Goal: Contribute content: Contribute content

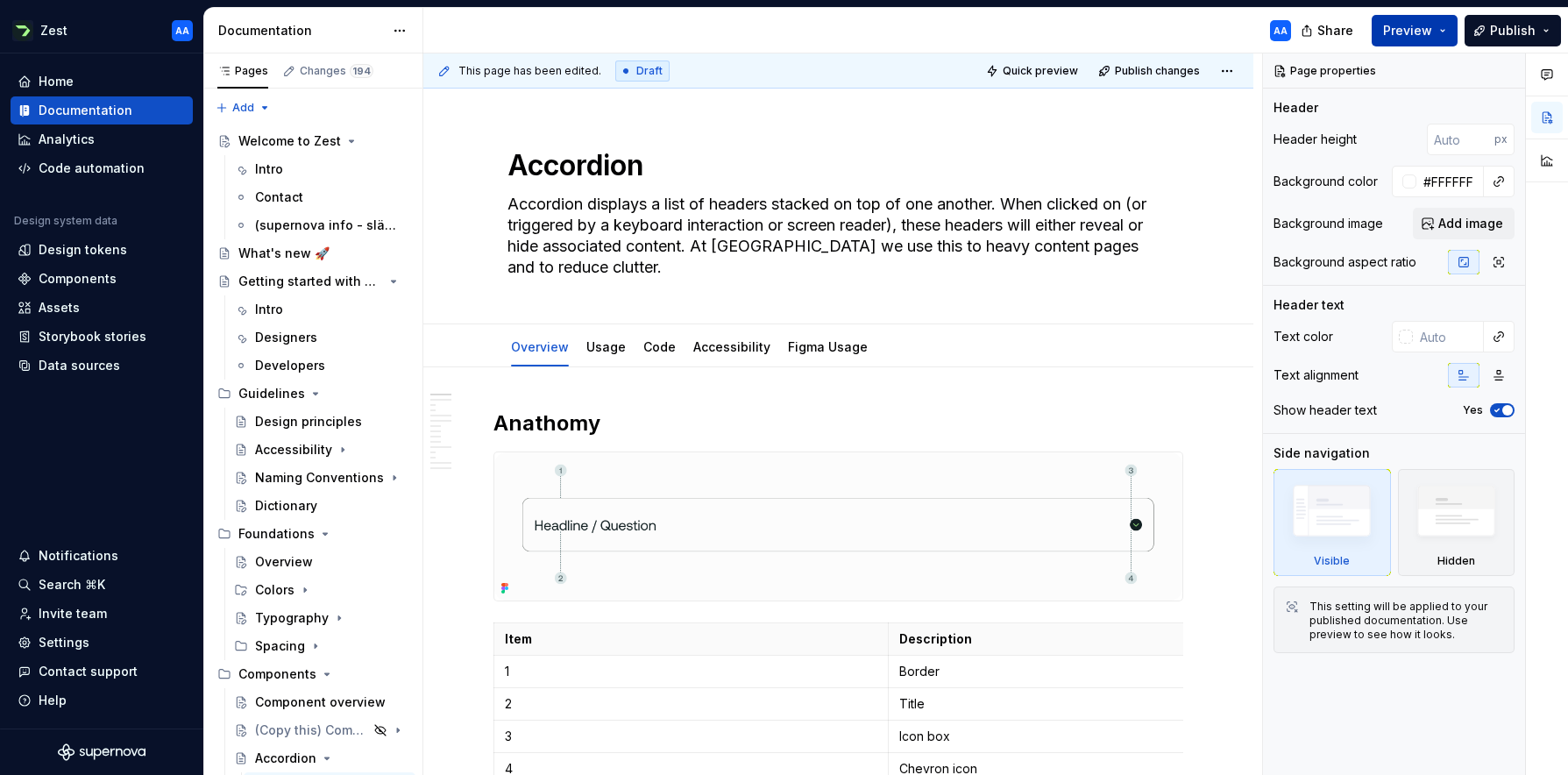
click at [986, 30] on button "Preview" at bounding box center [1413, 30] width 86 height 31
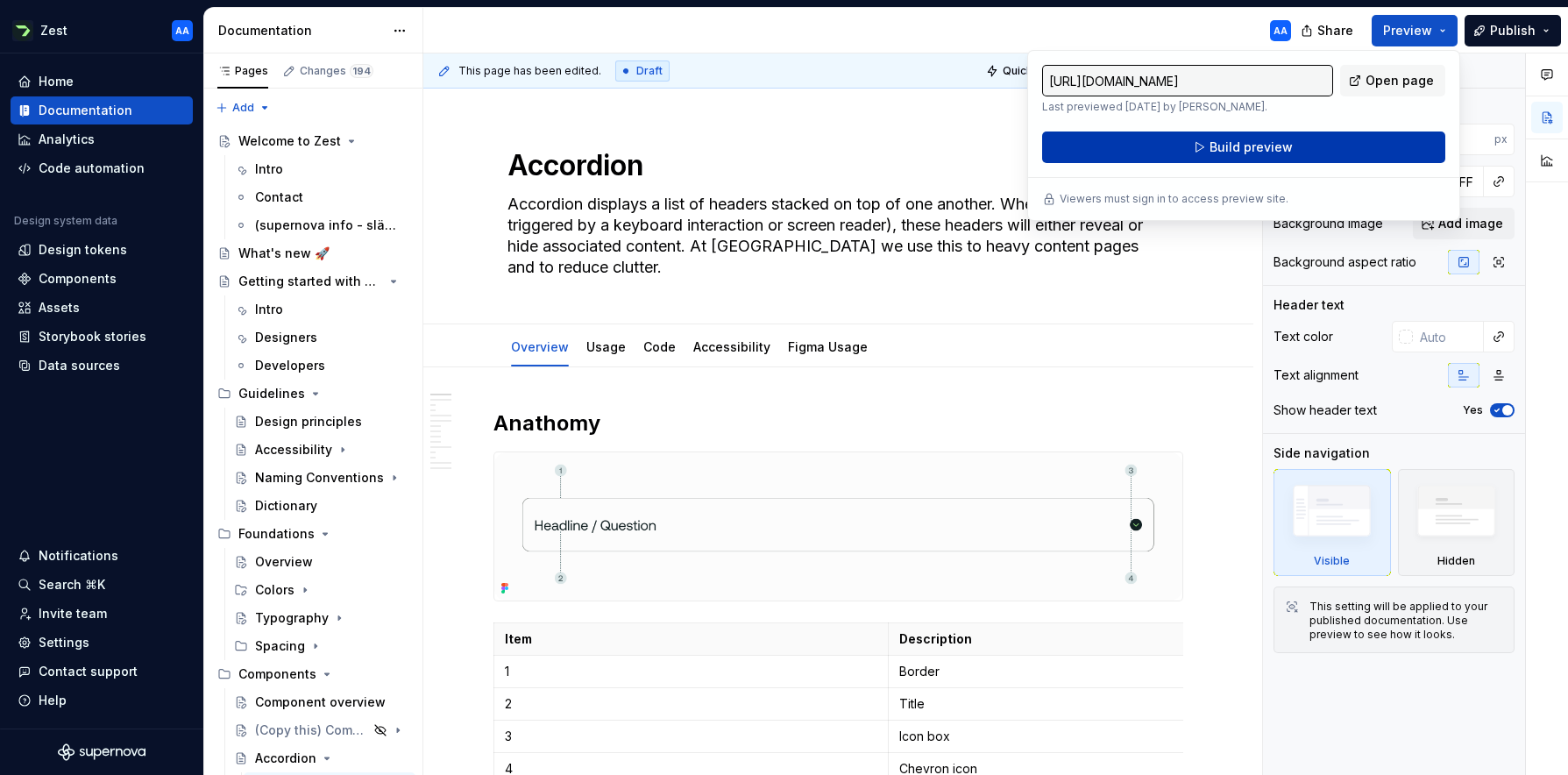
click at [986, 143] on button "Build preview" at bounding box center [1243, 147] width 403 height 31
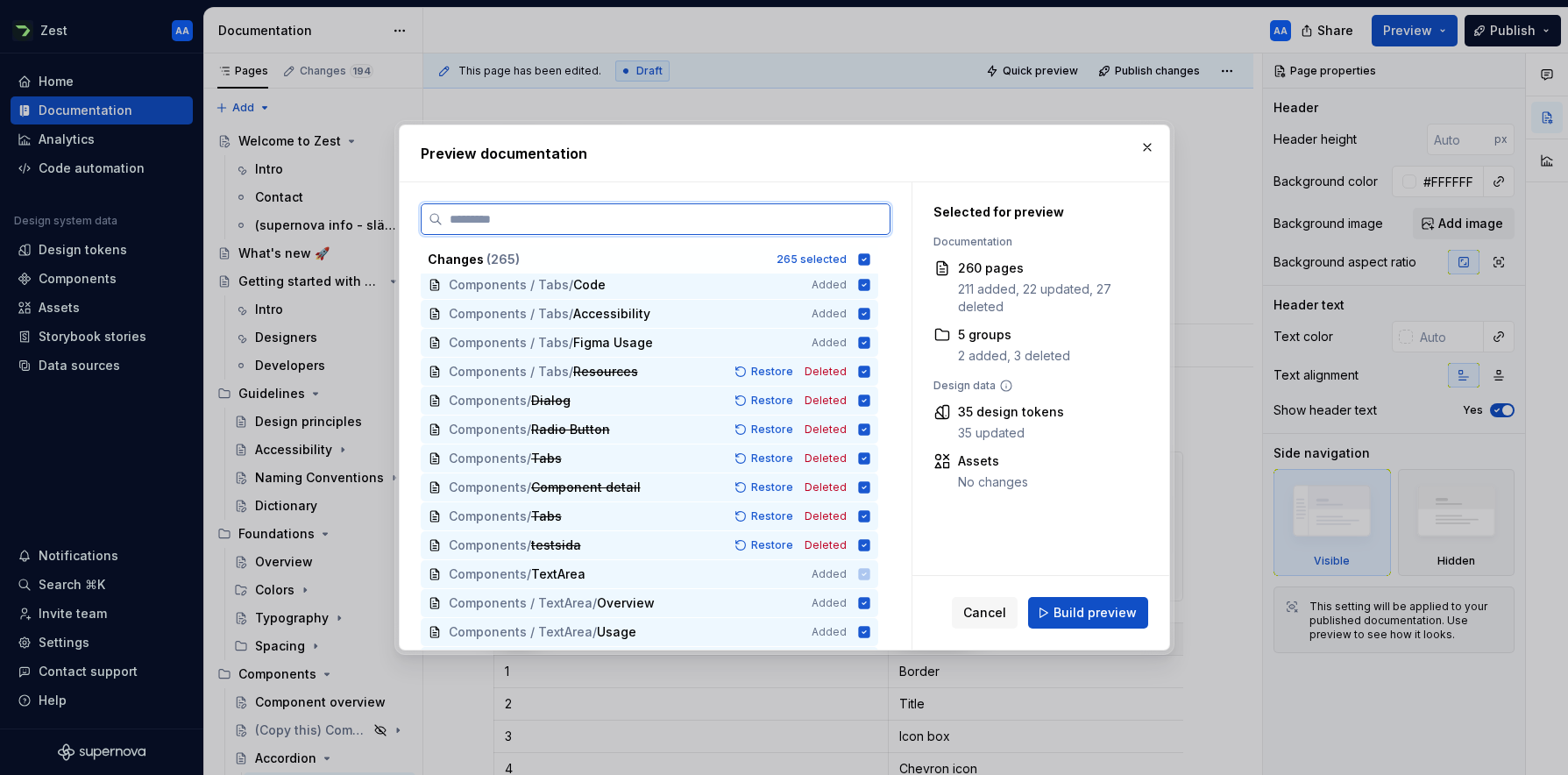
scroll to position [6598, 0]
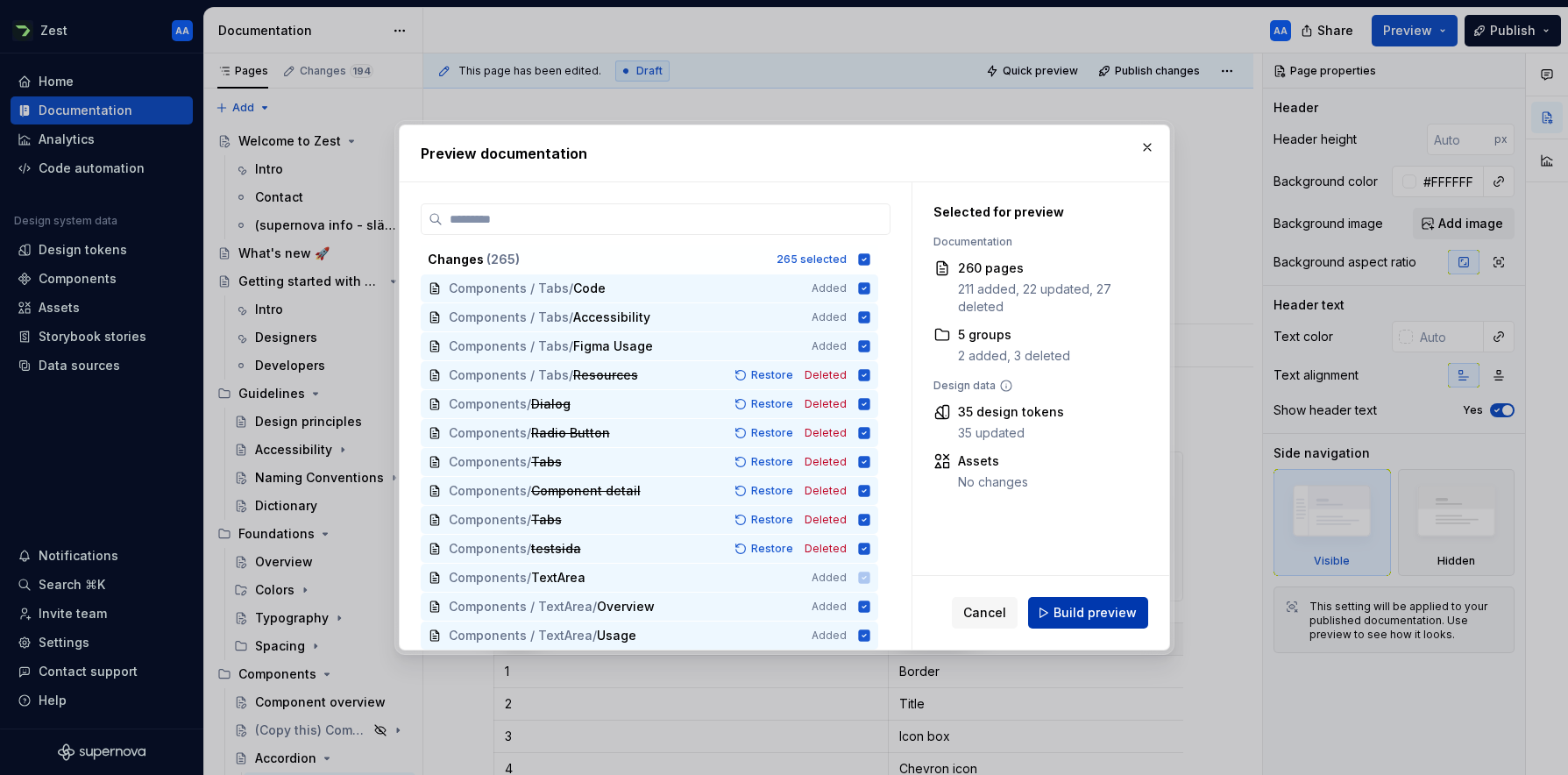
click at [986, 610] on span "Build preview" at bounding box center [1095, 612] width 83 height 17
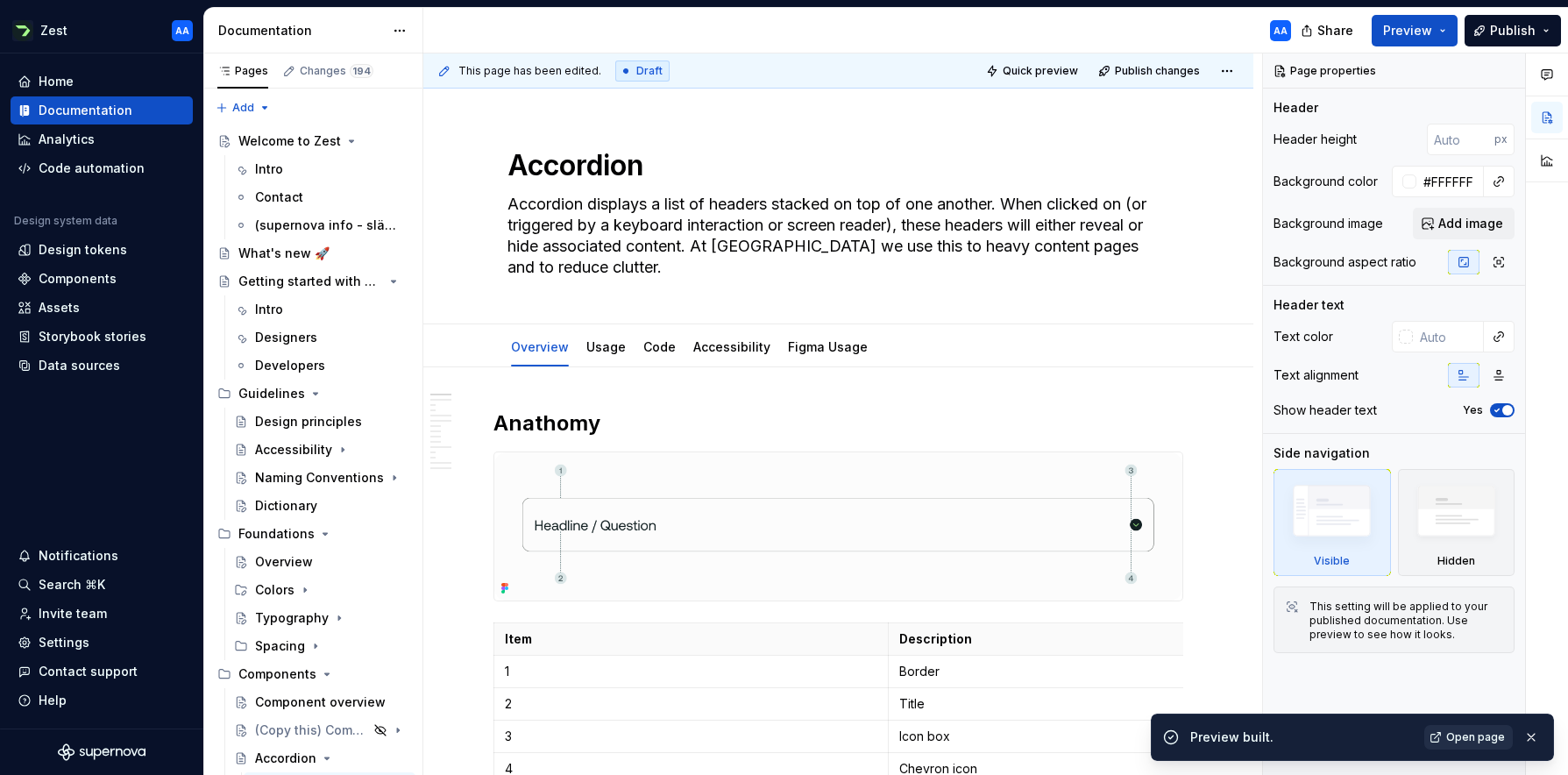
click at [986, 650] on span "Open page" at bounding box center [1475, 736] width 59 height 14
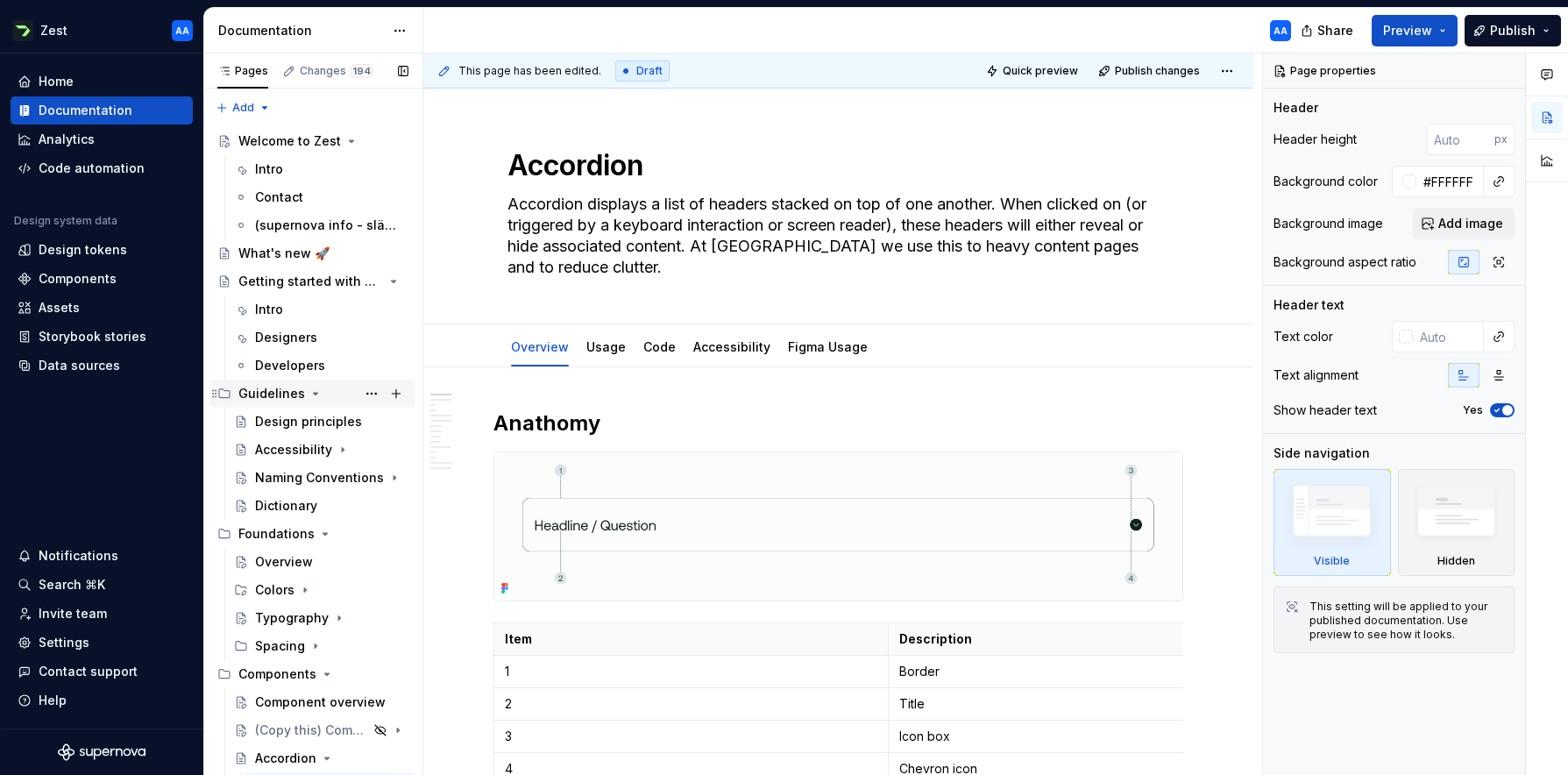
click at [312, 396] on icon "Page tree" at bounding box center [315, 393] width 14 height 14
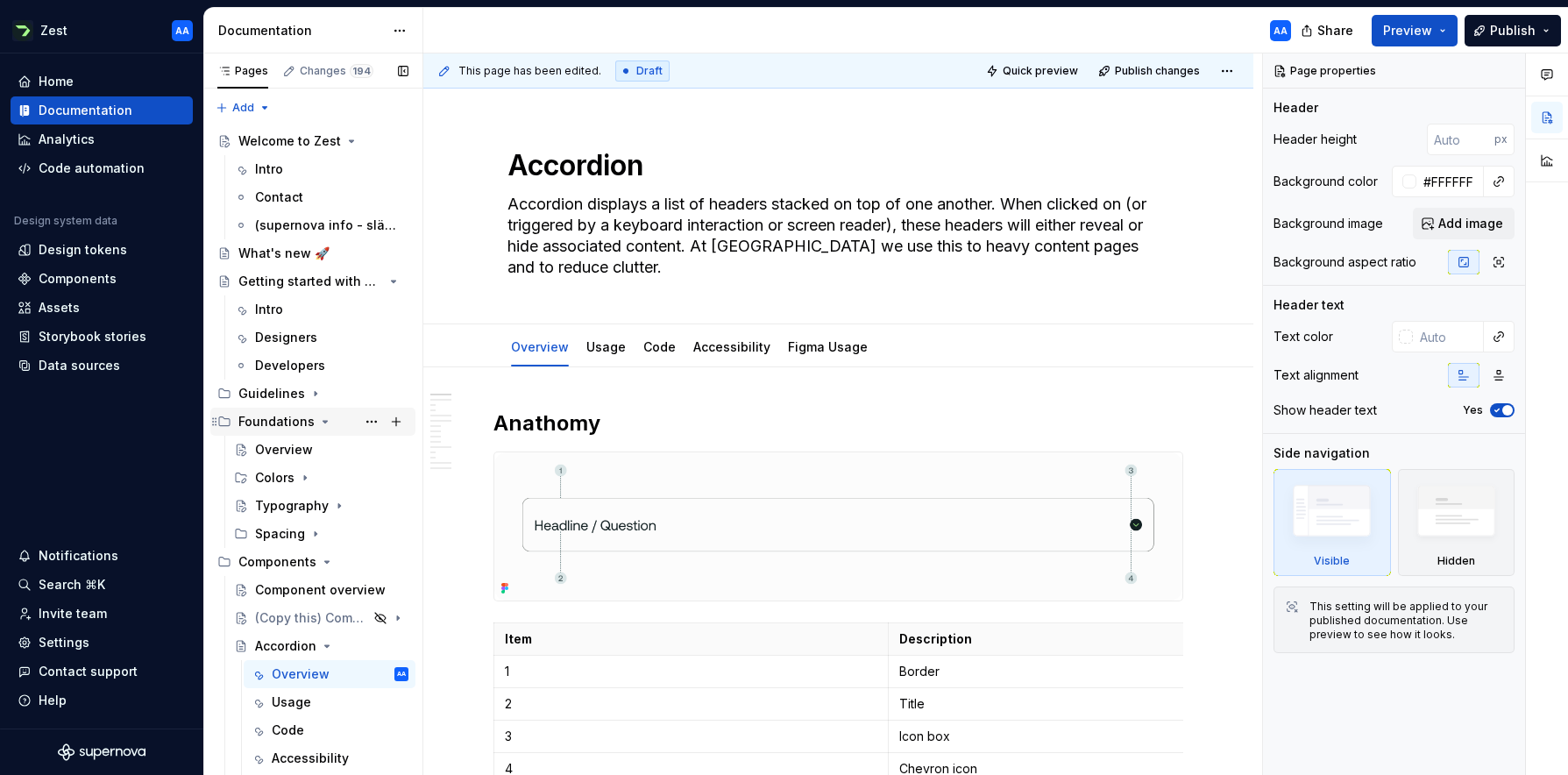
click at [319, 418] on icon "Page tree" at bounding box center [325, 421] width 14 height 14
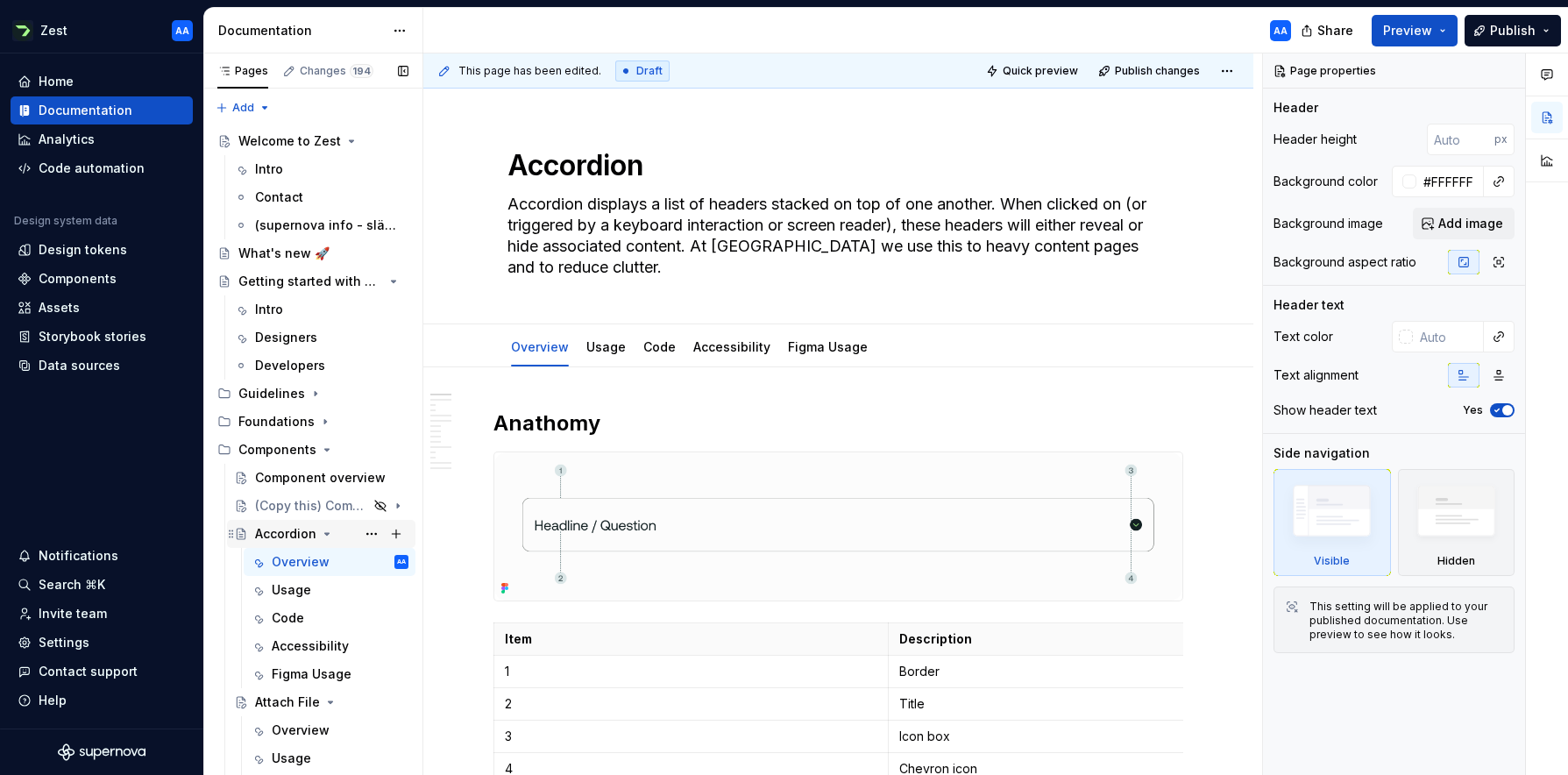
click at [322, 528] on icon "Page tree" at bounding box center [327, 533] width 14 height 14
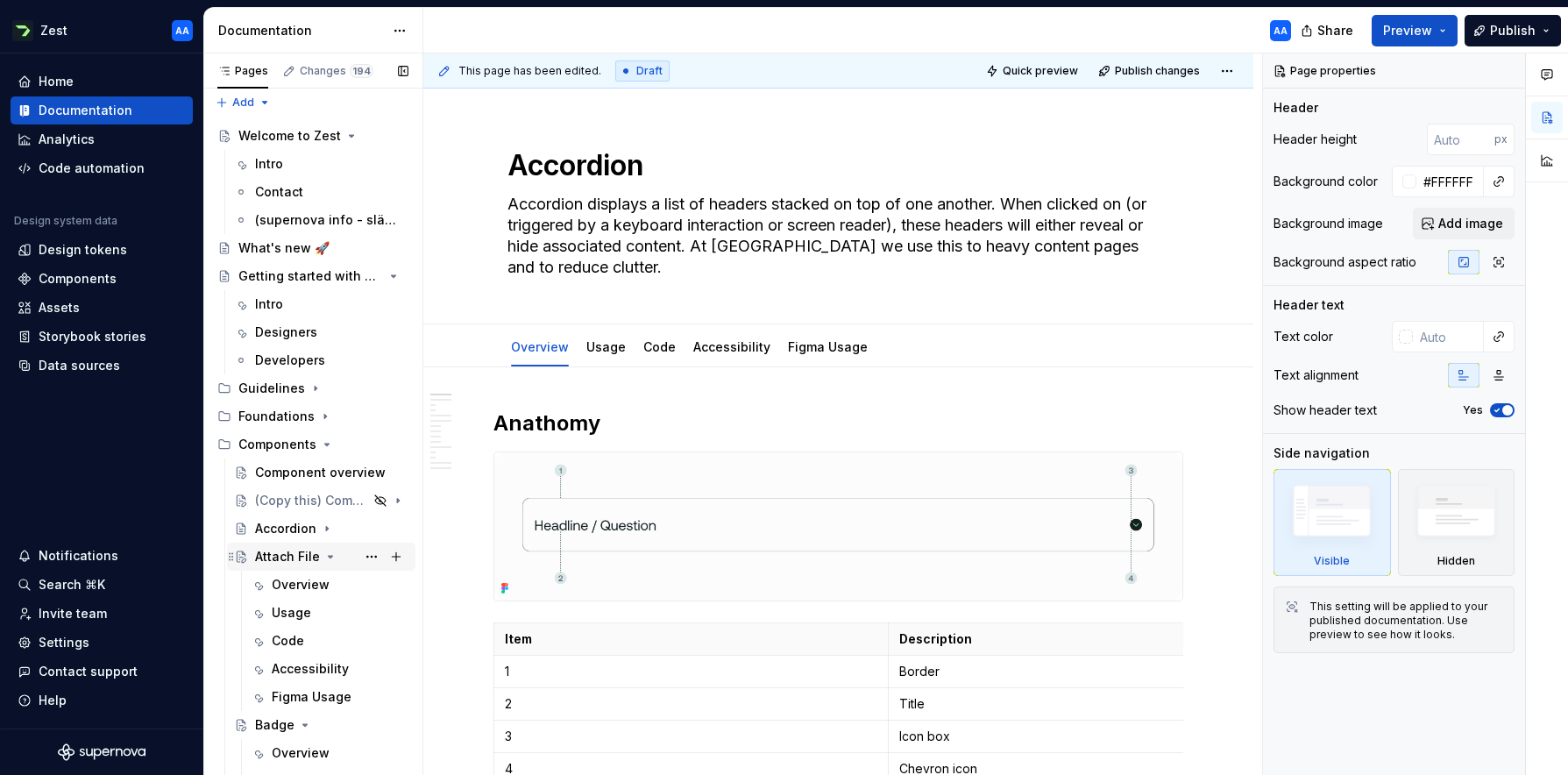
click at [323, 549] on icon "Page tree" at bounding box center [329, 556] width 14 height 14
click at [307, 581] on icon "Page tree" at bounding box center [305, 584] width 14 height 14
click at [307, 608] on icon "Page tree" at bounding box center [308, 612] width 14 height 14
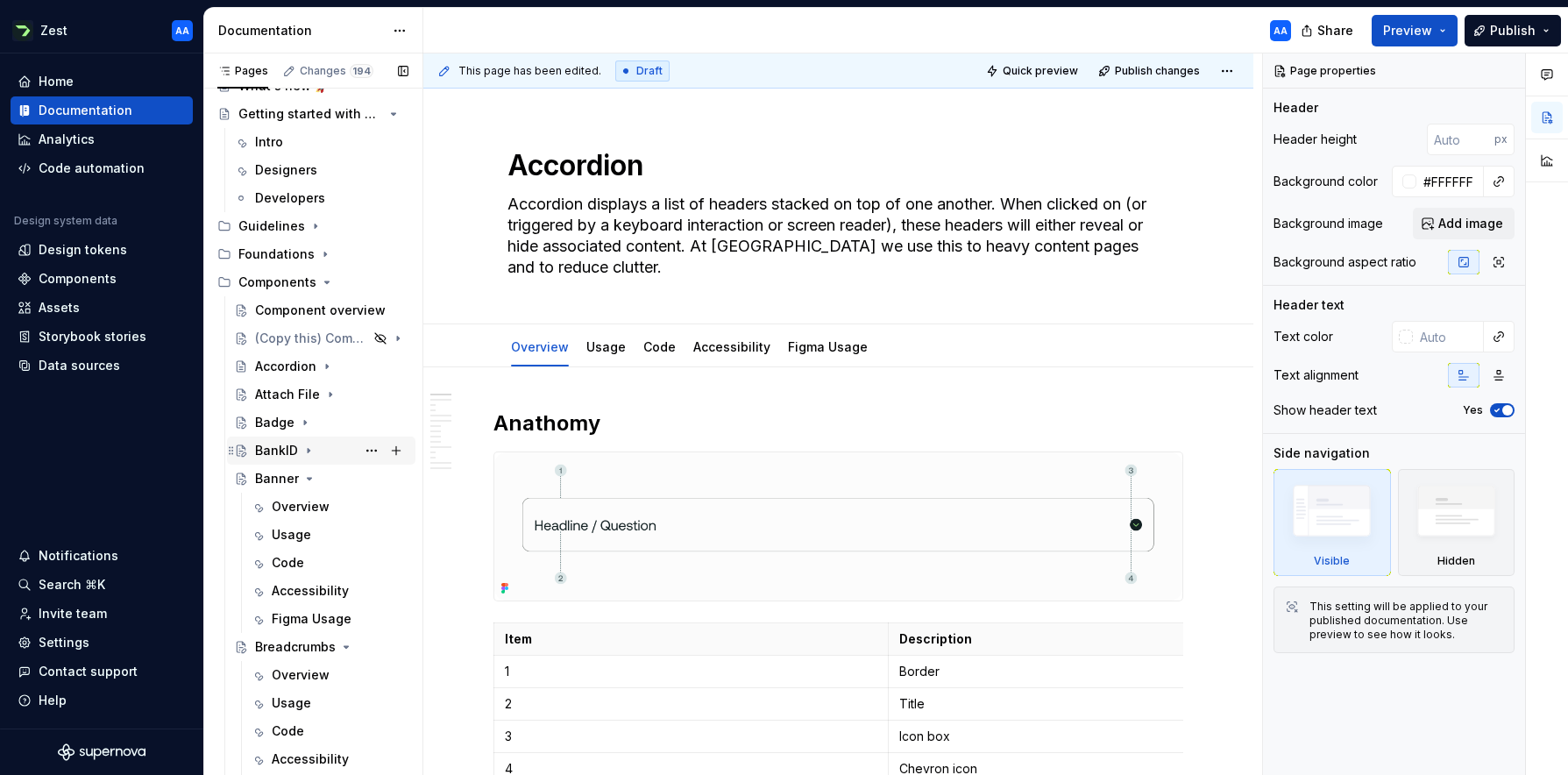
scroll to position [172, 0]
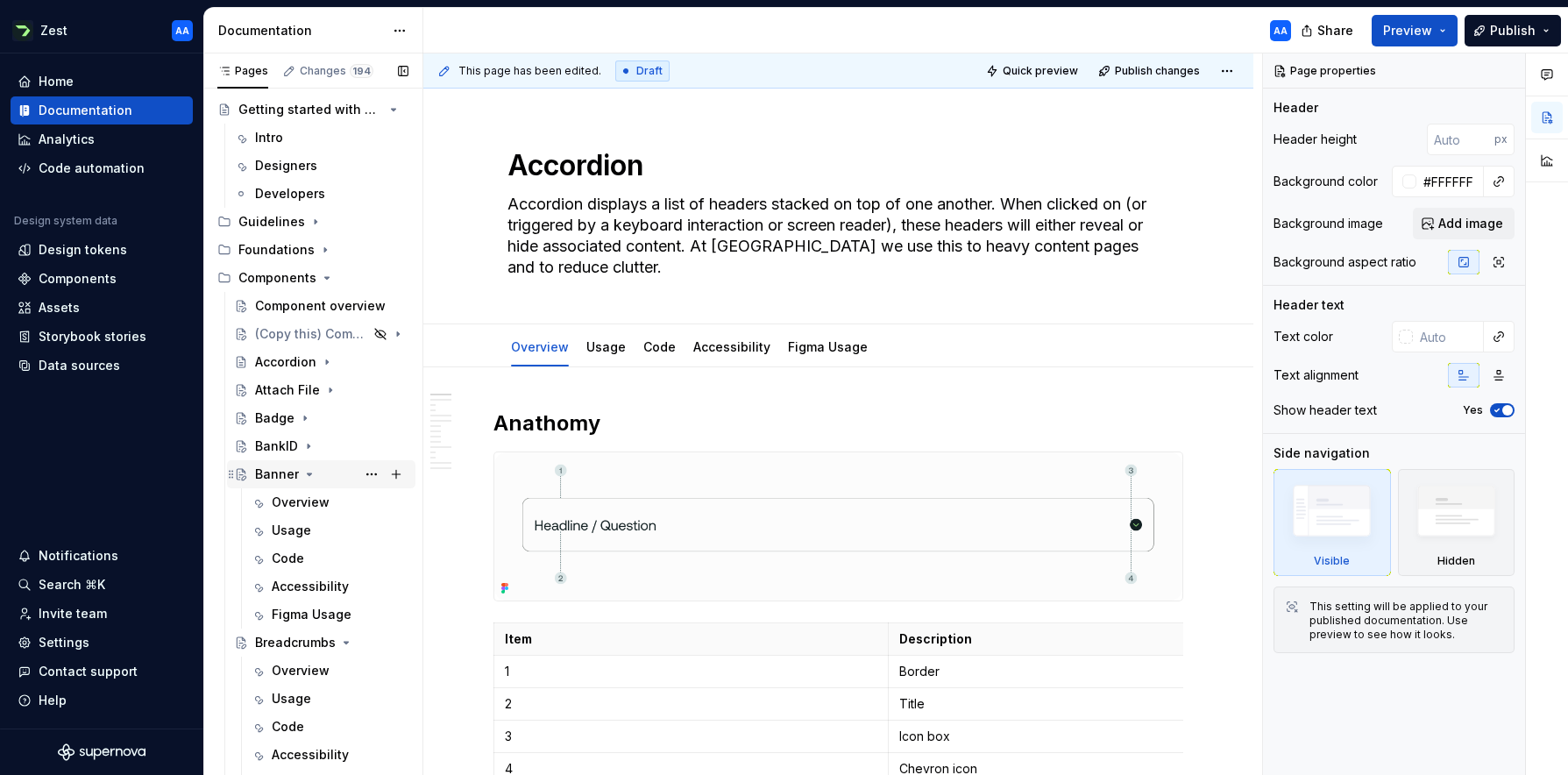
click at [307, 469] on icon "Page tree" at bounding box center [309, 474] width 14 height 14
click at [341, 501] on icon "Page tree" at bounding box center [346, 502] width 14 height 14
click at [306, 530] on icon "Page tree" at bounding box center [306, 530] width 14 height 14
click at [340, 561] on icon "Page tree" at bounding box center [345, 558] width 14 height 14
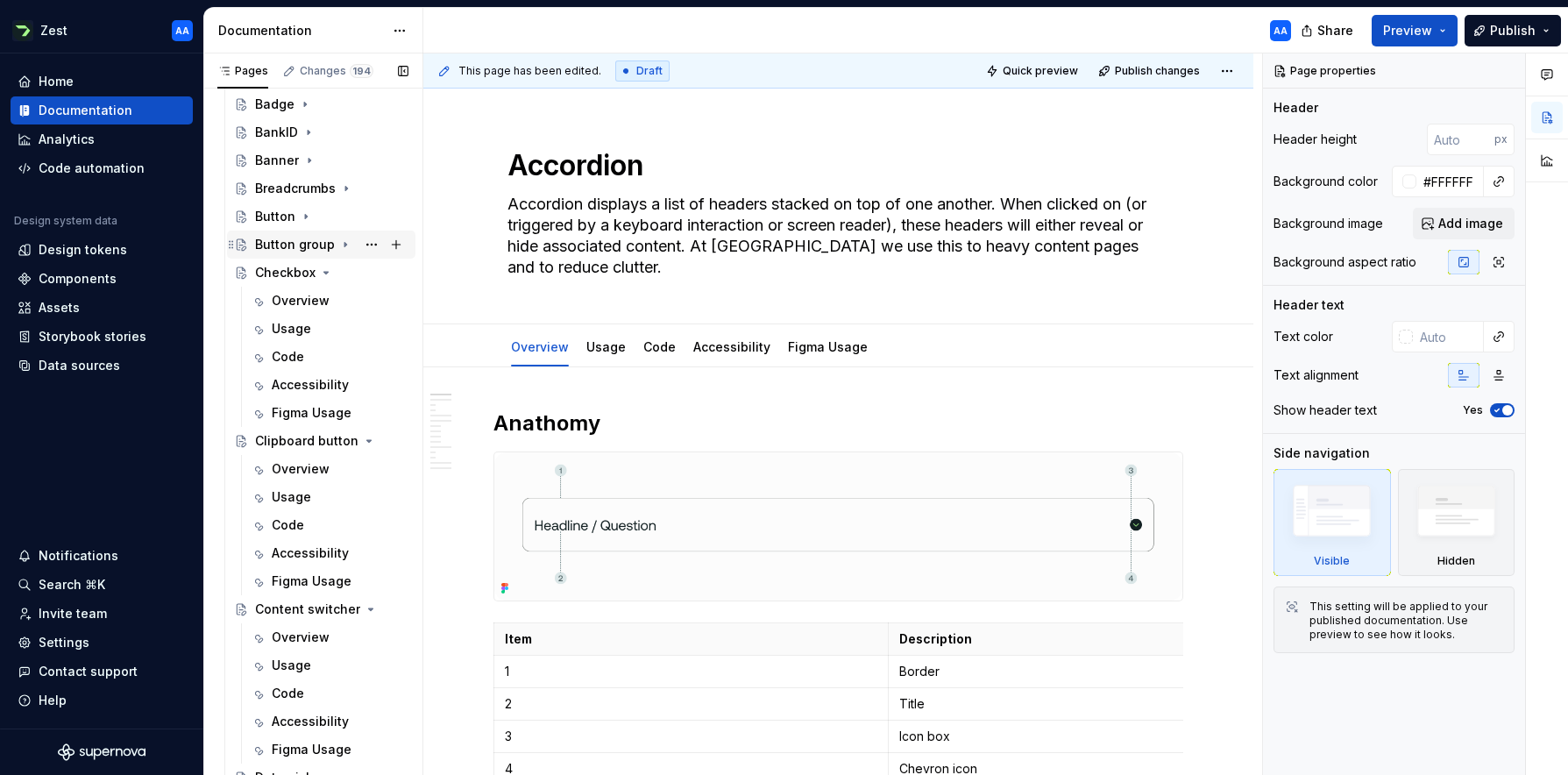
scroll to position [494, 0]
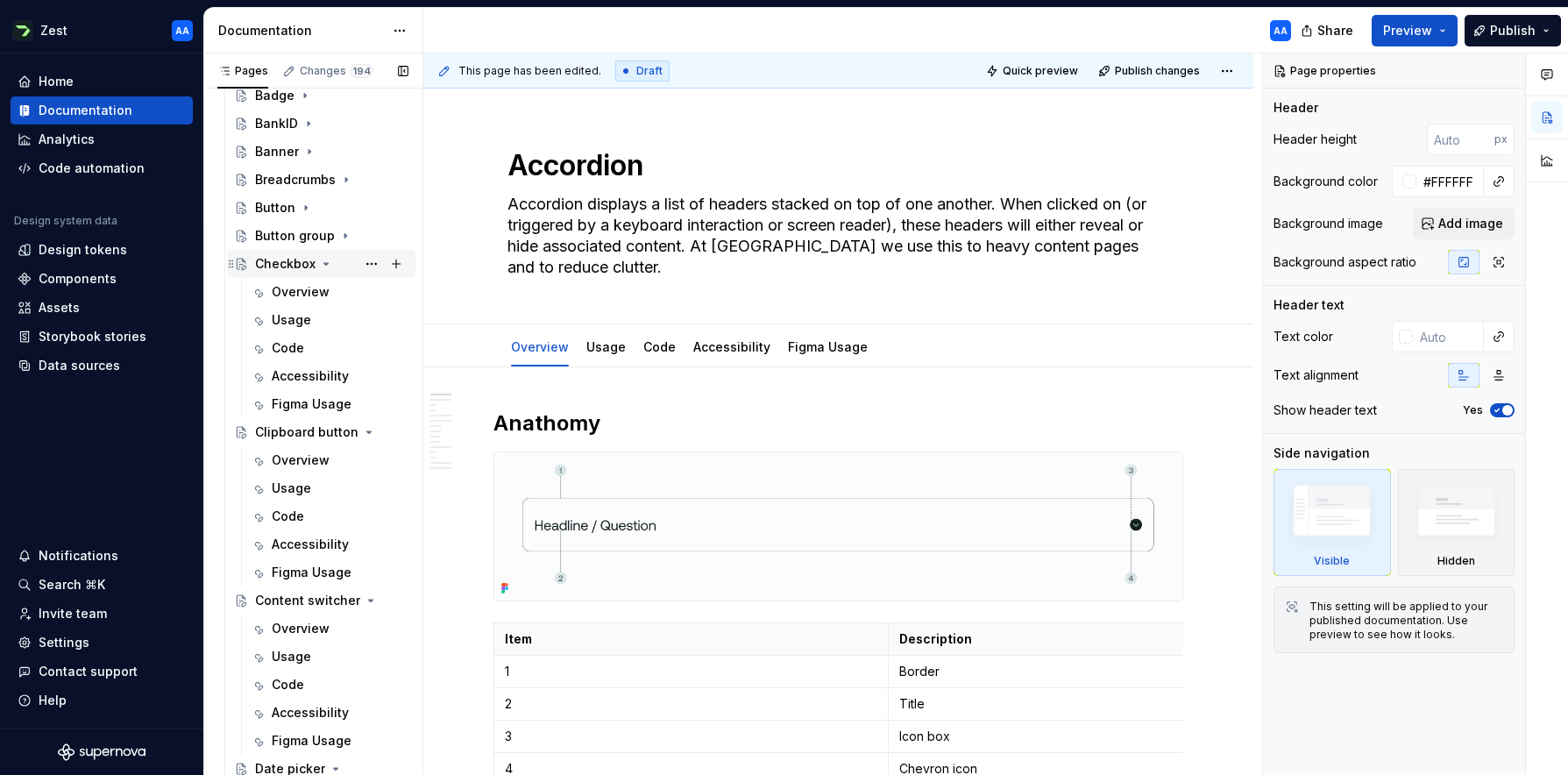
click at [325, 261] on icon "Page tree" at bounding box center [326, 263] width 14 height 14
click at [350, 290] on icon "Page tree" at bounding box center [348, 292] width 14 height 14
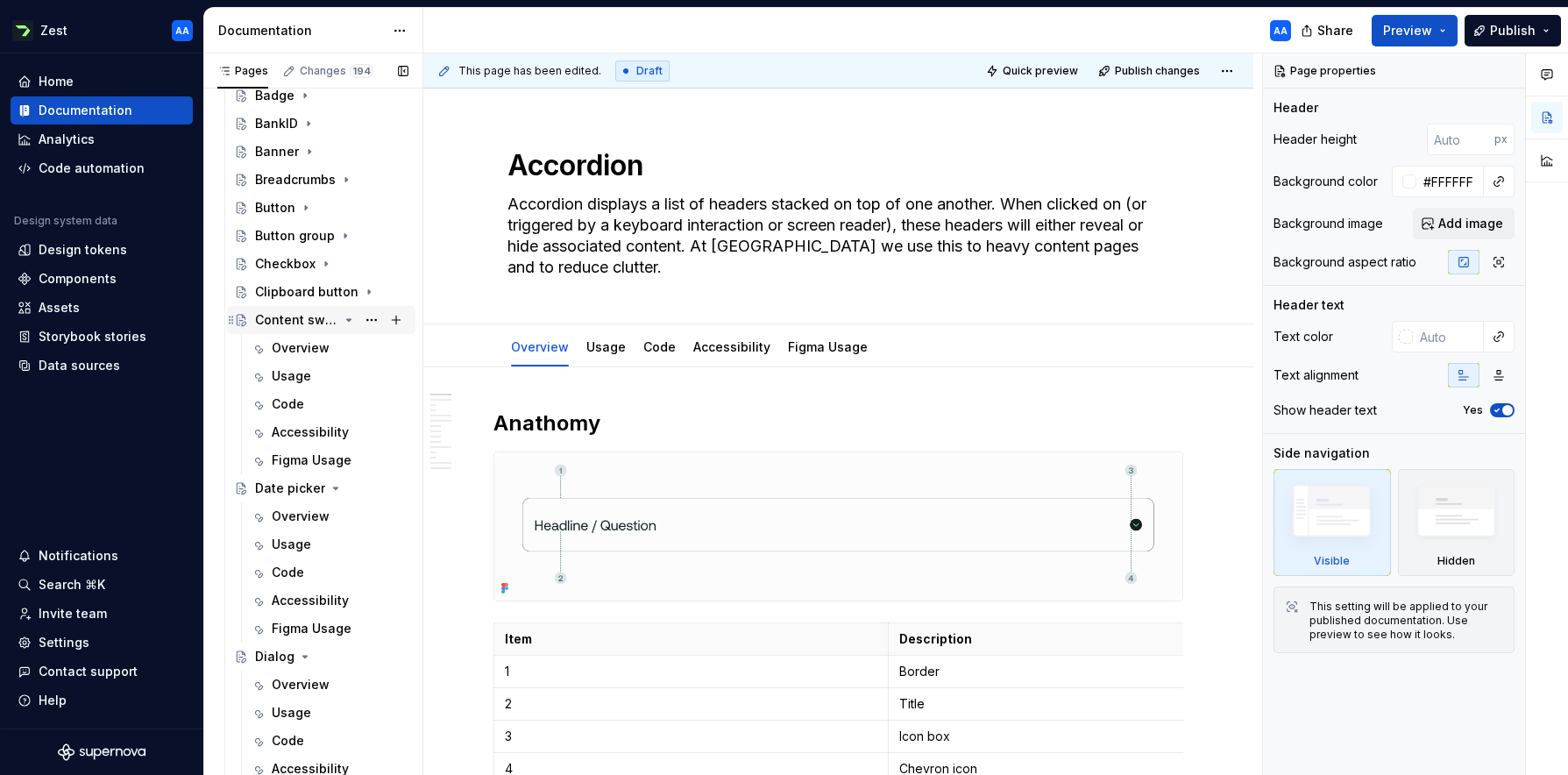
click at [349, 319] on icon "Page tree" at bounding box center [349, 320] width 5 height 2
click at [334, 347] on icon "Page tree" at bounding box center [336, 348] width 5 height 2
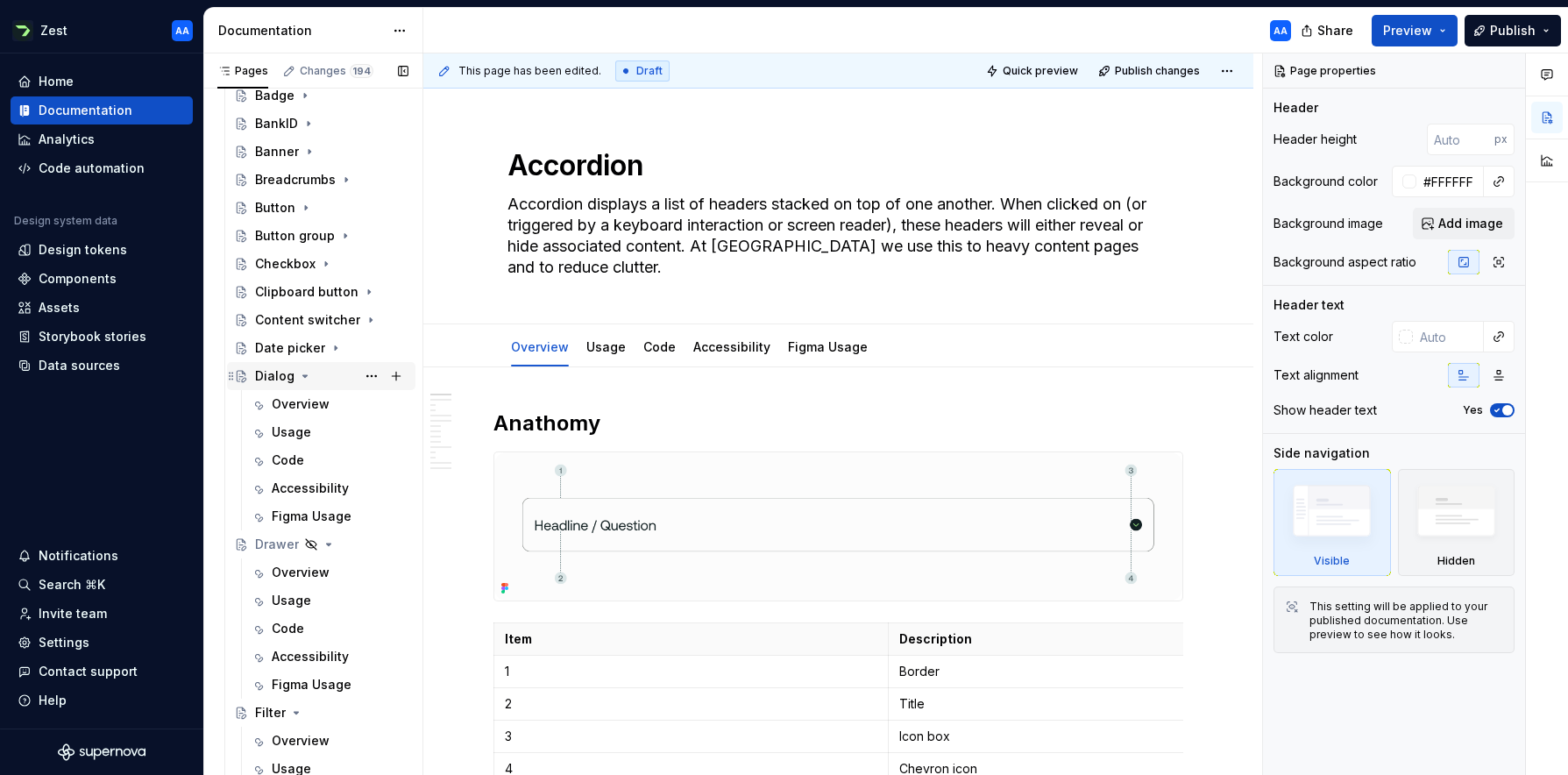
click at [309, 376] on button "Page tree" at bounding box center [305, 376] width 14 height 14
click at [329, 403] on icon "Page tree" at bounding box center [329, 404] width 5 height 2
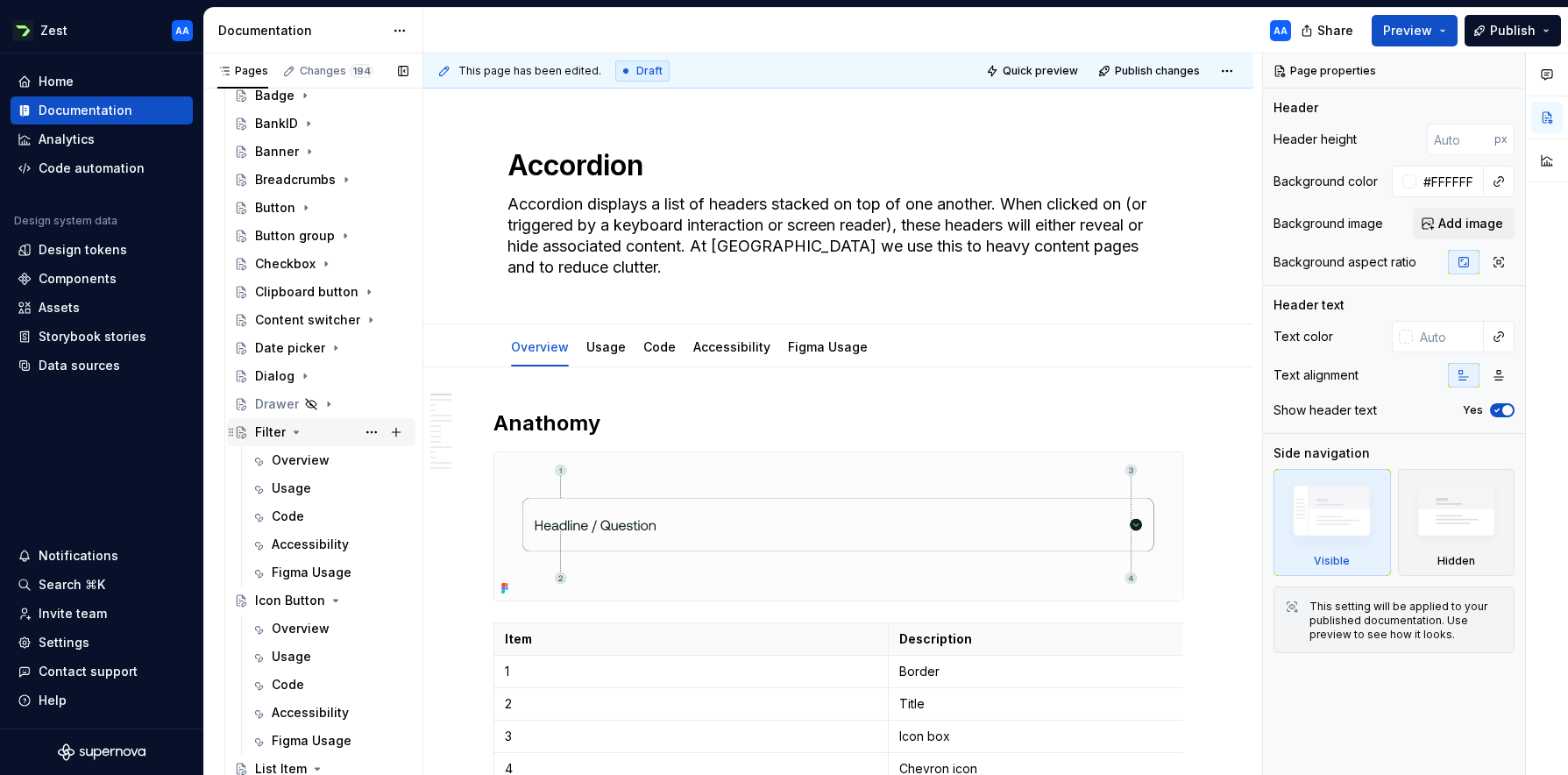
click at [297, 434] on icon "Page tree" at bounding box center [295, 432] width 14 height 14
click at [334, 457] on icon "Page tree" at bounding box center [335, 459] width 14 height 14
click at [317, 488] on icon "Page tree" at bounding box center [317, 489] width 5 height 2
click at [316, 516] on icon "Page tree" at bounding box center [315, 515] width 14 height 14
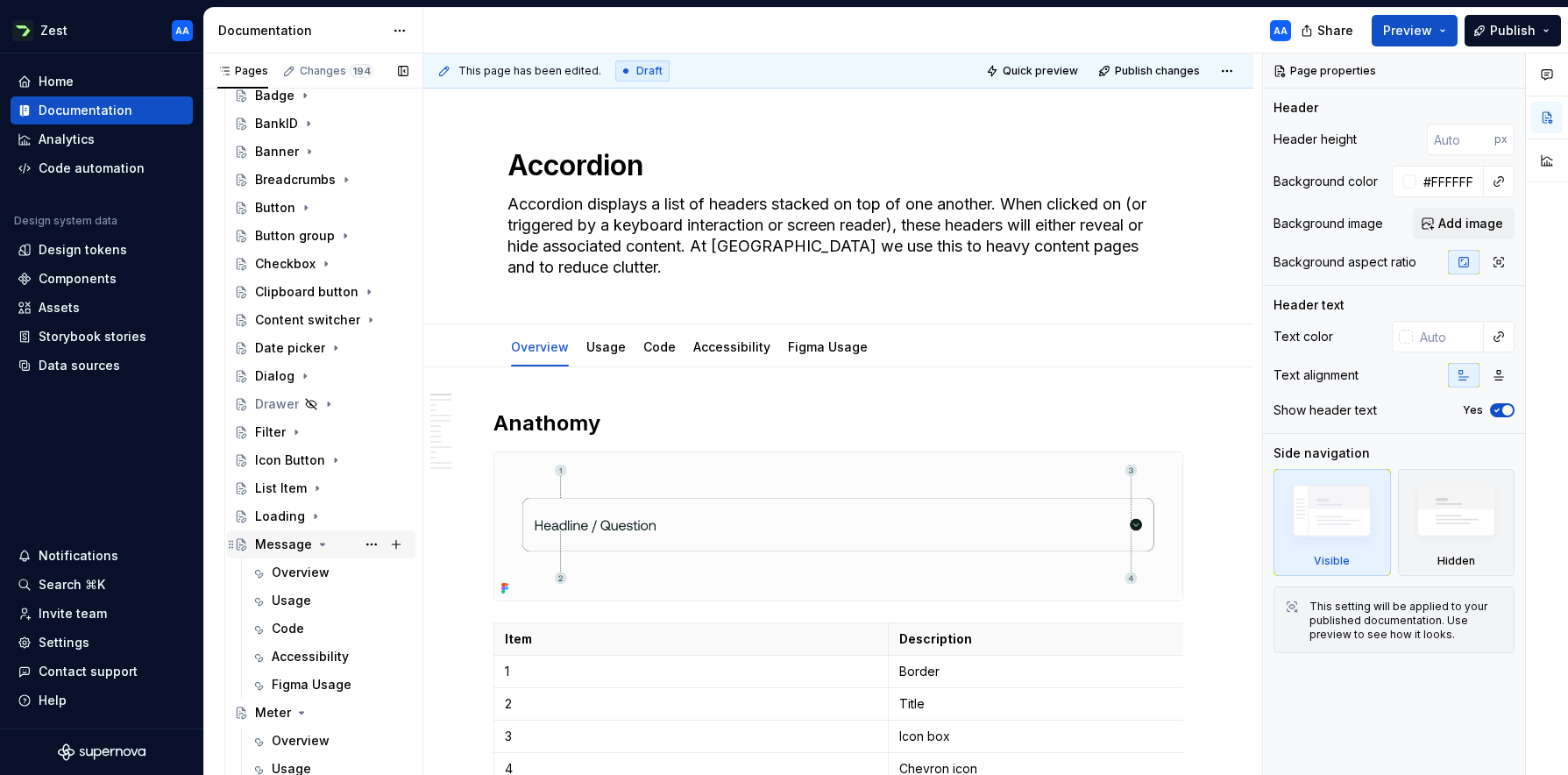
click at [316, 543] on icon "Page tree" at bounding box center [322, 544] width 14 height 14
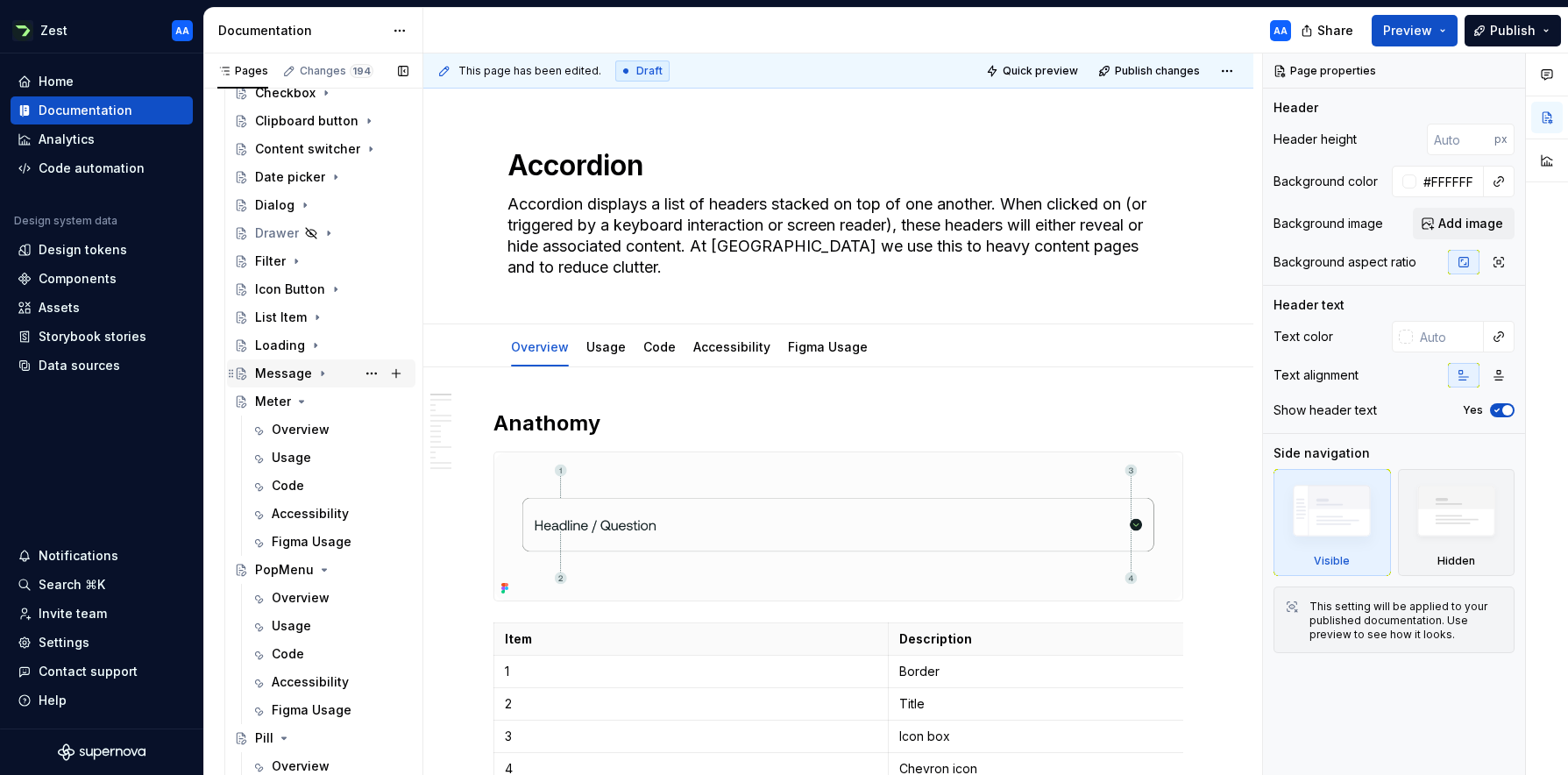
scroll to position [665, 0]
click at [304, 399] on icon "Page tree" at bounding box center [301, 402] width 14 height 14
click at [295, 458] on div "Overview" at bounding box center [300, 458] width 58 height 17
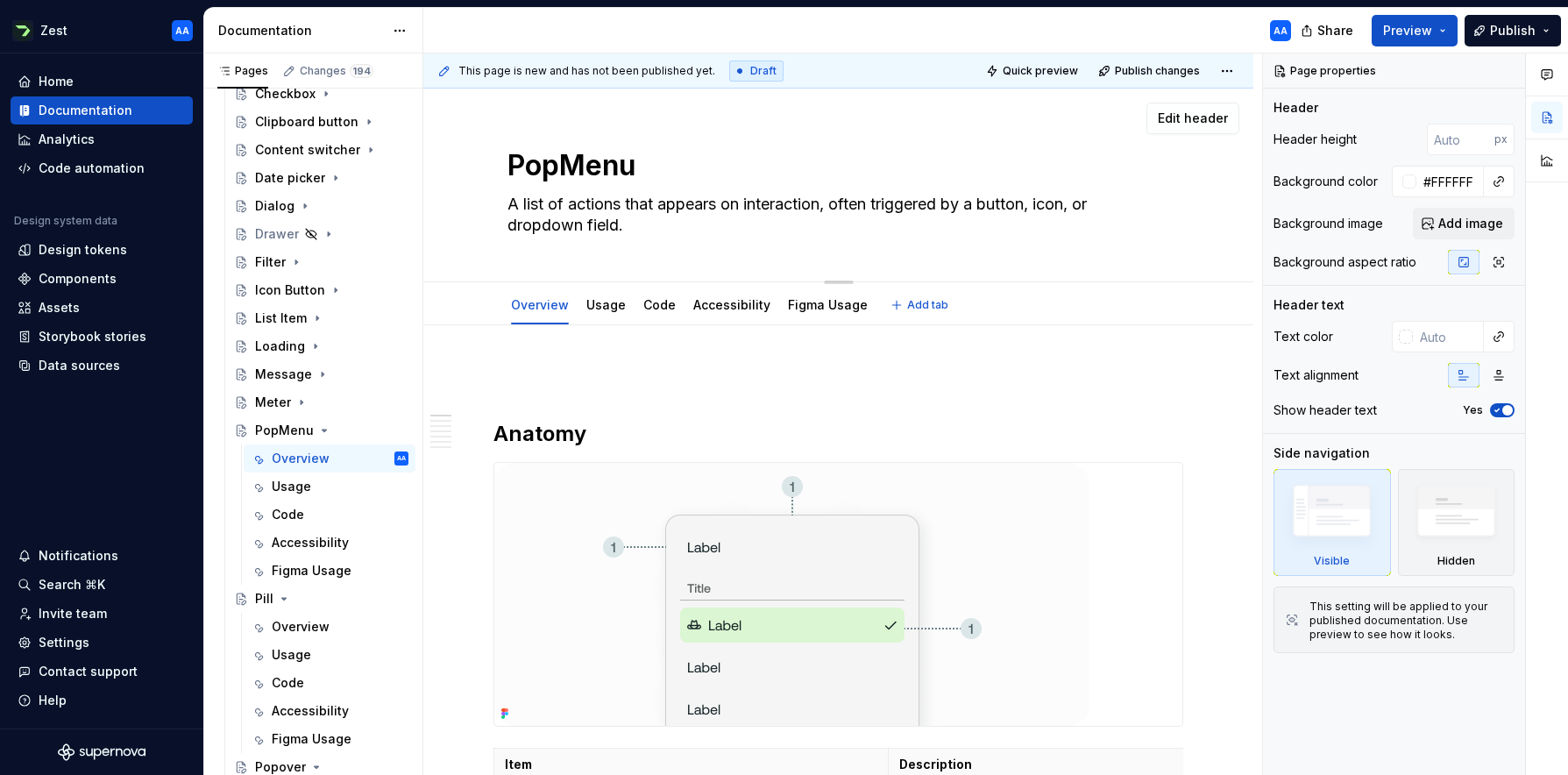
click at [567, 168] on textarea "PopMenu" at bounding box center [836, 166] width 663 height 42
type textarea "*"
type textarea "PopMenu"
click at [569, 167] on textarea "PopMenu" at bounding box center [836, 166] width 663 height 42
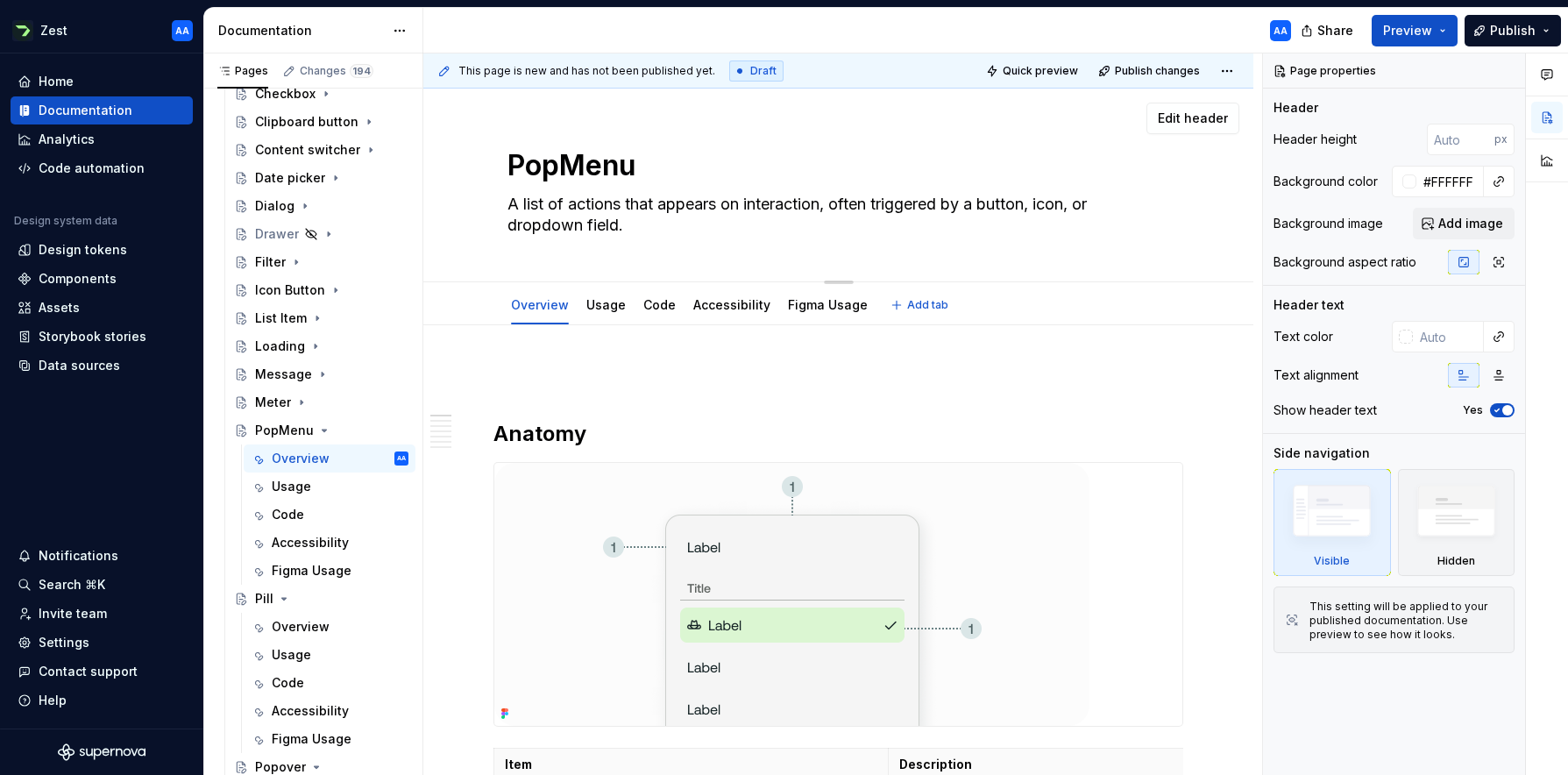
type textarea "*"
type textarea "Pop Menu"
type textarea "*"
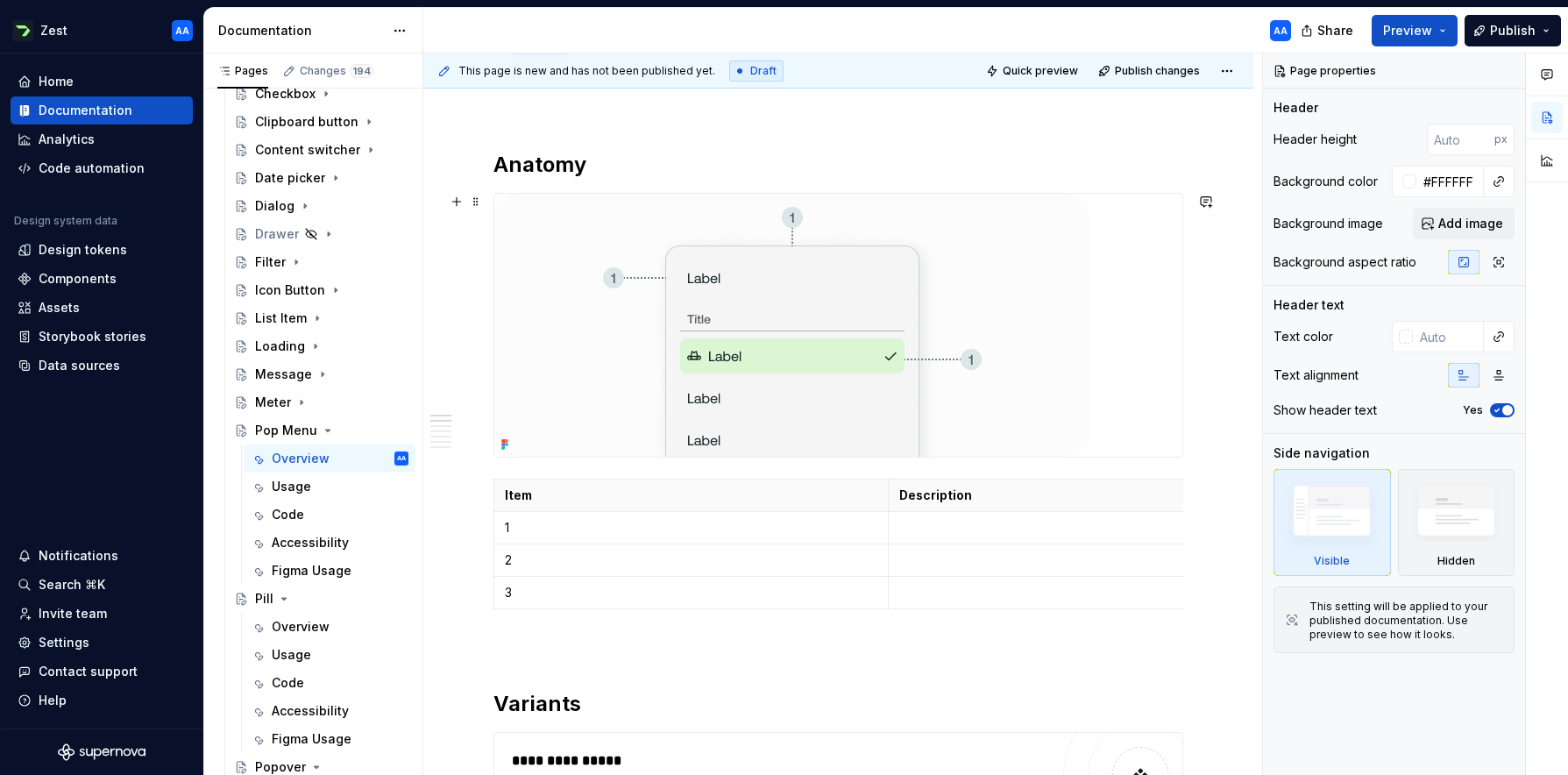
scroll to position [302, 0]
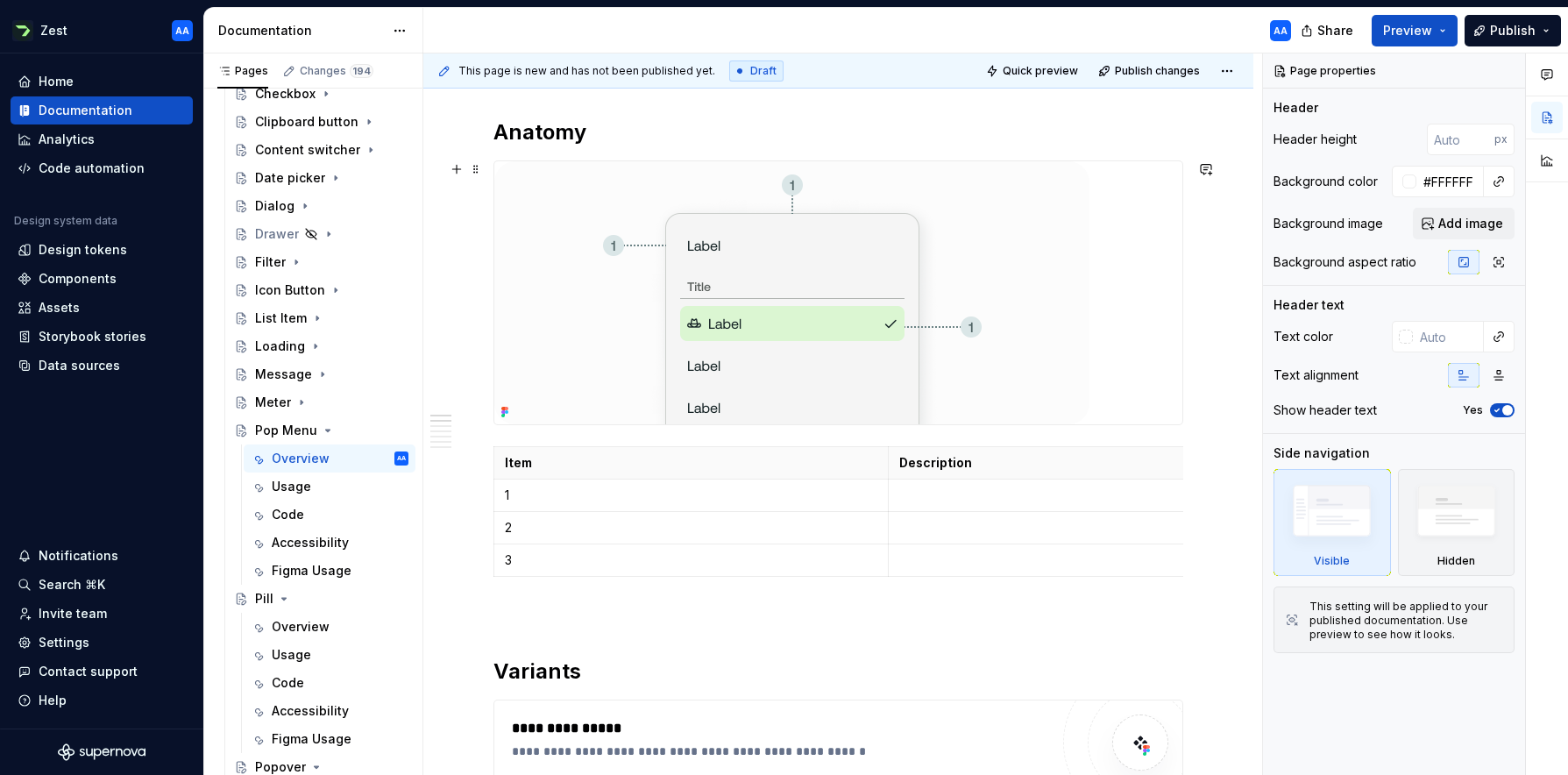
type textarea "Pop Menu"
click at [986, 322] on div at bounding box center [838, 293] width 688 height 263
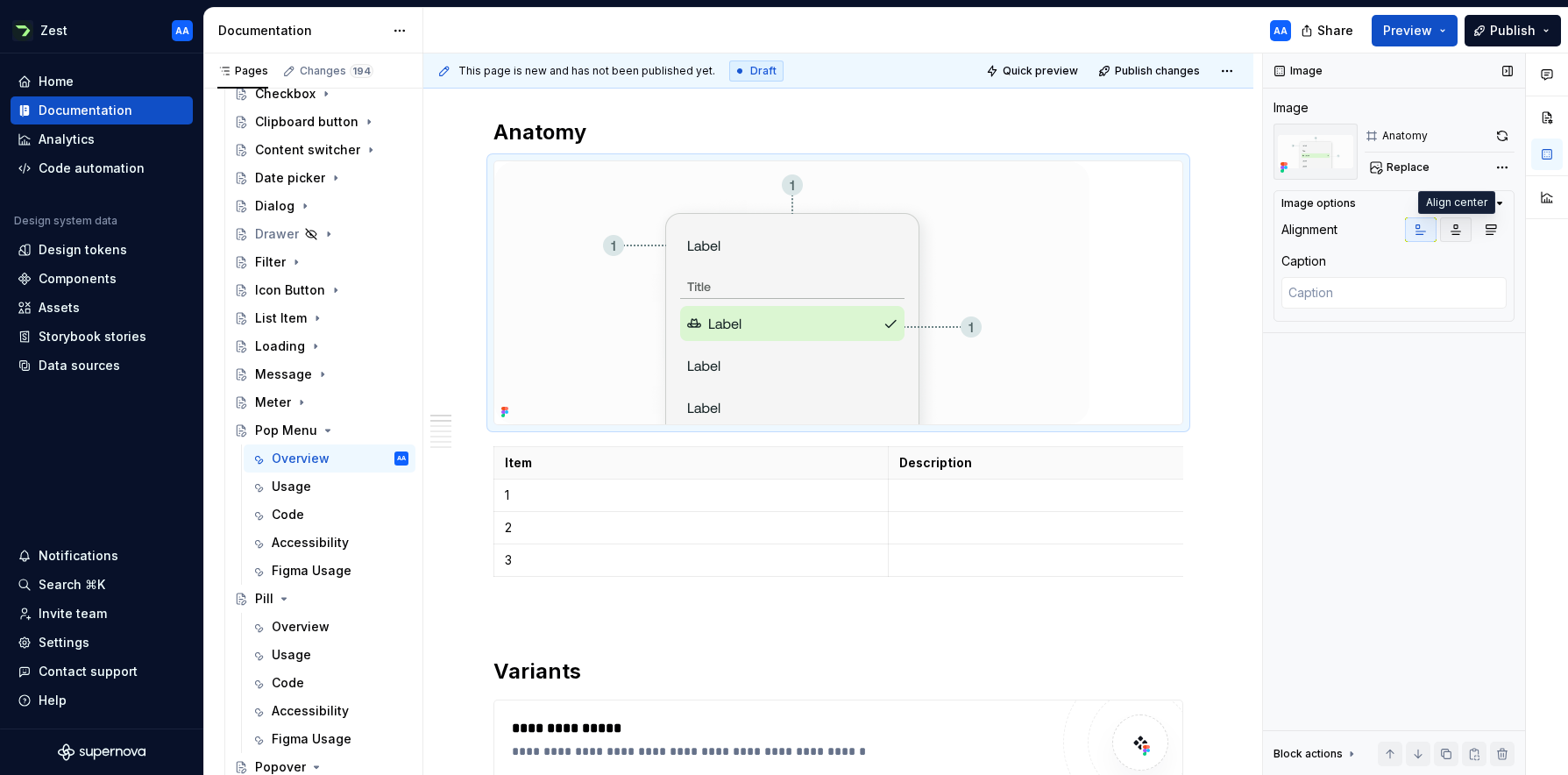
type textarea "*"
click at [986, 226] on icon "button" at bounding box center [1456, 230] width 9 height 9
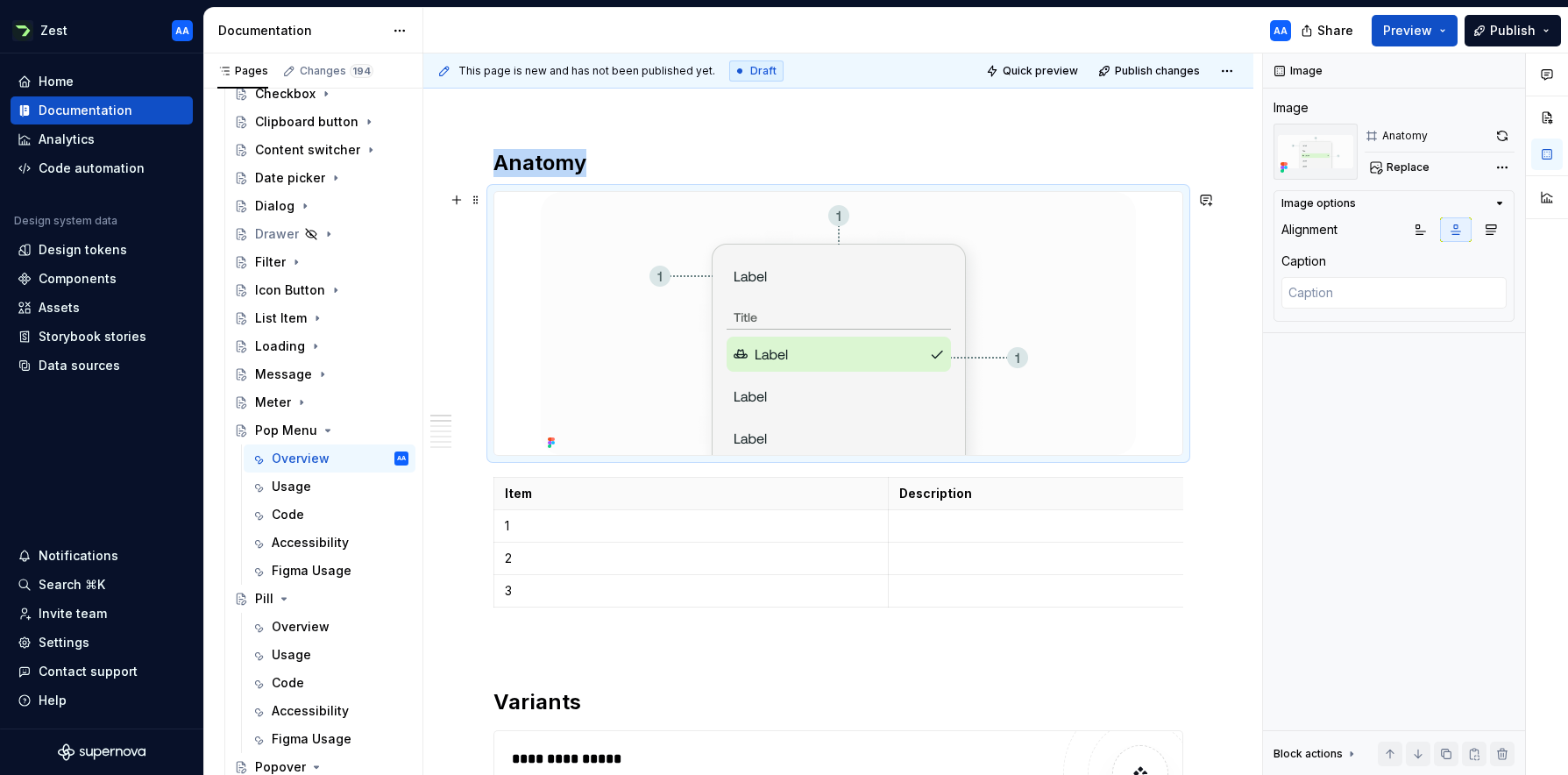
scroll to position [249, 0]
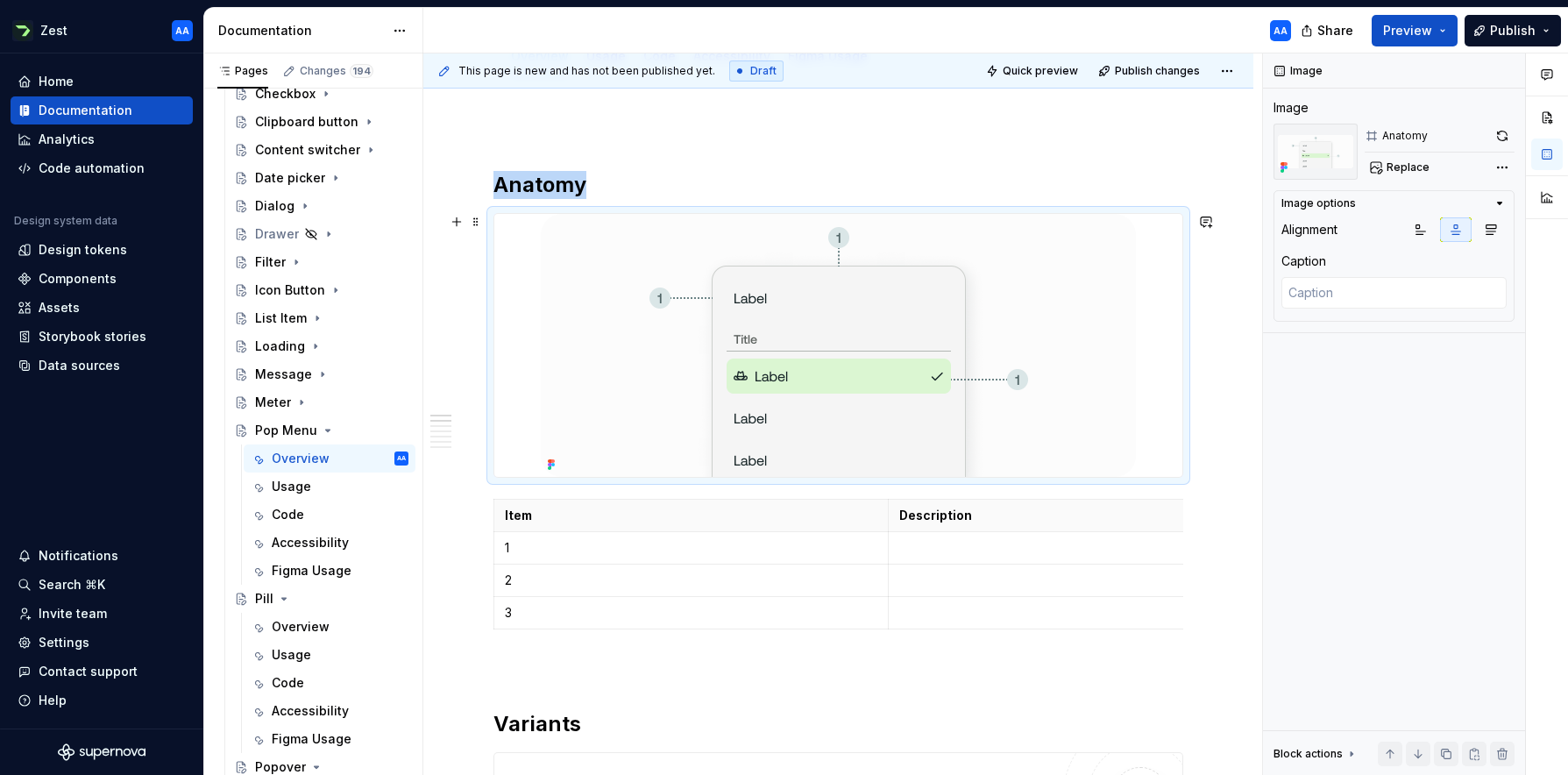
type textarea "*"
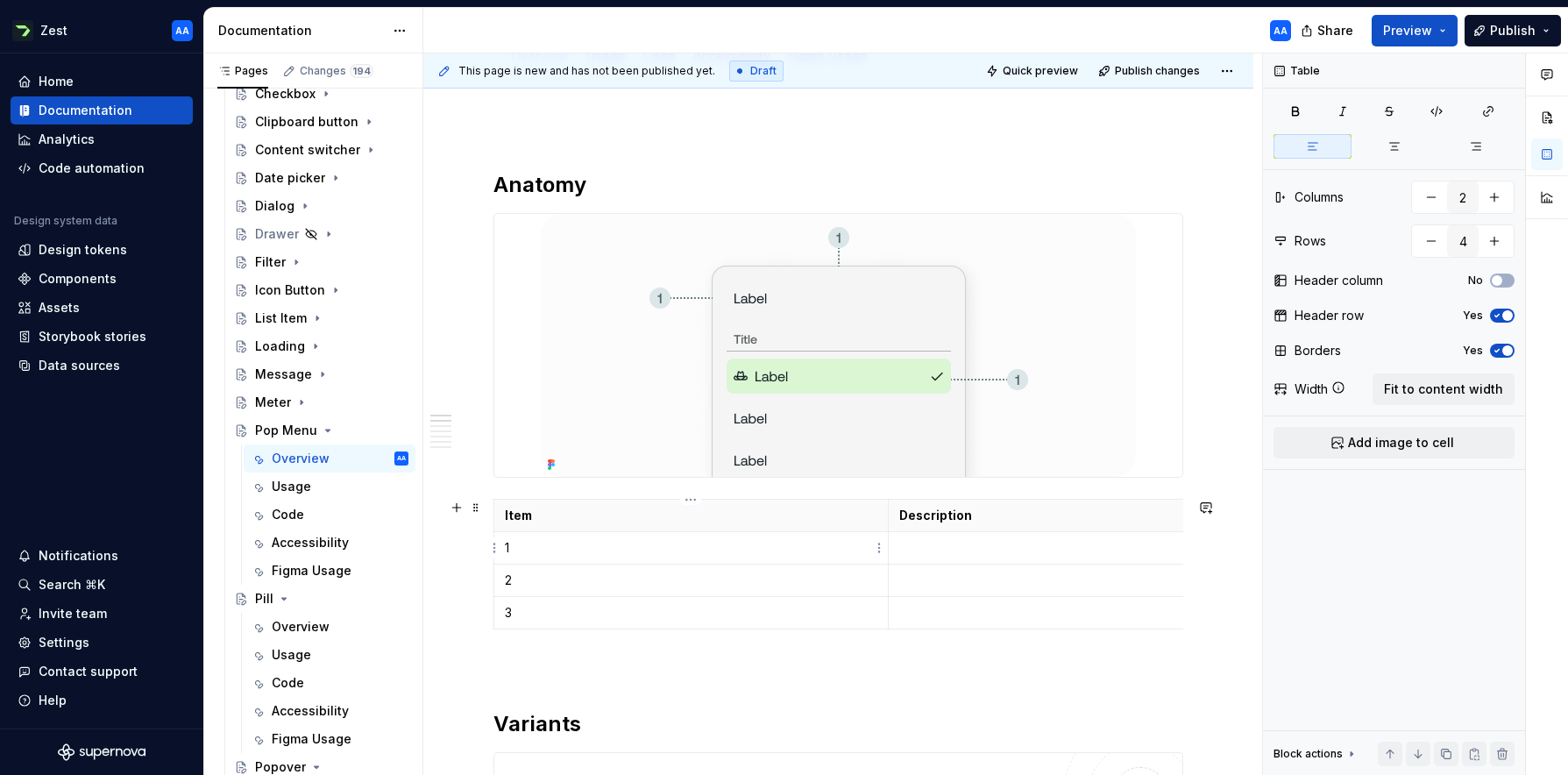
click at [558, 547] on p "1" at bounding box center [691, 548] width 373 height 17
click at [927, 549] on p at bounding box center [1085, 548] width 373 height 17
type textarea "*"
click at [938, 587] on p at bounding box center [1085, 580] width 373 height 17
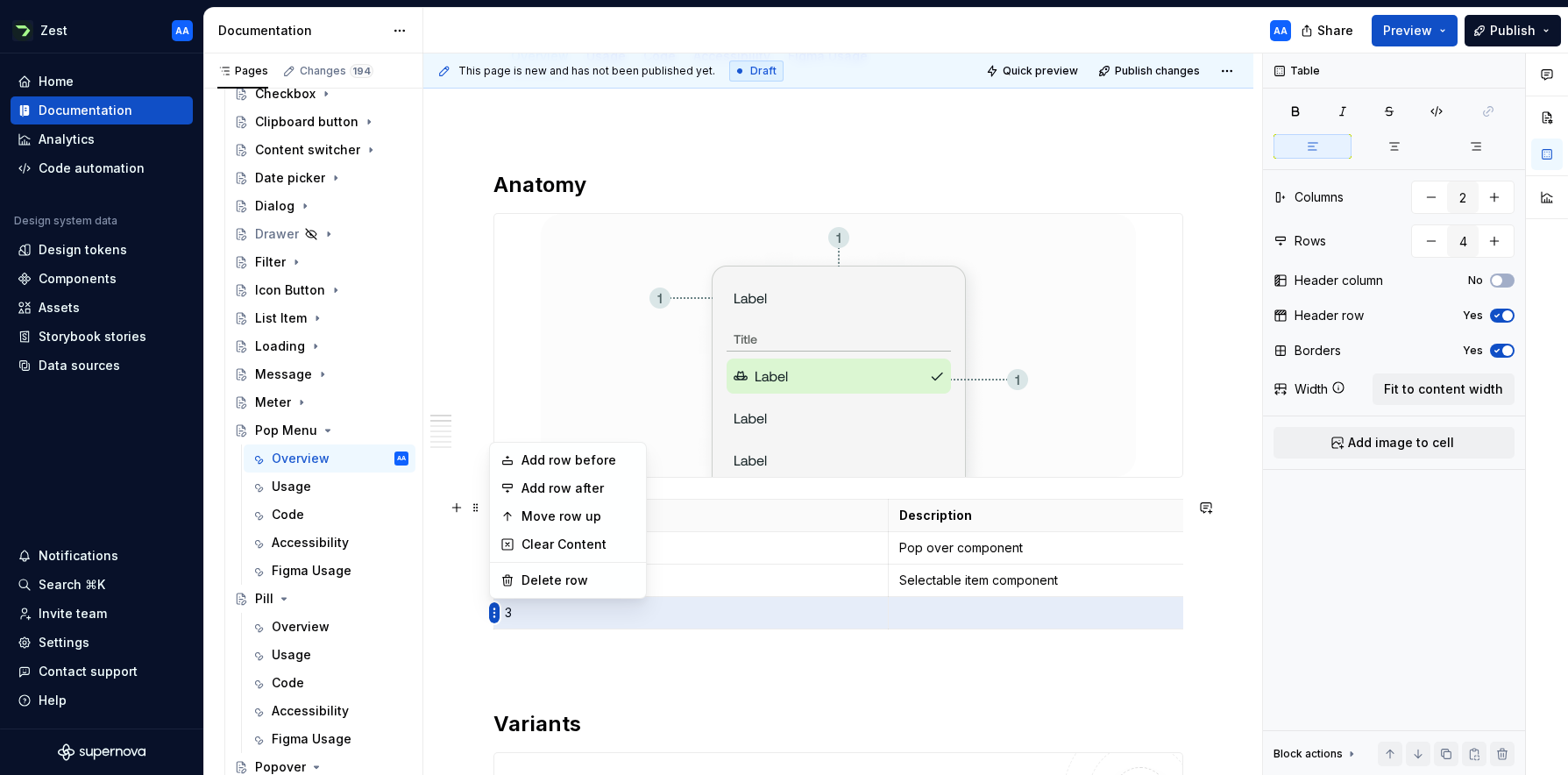
click at [498, 614] on html "Zest AA Home Documentation Analytics Code automation Design system data Design …" at bounding box center [784, 388] width 1568 height 775
click at [535, 578] on div "Delete row" at bounding box center [579, 580] width 114 height 17
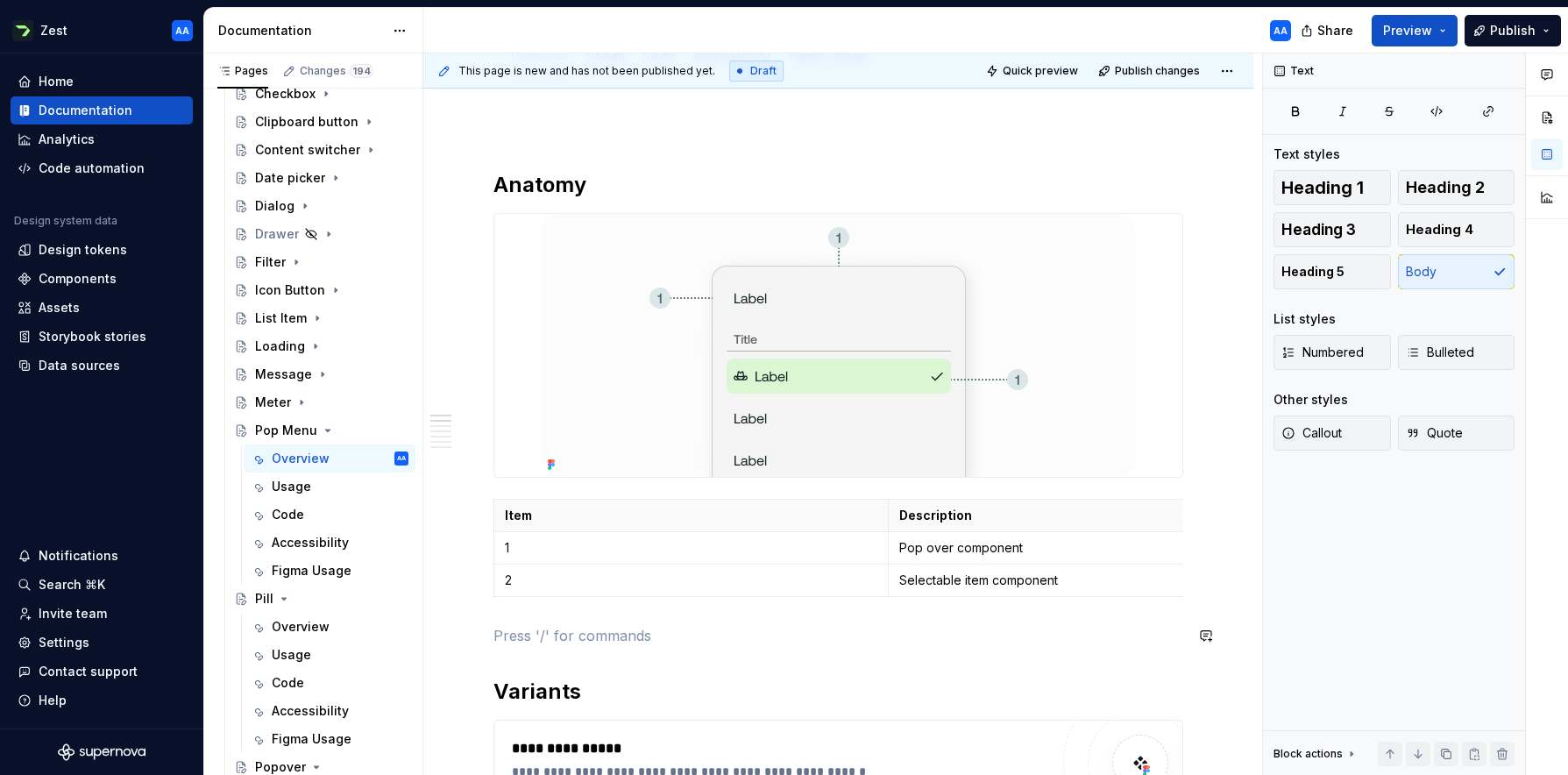
click at [480, 508] on span at bounding box center [476, 507] width 14 height 25
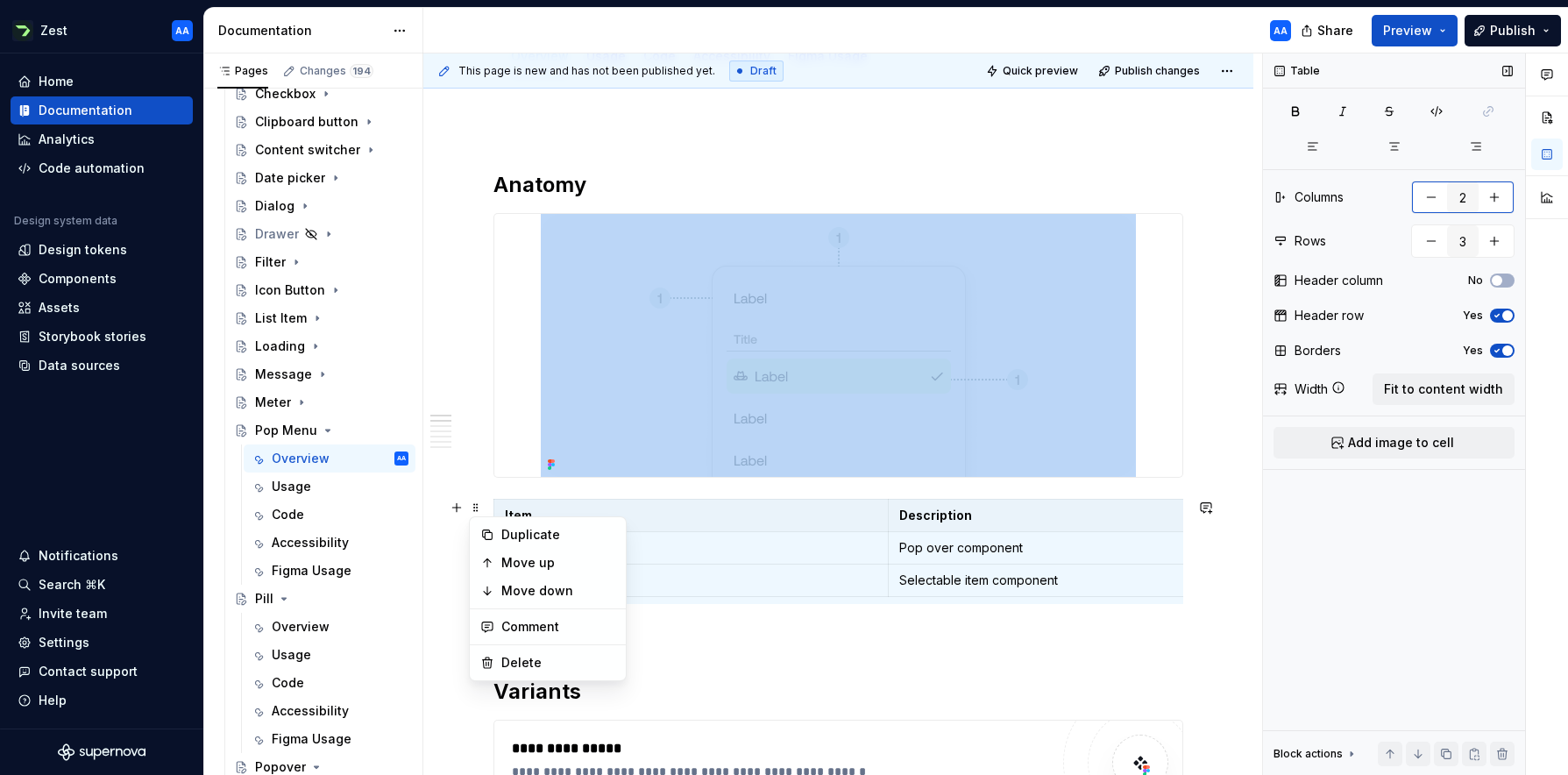
click at [986, 202] on button "button" at bounding box center [1494, 197] width 31 height 31
type input "3"
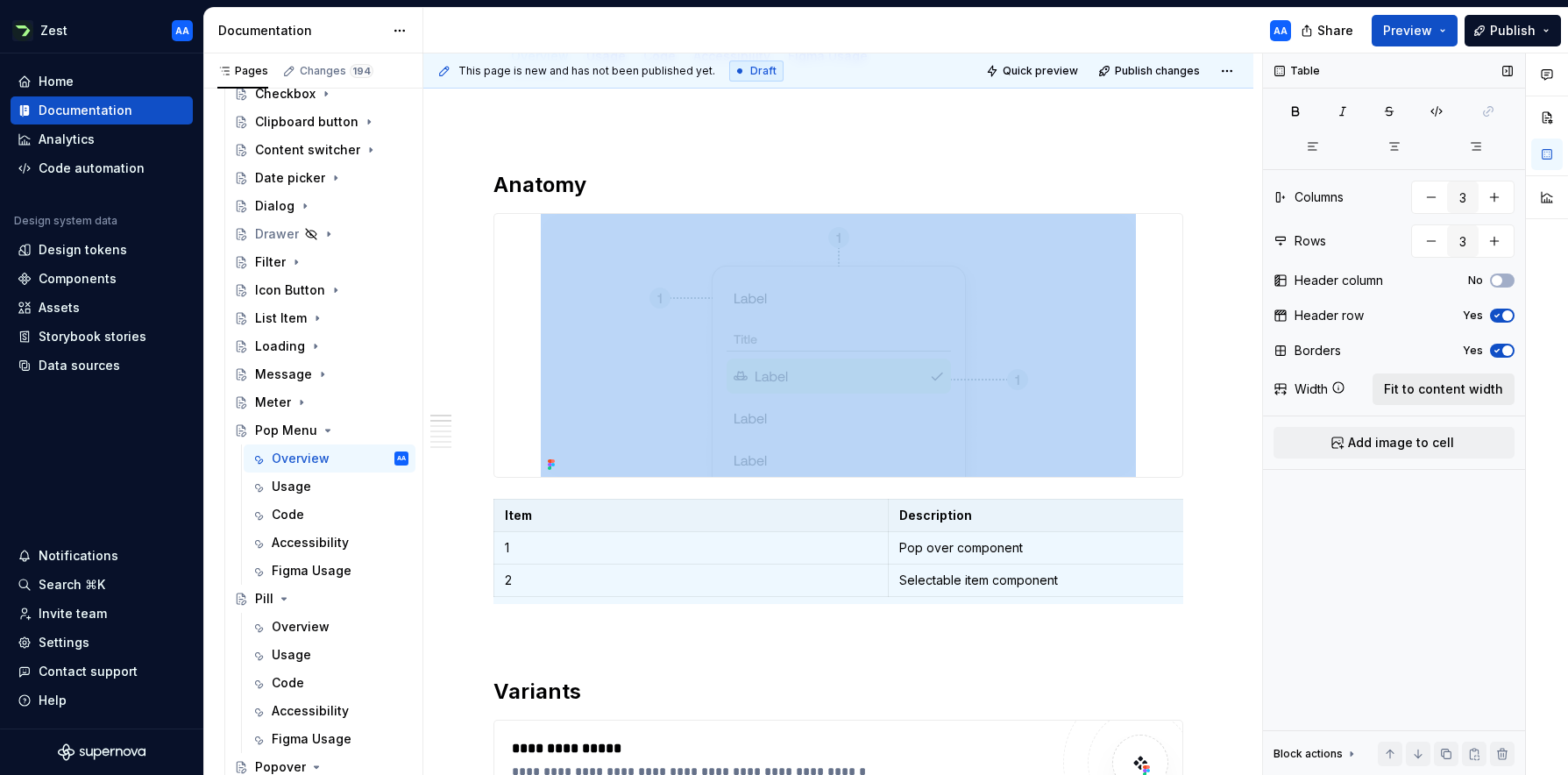
click at [986, 390] on span "Fit to content width" at bounding box center [1444, 388] width 120 height 17
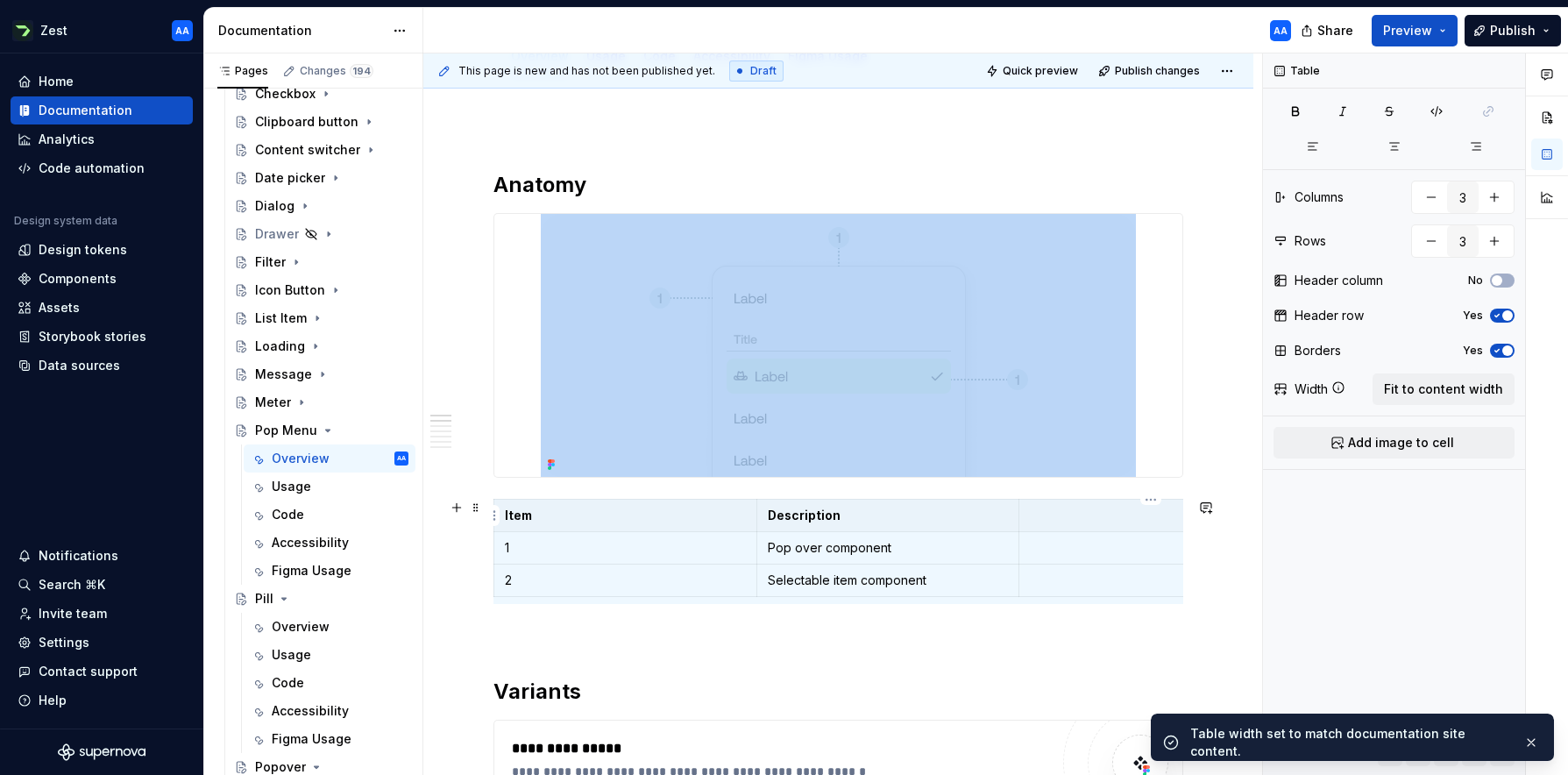
click at [986, 522] on p at bounding box center [1150, 515] width 241 height 17
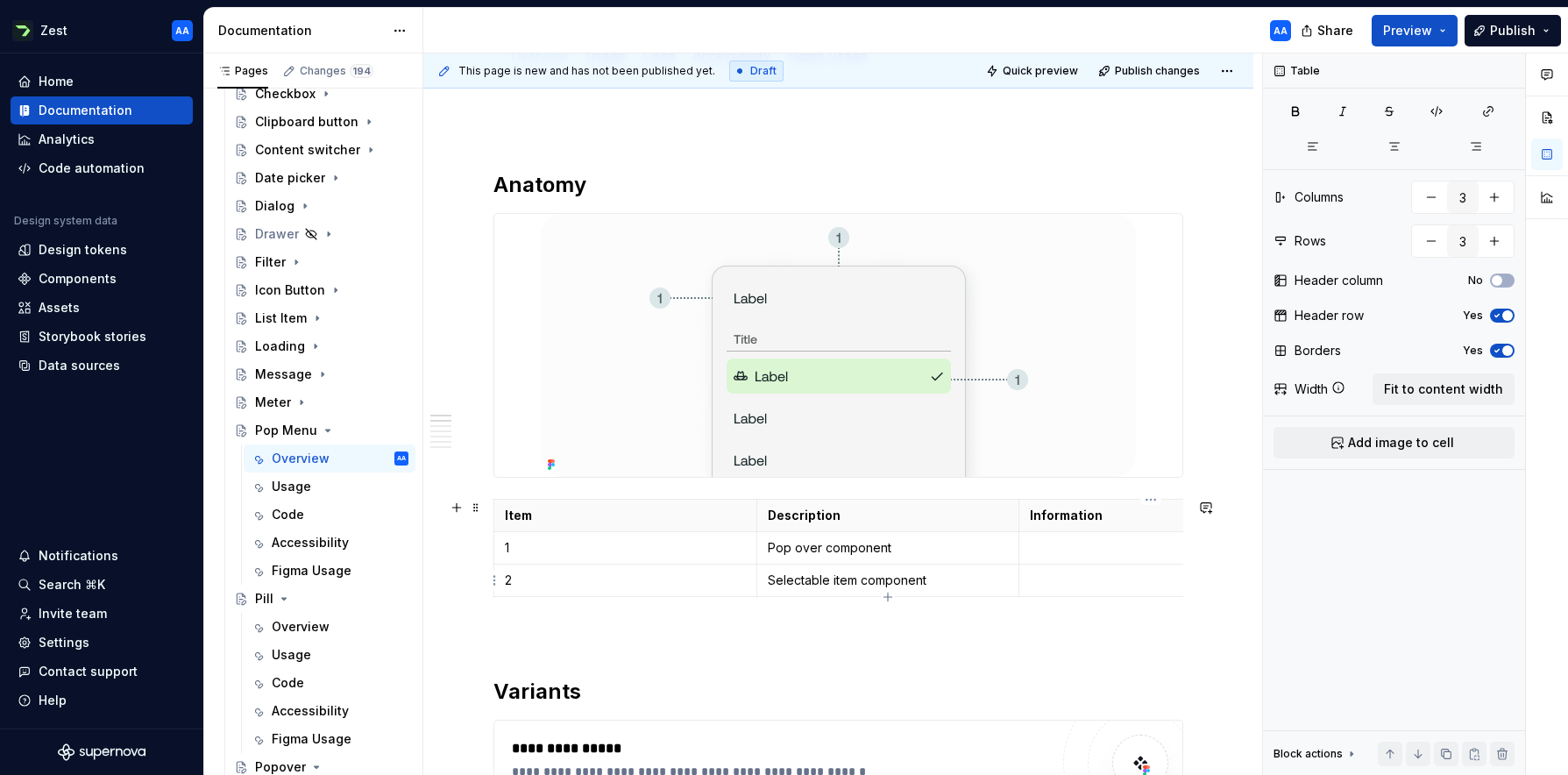
click at [986, 578] on p at bounding box center [1150, 580] width 241 height 17
click at [986, 644] on p at bounding box center [838, 635] width 690 height 21
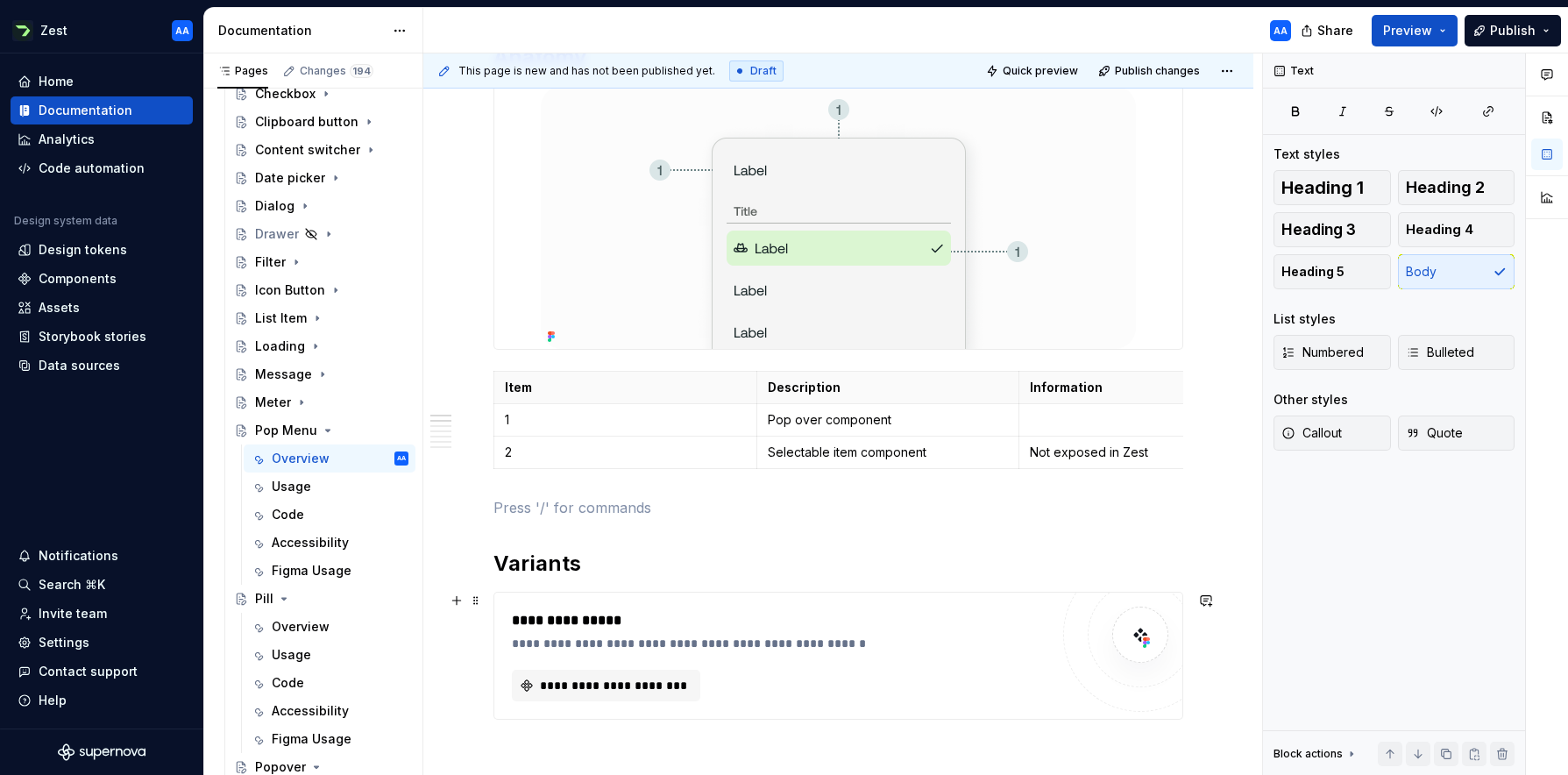
scroll to position [378, 0]
click at [563, 564] on h2 "Variants" at bounding box center [838, 561] width 690 height 28
click at [854, 551] on h2 "Selectable item states" at bounding box center [838, 561] width 690 height 28
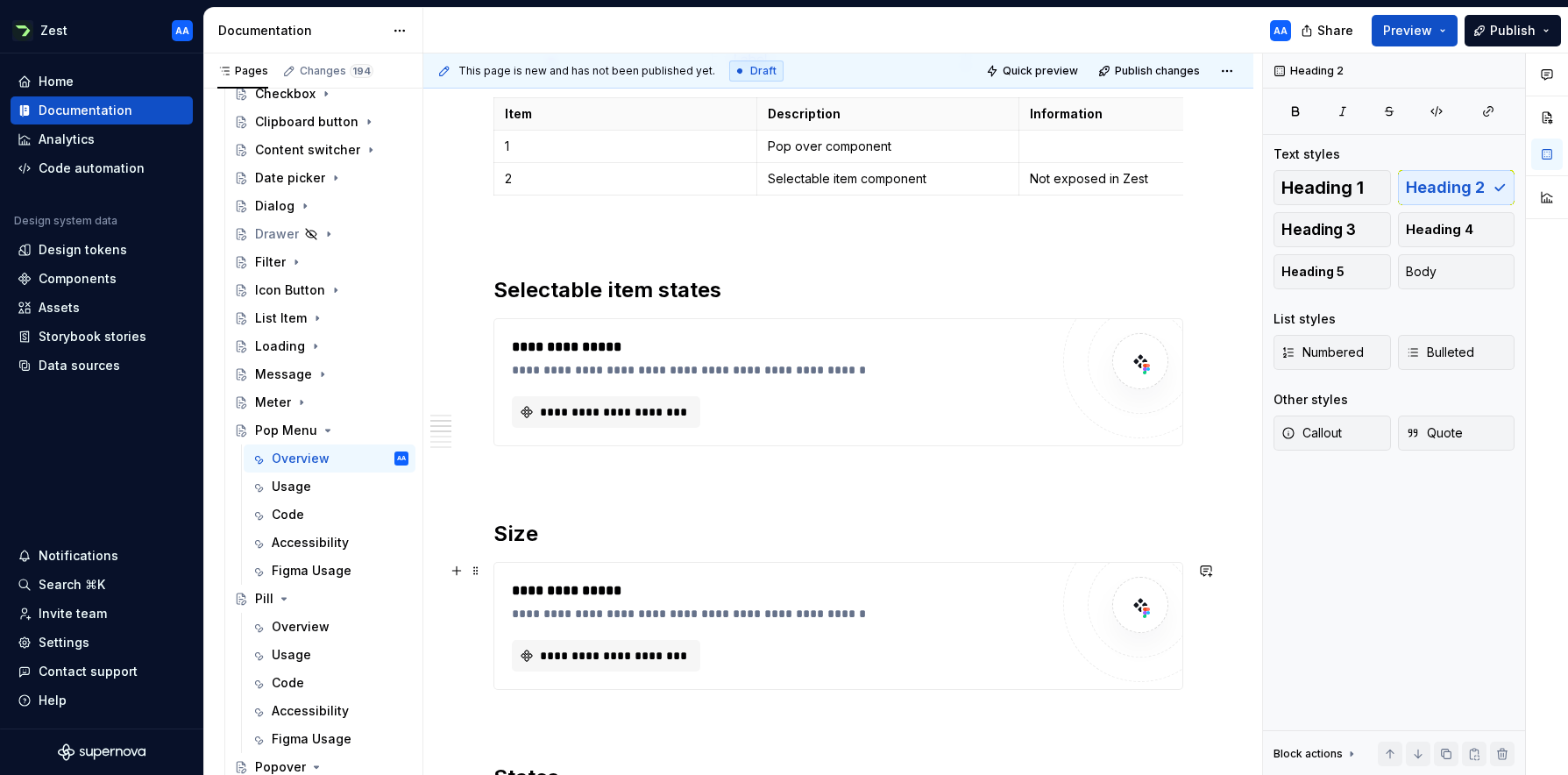
scroll to position [652, 0]
click at [459, 324] on button "button" at bounding box center [456, 326] width 25 height 25
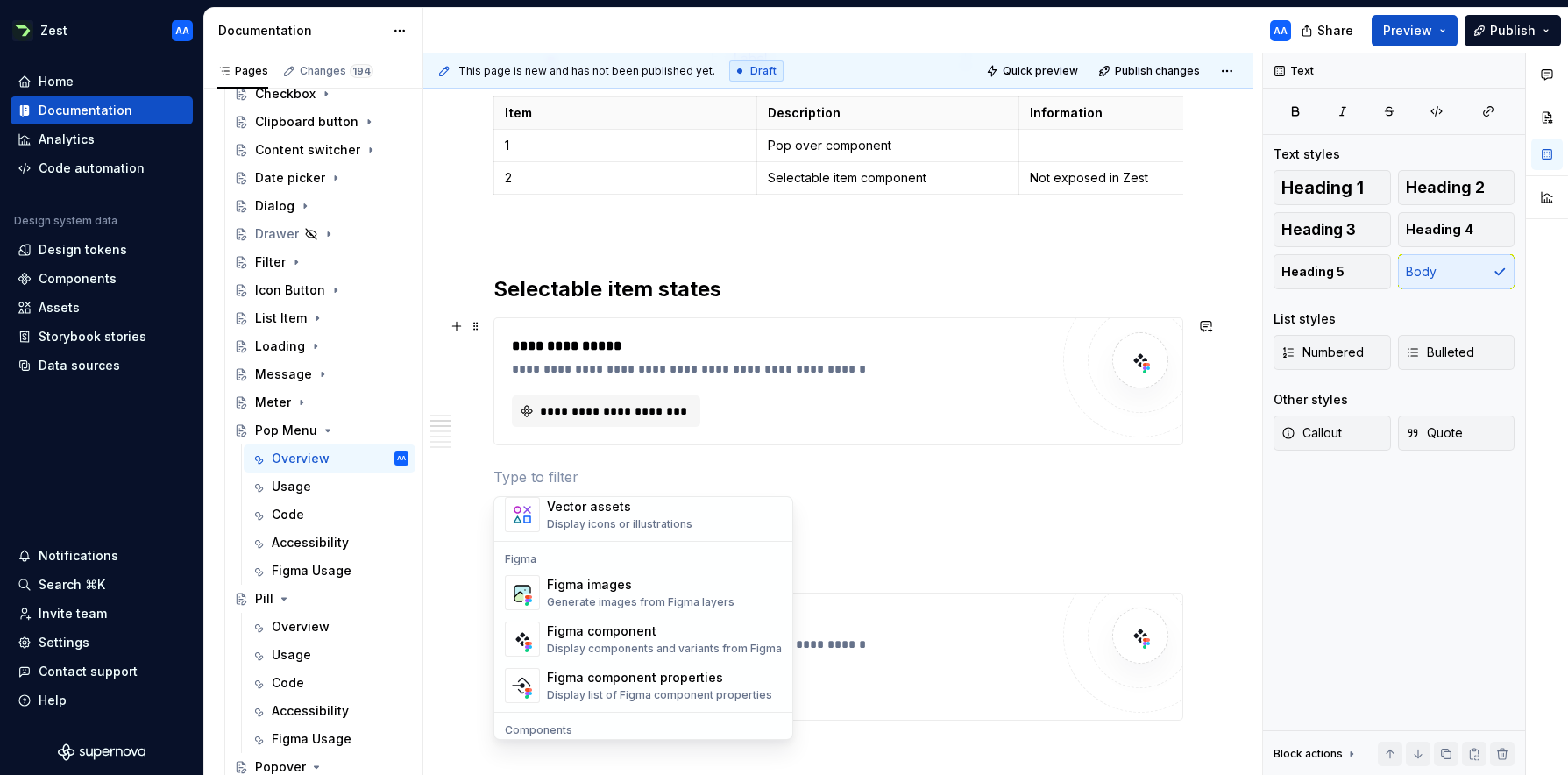
scroll to position [1600, 0]
click at [590, 591] on div "Figma images" at bounding box center [640, 586] width 188 height 17
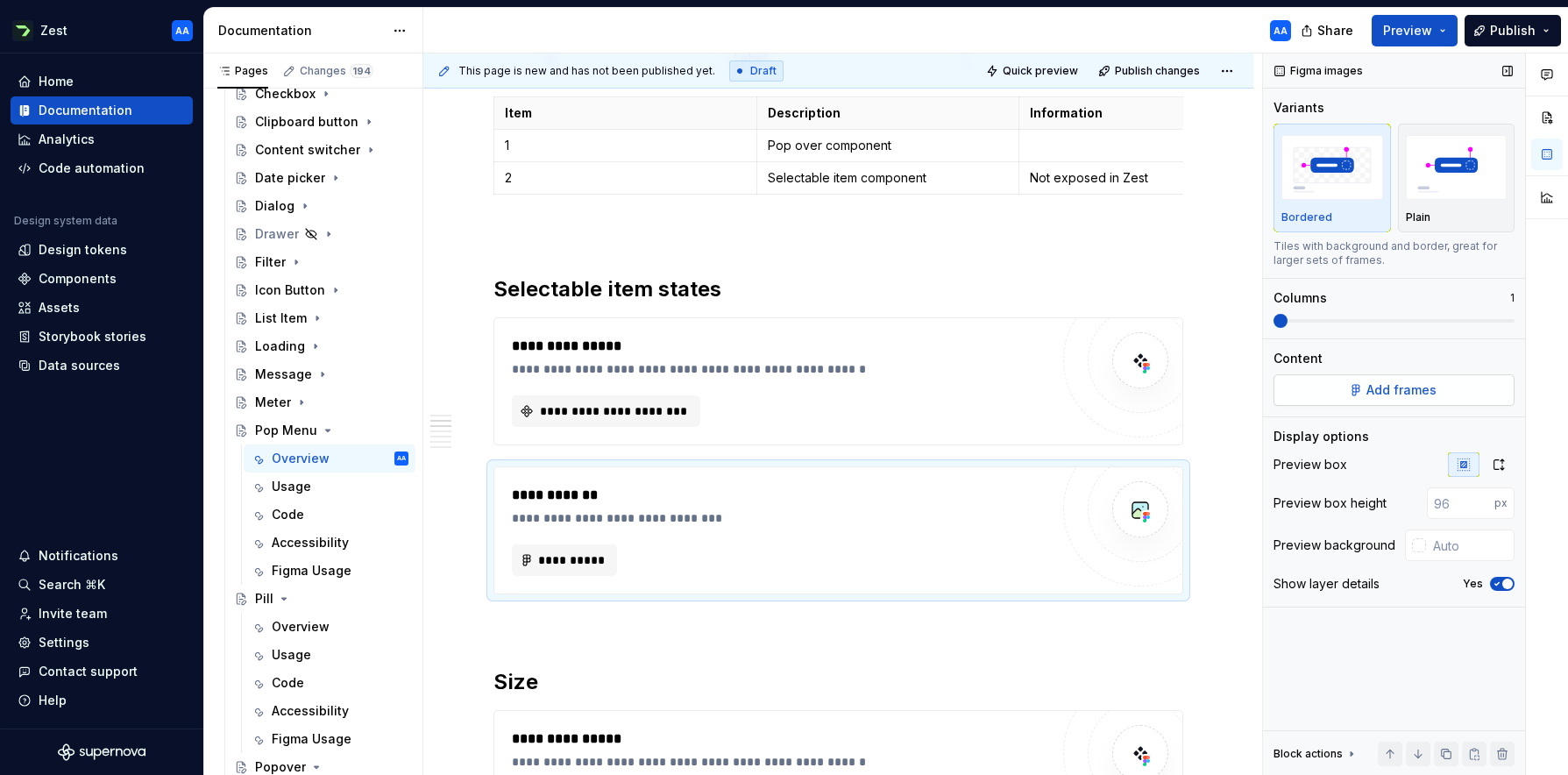
click at [986, 390] on button "Add frames" at bounding box center [1394, 390] width 241 height 31
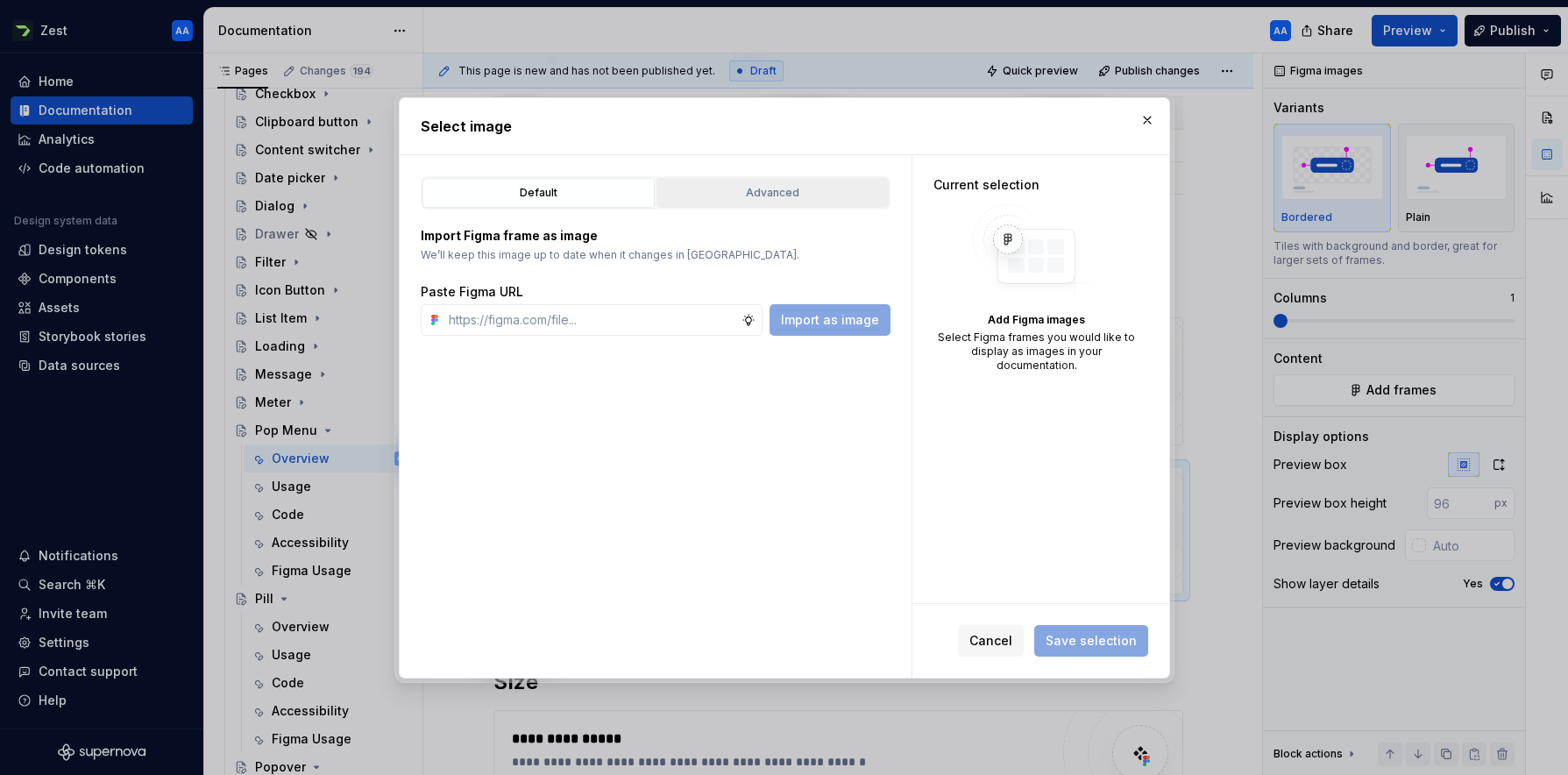
click at [749, 193] on div "Advanced" at bounding box center [772, 192] width 220 height 17
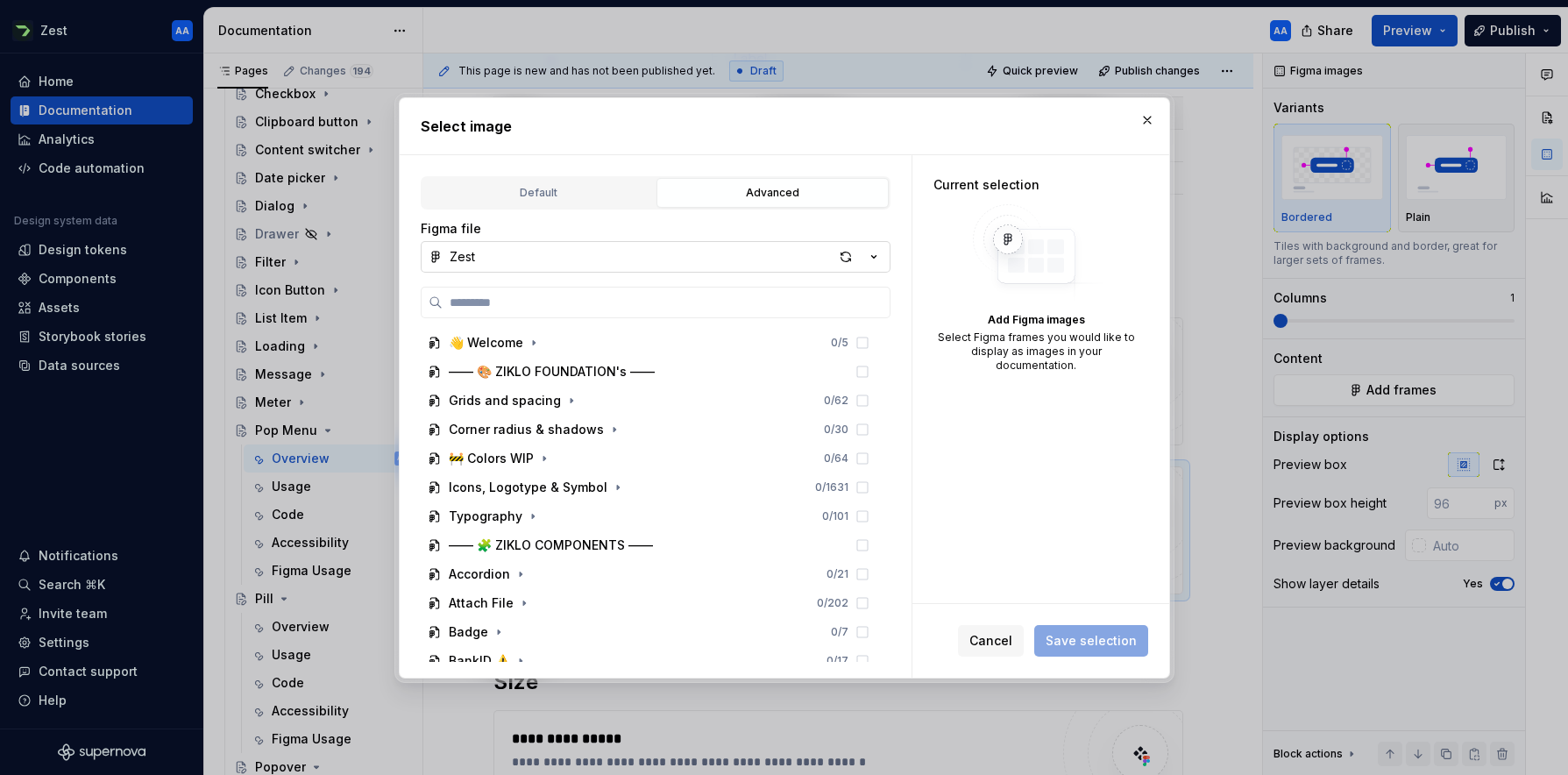
click at [667, 251] on button "Zest" at bounding box center [655, 257] width 469 height 31
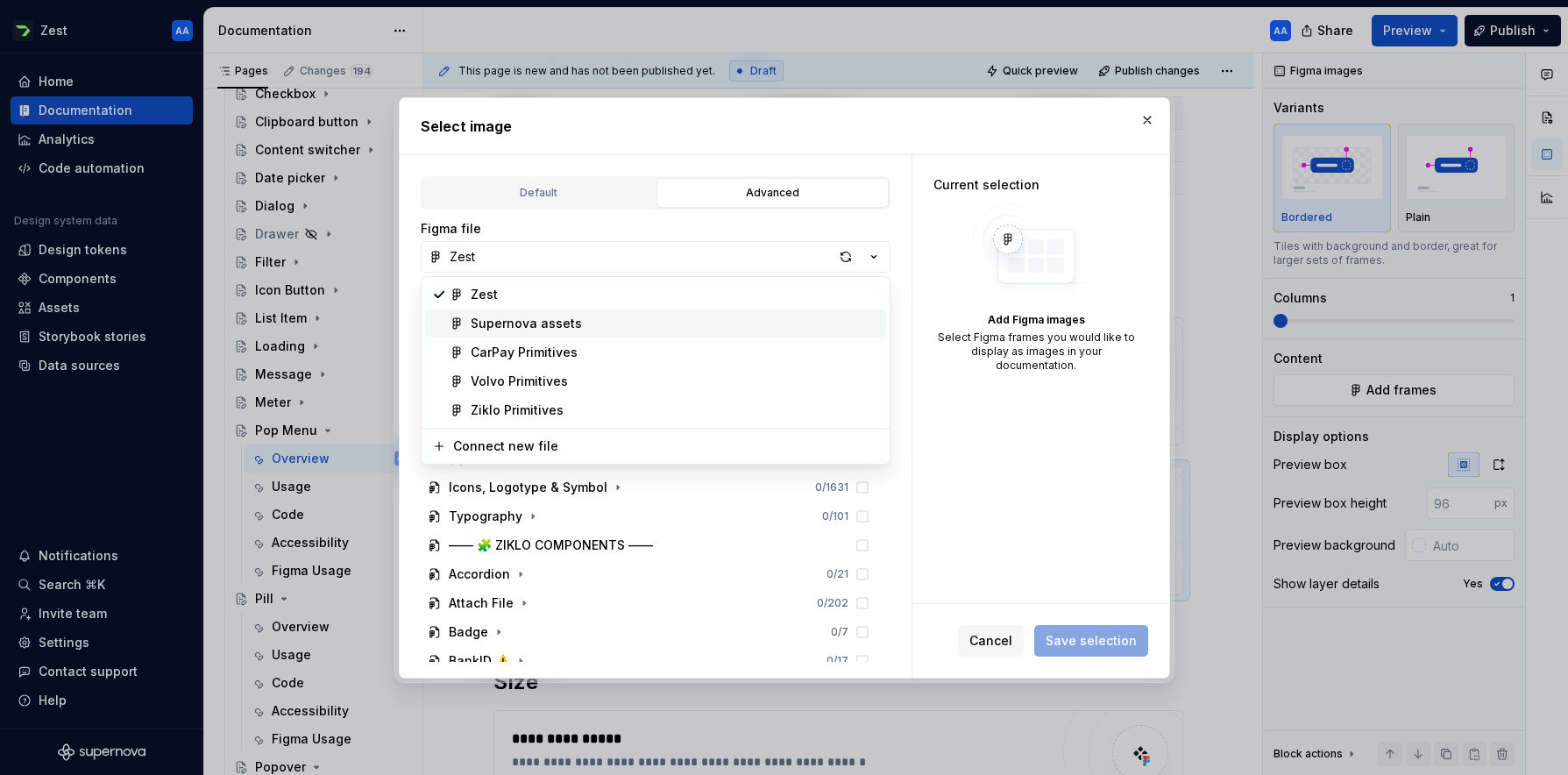
click at [631, 320] on div "Supernova assets" at bounding box center [674, 323] width 409 height 17
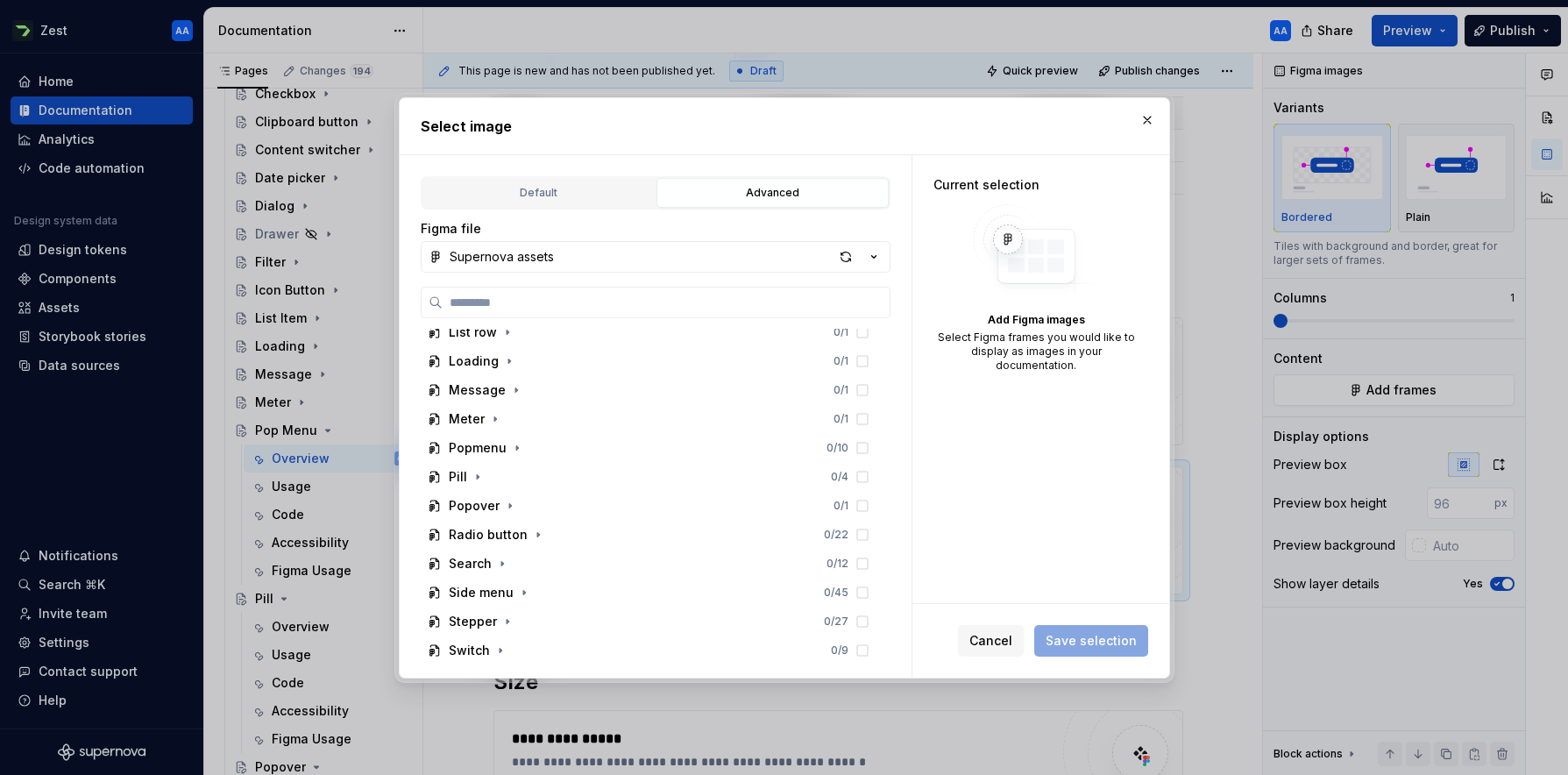
scroll to position [645, 0]
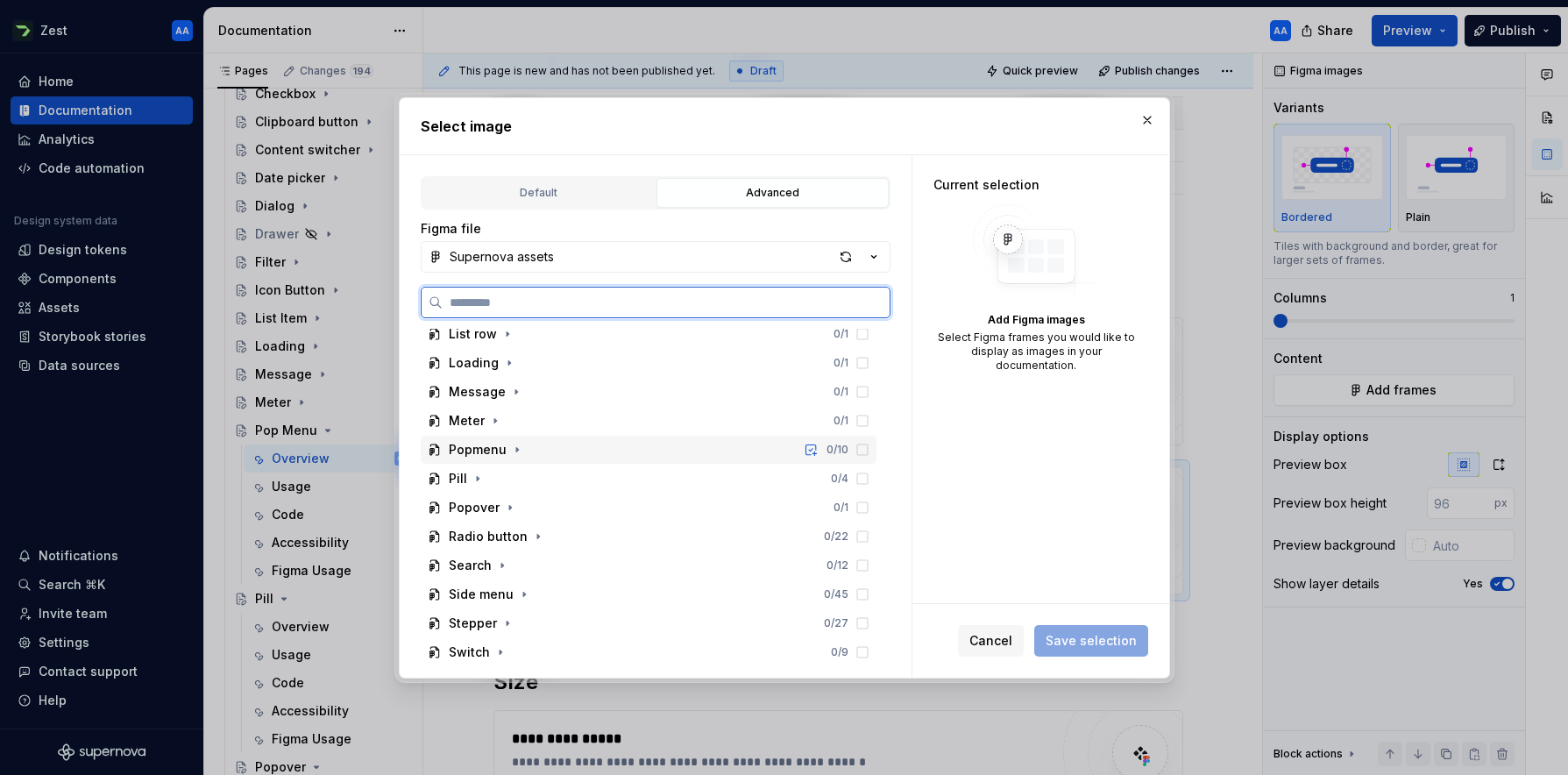
click at [478, 448] on div "Popmenu" at bounding box center [478, 449] width 58 height 17
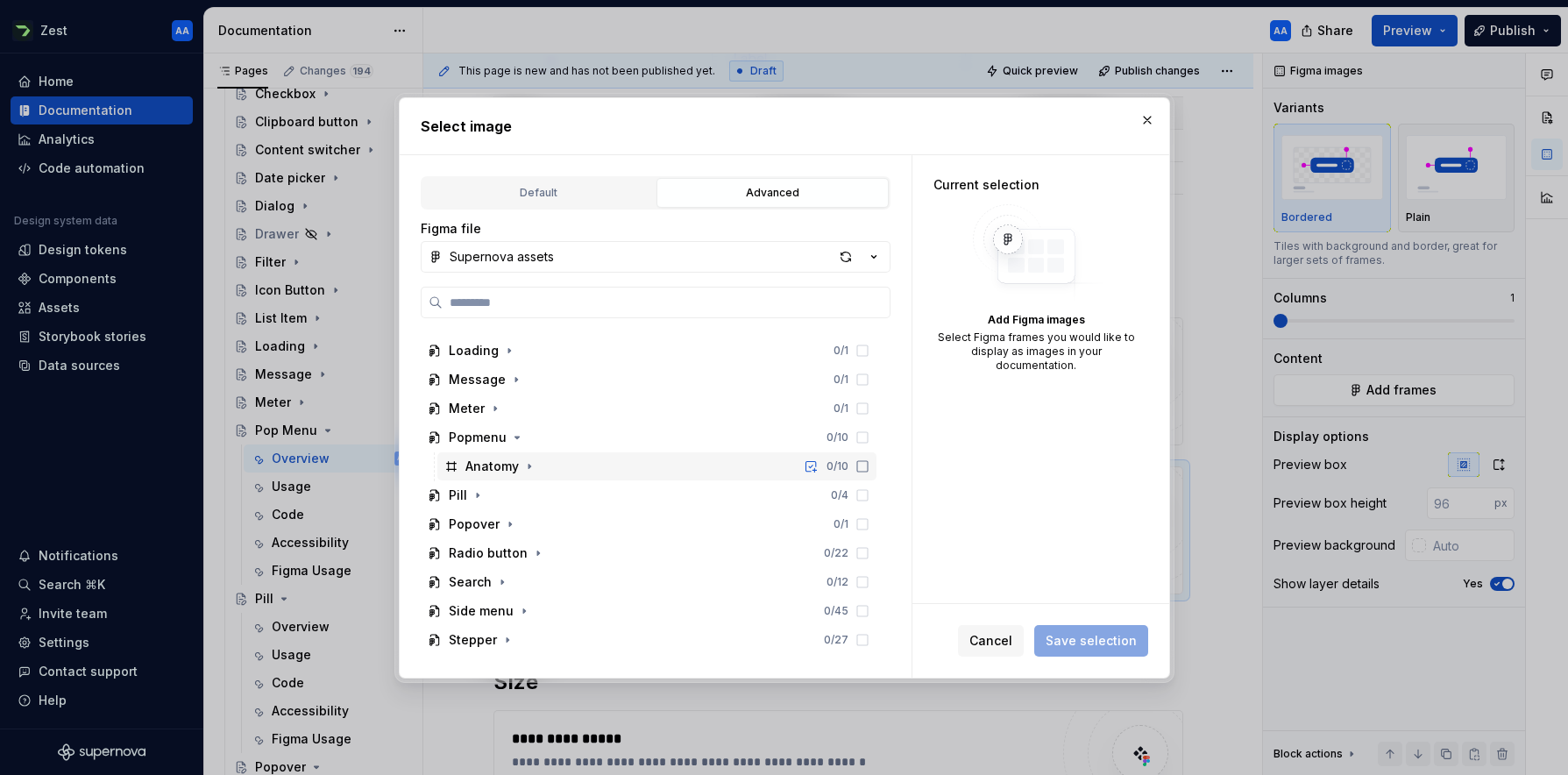
scroll to position [659, 0]
click at [844, 255] on div "button" at bounding box center [846, 257] width 25 height 25
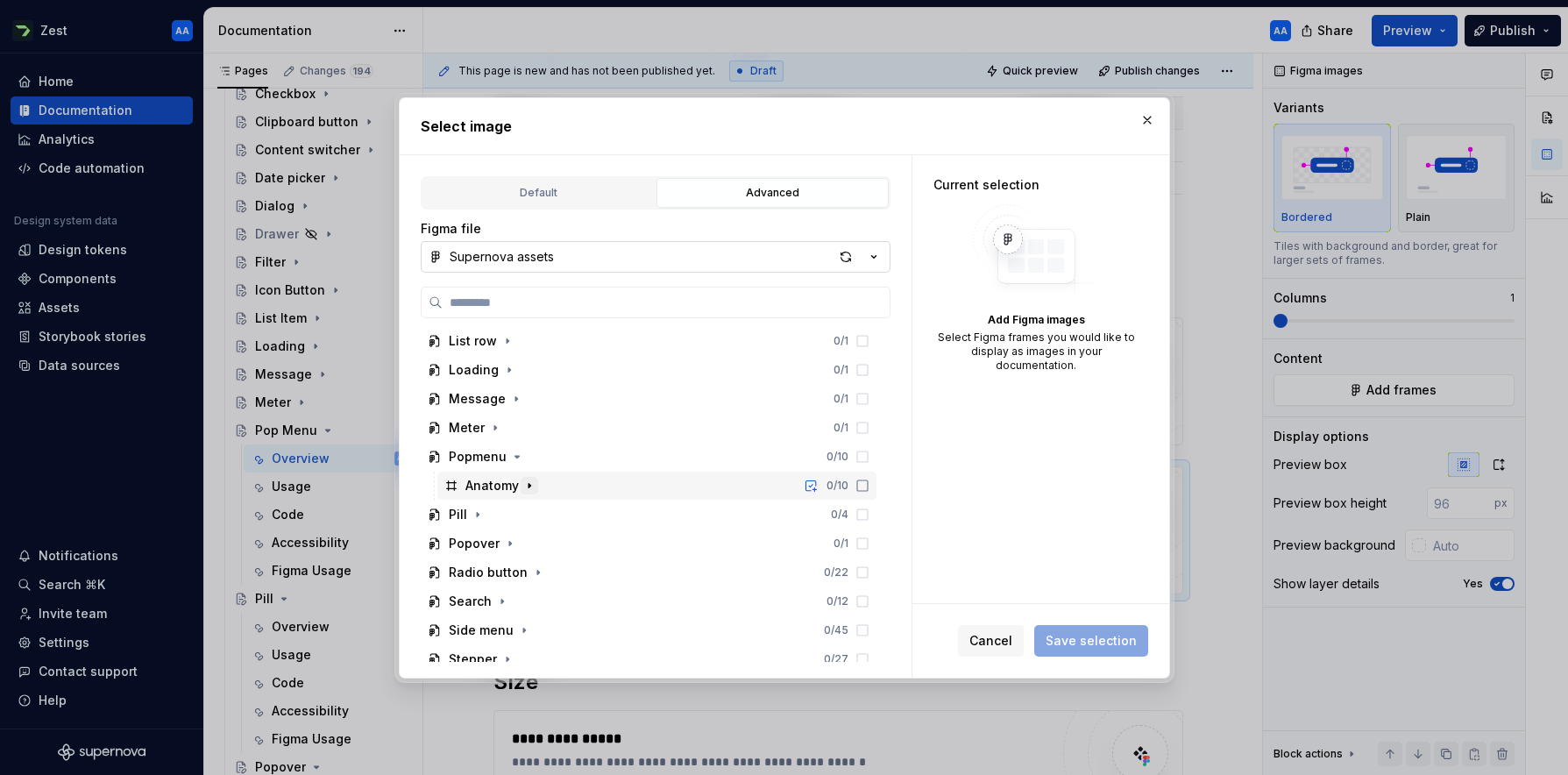
click at [531, 480] on icon "button" at bounding box center [529, 485] width 14 height 14
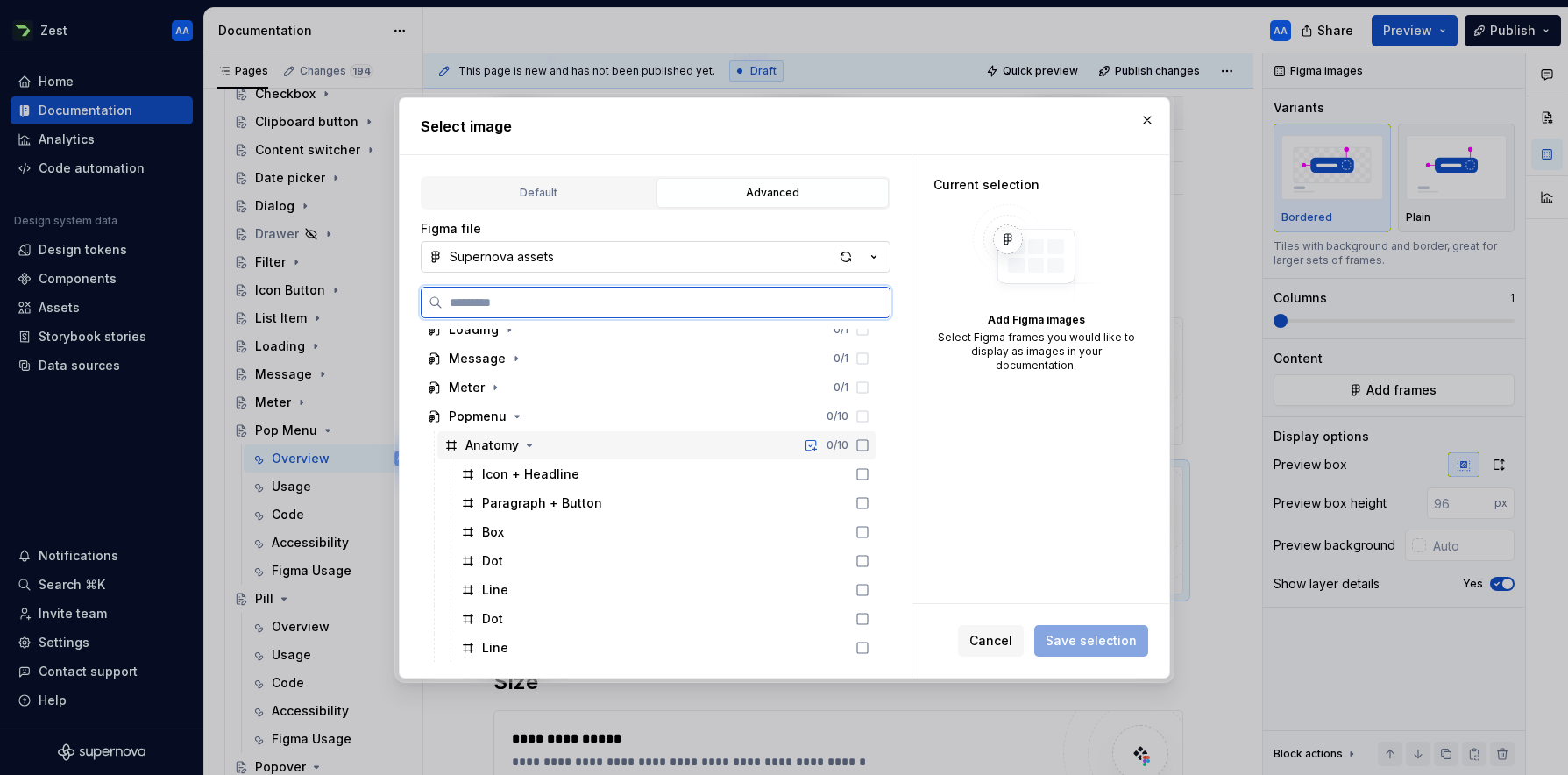
scroll to position [677, 0]
click at [529, 446] on icon "button" at bounding box center [528, 447] width 5 height 2
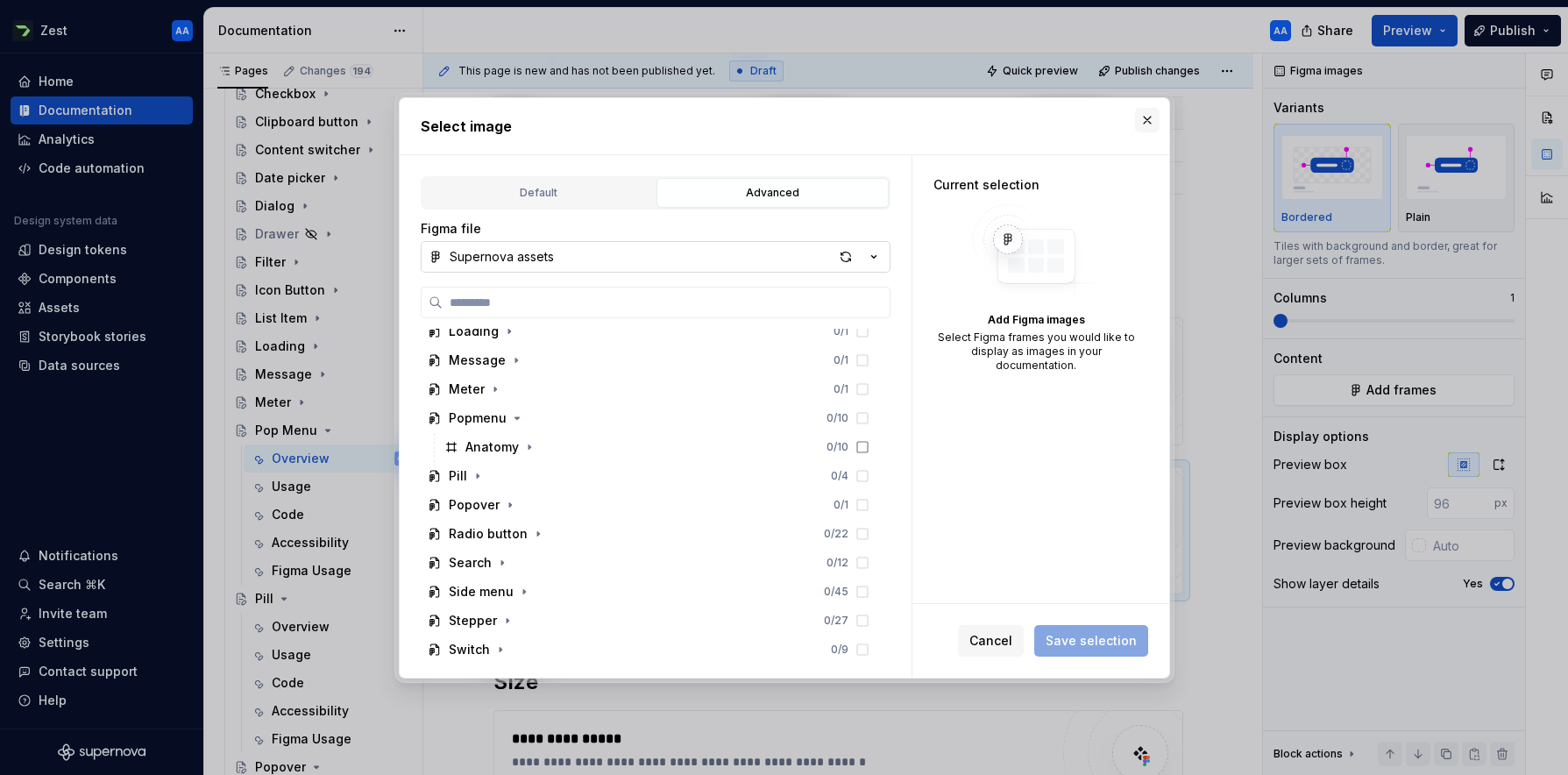
click at [986, 119] on button "button" at bounding box center [1147, 120] width 25 height 25
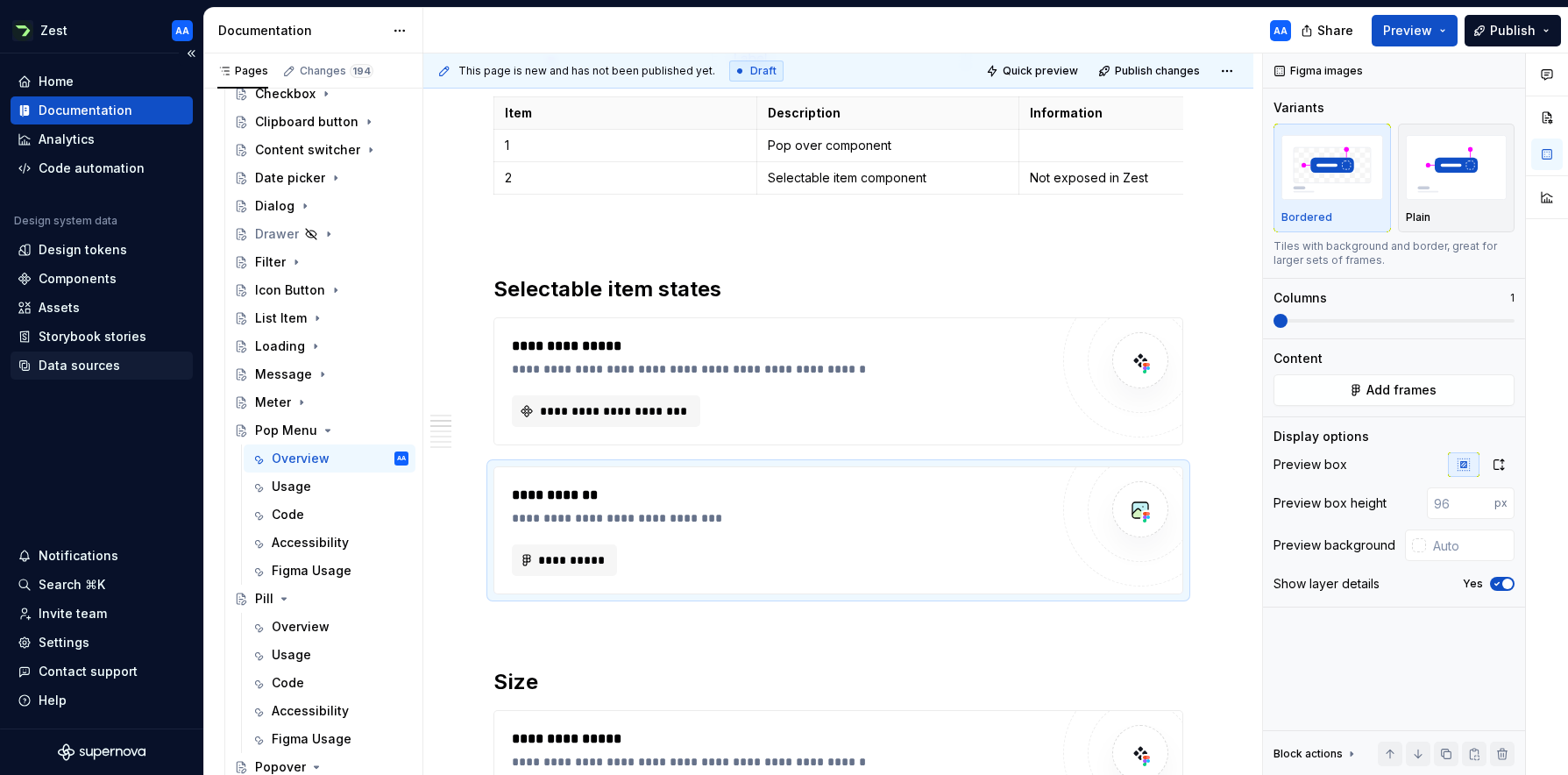
click at [66, 364] on div "Data sources" at bounding box center [79, 365] width 82 height 17
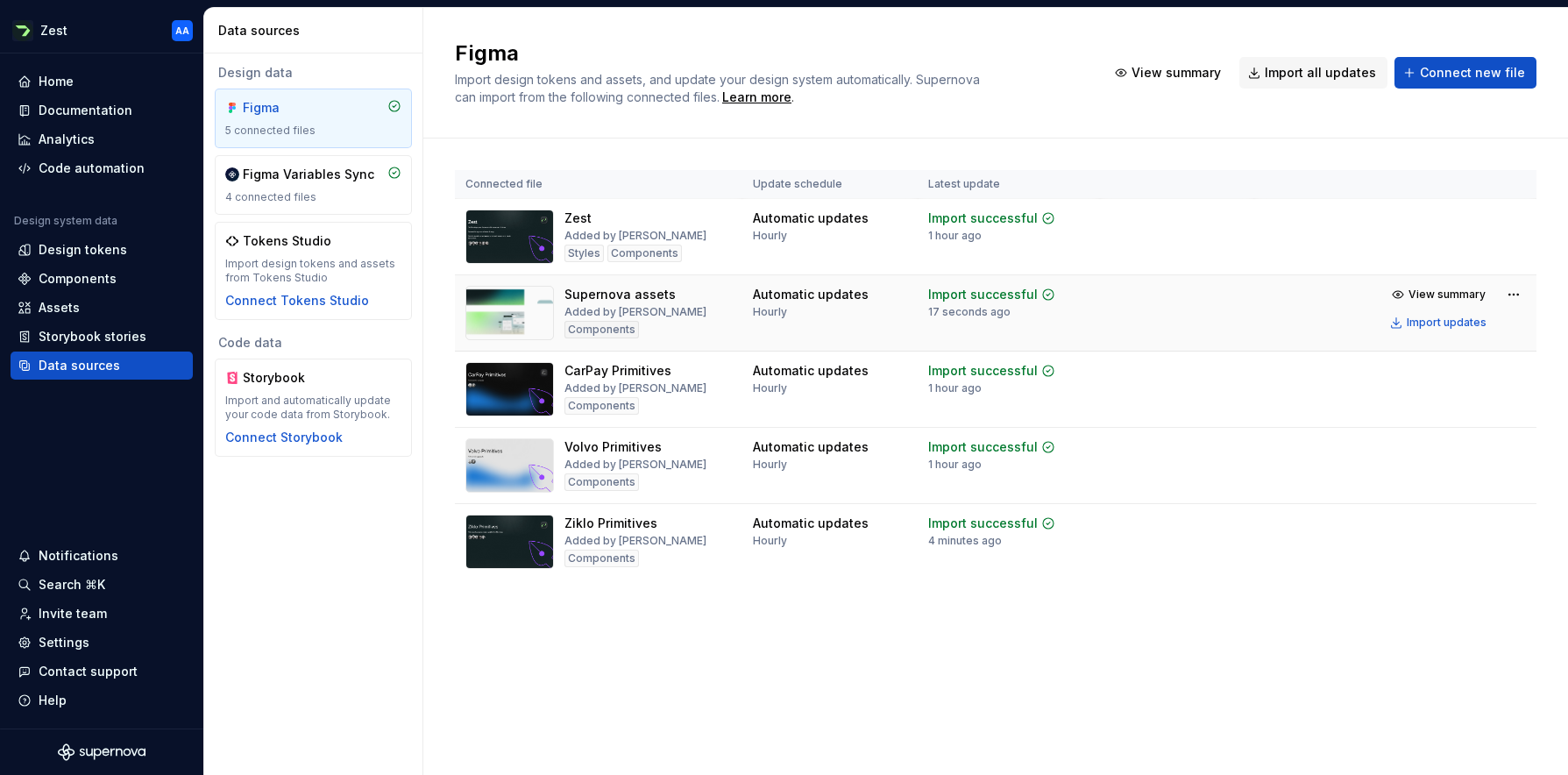
click at [986, 311] on td "View summary Import updates" at bounding box center [1395, 308] width 282 height 66
click at [986, 322] on div "Import updates" at bounding box center [1447, 322] width 80 height 14
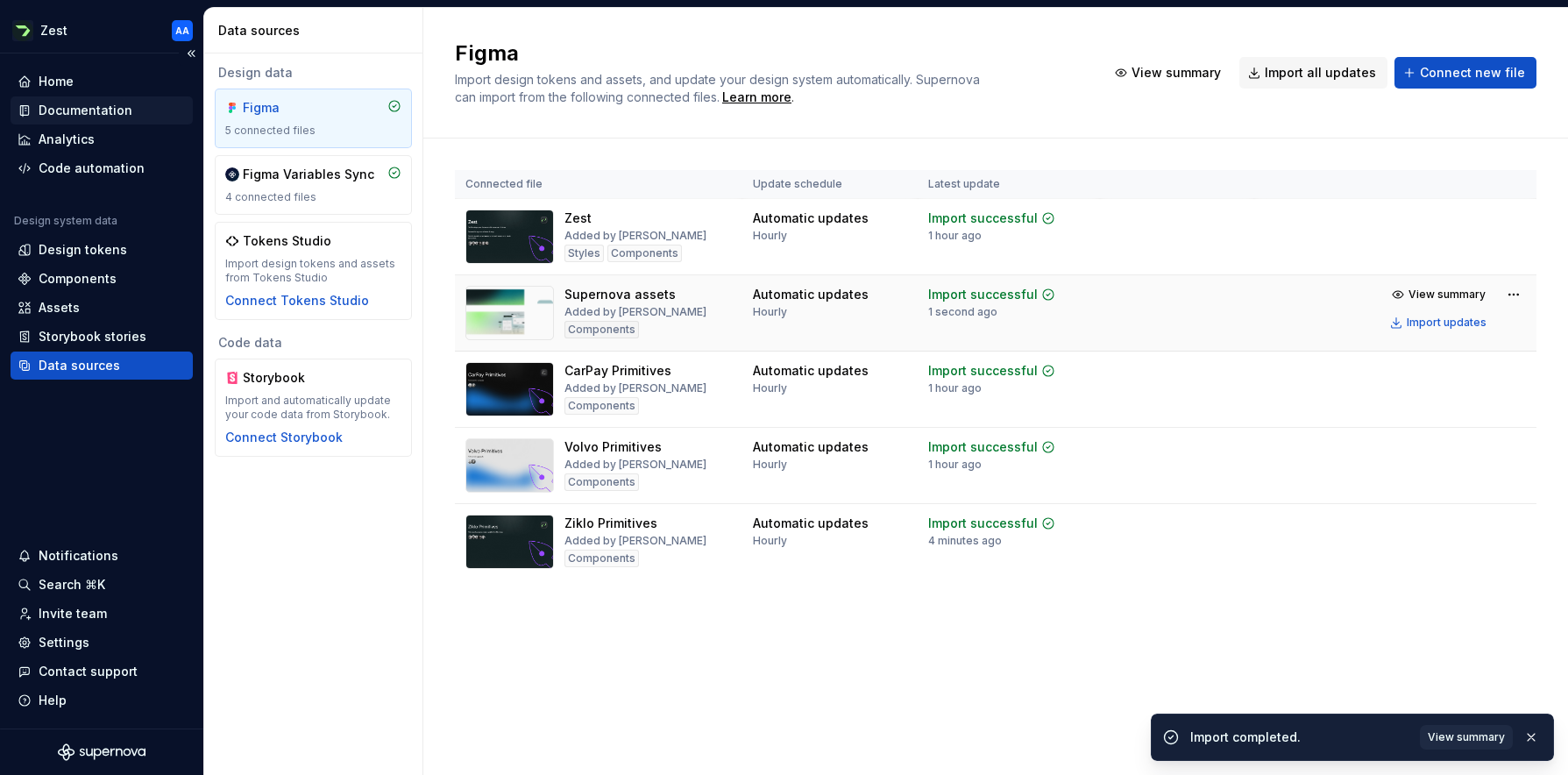
click at [100, 106] on div "Documentation" at bounding box center [86, 110] width 94 height 17
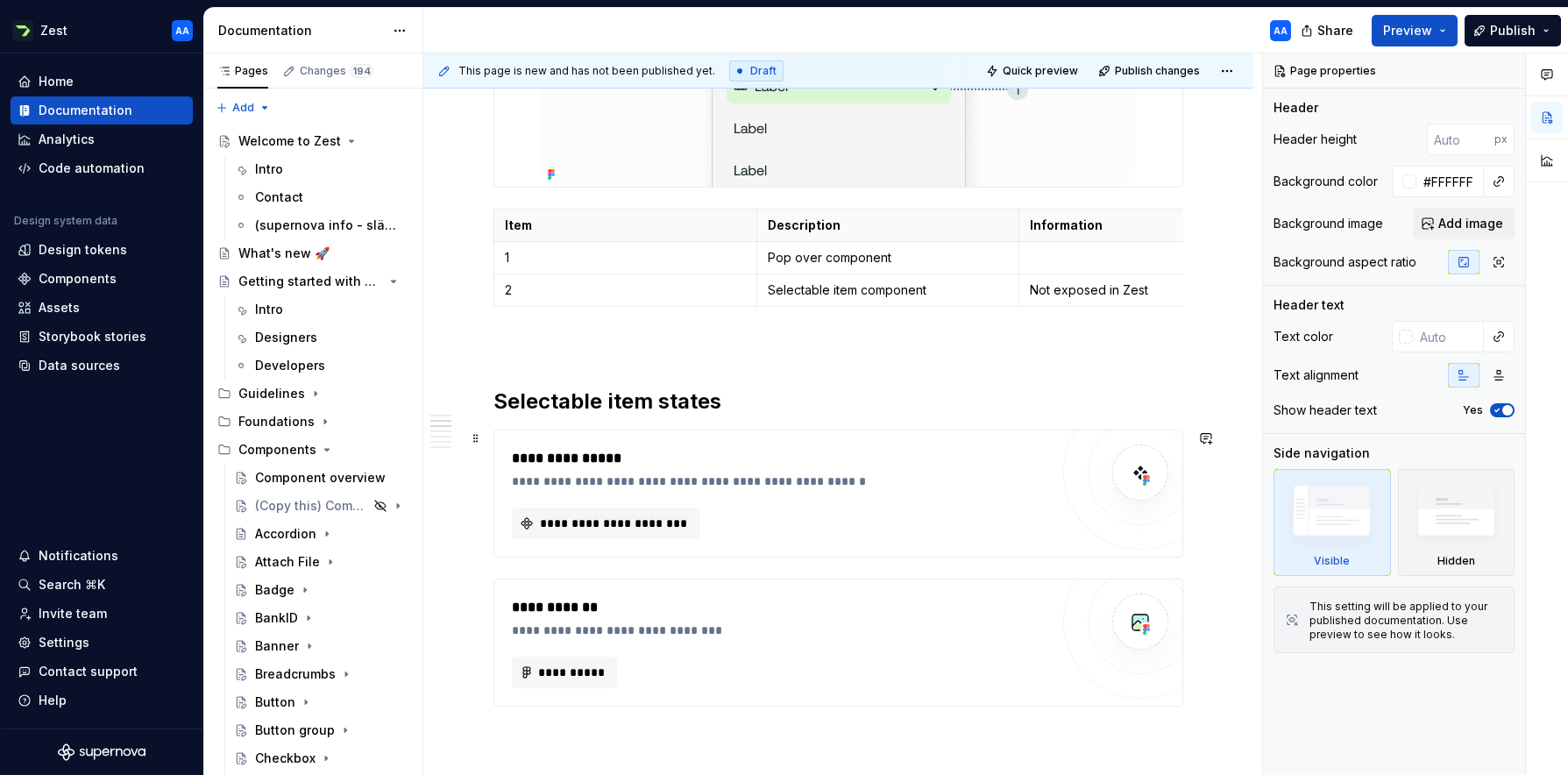
scroll to position [660, 0]
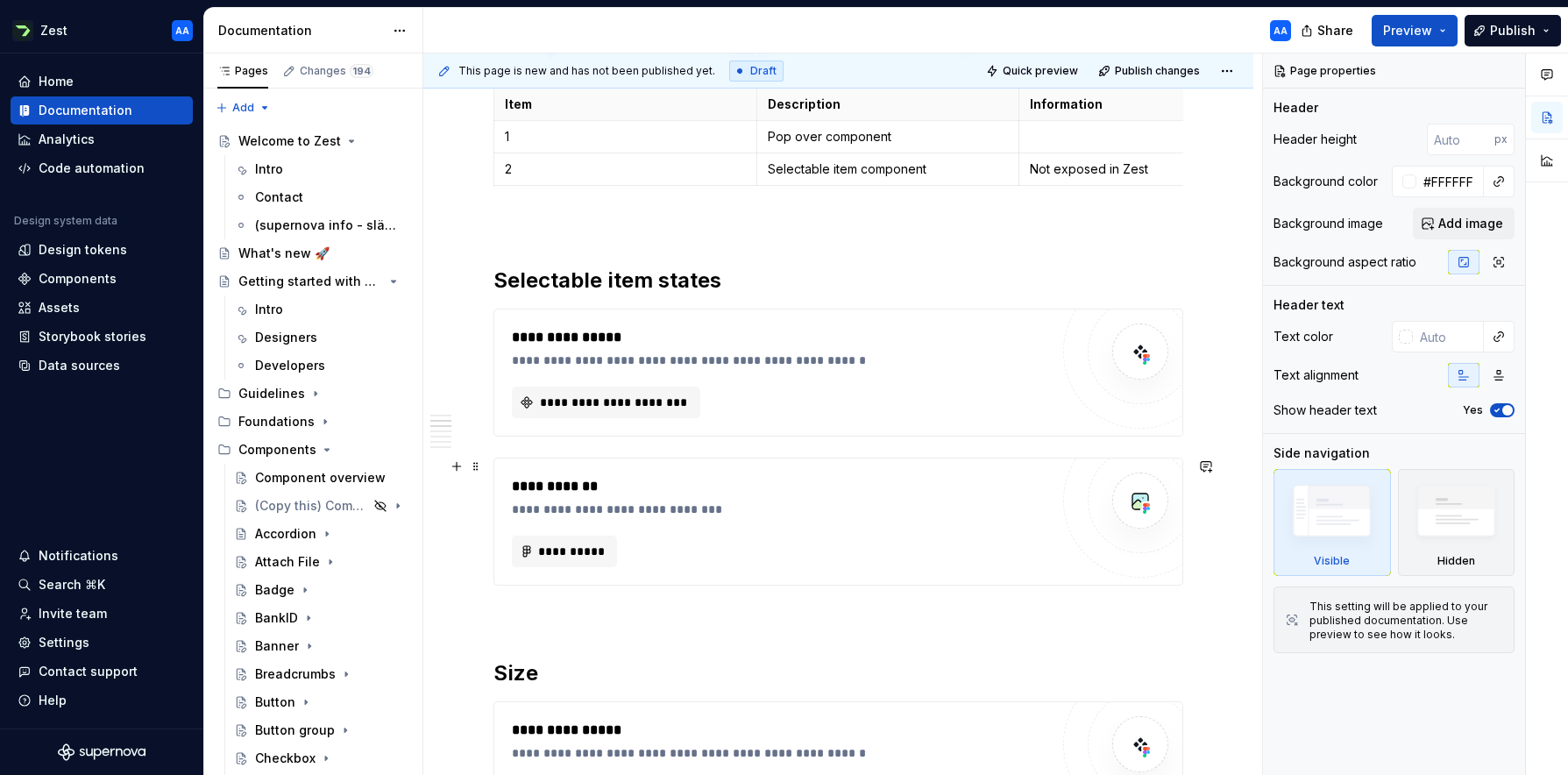
click at [690, 501] on div "**********" at bounding box center [784, 509] width 546 height 17
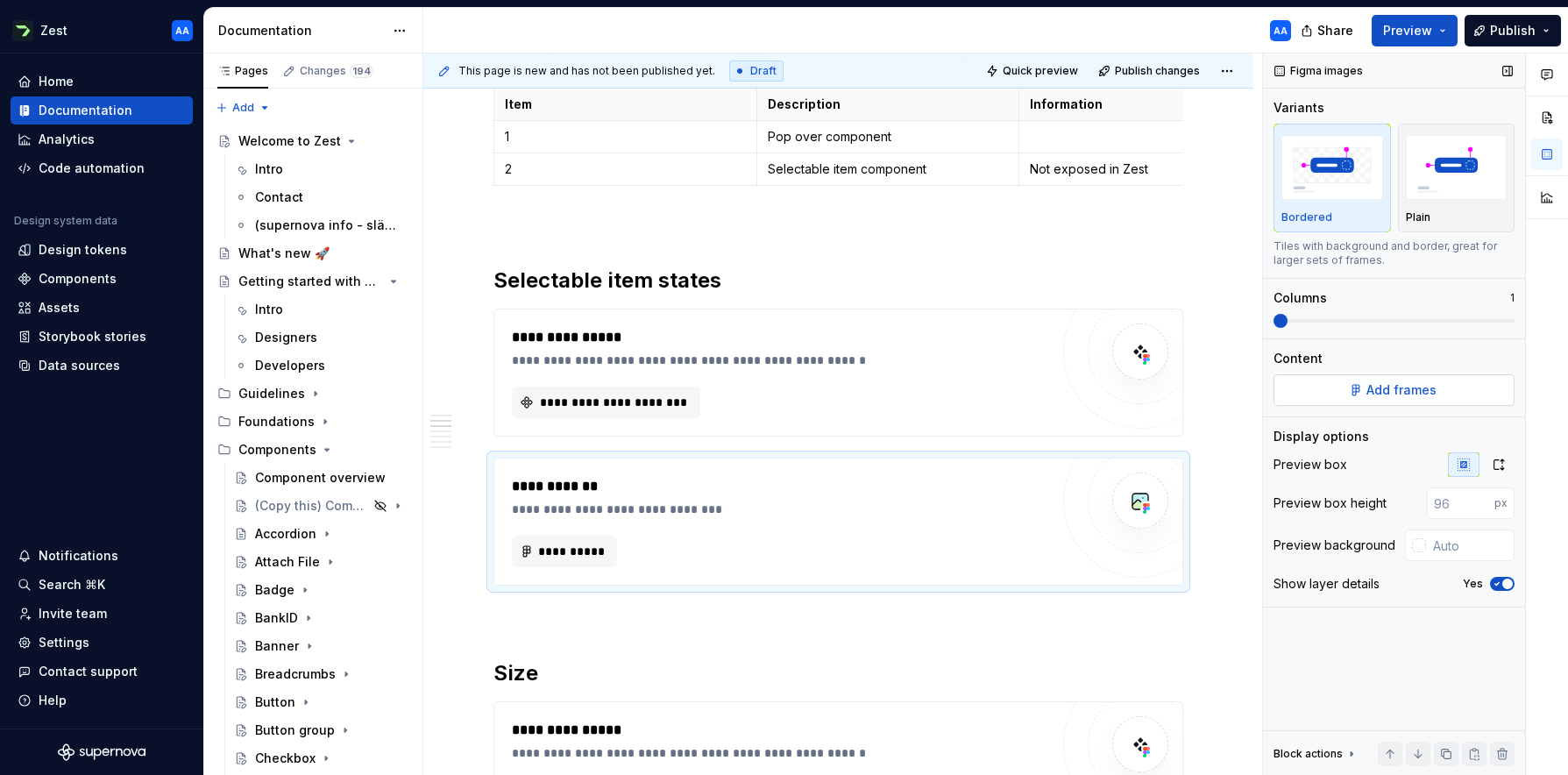
click at [986, 394] on button "Add frames" at bounding box center [1394, 390] width 241 height 31
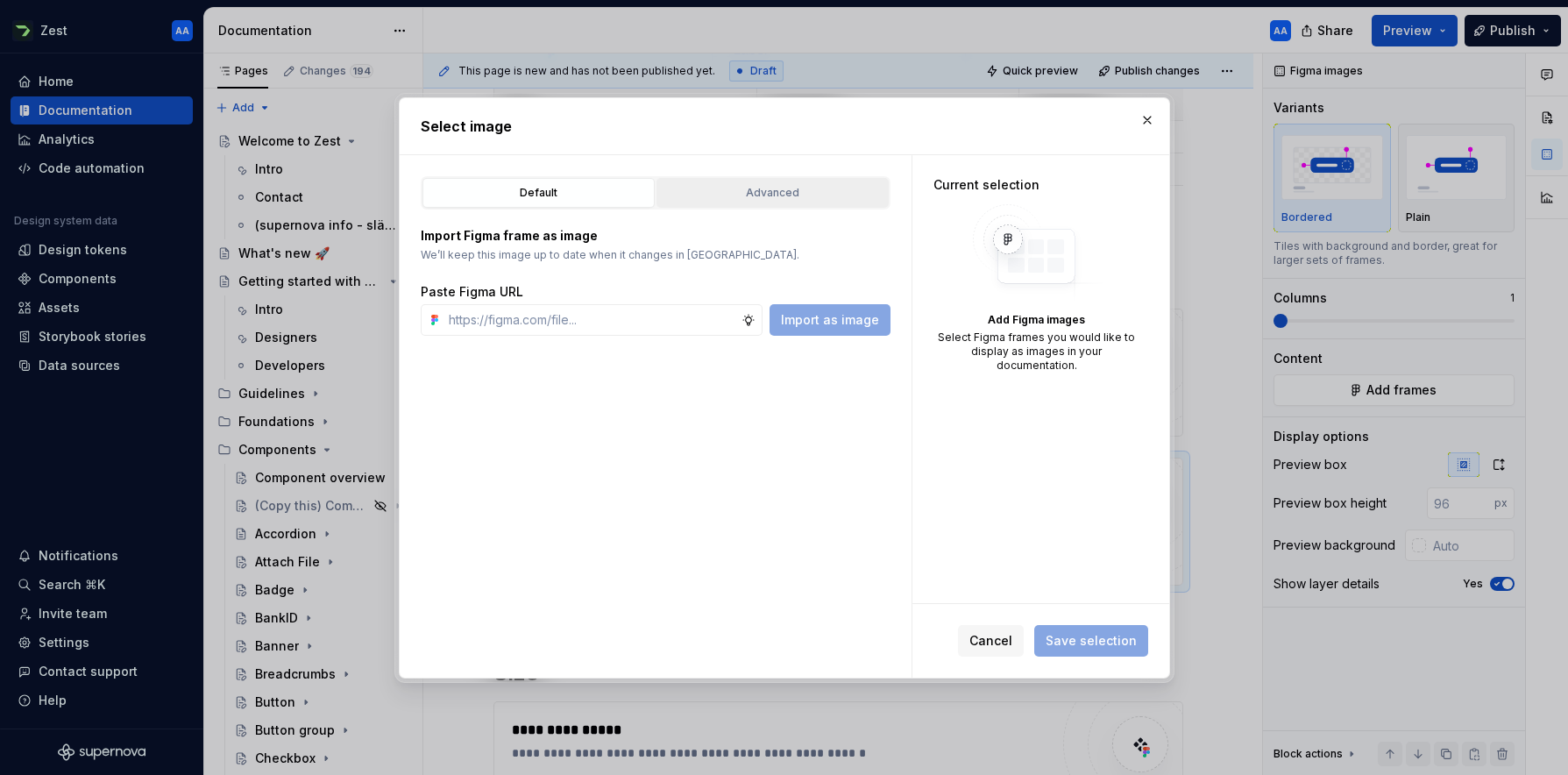
click at [795, 190] on div "Advanced" at bounding box center [772, 192] width 220 height 17
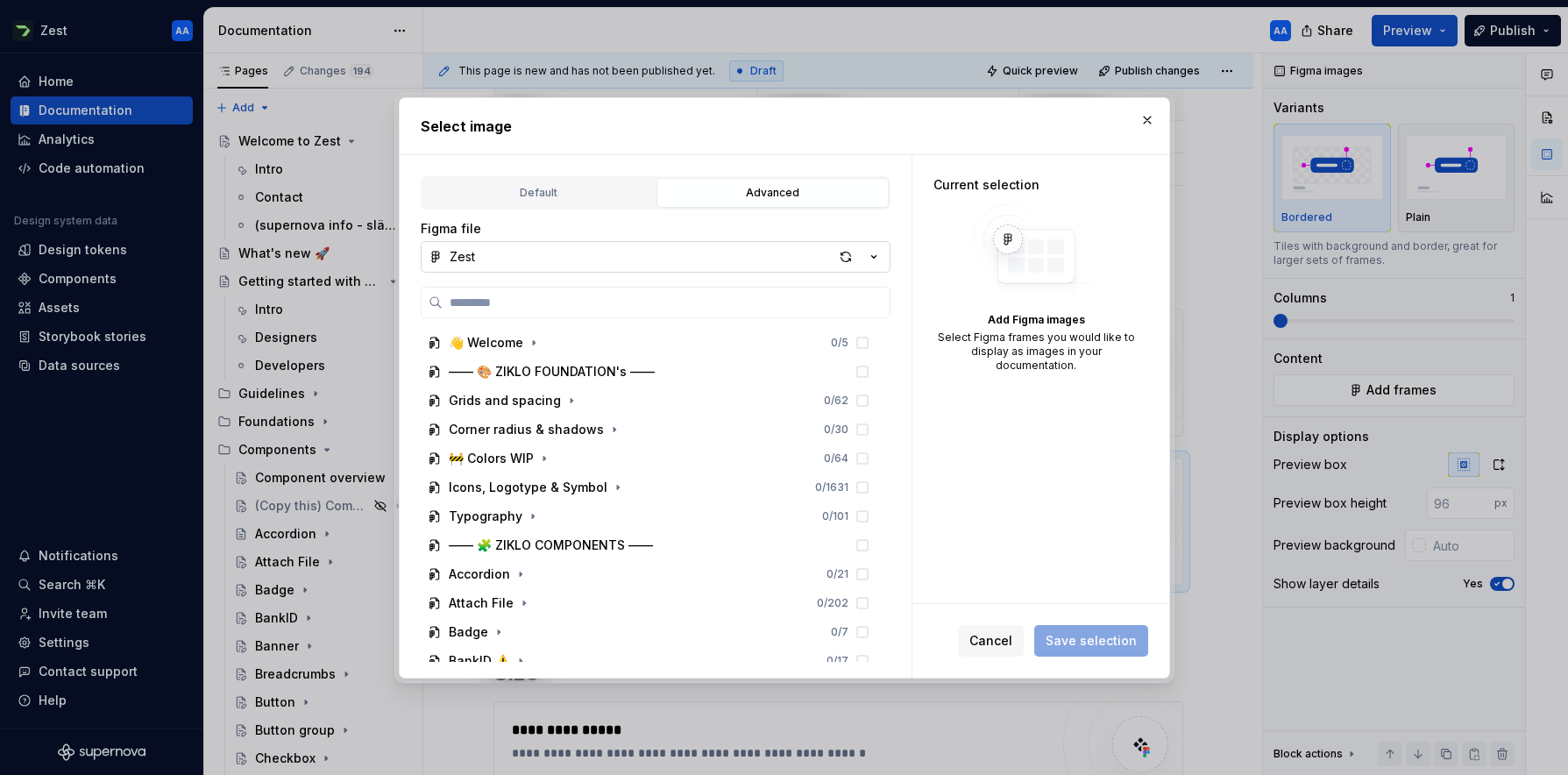
click at [878, 256] on icon "button" at bounding box center [873, 257] width 17 height 17
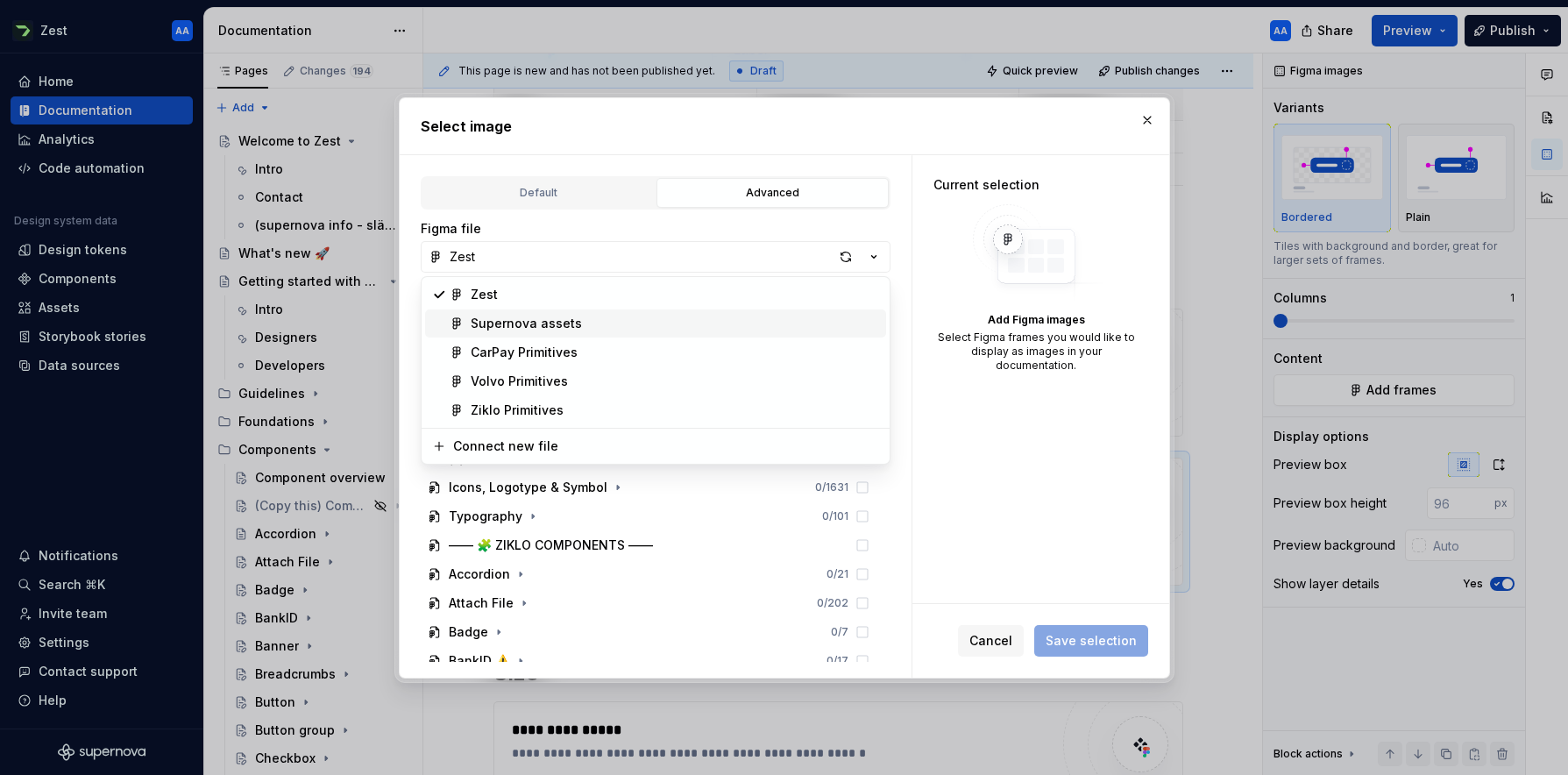
click at [616, 325] on div "Supernova assets" at bounding box center [674, 323] width 409 height 17
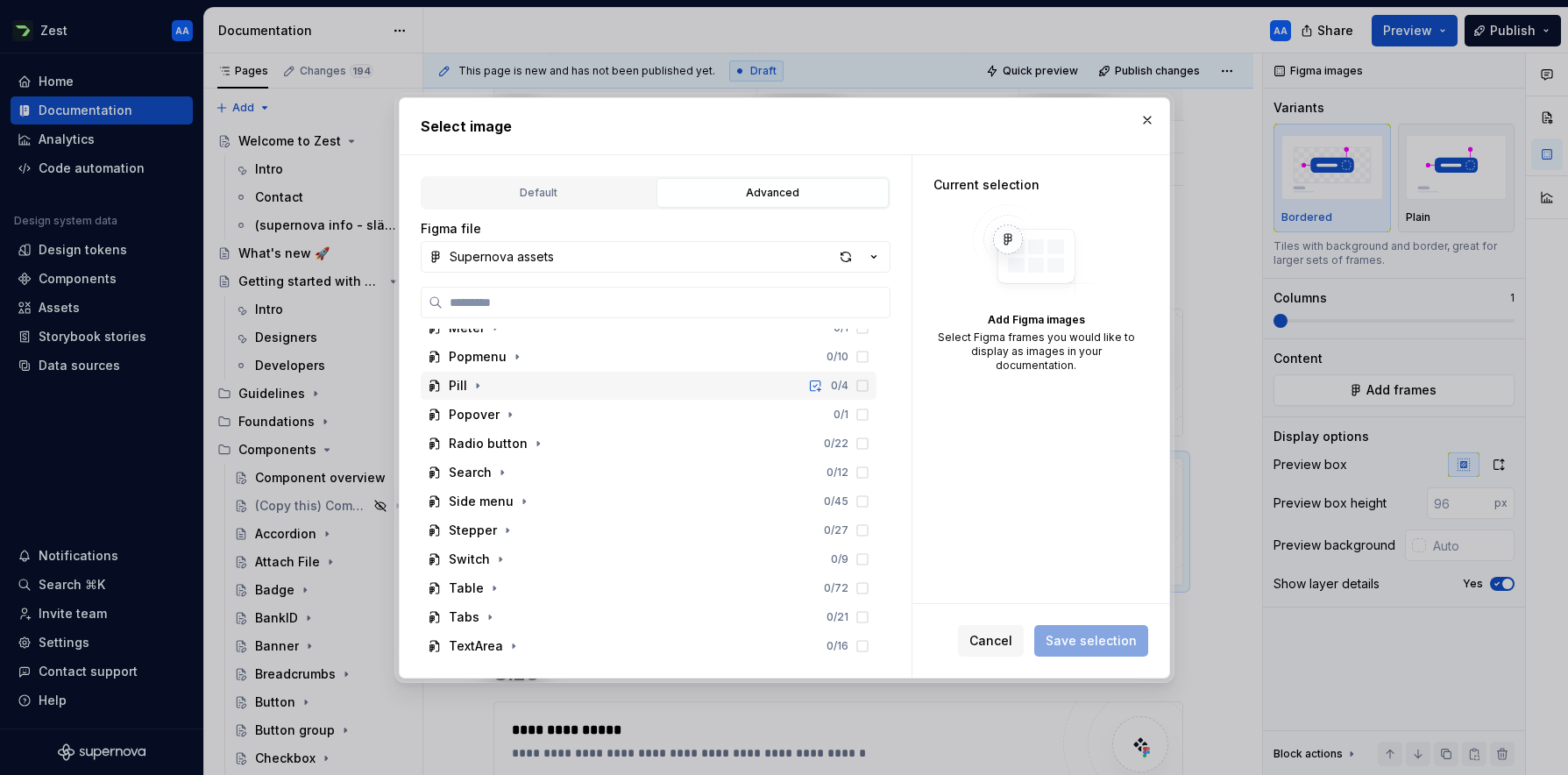
scroll to position [726, 0]
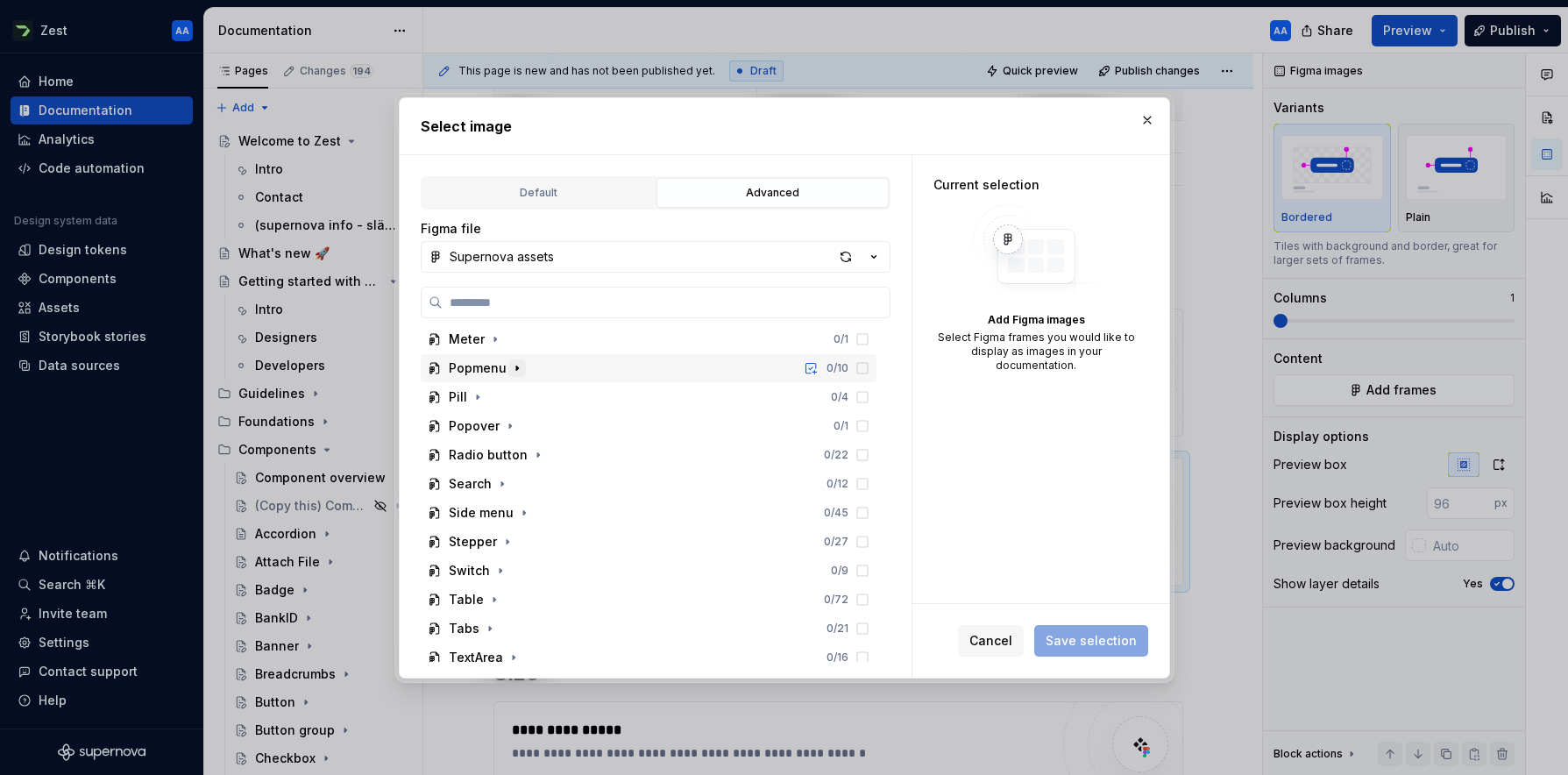
click at [510, 367] on icon "button" at bounding box center [516, 367] width 14 height 14
click at [514, 365] on icon "button" at bounding box center [516, 367] width 14 height 14
click at [849, 249] on div "button" at bounding box center [846, 257] width 25 height 25
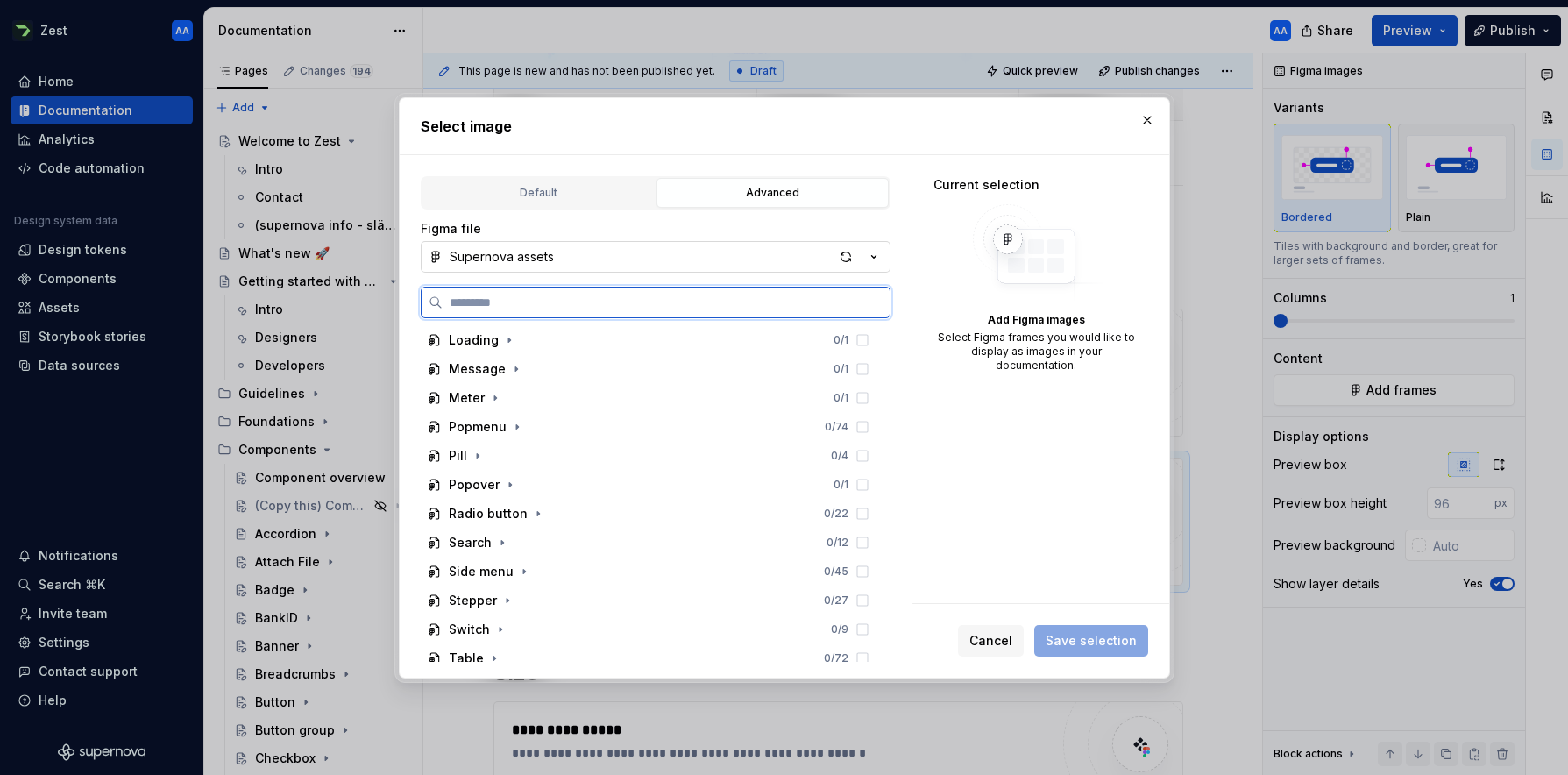
scroll to position [647, 0]
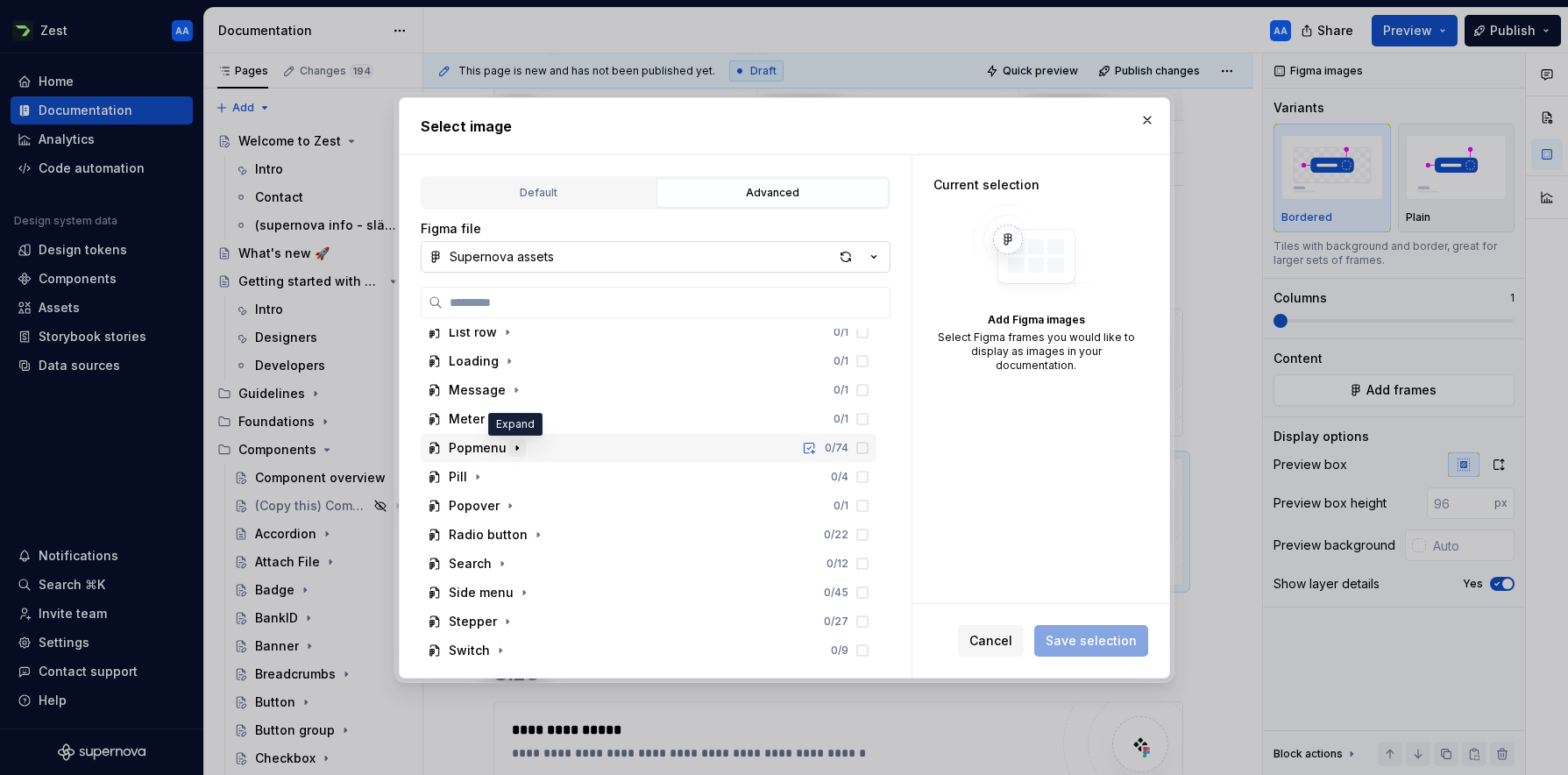
click at [511, 447] on icon "button" at bounding box center [516, 447] width 14 height 14
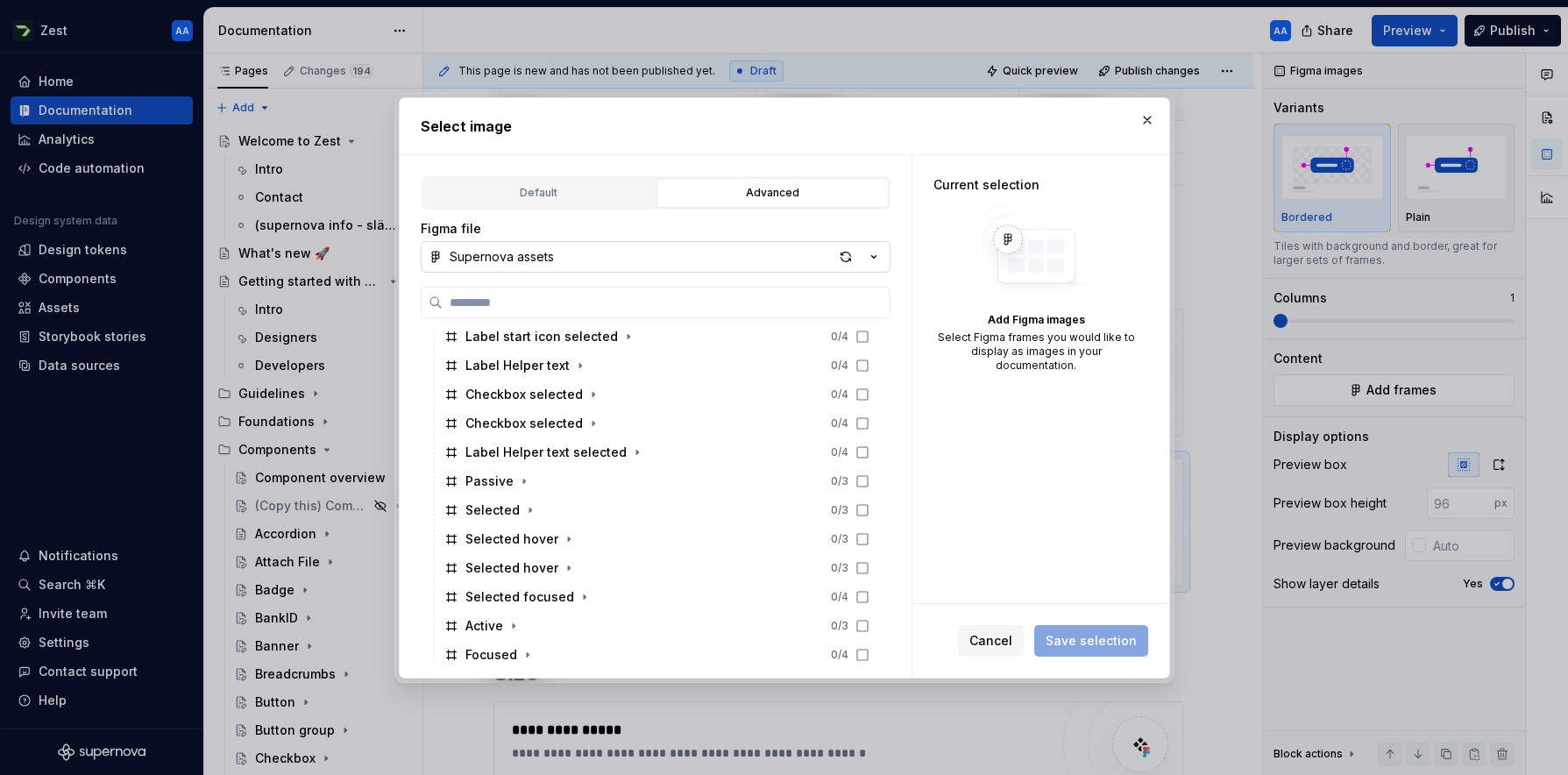
scroll to position [972, 0]
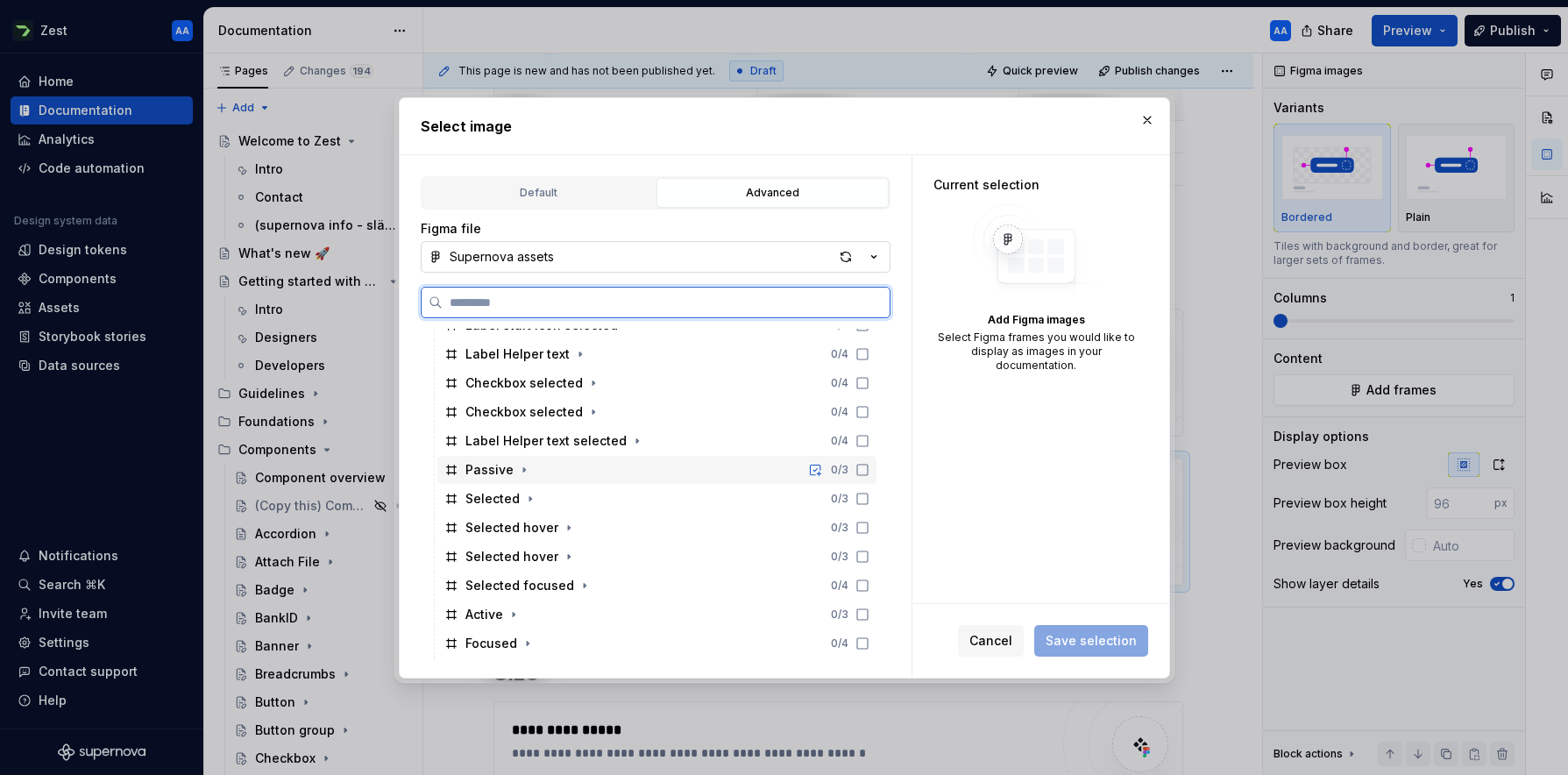
click at [870, 469] on icon at bounding box center [861, 469] width 14 height 14
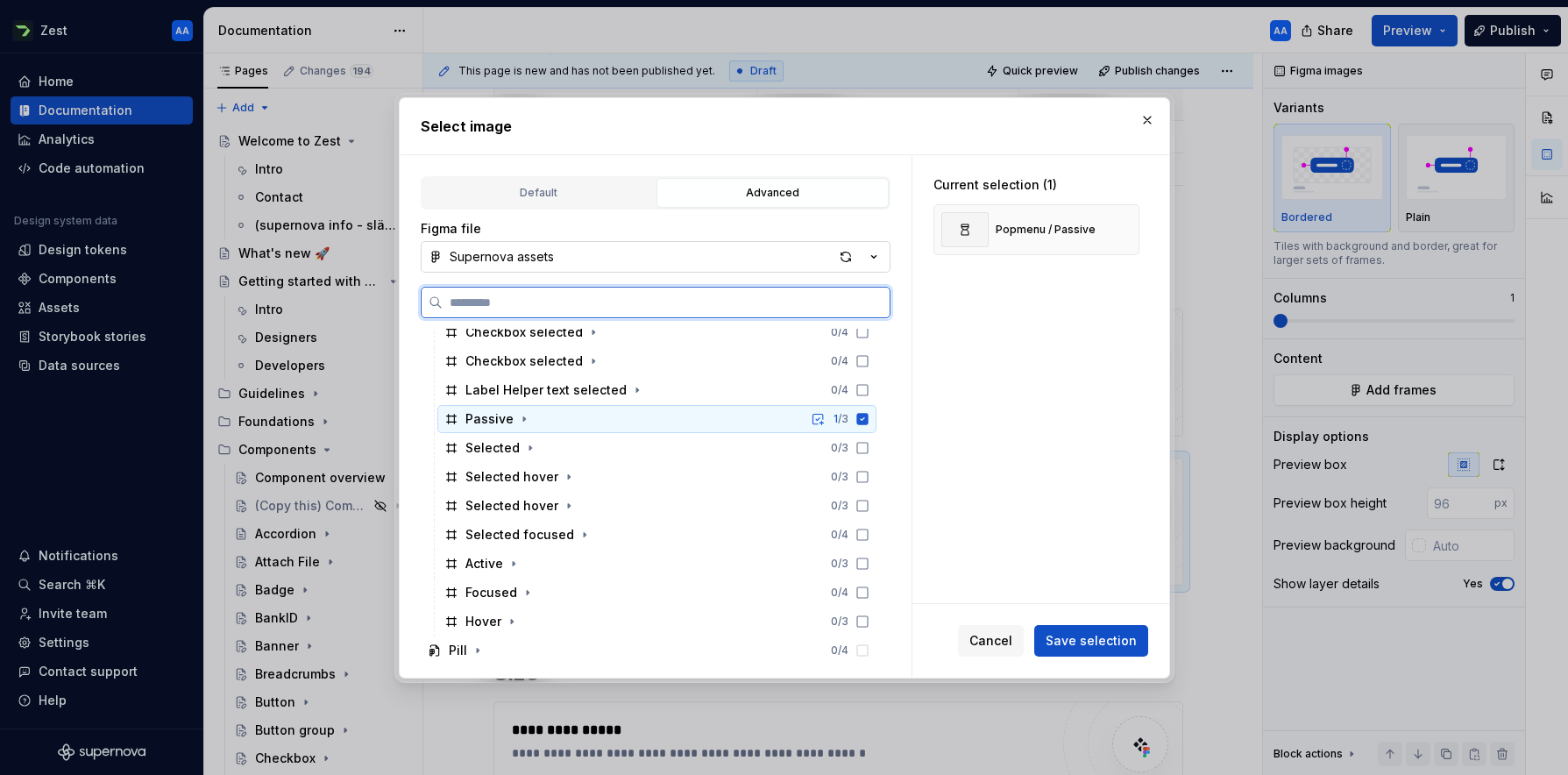
scroll to position [1028, 0]
click at [870, 444] on icon at bounding box center [861, 442] width 14 height 14
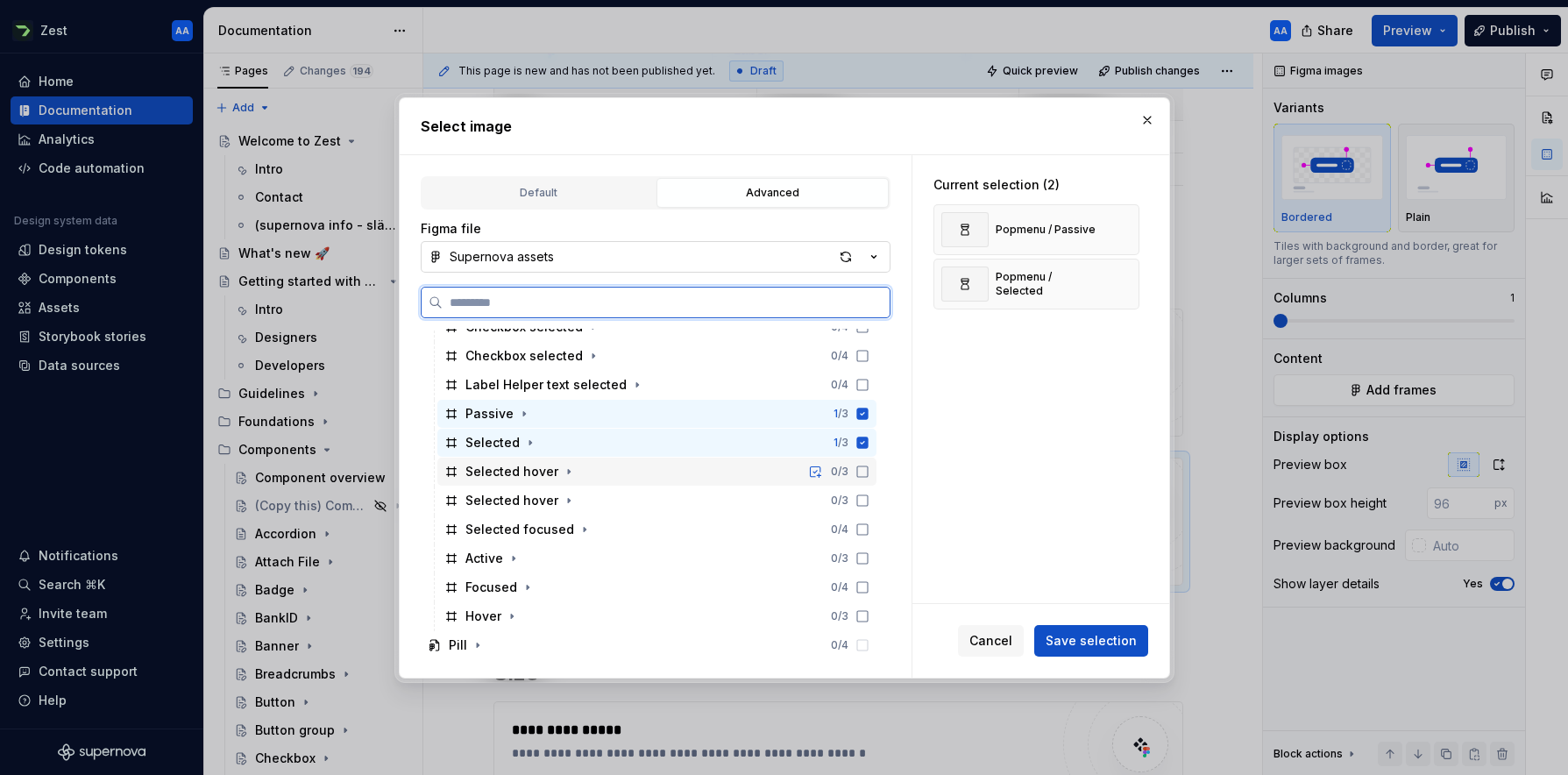
click at [870, 468] on icon at bounding box center [861, 471] width 14 height 14
click at [870, 499] on icon at bounding box center [861, 500] width 14 height 14
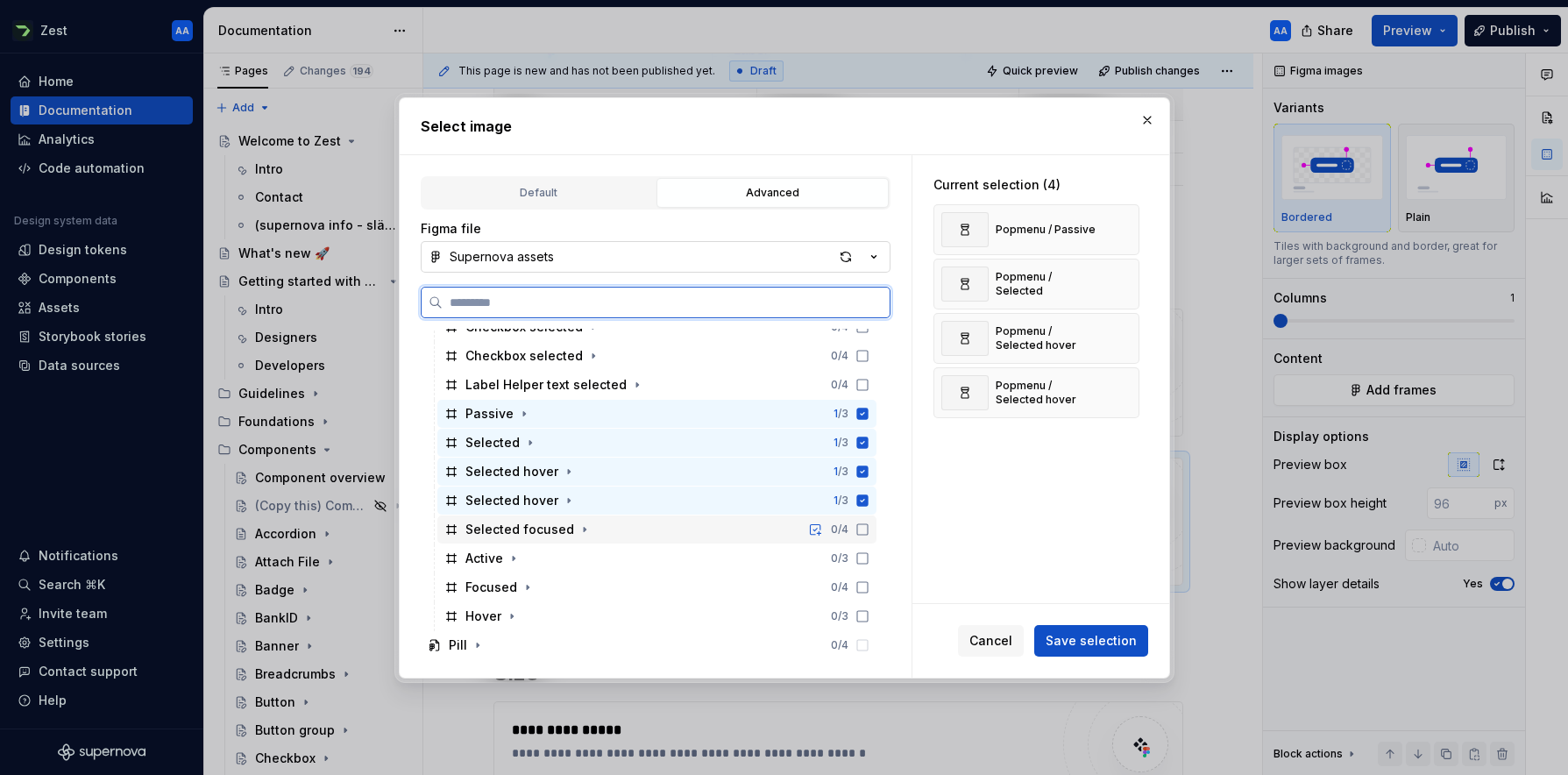
click at [868, 525] on icon at bounding box center [861, 529] width 10 height 10
click at [870, 560] on icon at bounding box center [861, 558] width 14 height 14
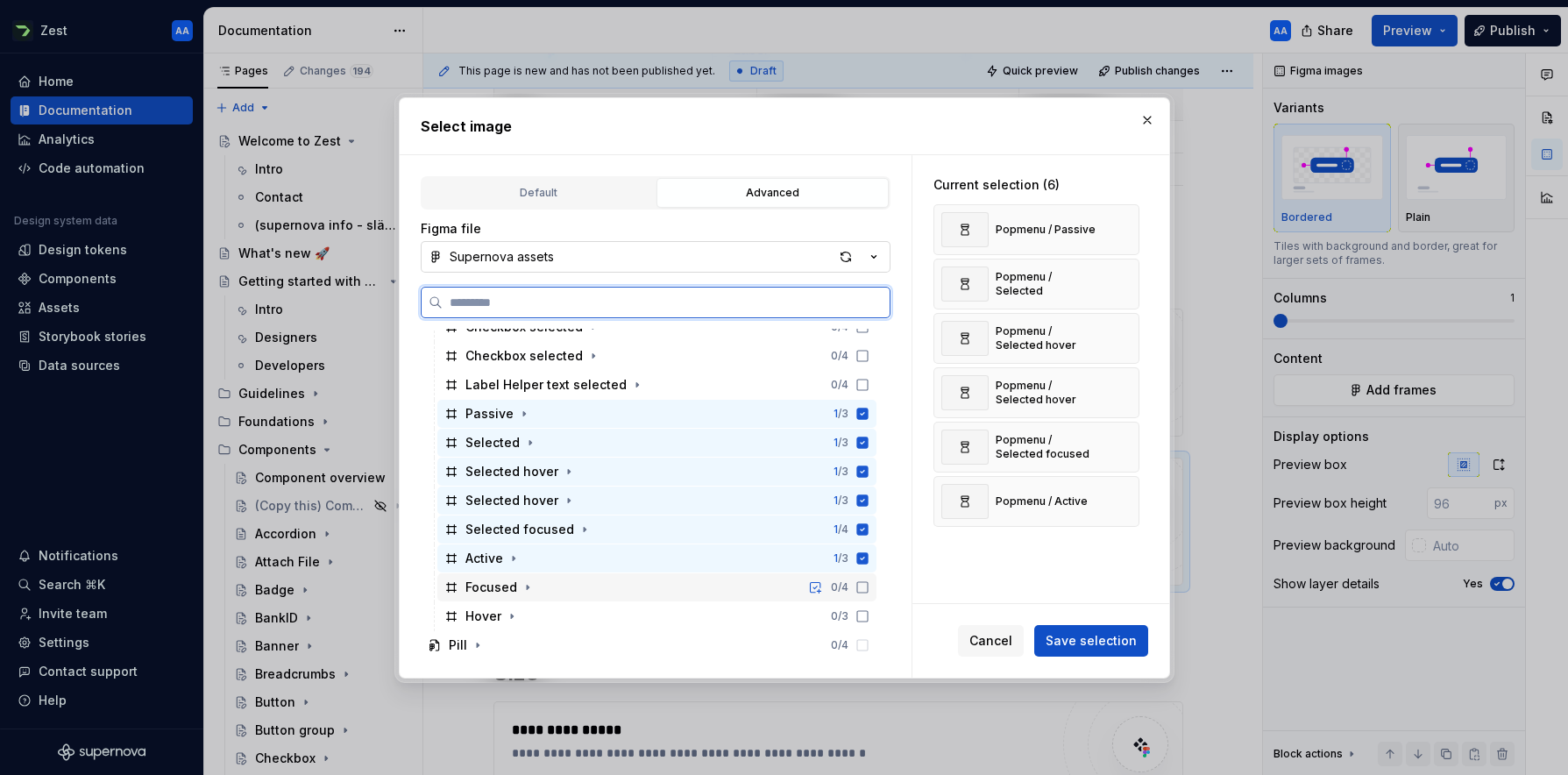
click at [870, 584] on icon at bounding box center [861, 586] width 14 height 14
click at [870, 616] on icon at bounding box center [861, 616] width 14 height 14
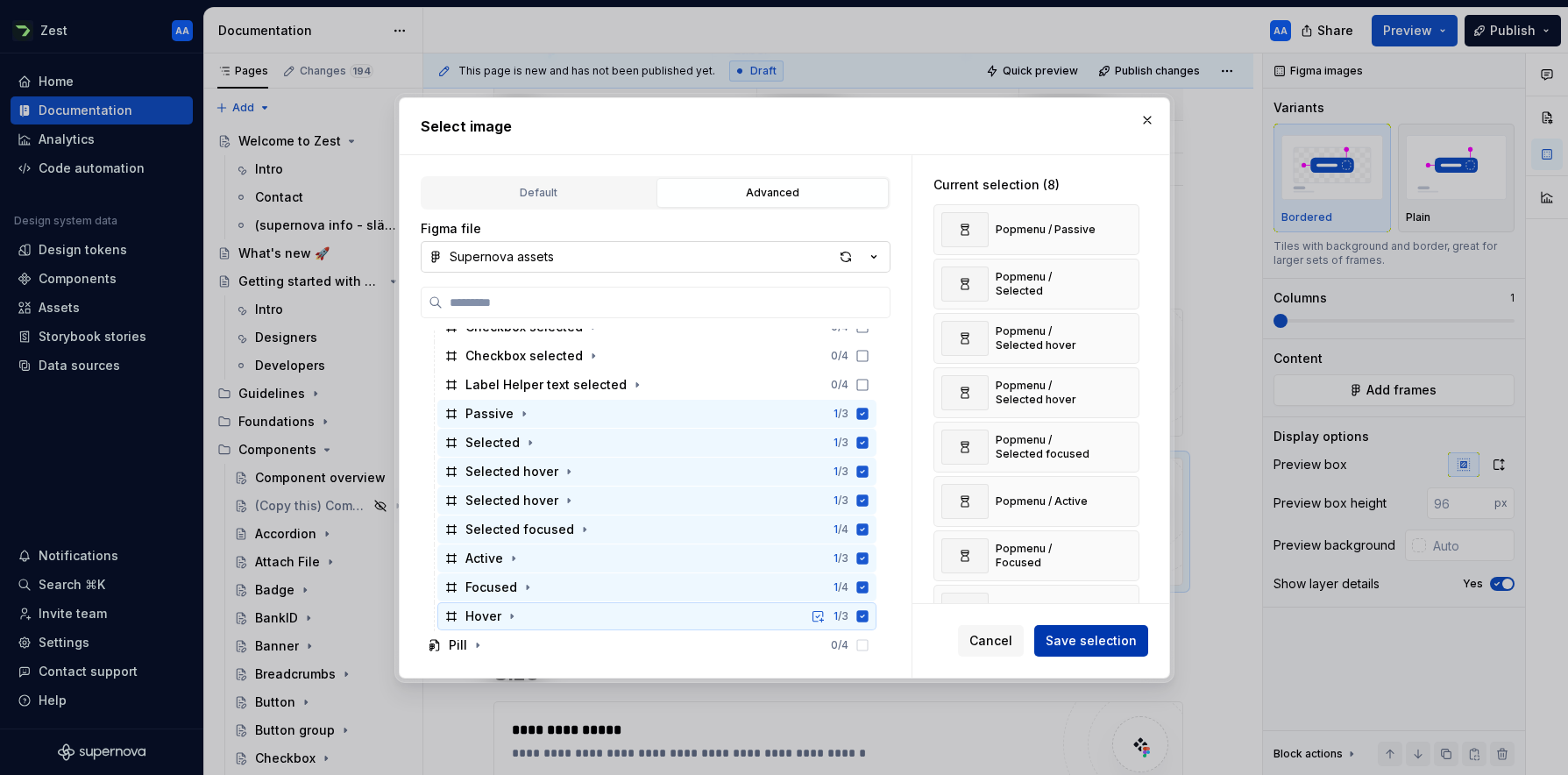
click at [986, 635] on span "Save selection" at bounding box center [1090, 641] width 91 height 17
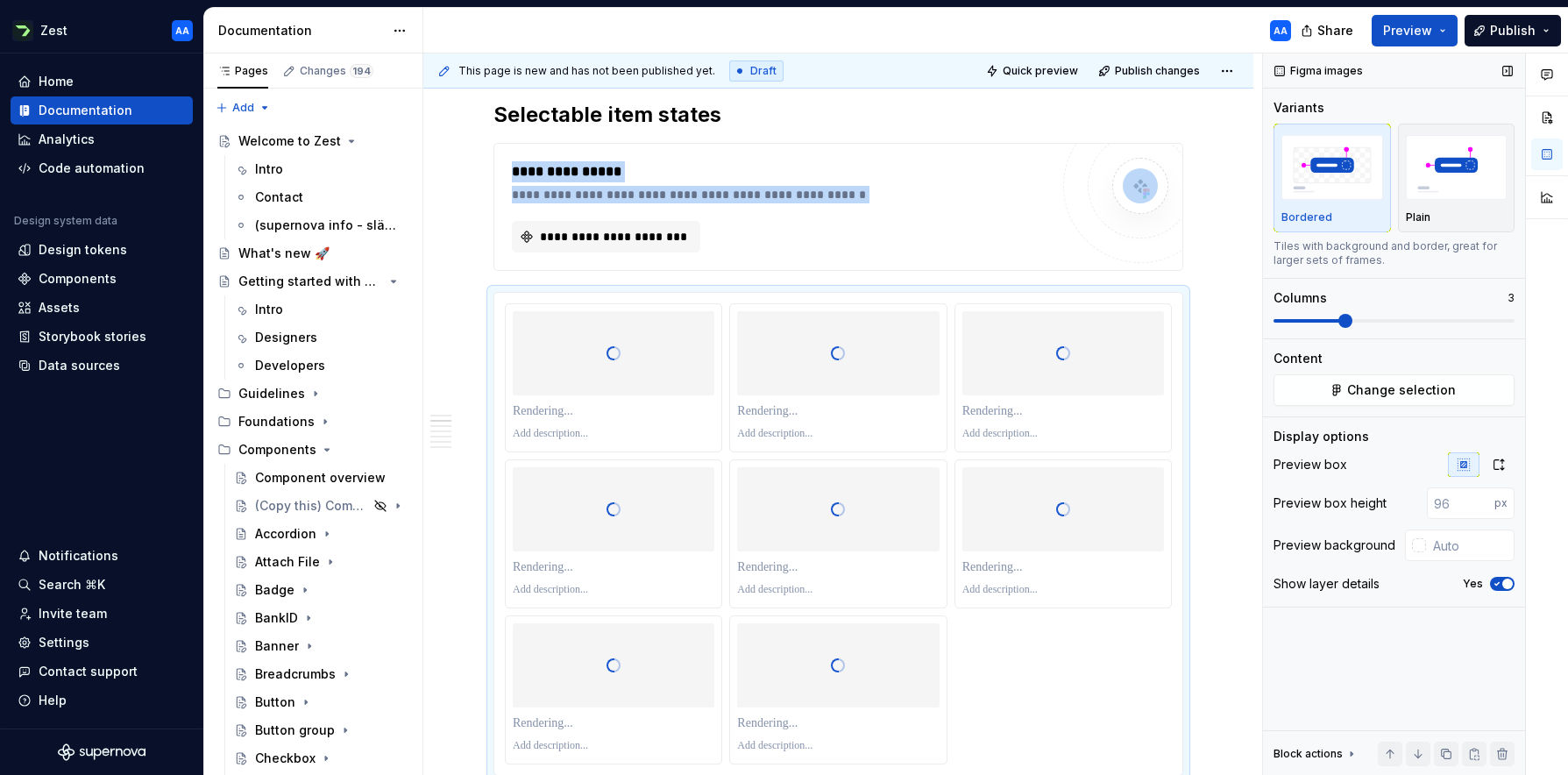
scroll to position [982, 0]
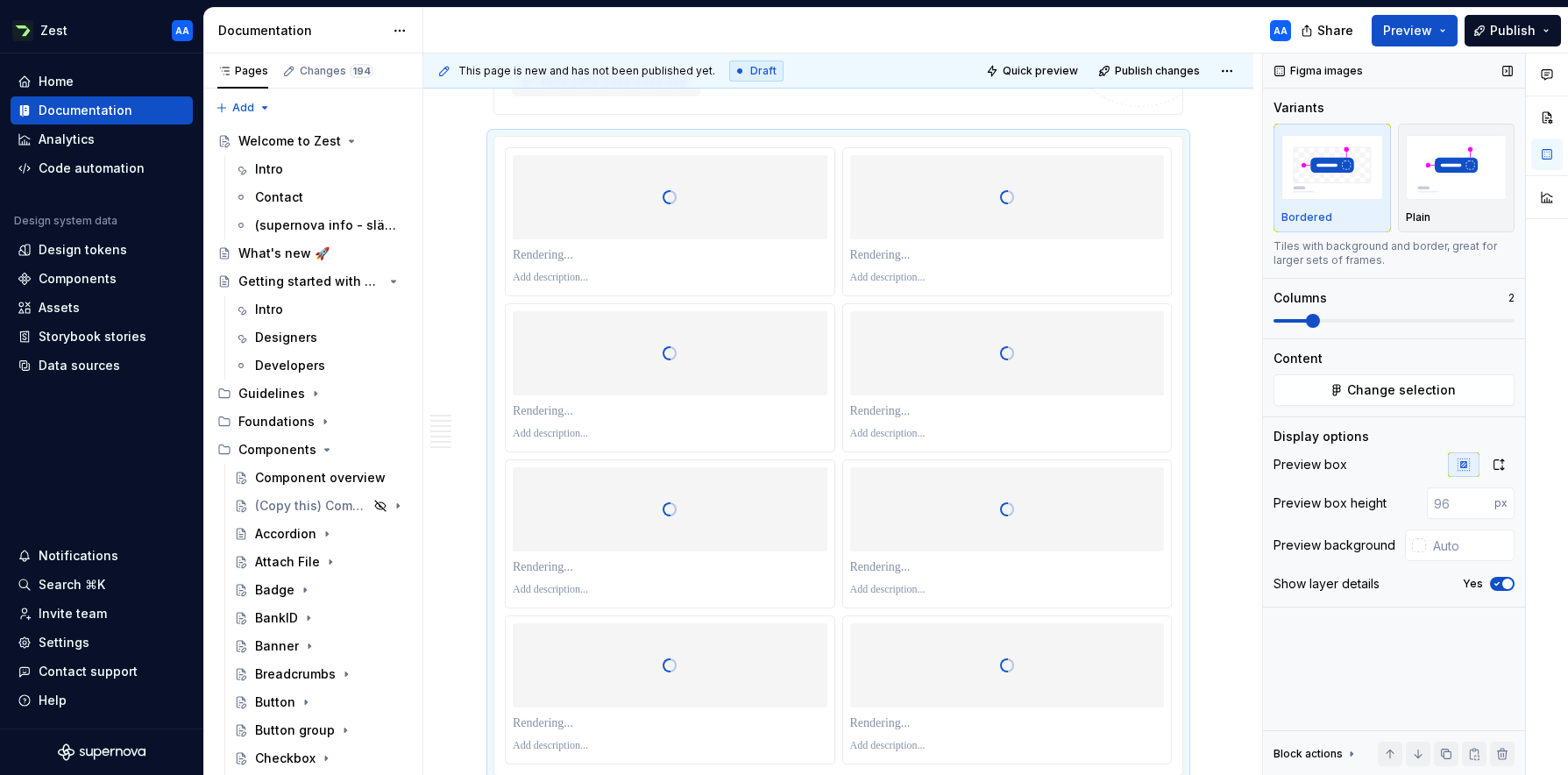
click at [986, 320] on span at bounding box center [1312, 320] width 14 height 14
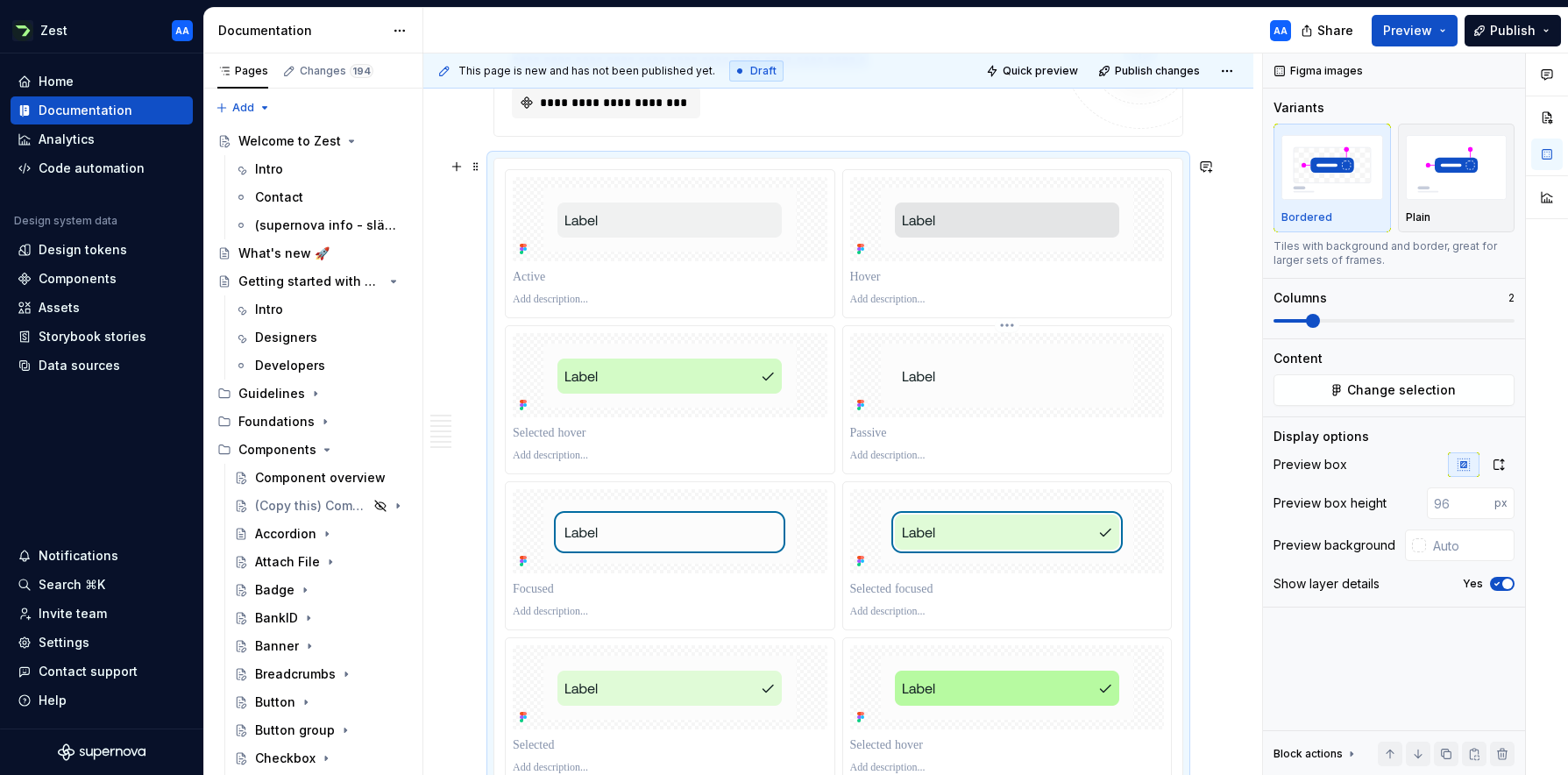
scroll to position [957, 0]
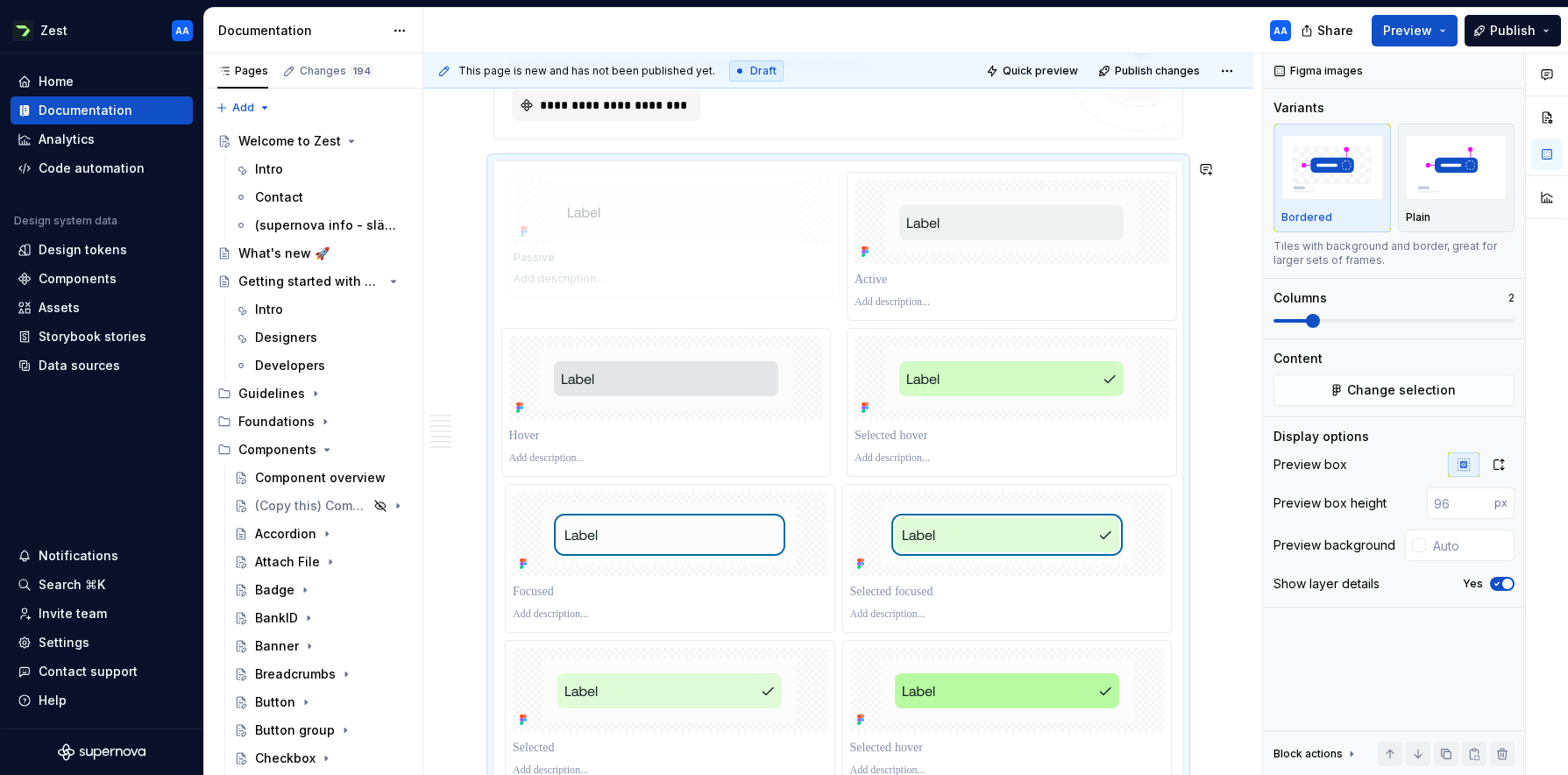
drag, startPoint x: 1018, startPoint y: 415, endPoint x: 755, endPoint y: 274, distance: 298.4
click at [755, 274] on body "Zest AA Home Documentation Analytics Code automation Design system data Design …" at bounding box center [784, 388] width 1568 height 775
drag, startPoint x: 709, startPoint y: 390, endPoint x: 940, endPoint y: 292, distance: 250.9
click at [940, 292] on body "Zest AA Home Documentation Analytics Code automation Design system data Design …" at bounding box center [784, 388] width 1568 height 775
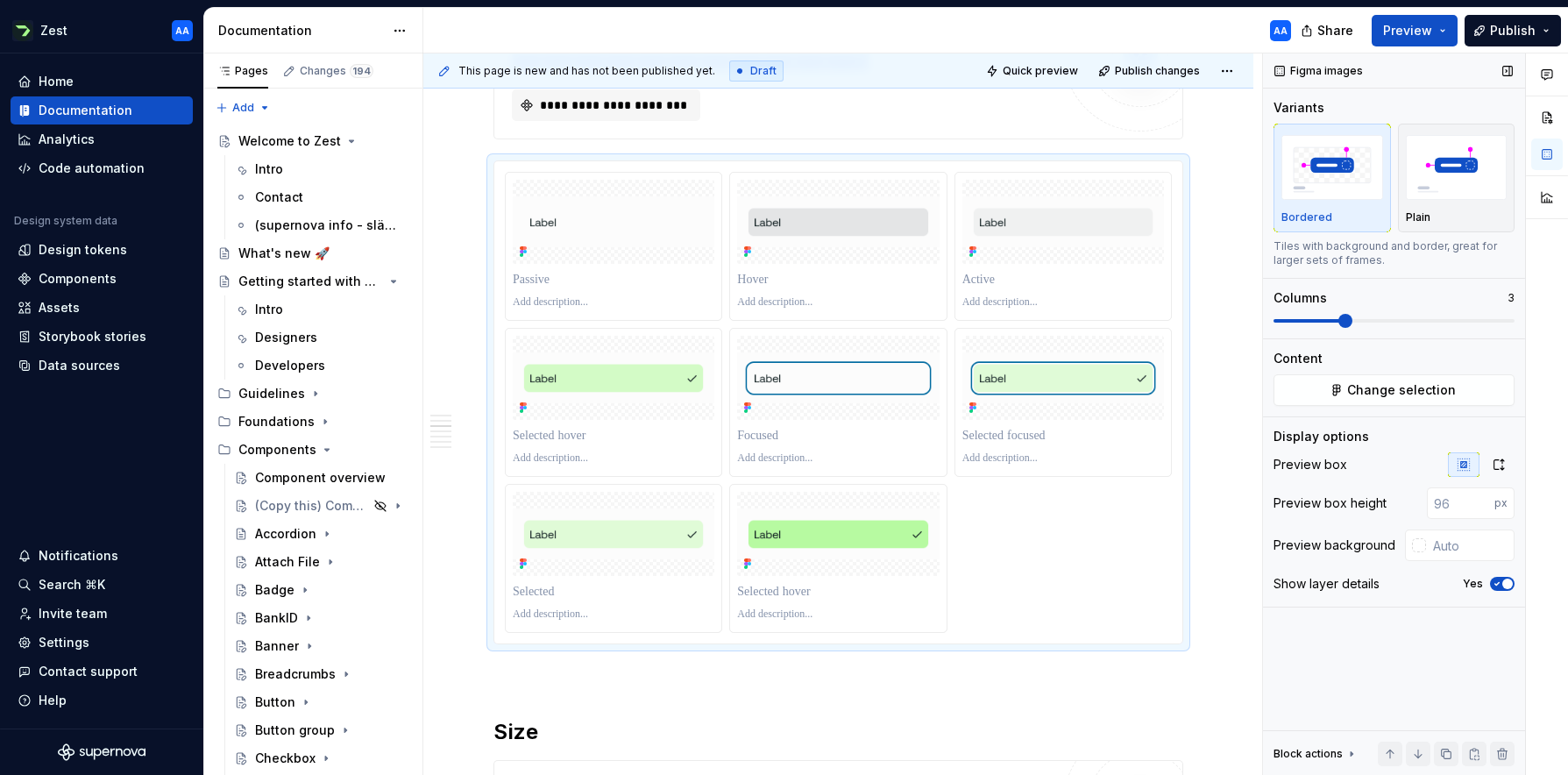
click at [986, 321] on span at bounding box center [1344, 320] width 14 height 14
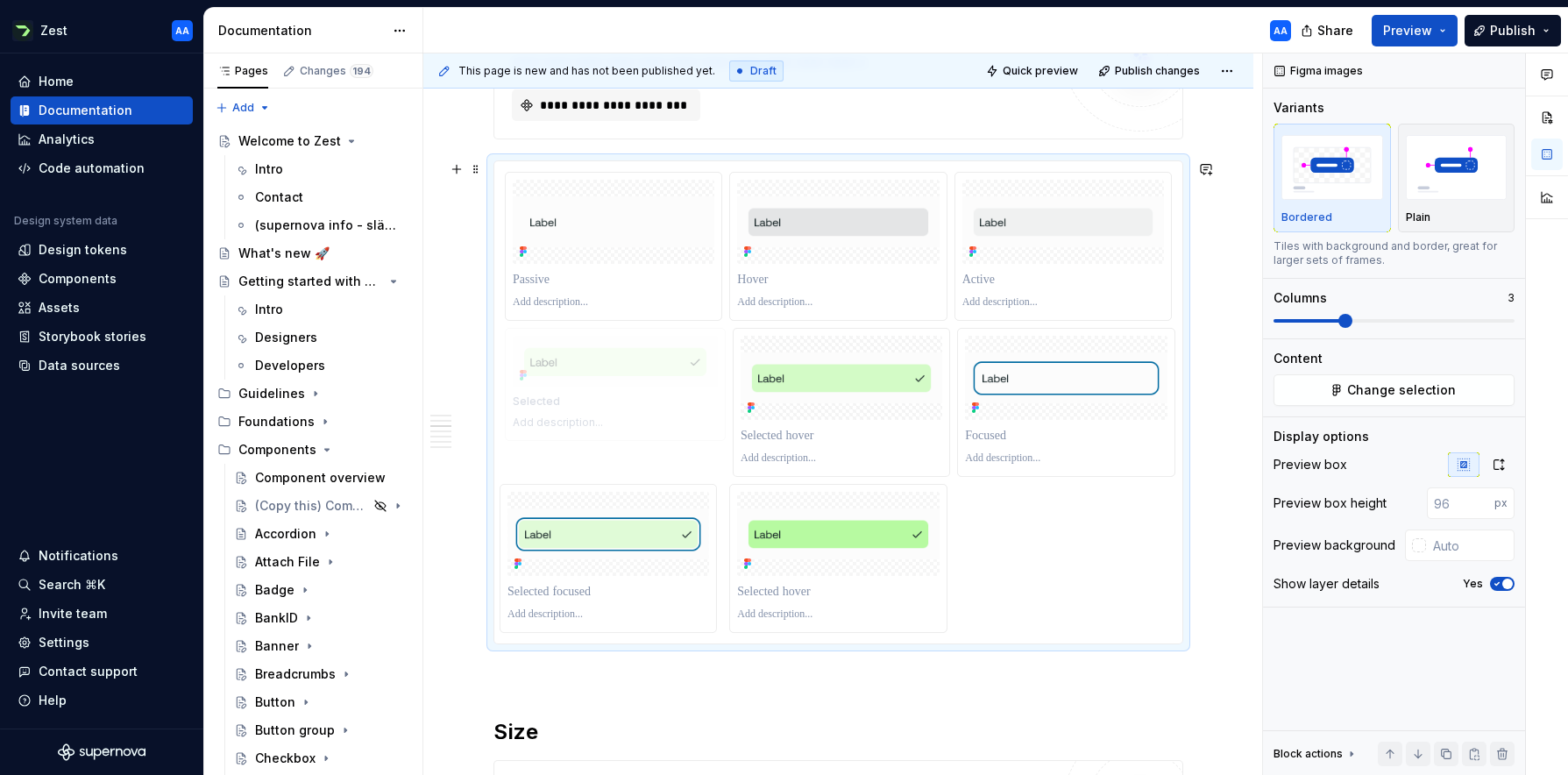
drag, startPoint x: 614, startPoint y: 526, endPoint x: 589, endPoint y: 425, distance: 104.0
click at [589, 425] on body "Zest AA Home Documentation Analytics Code automation Design system data Design …" at bounding box center [784, 388] width 1568 height 775
drag, startPoint x: 1050, startPoint y: 385, endPoint x: 602, endPoint y: 396, distance: 448.1
click at [602, 396] on body "Zest AA Home Documentation Analytics Code automation Design system data Design …" at bounding box center [784, 388] width 1568 height 775
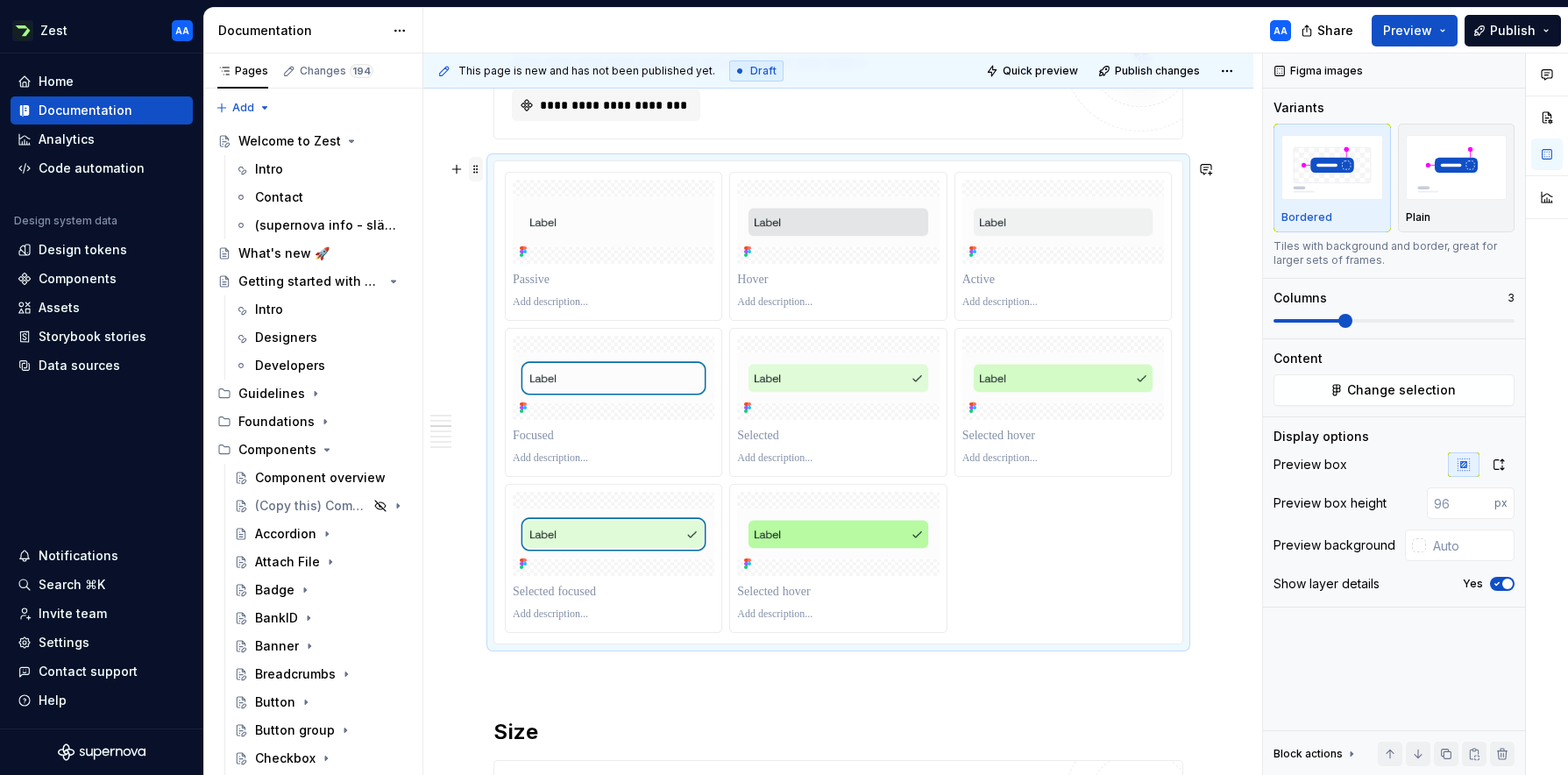
click at [474, 174] on span at bounding box center [476, 168] width 14 height 25
click at [515, 192] on div "Duplicate" at bounding box center [559, 196] width 114 height 17
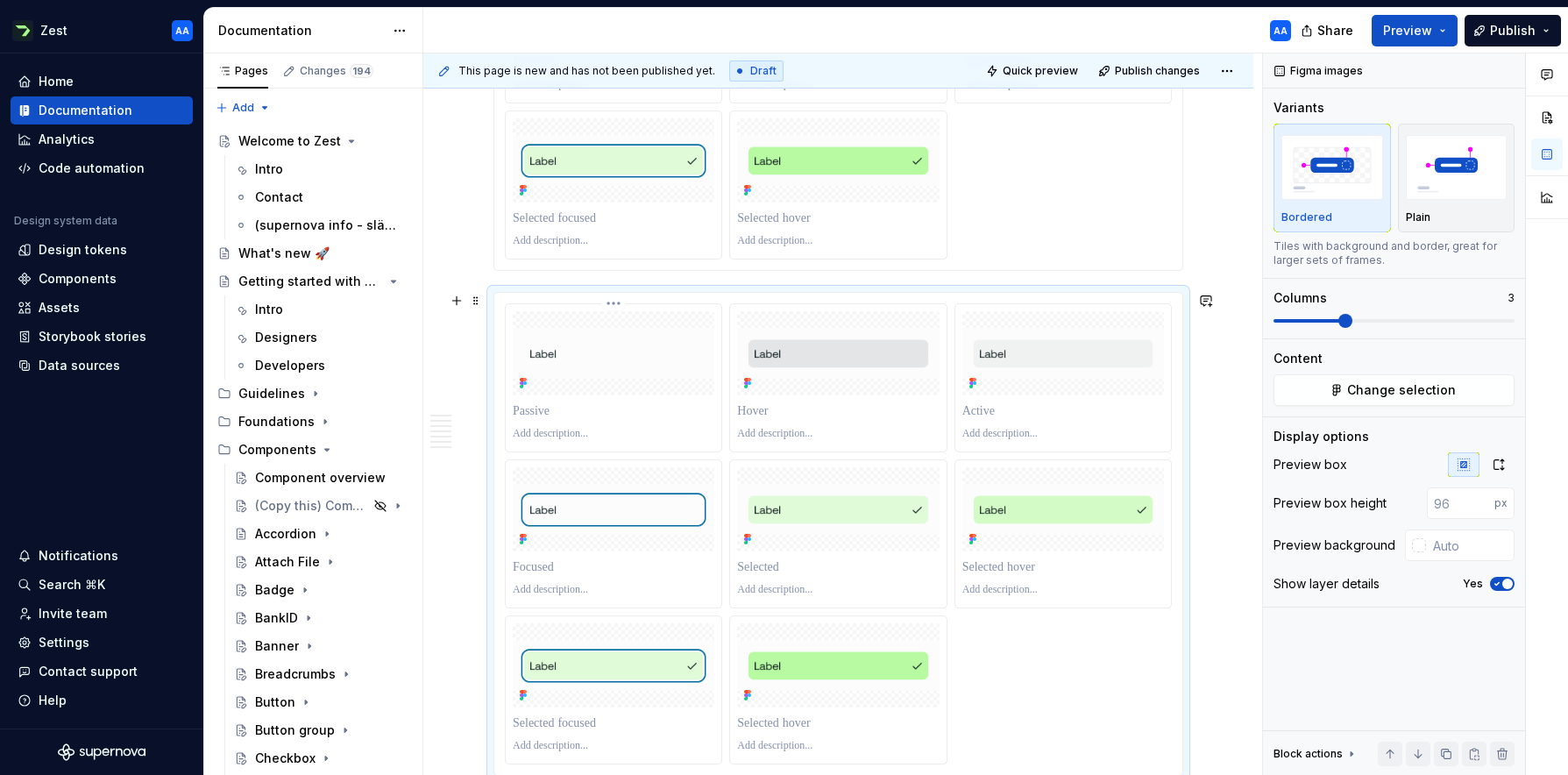
click at [687, 399] on div at bounding box center [613, 411] width 202 height 25
click at [615, 302] on html "Zest AA Home Documentation Analytics Code automation Design system data Design …" at bounding box center [784, 388] width 1568 height 775
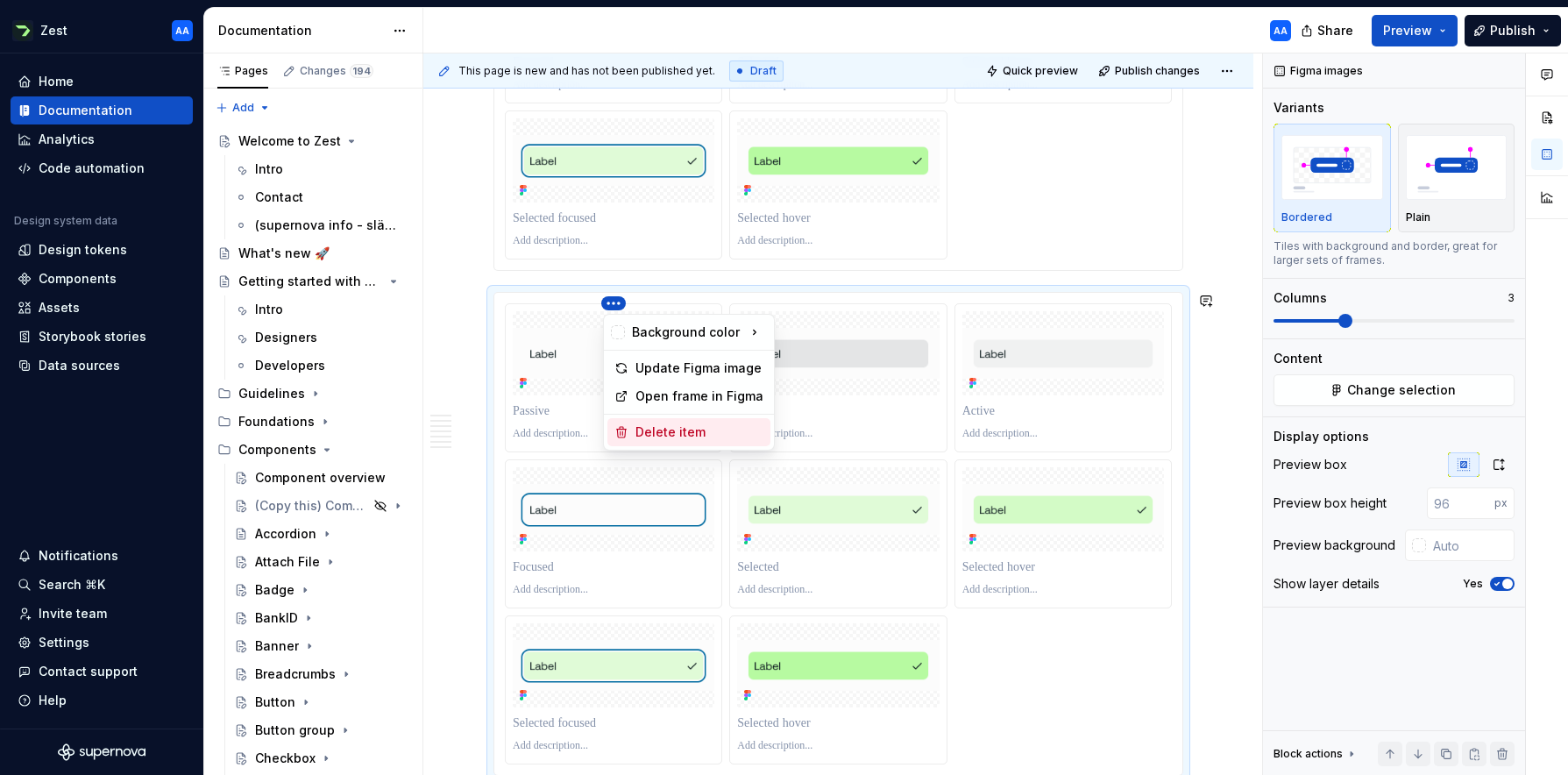
click at [639, 426] on div "Delete item" at bounding box center [698, 432] width 128 height 17
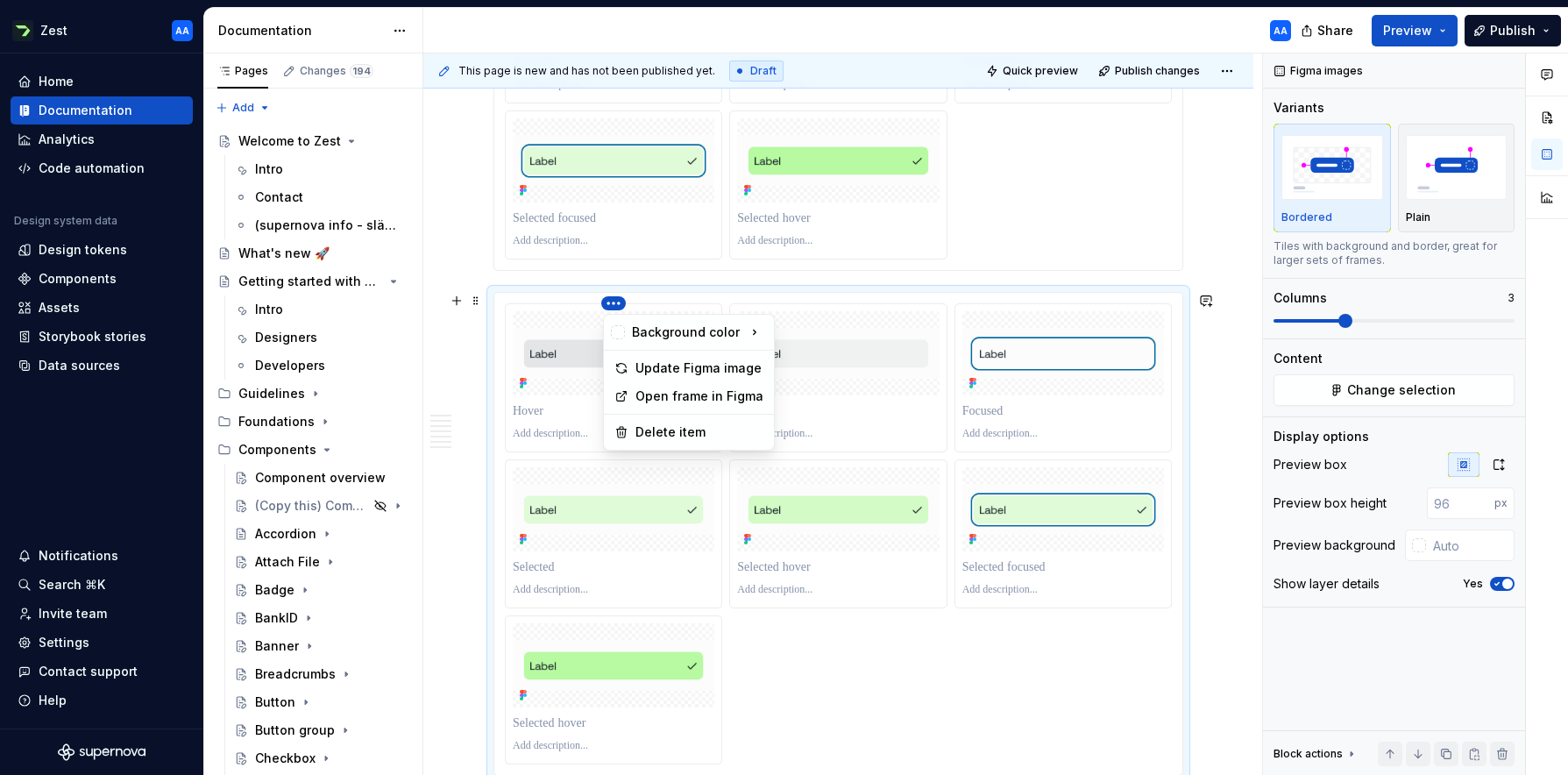
click at [617, 304] on html "Zest AA Home Documentation Analytics Code automation Design system data Design …" at bounding box center [784, 388] width 1568 height 775
drag, startPoint x: 650, startPoint y: 427, endPoint x: 649, endPoint y: 409, distance: 18.0
click at [650, 424] on div "Delete item" at bounding box center [698, 432] width 128 height 17
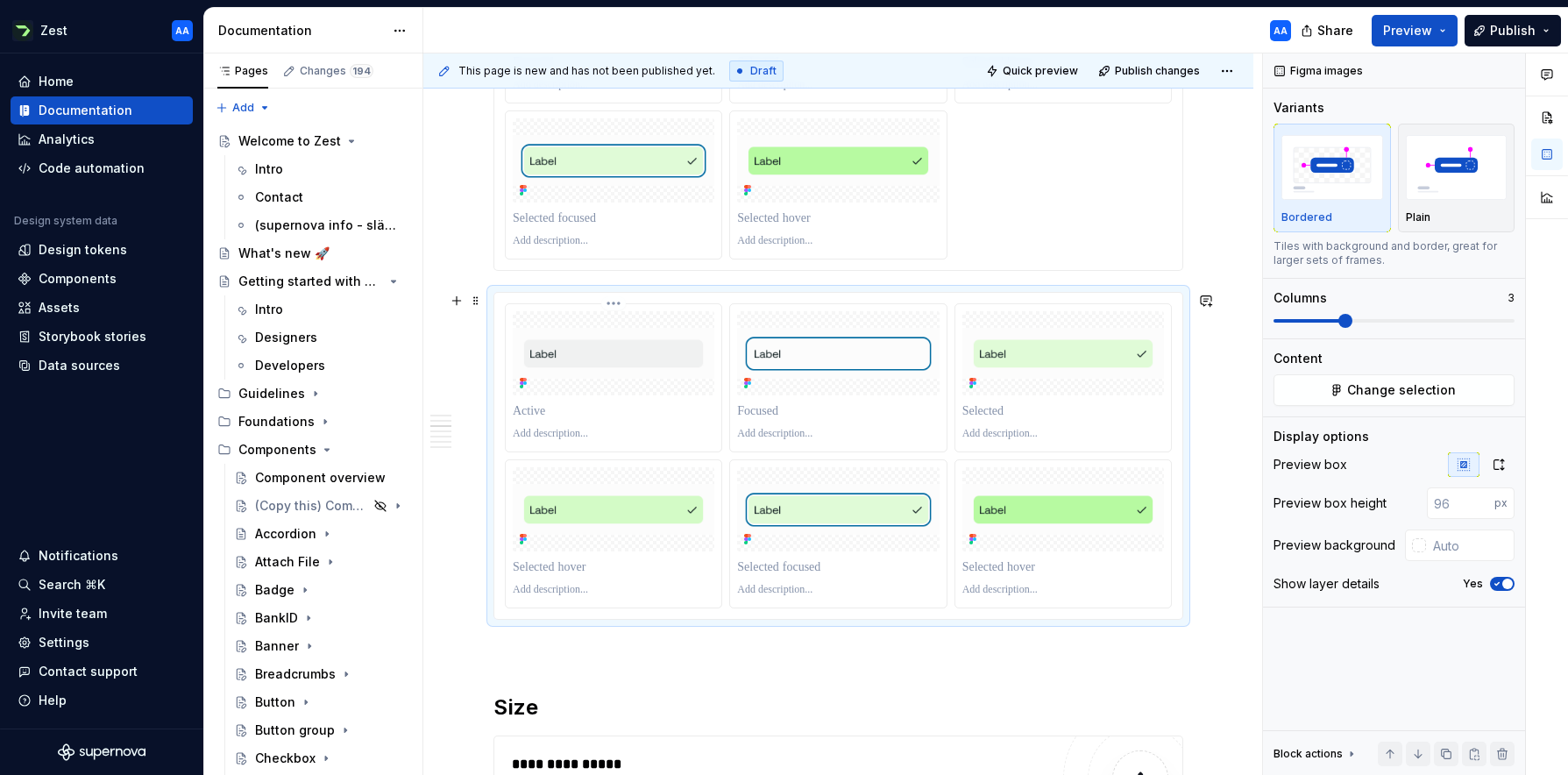
click at [622, 301] on html "Zest AA Home Documentation Analytics Code automation Design system data Design …" at bounding box center [784, 388] width 1568 height 775
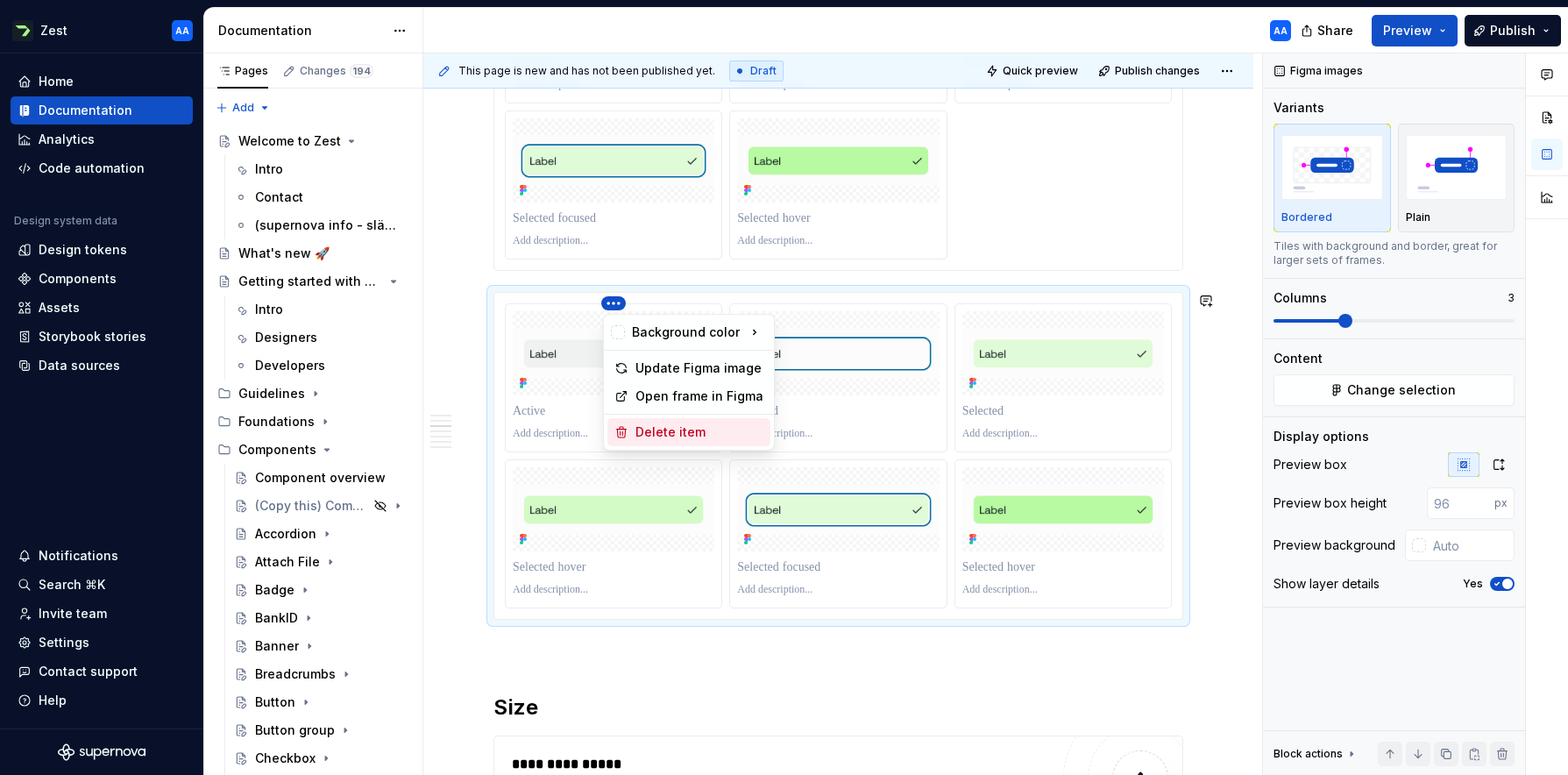
click at [652, 429] on div "Delete item" at bounding box center [698, 432] width 128 height 17
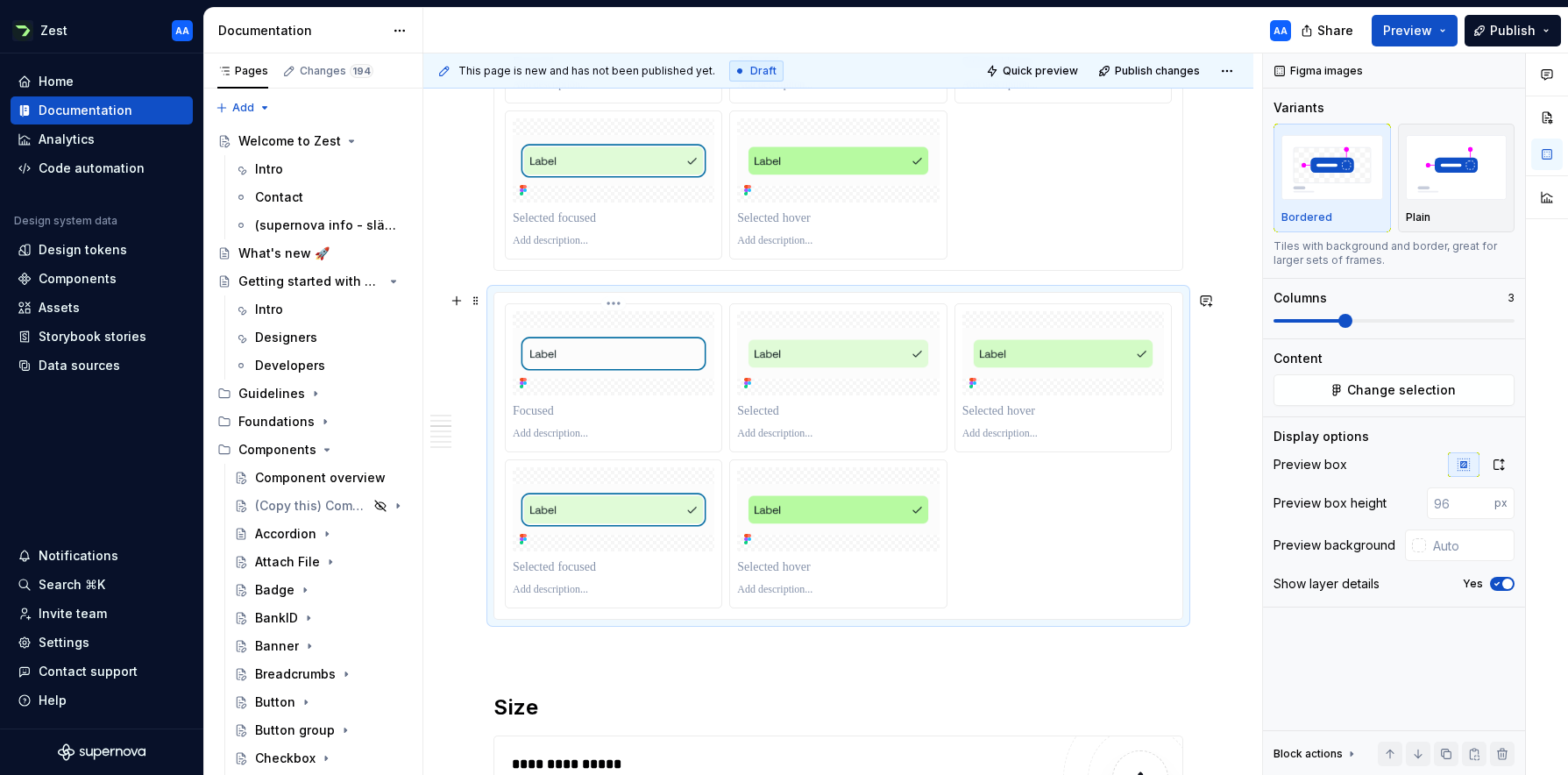
click at [615, 301] on html "Zest AA Home Documentation Analytics Code automation Design system data Design …" at bounding box center [784, 388] width 1568 height 775
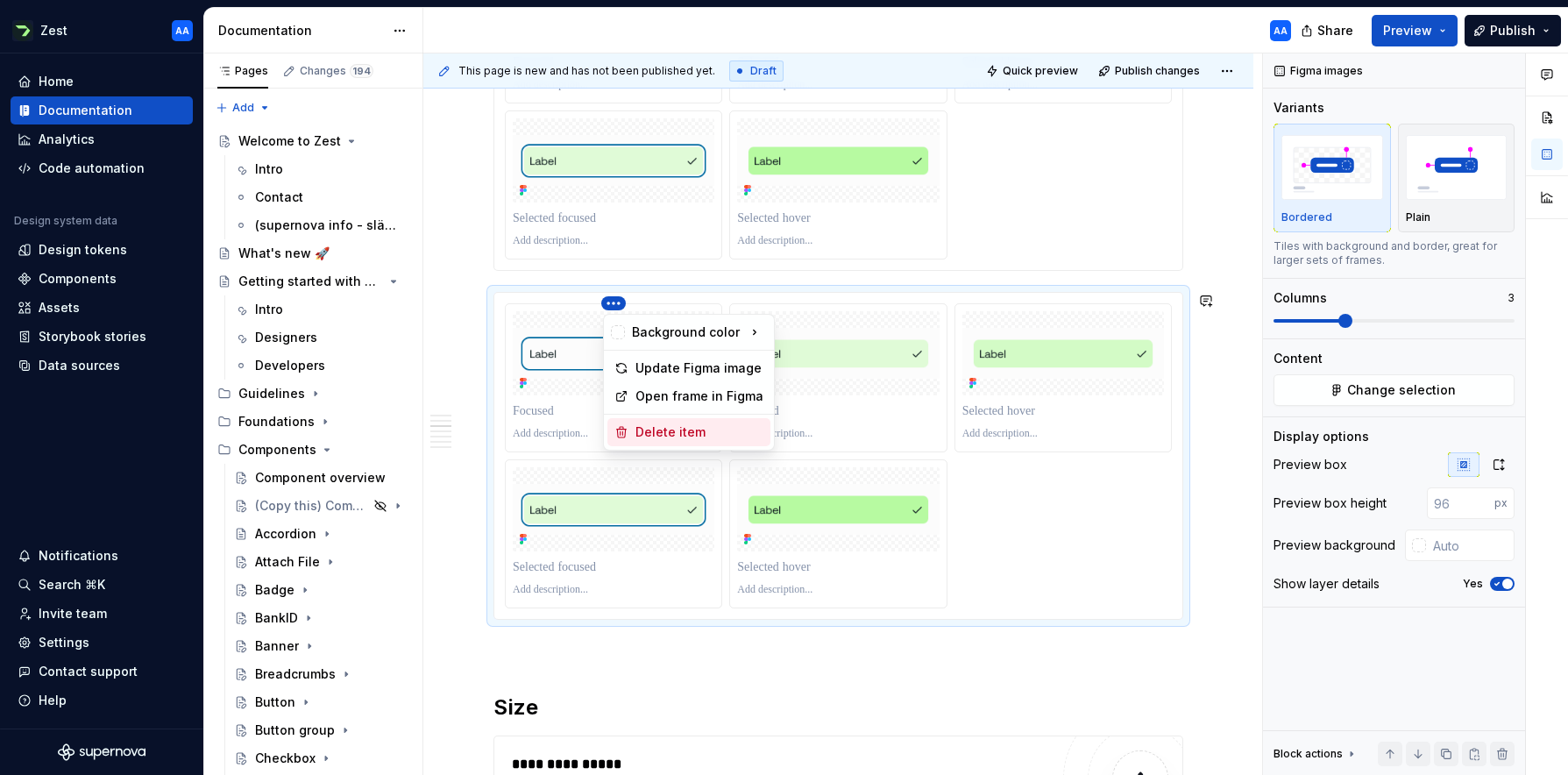
click at [649, 431] on div "Delete item" at bounding box center [698, 432] width 128 height 17
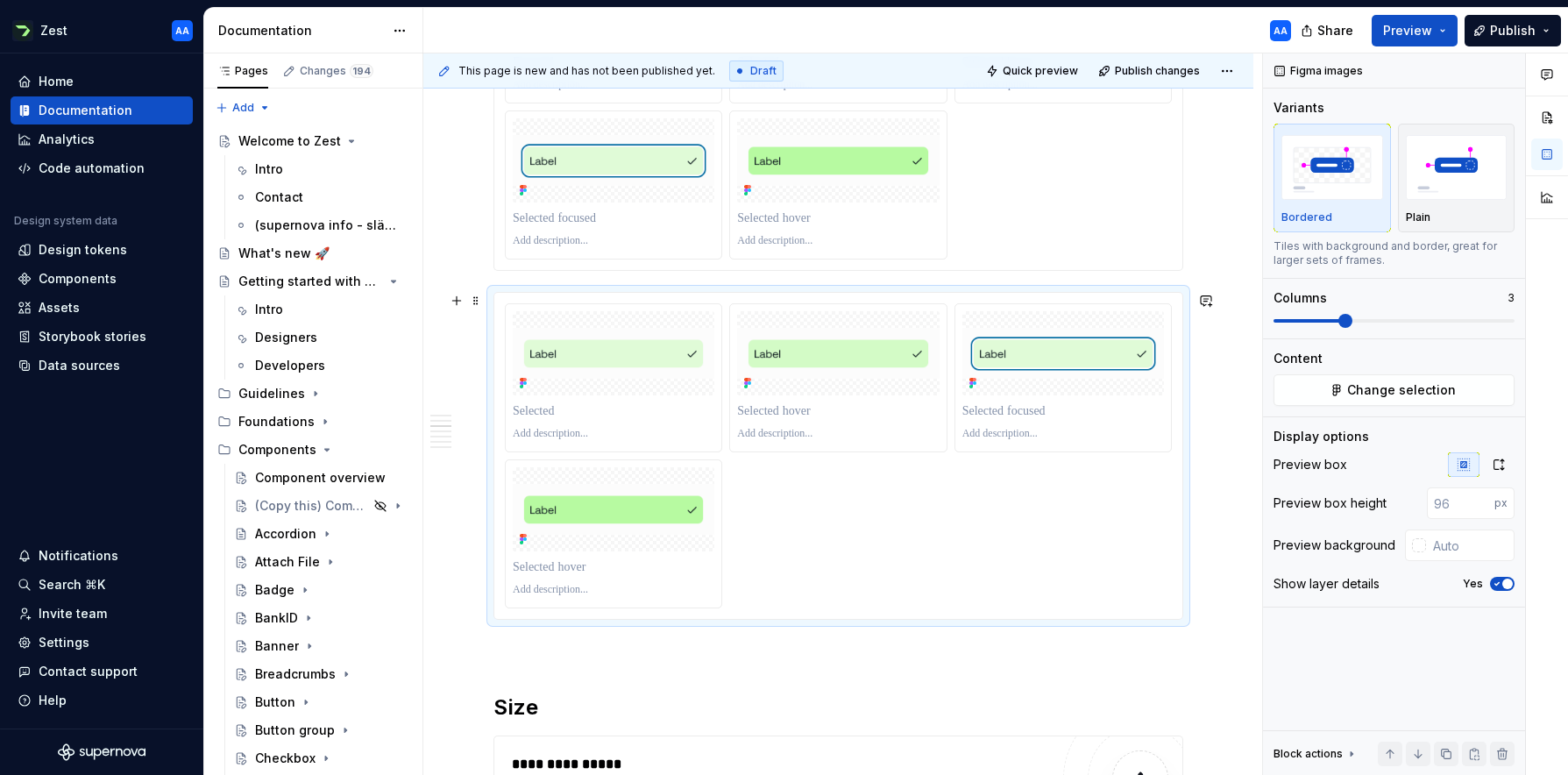
click at [871, 502] on div at bounding box center [838, 456] width 667 height 305
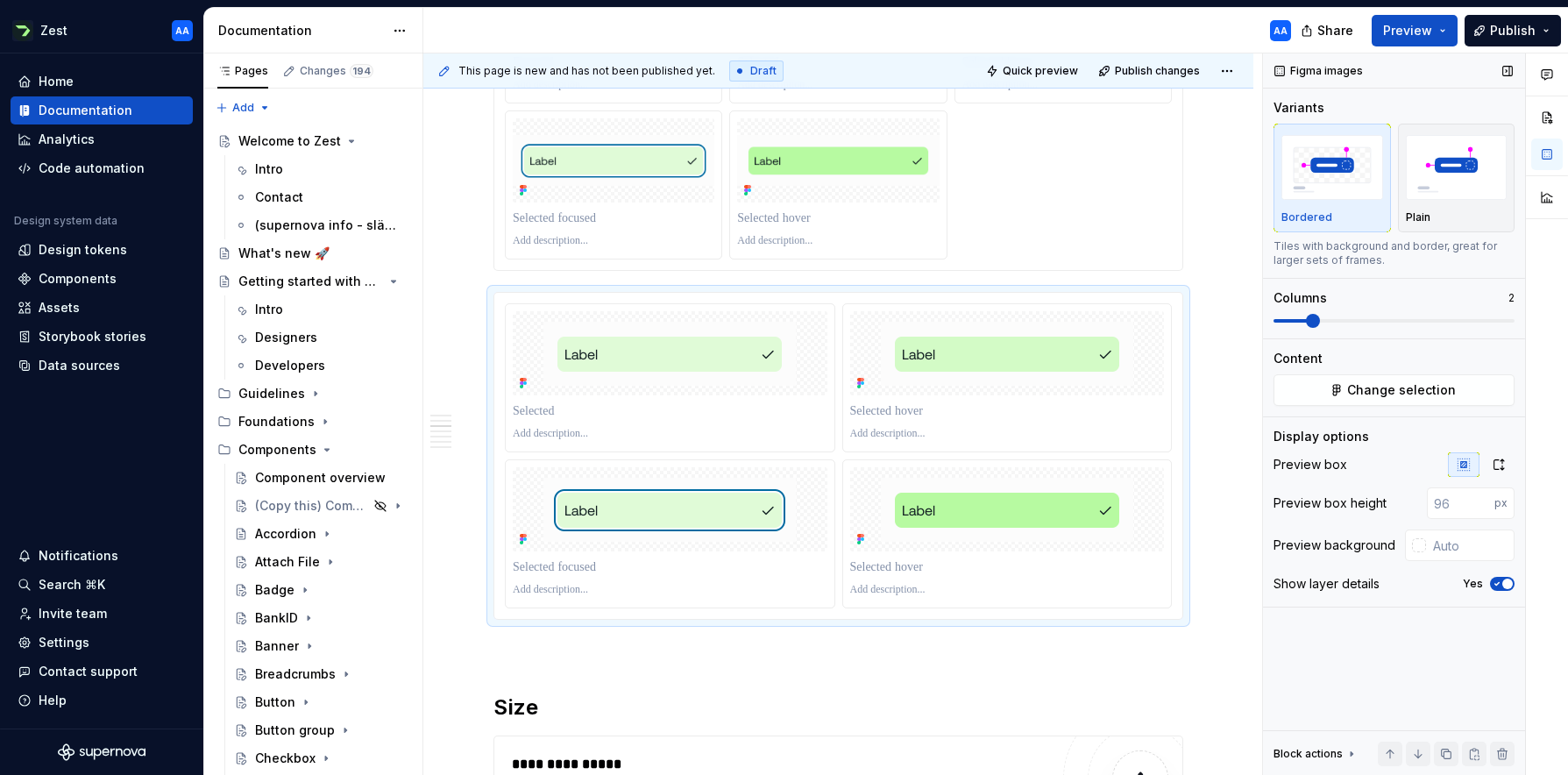
click at [986, 319] on span at bounding box center [1312, 320] width 14 height 14
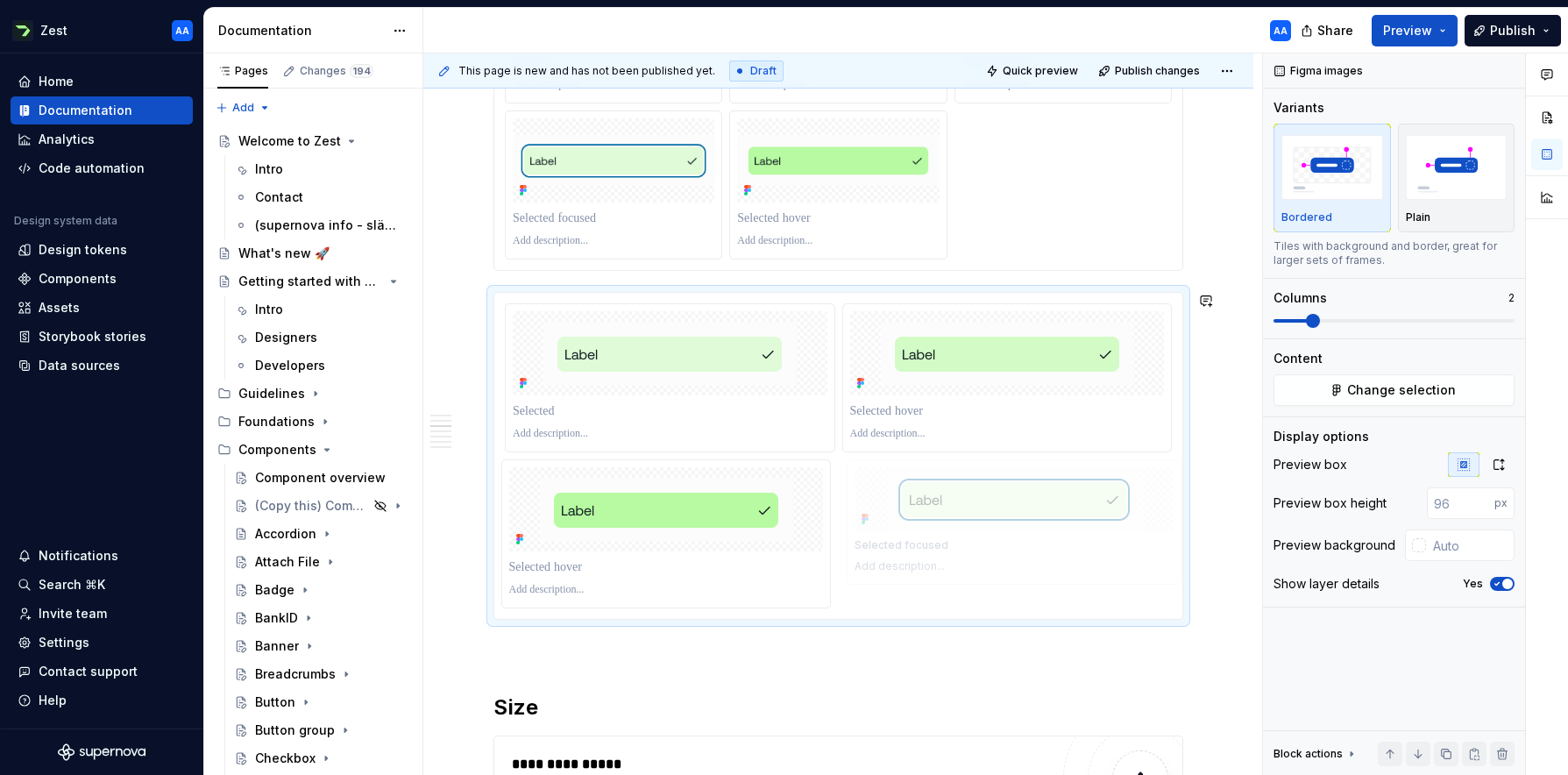
drag, startPoint x: 704, startPoint y: 506, endPoint x: 1004, endPoint y: 514, distance: 300.1
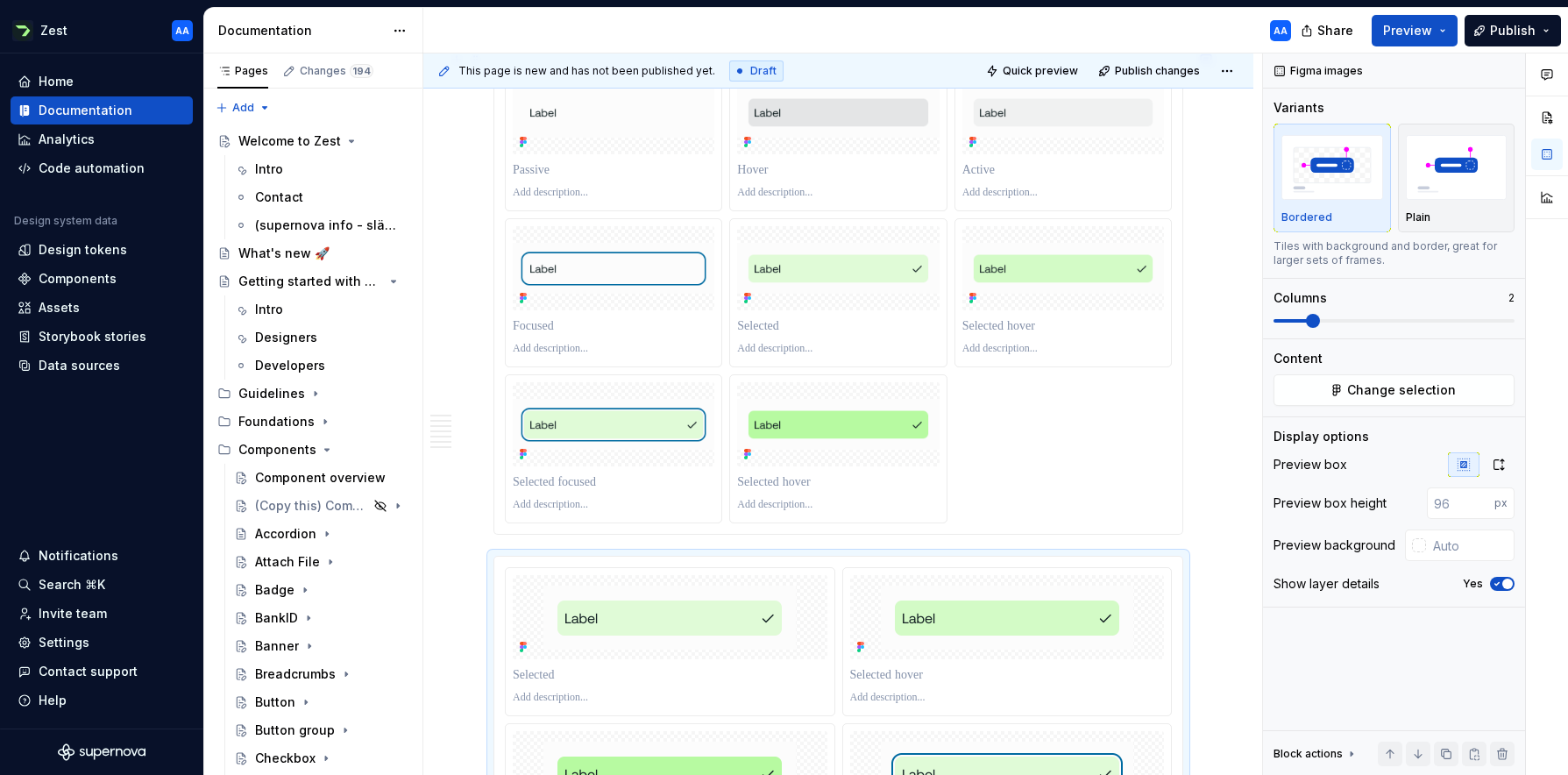
scroll to position [1065, 0]
click at [847, 221] on html "Zest AA Home Documentation Analytics Code automation Design system data Design …" at bounding box center [784, 388] width 1568 height 775
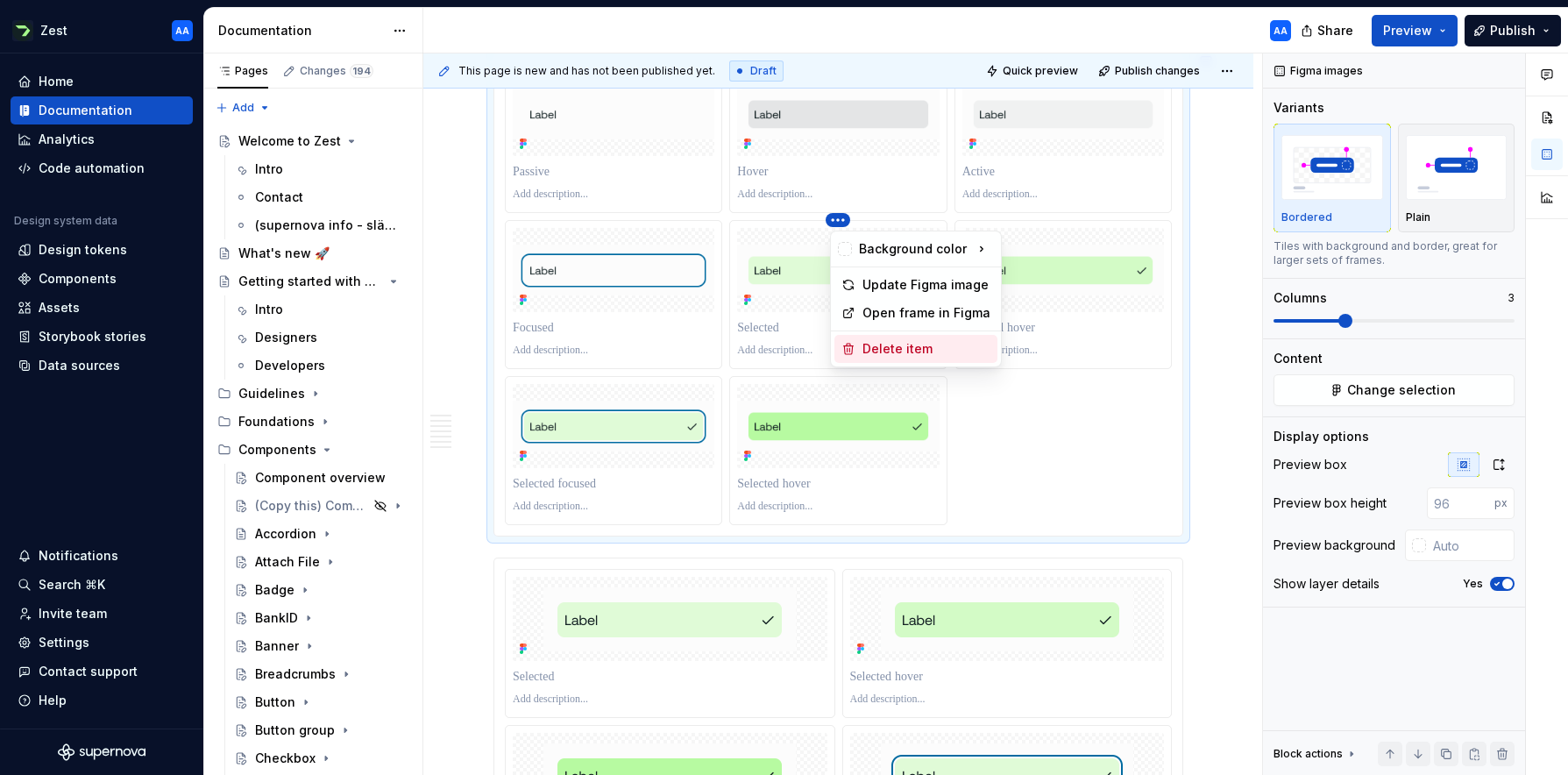
click at [869, 341] on div "Delete item" at bounding box center [926, 349] width 128 height 17
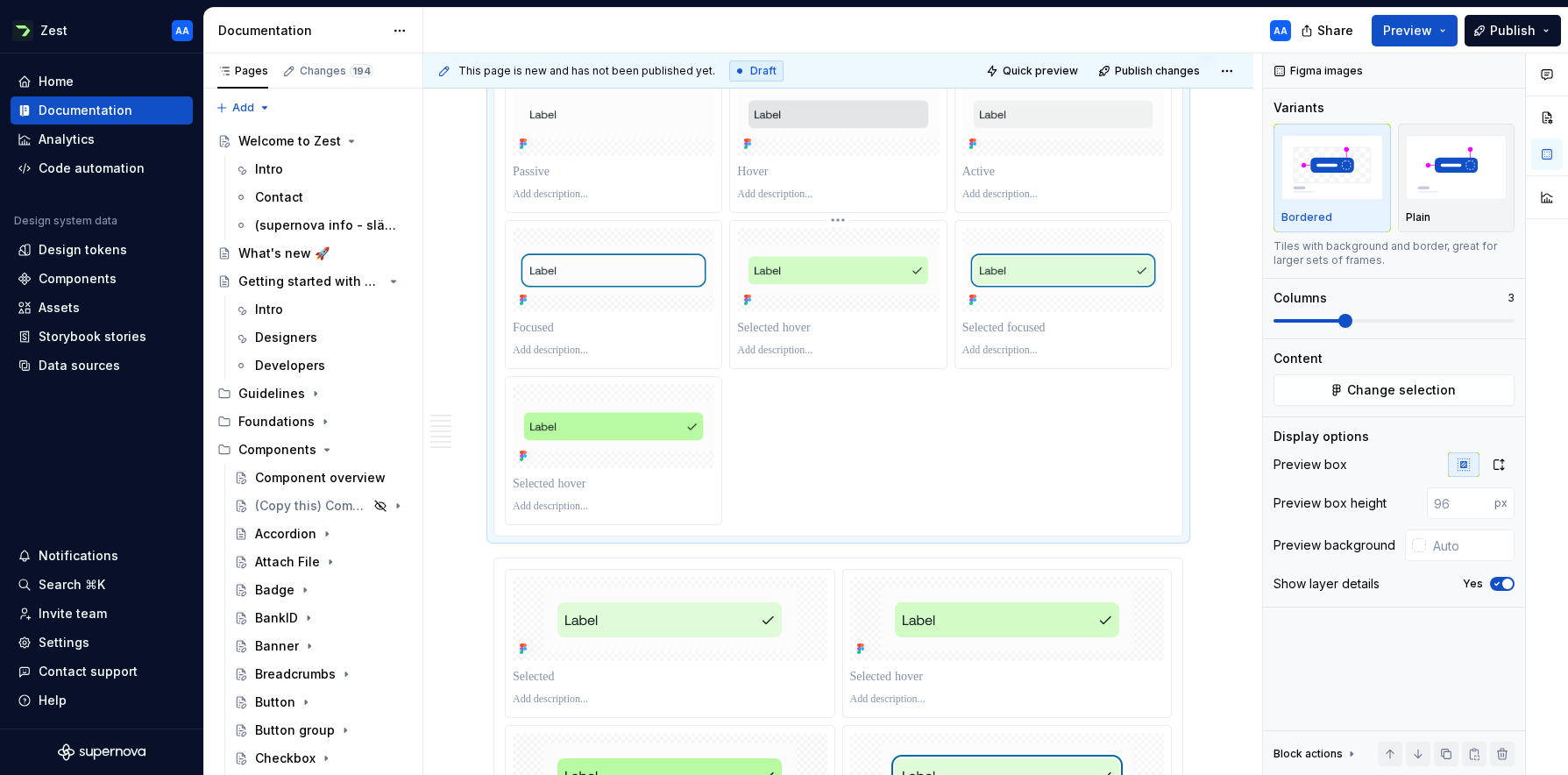
click at [847, 221] on html "Zest AA Home Documentation Analytics Code automation Design system data Design …" at bounding box center [784, 388] width 1568 height 775
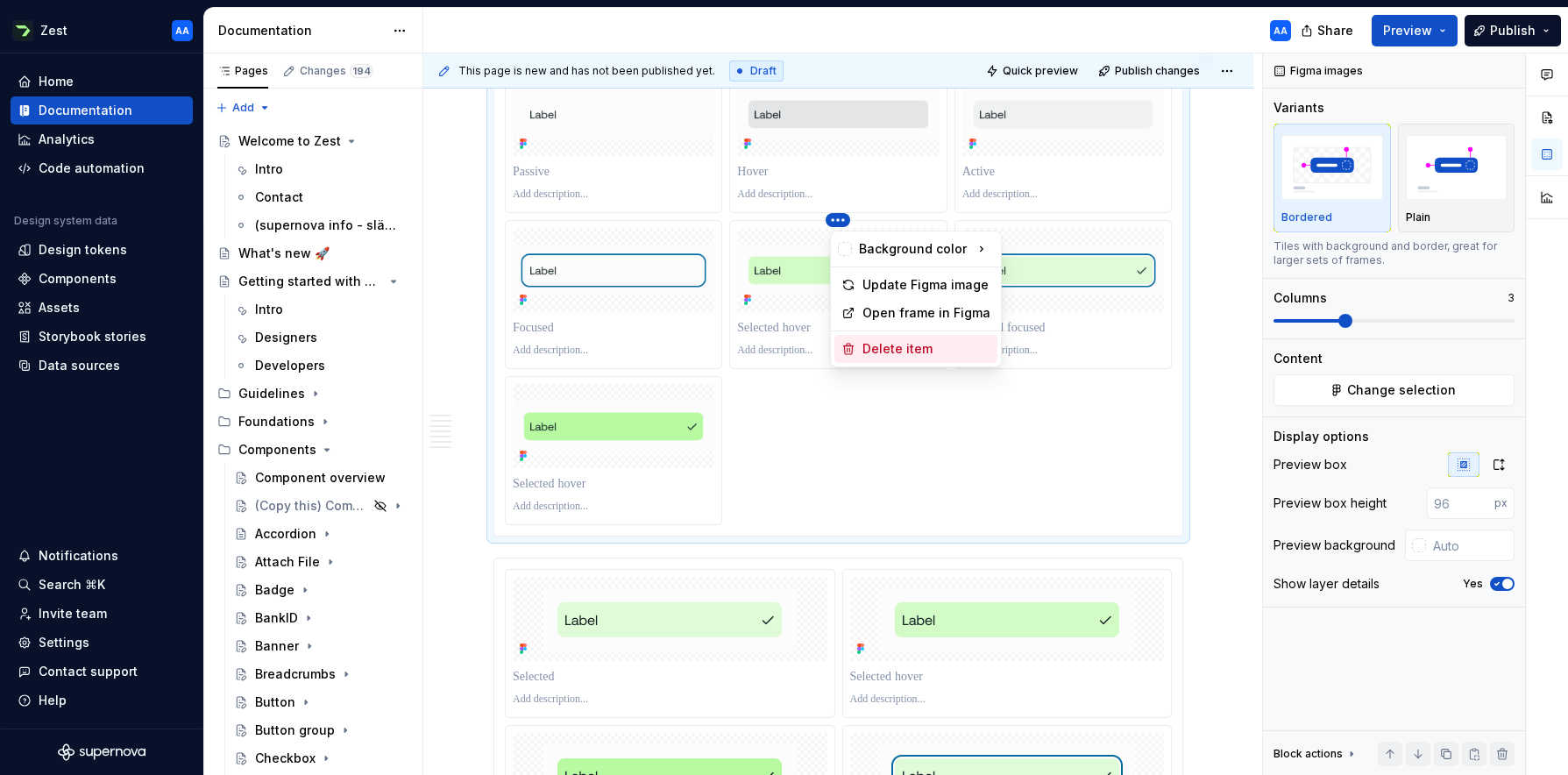
click at [874, 350] on div "Delete item" at bounding box center [926, 349] width 128 height 17
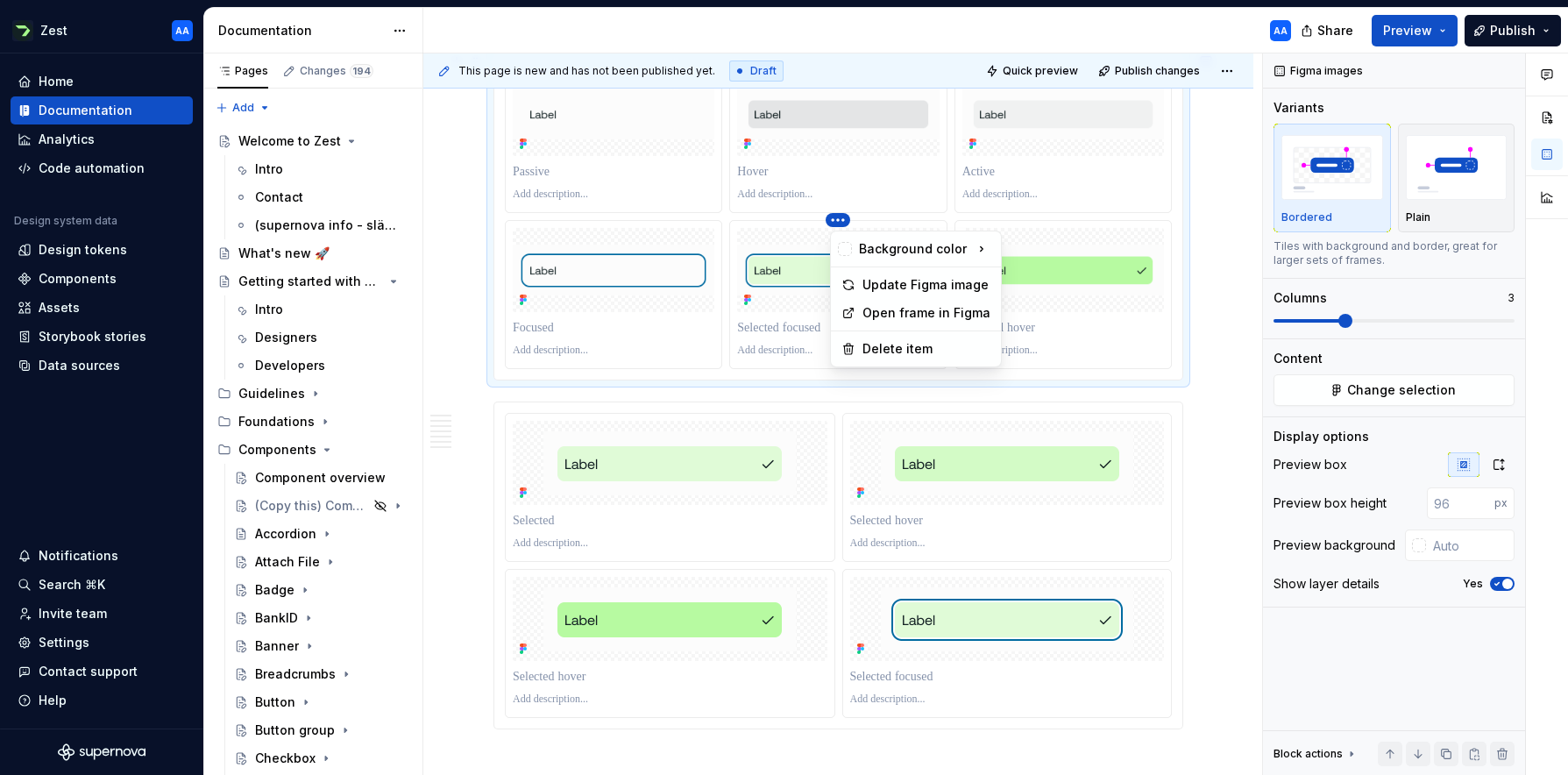
click at [846, 221] on html "Zest AA Home Documentation Analytics Code automation Design system data Design …" at bounding box center [784, 388] width 1568 height 775
click at [877, 342] on div "Delete item" at bounding box center [926, 349] width 128 height 17
click at [840, 223] on html "Zest AA Home Documentation Analytics Code automation Design system data Design …" at bounding box center [784, 388] width 1568 height 775
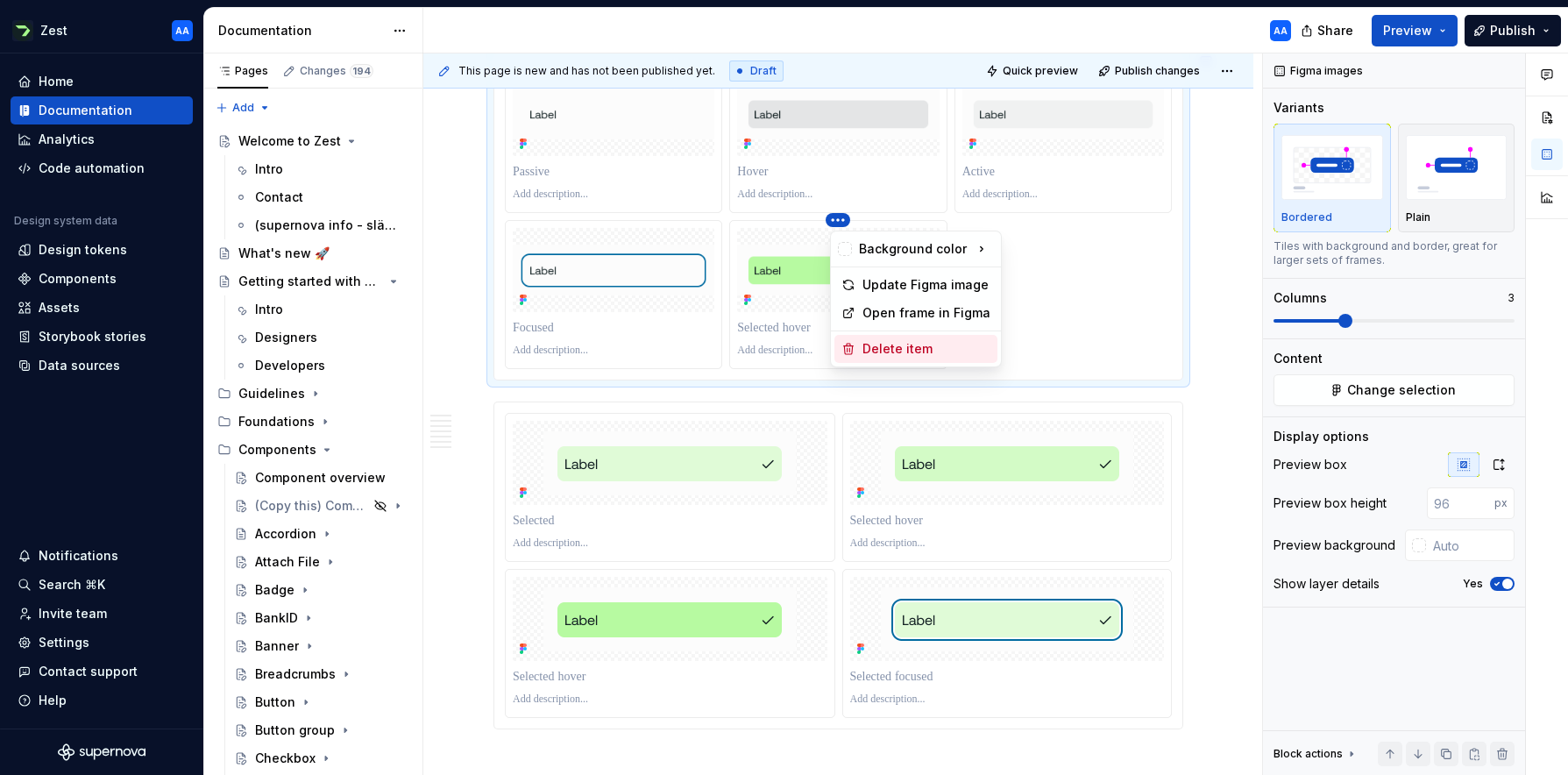
click at [871, 343] on div "Delete item" at bounding box center [926, 349] width 128 height 17
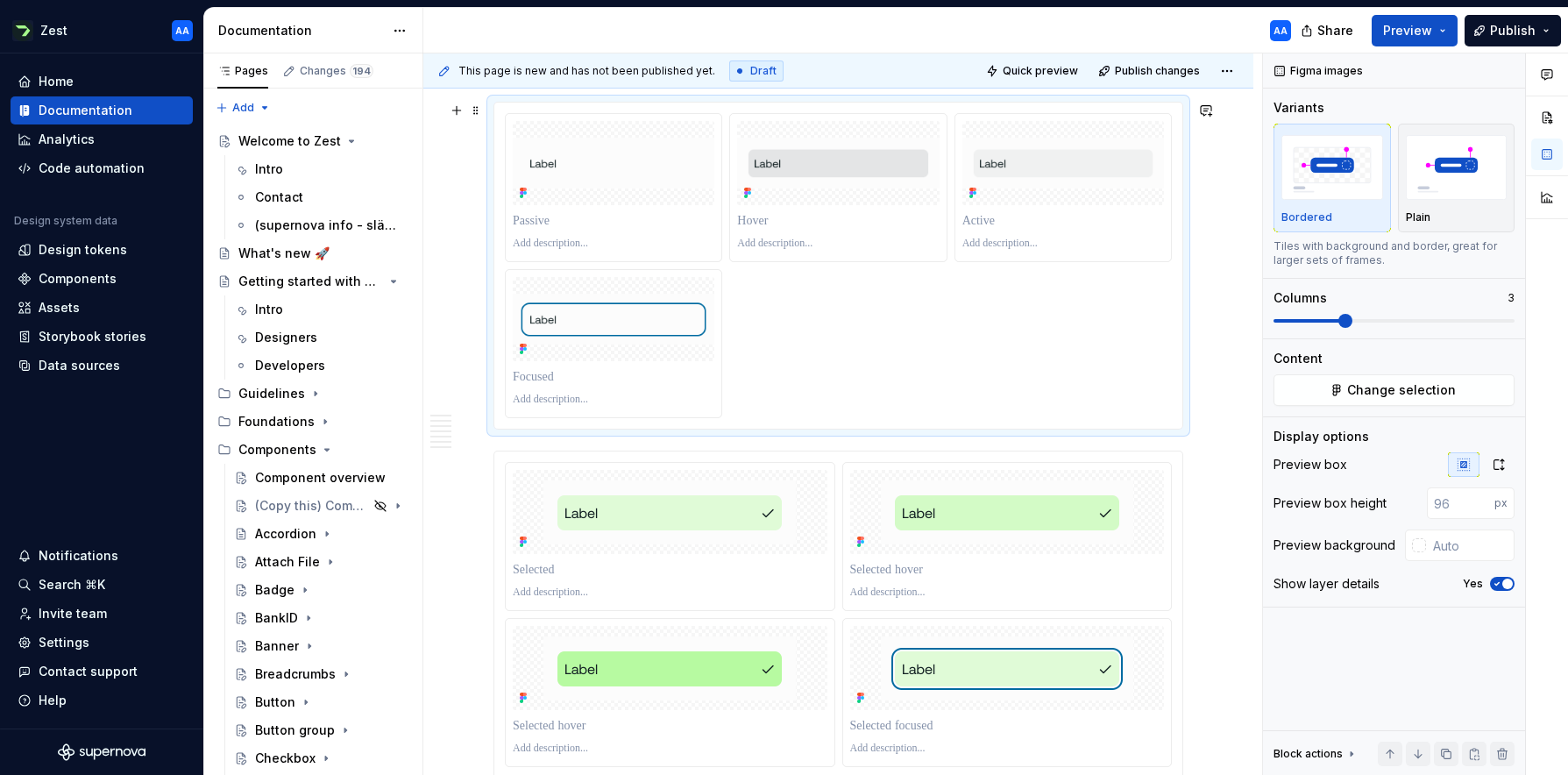
scroll to position [983, 0]
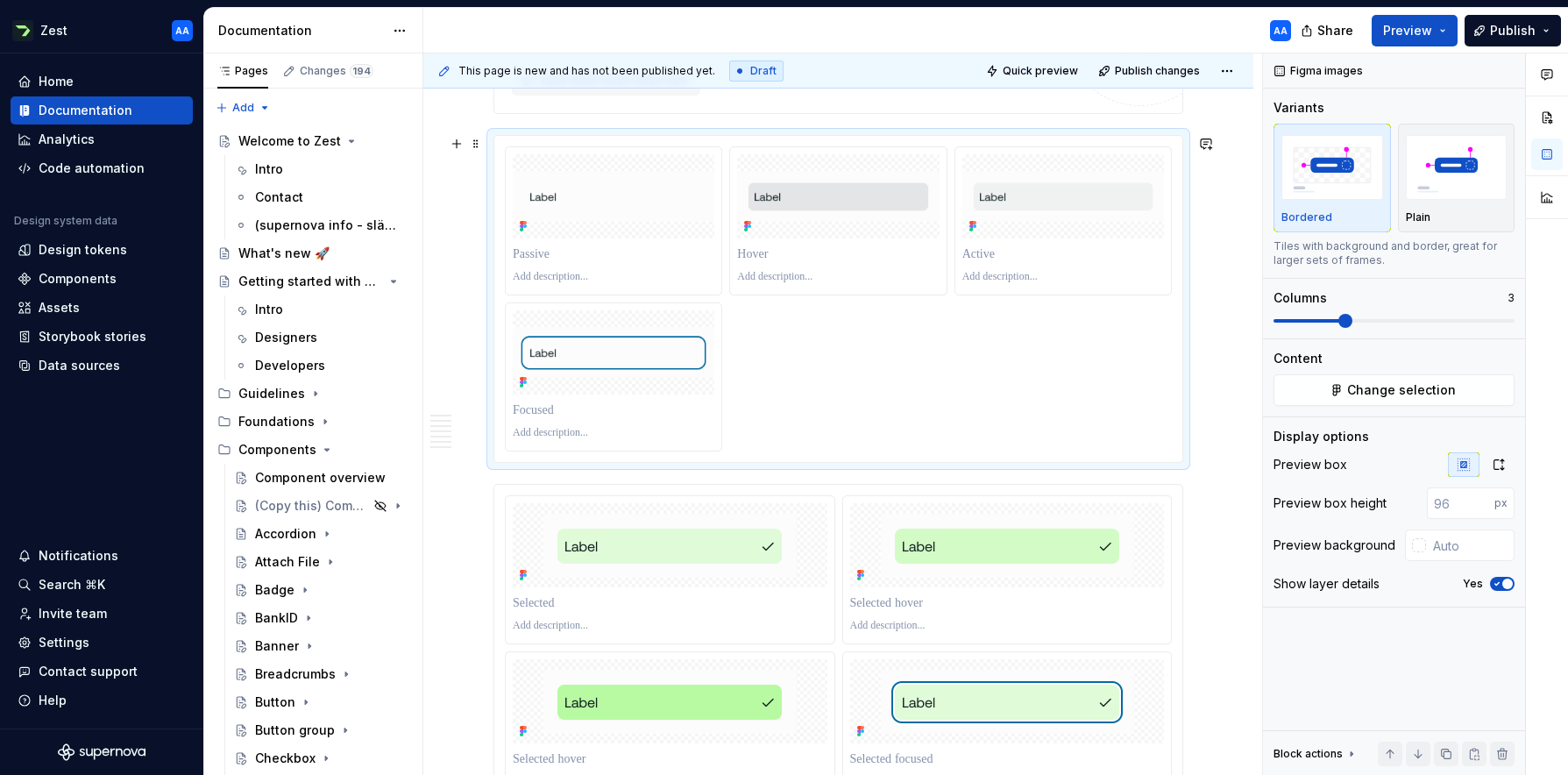
click at [871, 339] on div at bounding box center [838, 298] width 667 height 305
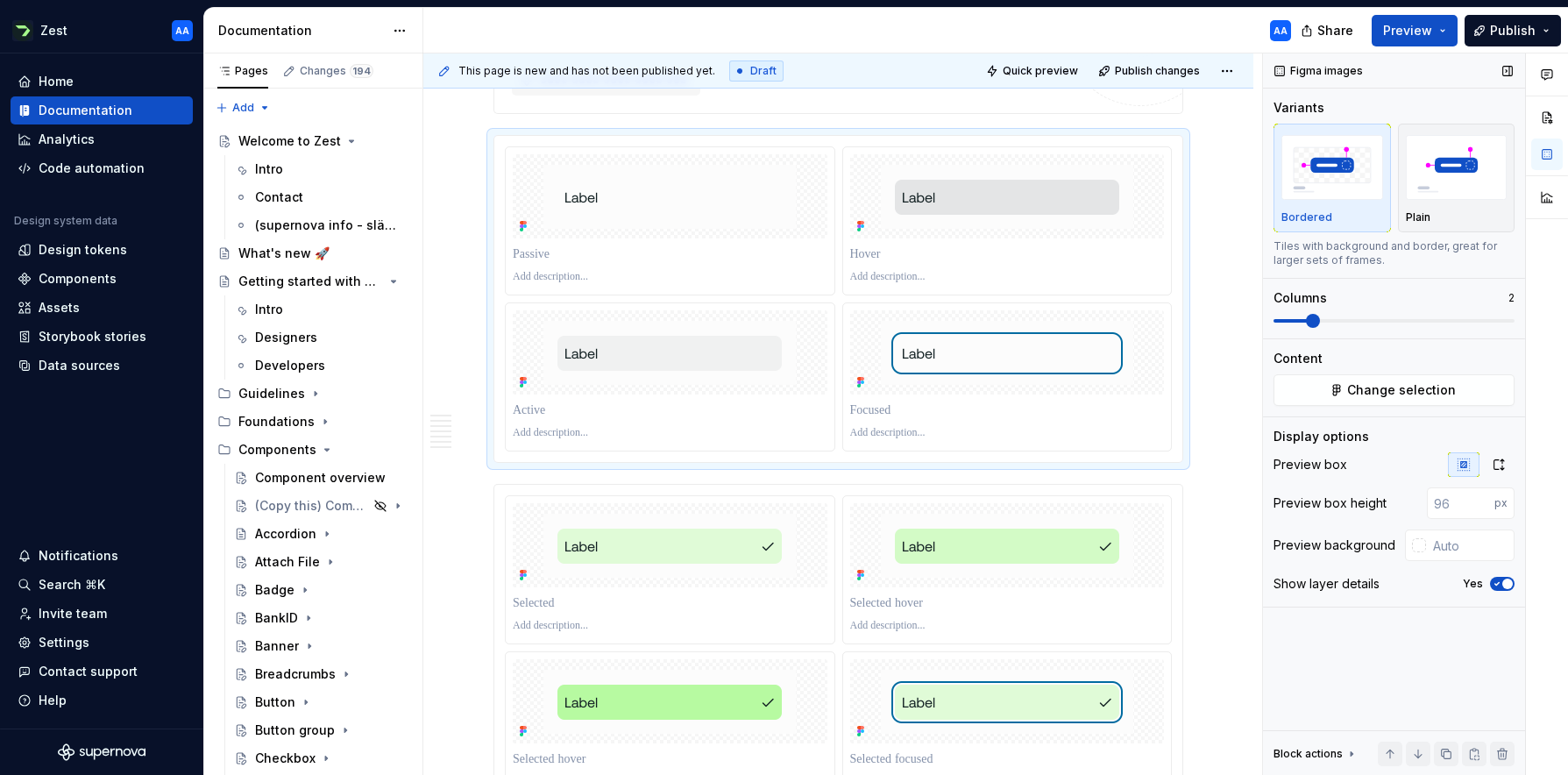
click at [986, 320] on span at bounding box center [1312, 320] width 14 height 14
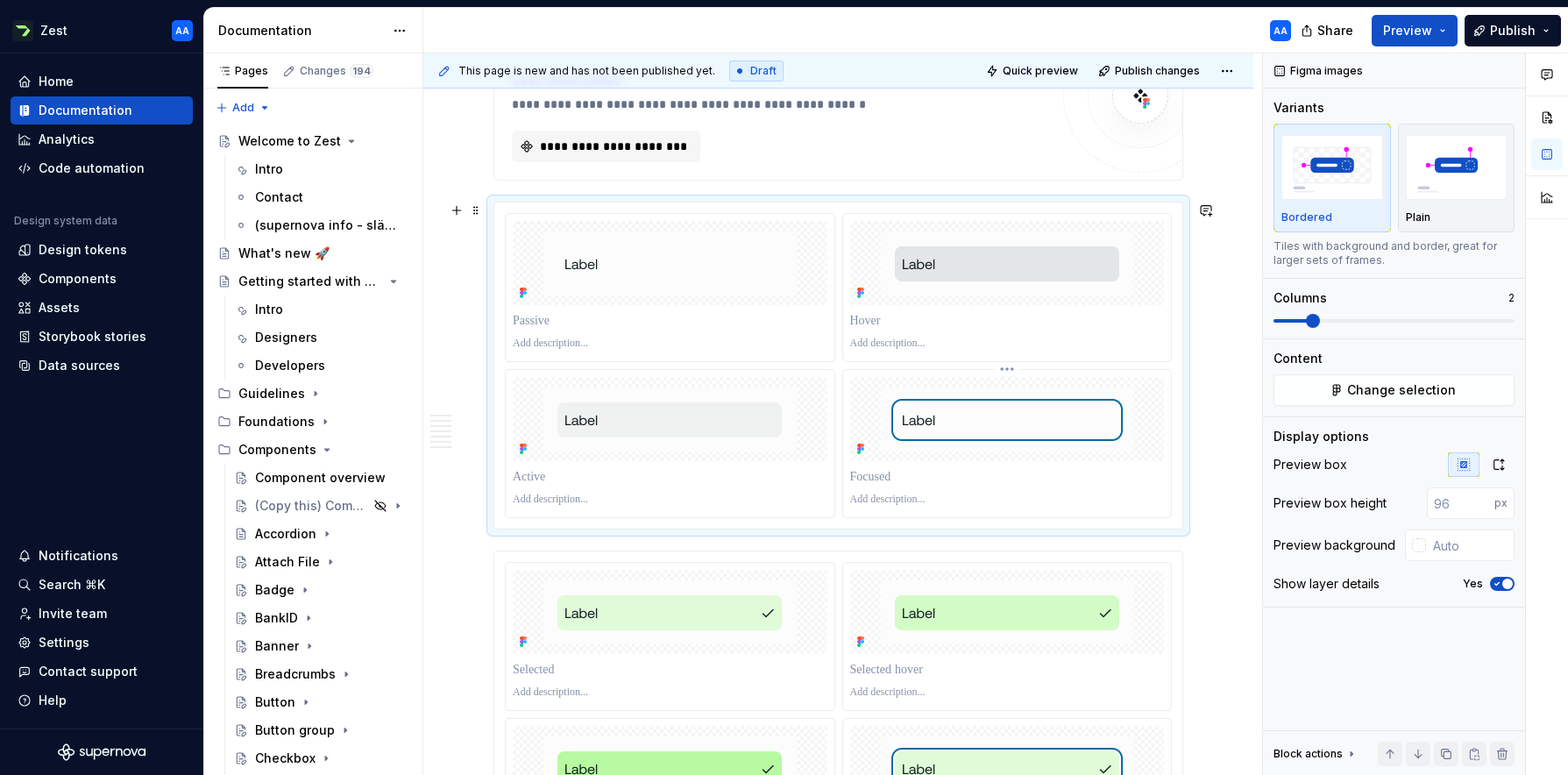
scroll to position [911, 0]
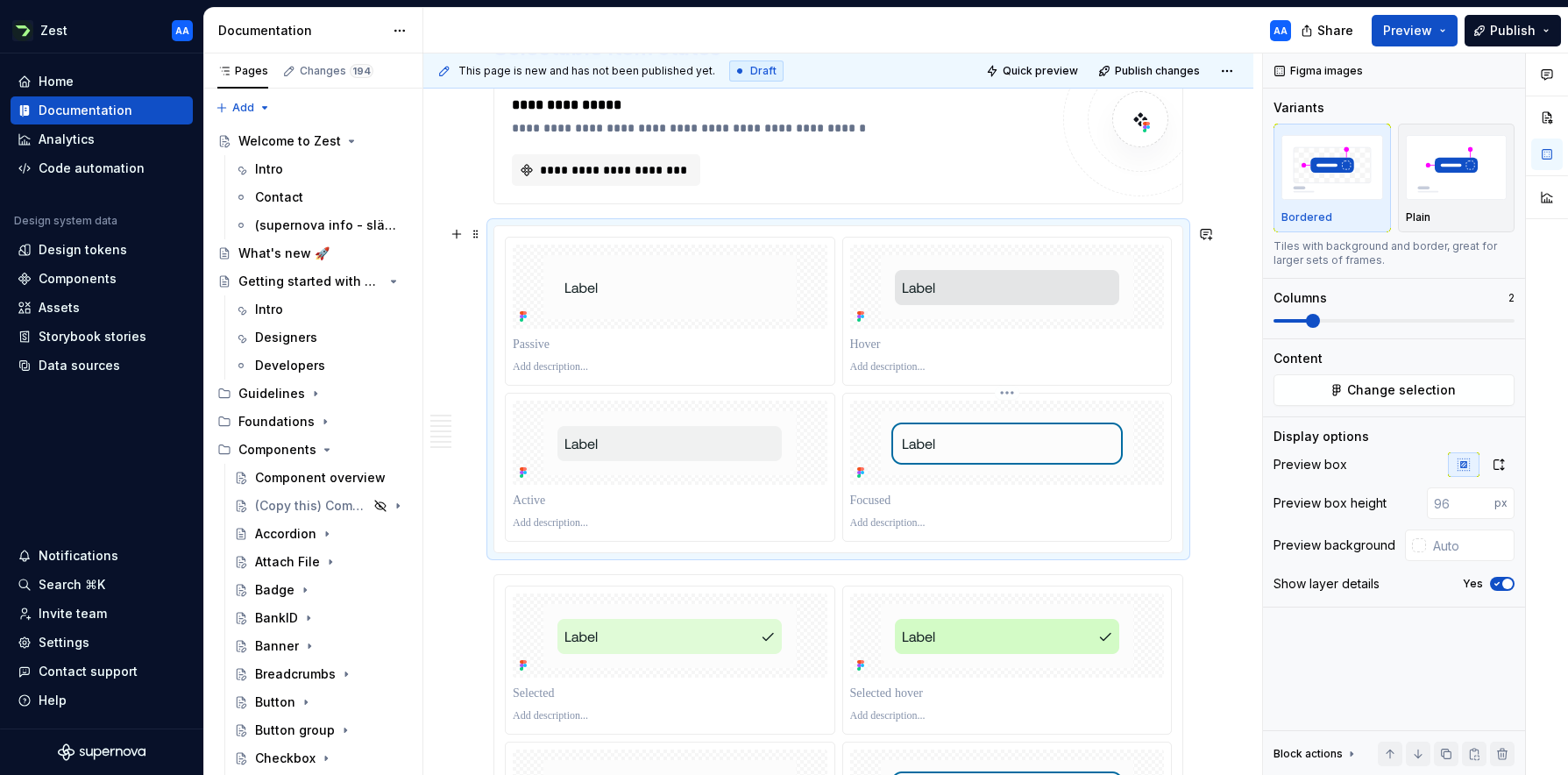
scroll to position [892, 0]
click at [986, 464] on icon "button" at bounding box center [1499, 464] width 9 height 10
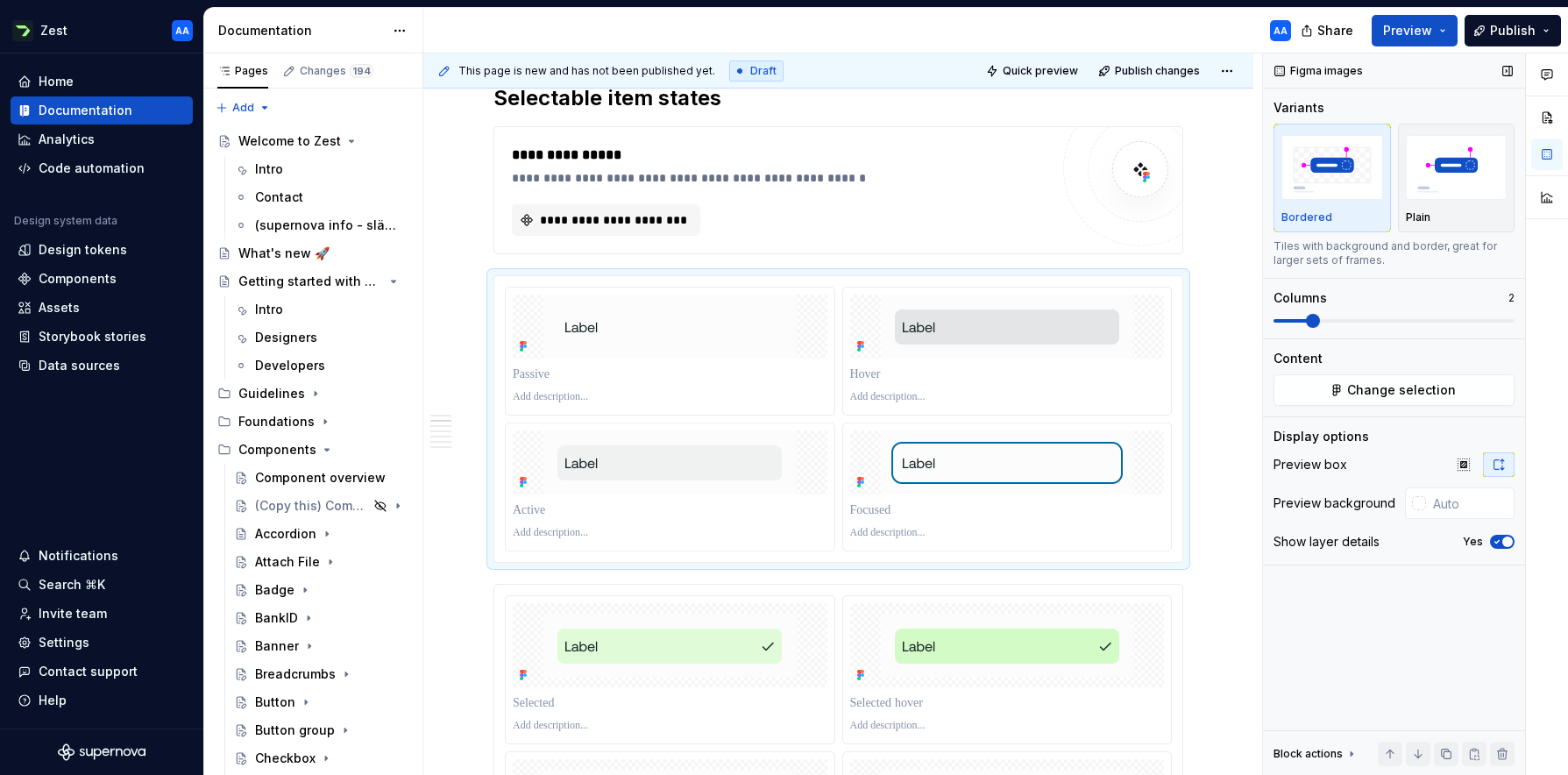
scroll to position [901, 0]
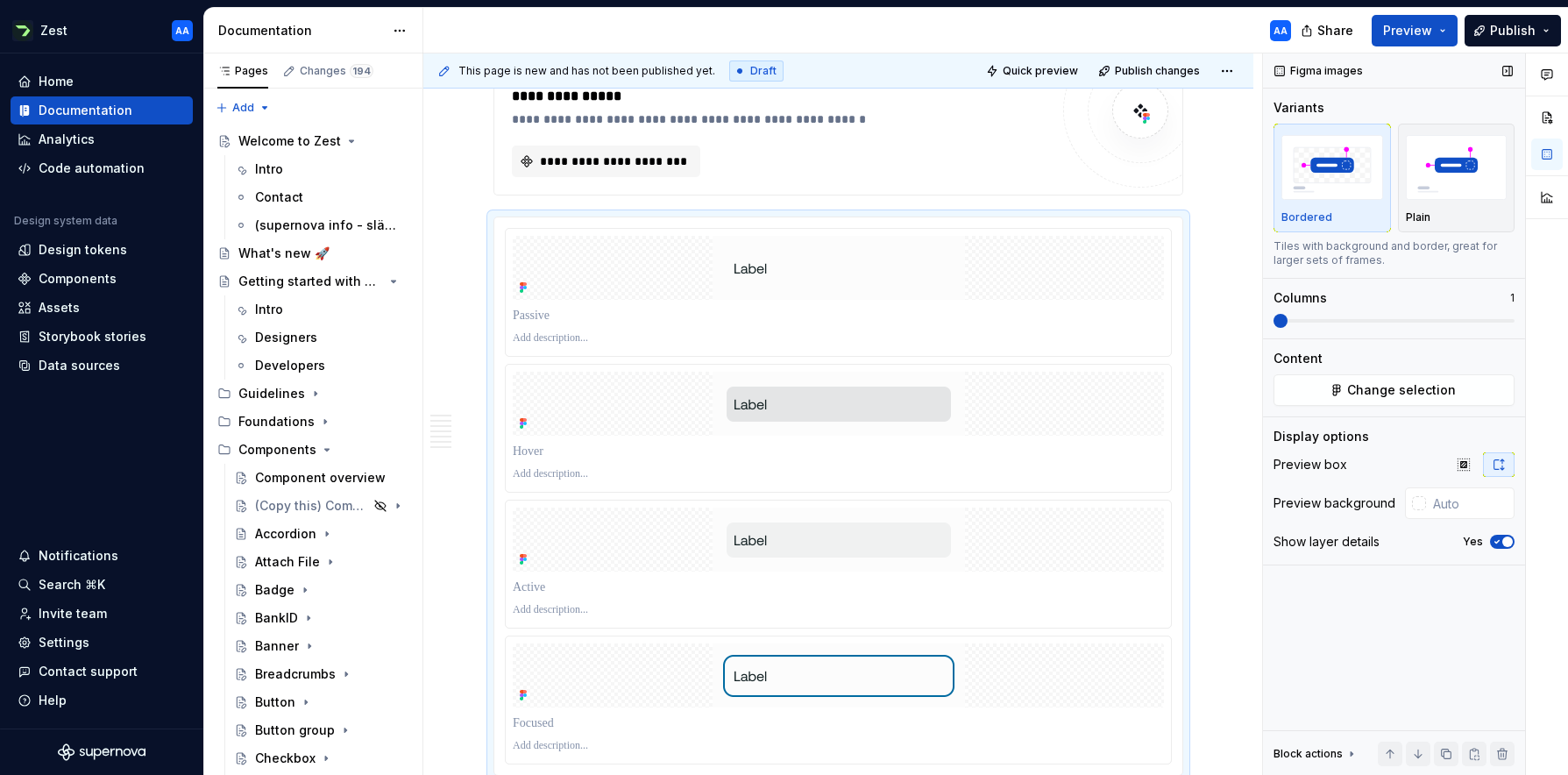
click at [986, 322] on span at bounding box center [1280, 320] width 14 height 14
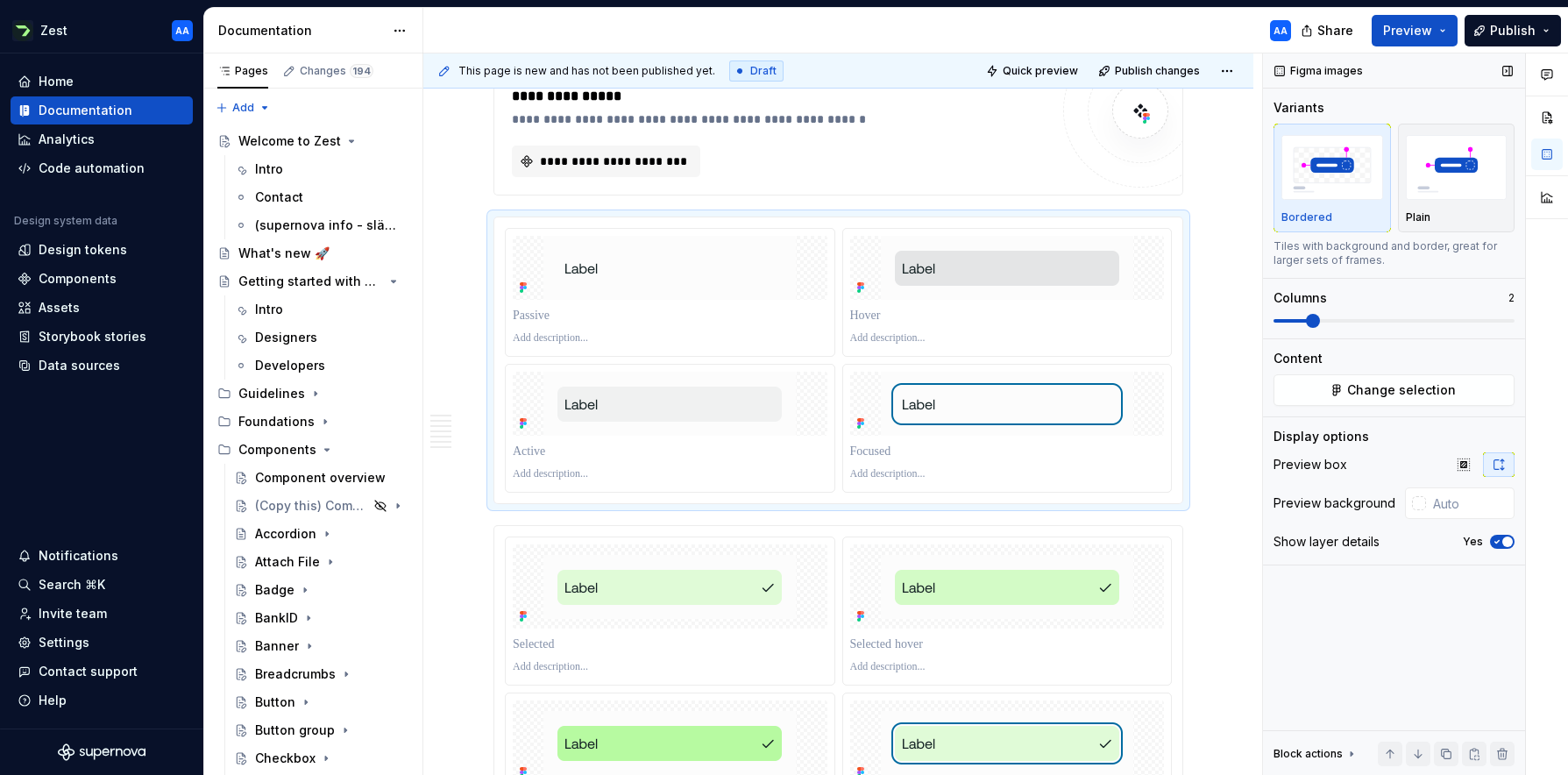
click at [986, 322] on span at bounding box center [1312, 320] width 14 height 14
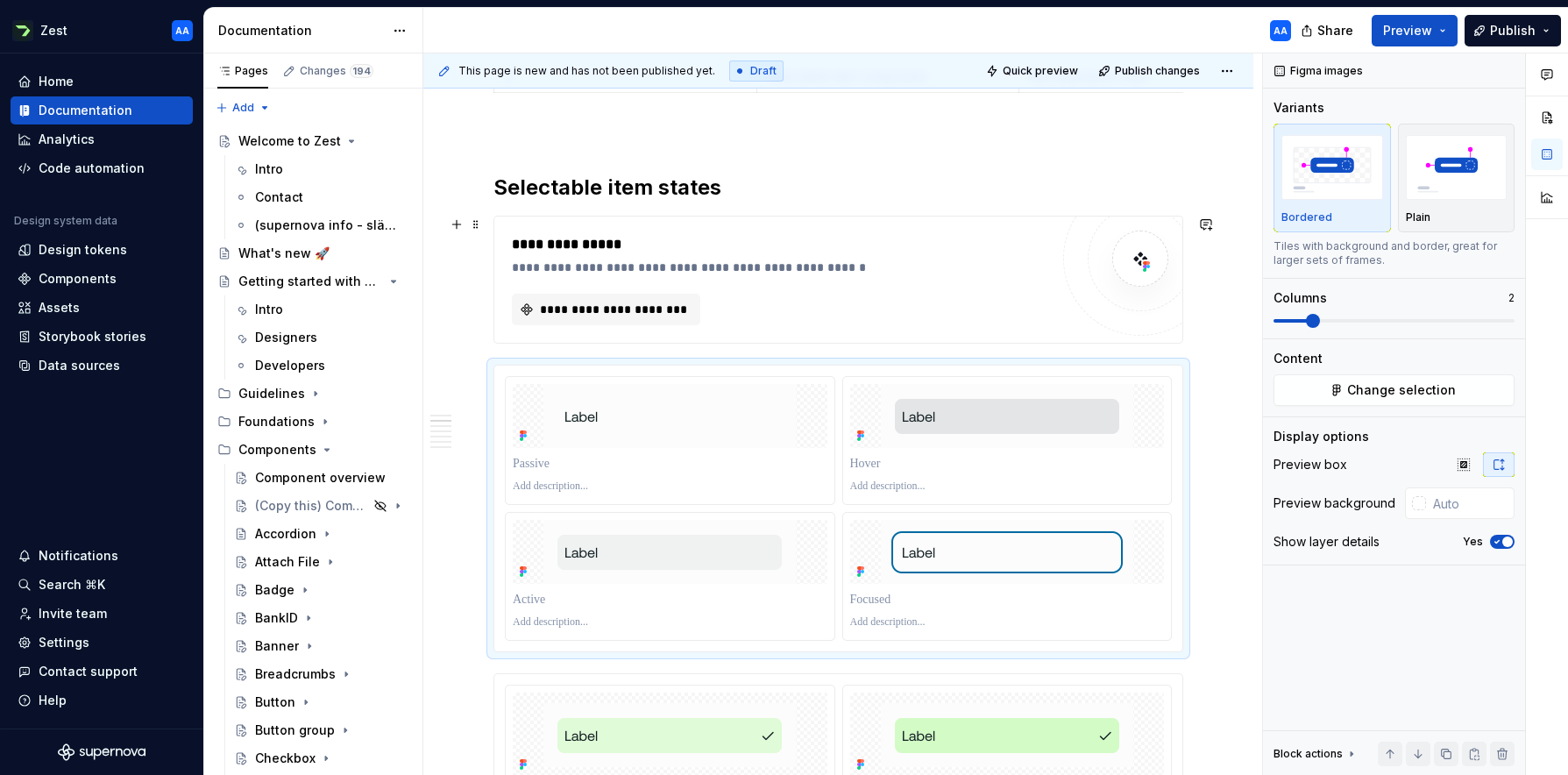
scroll to position [749, 0]
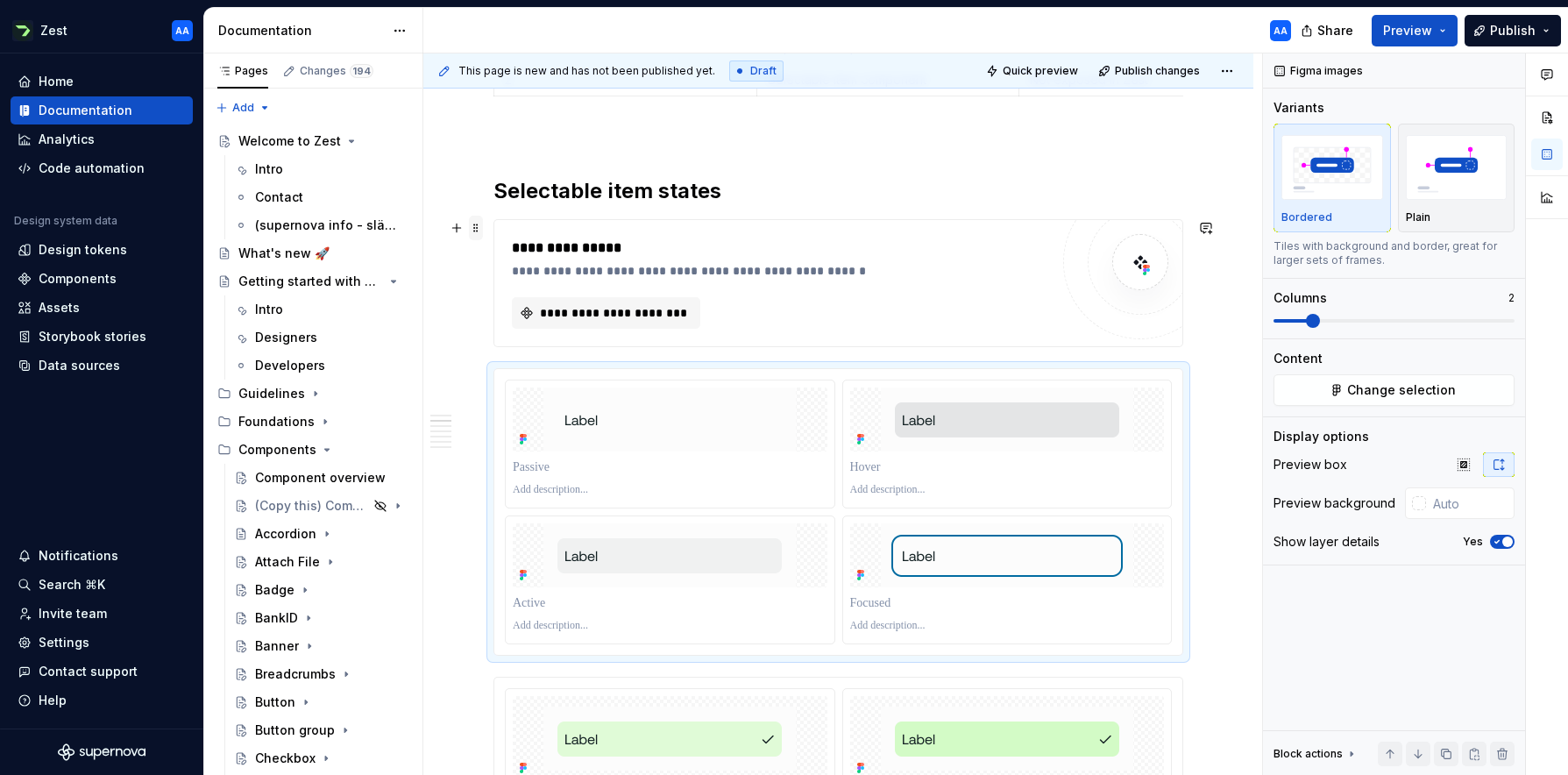
click at [478, 229] on span at bounding box center [476, 227] width 14 height 25
type textarea "*"
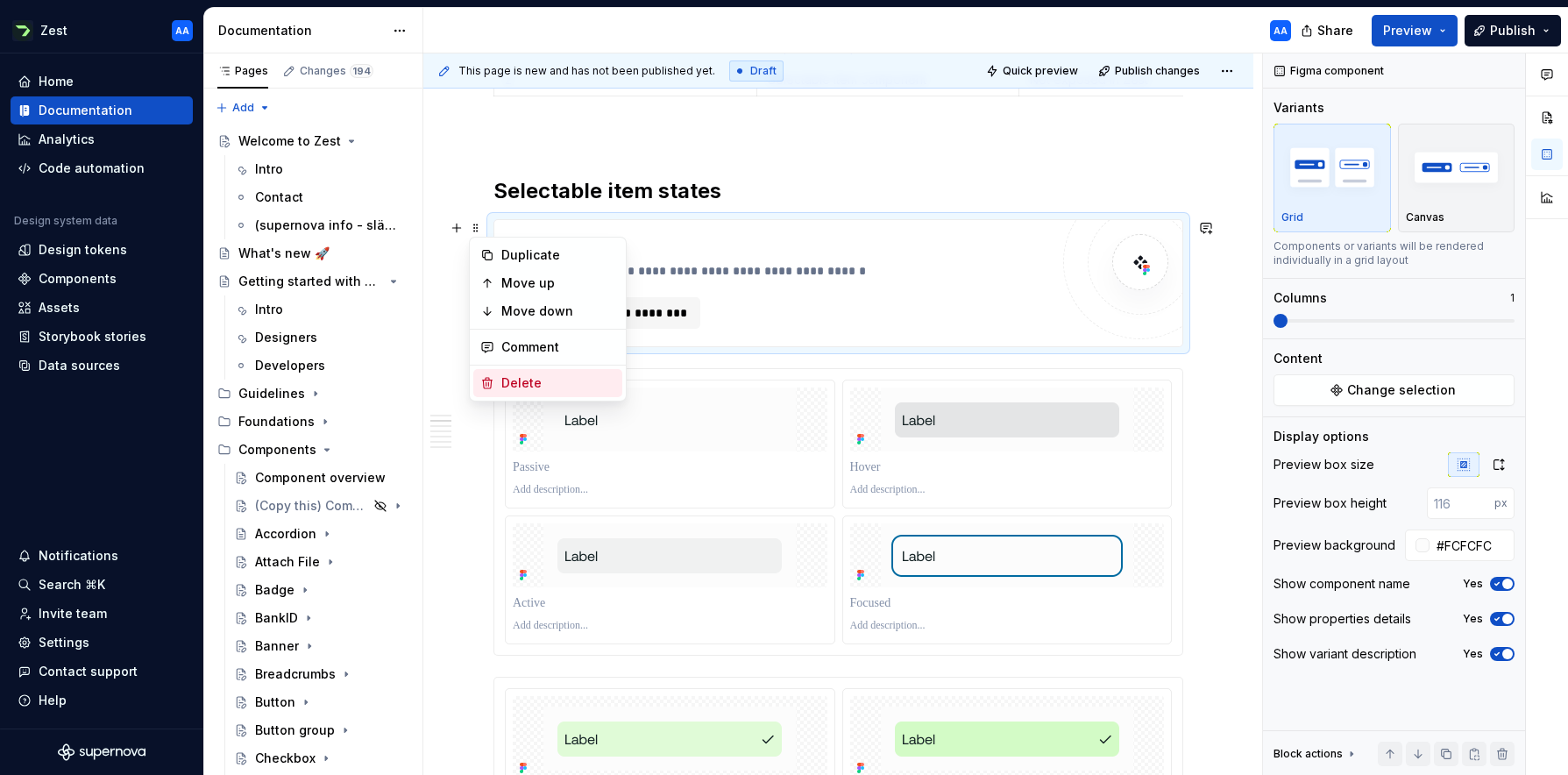
click at [511, 385] on div "Delete" at bounding box center [559, 383] width 114 height 17
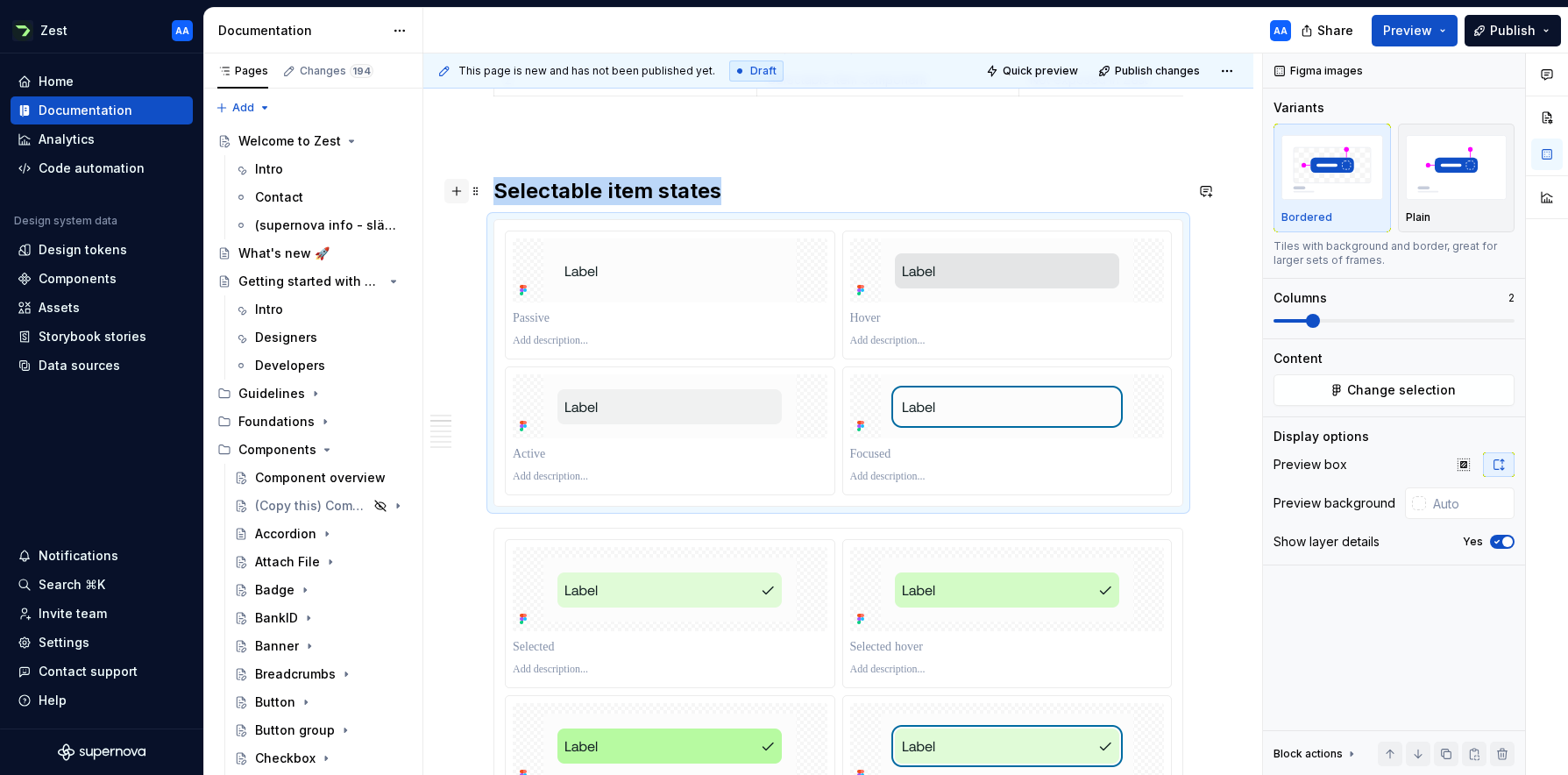
click at [461, 191] on button "button" at bounding box center [456, 191] width 25 height 25
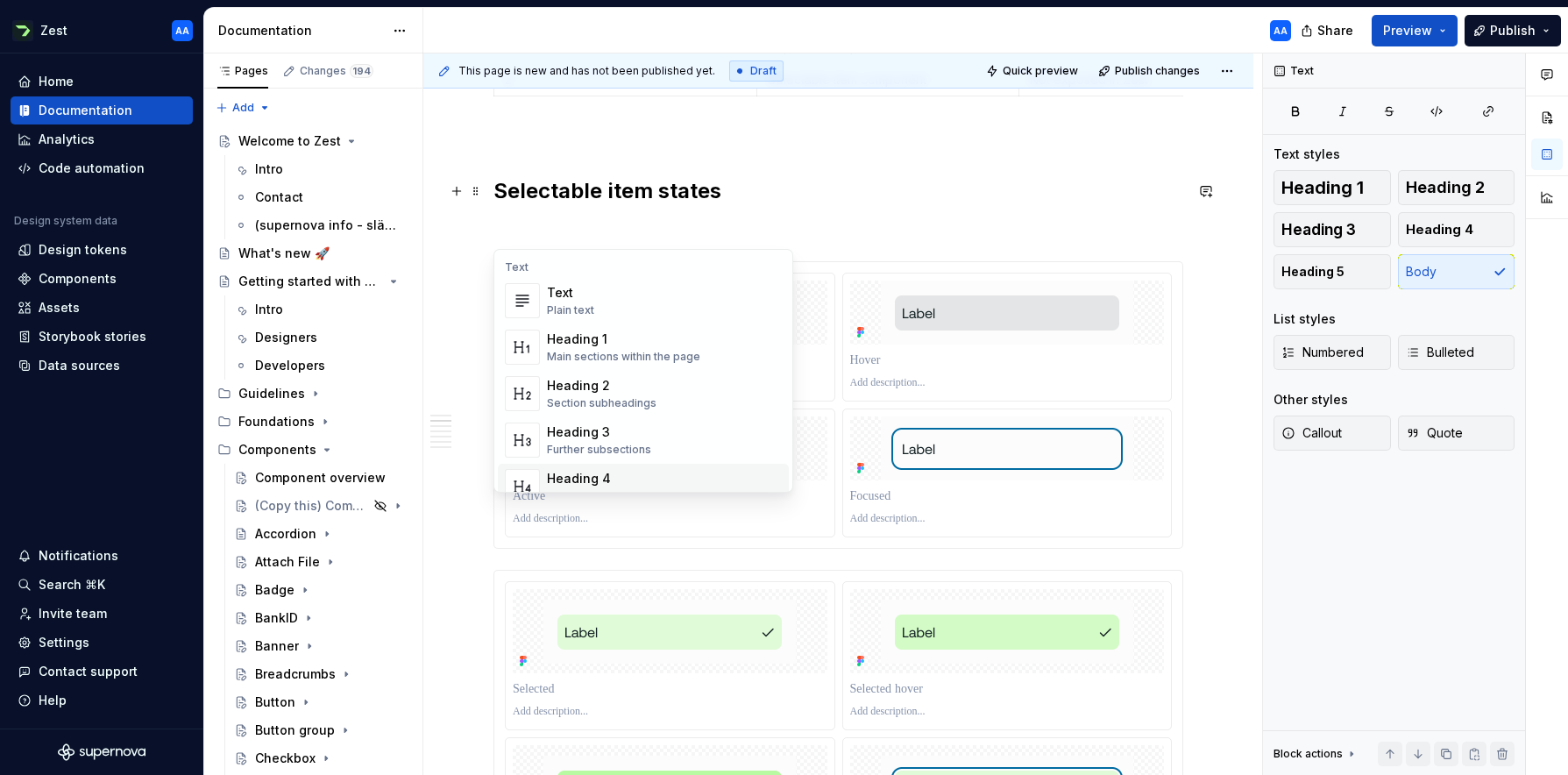
click at [579, 475] on div "Heading 4" at bounding box center [604, 478] width 114 height 17
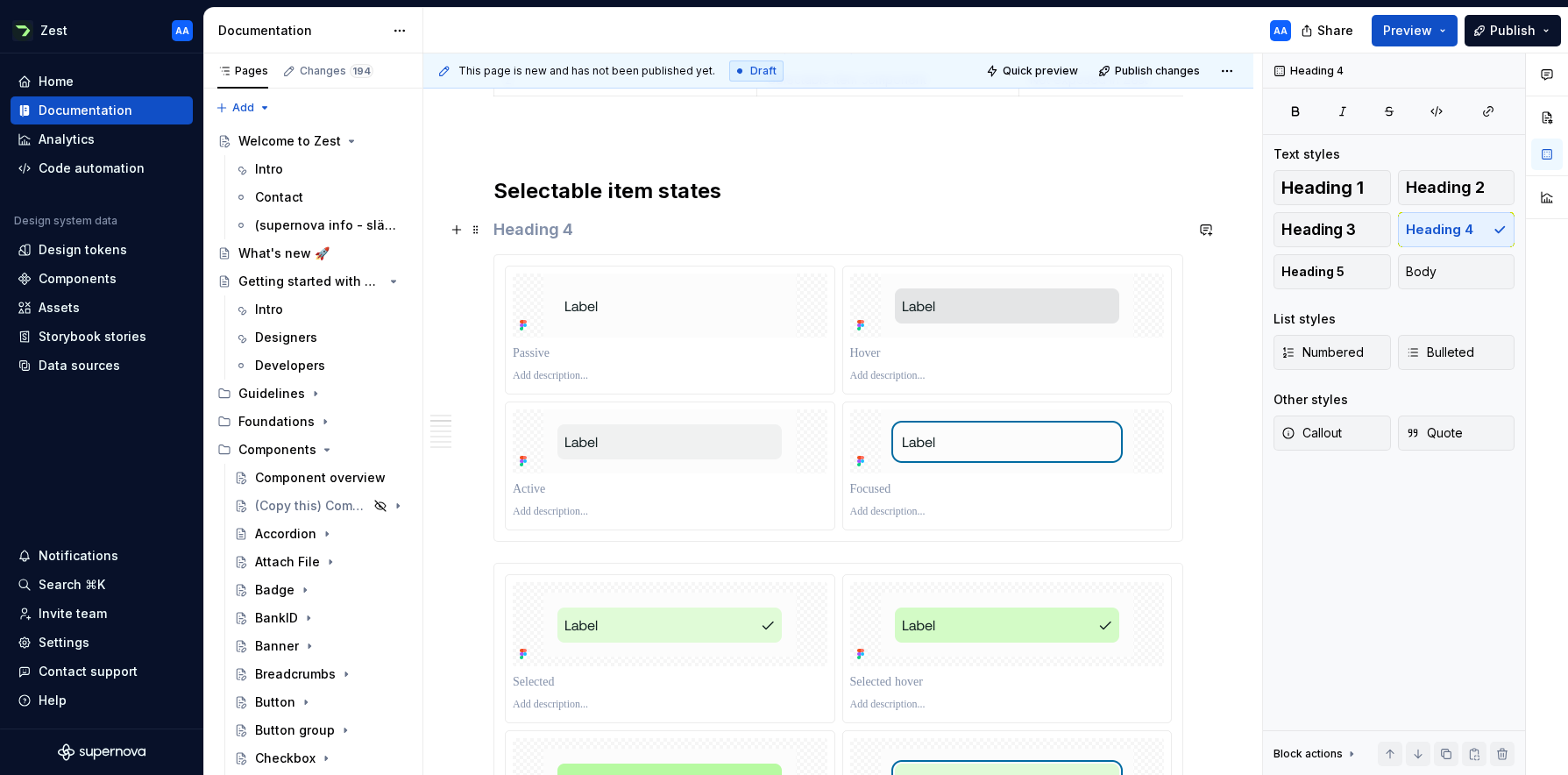
click at [533, 235] on h4 at bounding box center [838, 229] width 690 height 21
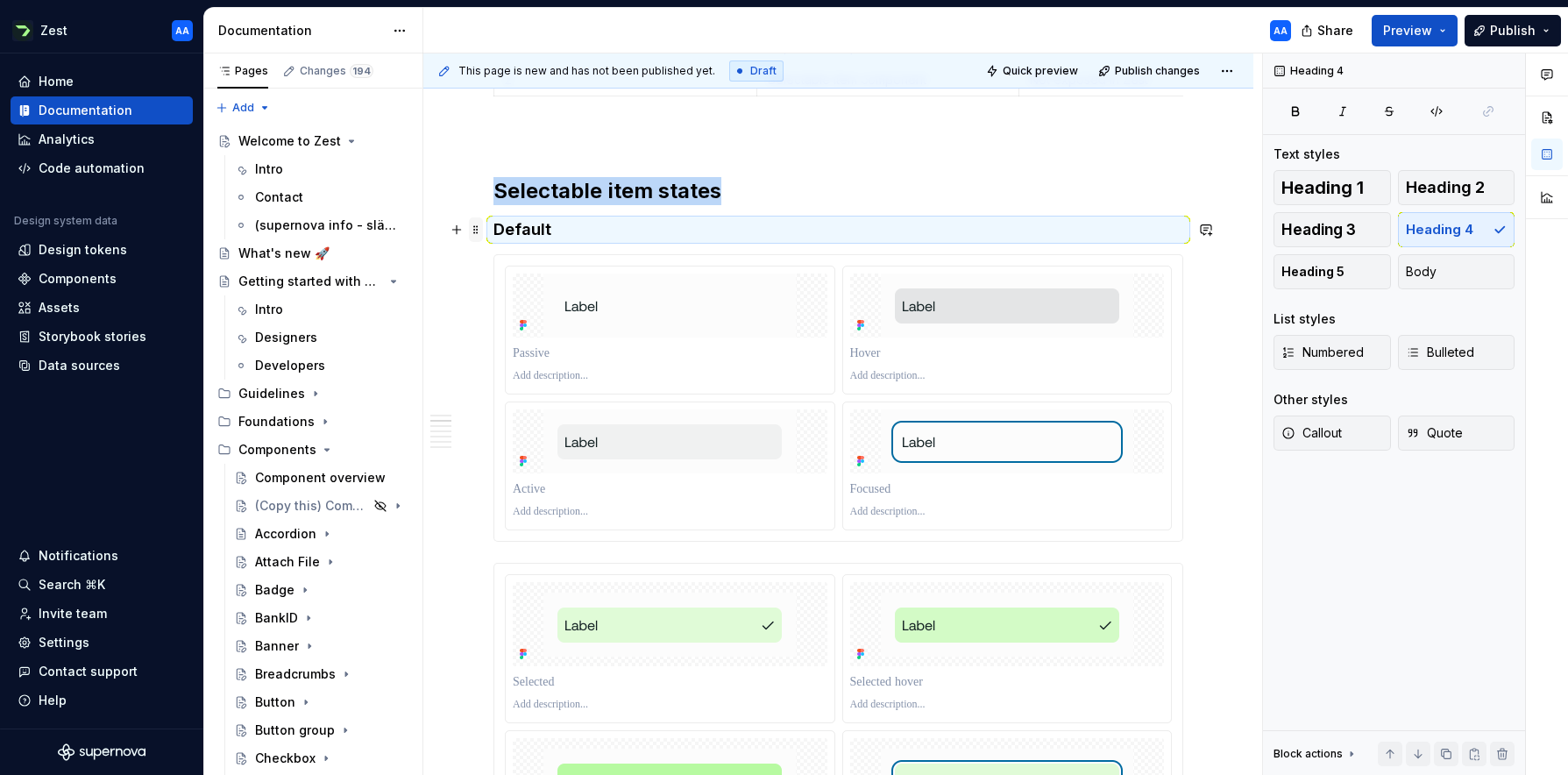
click at [476, 229] on span at bounding box center [476, 229] width 14 height 25
click at [504, 255] on div "Duplicate" at bounding box center [559, 257] width 114 height 17
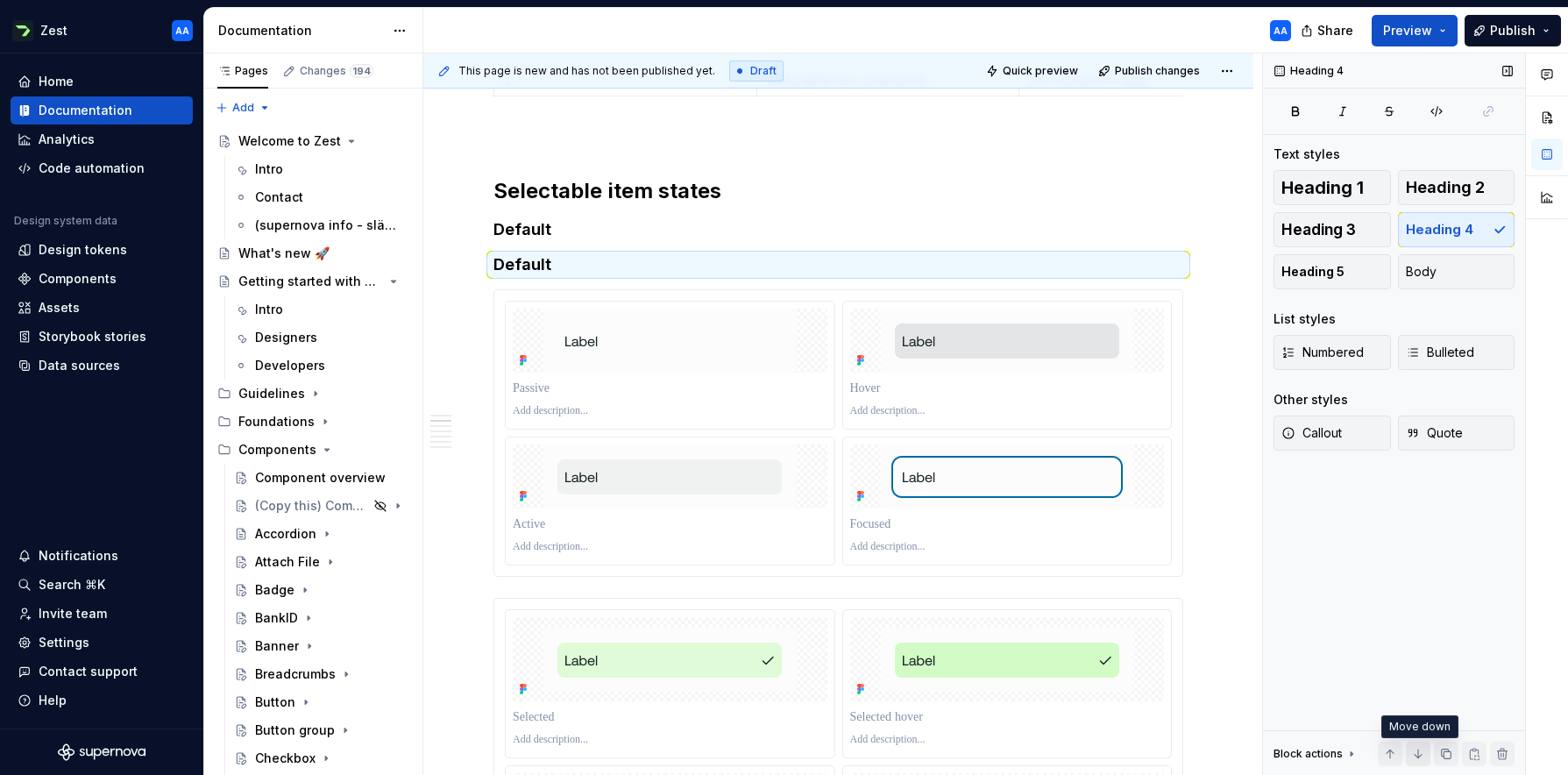
click at [986, 650] on button "button" at bounding box center [1418, 754] width 25 height 25
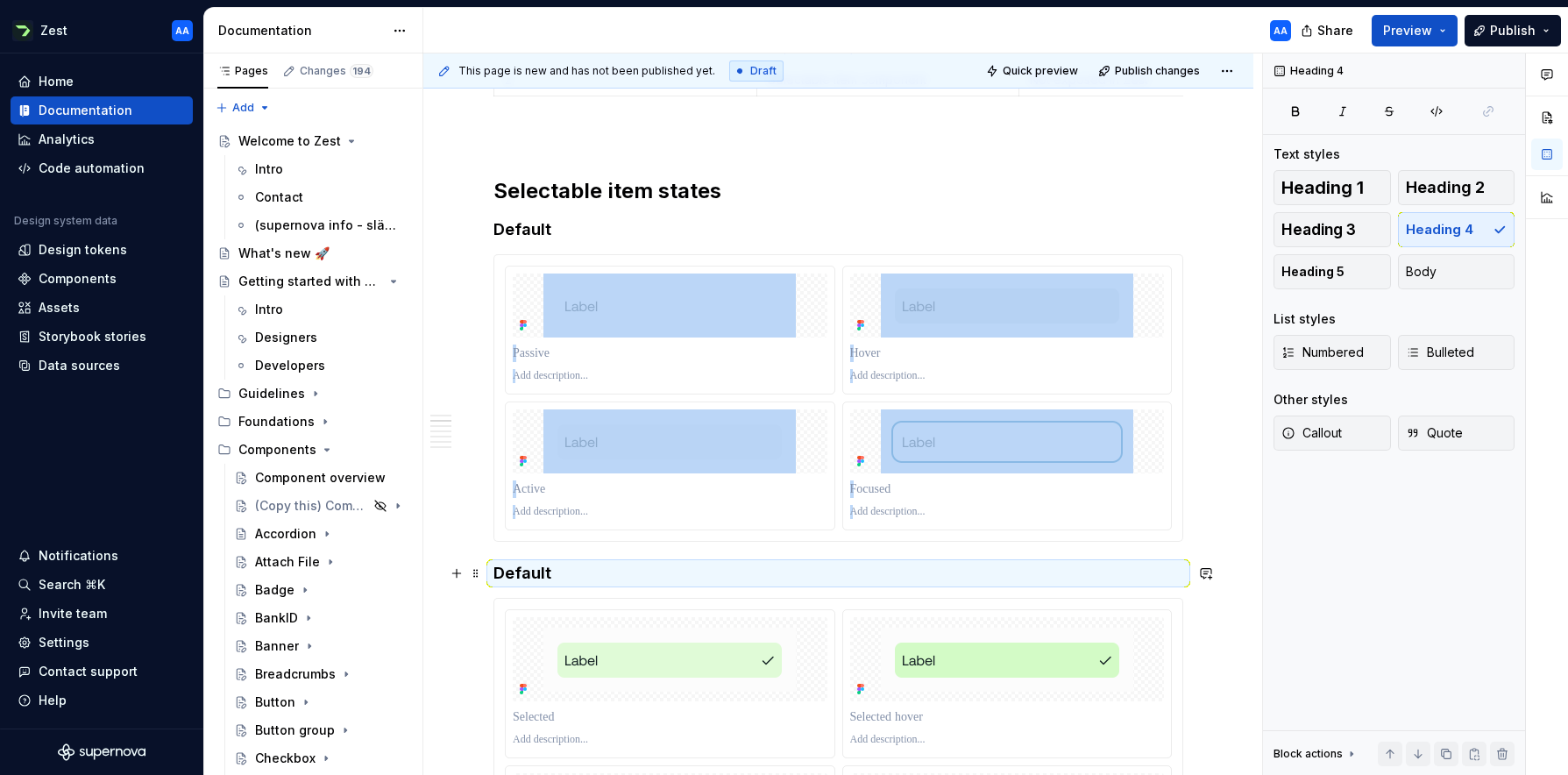
click at [542, 575] on h4 "Default" at bounding box center [838, 573] width 690 height 21
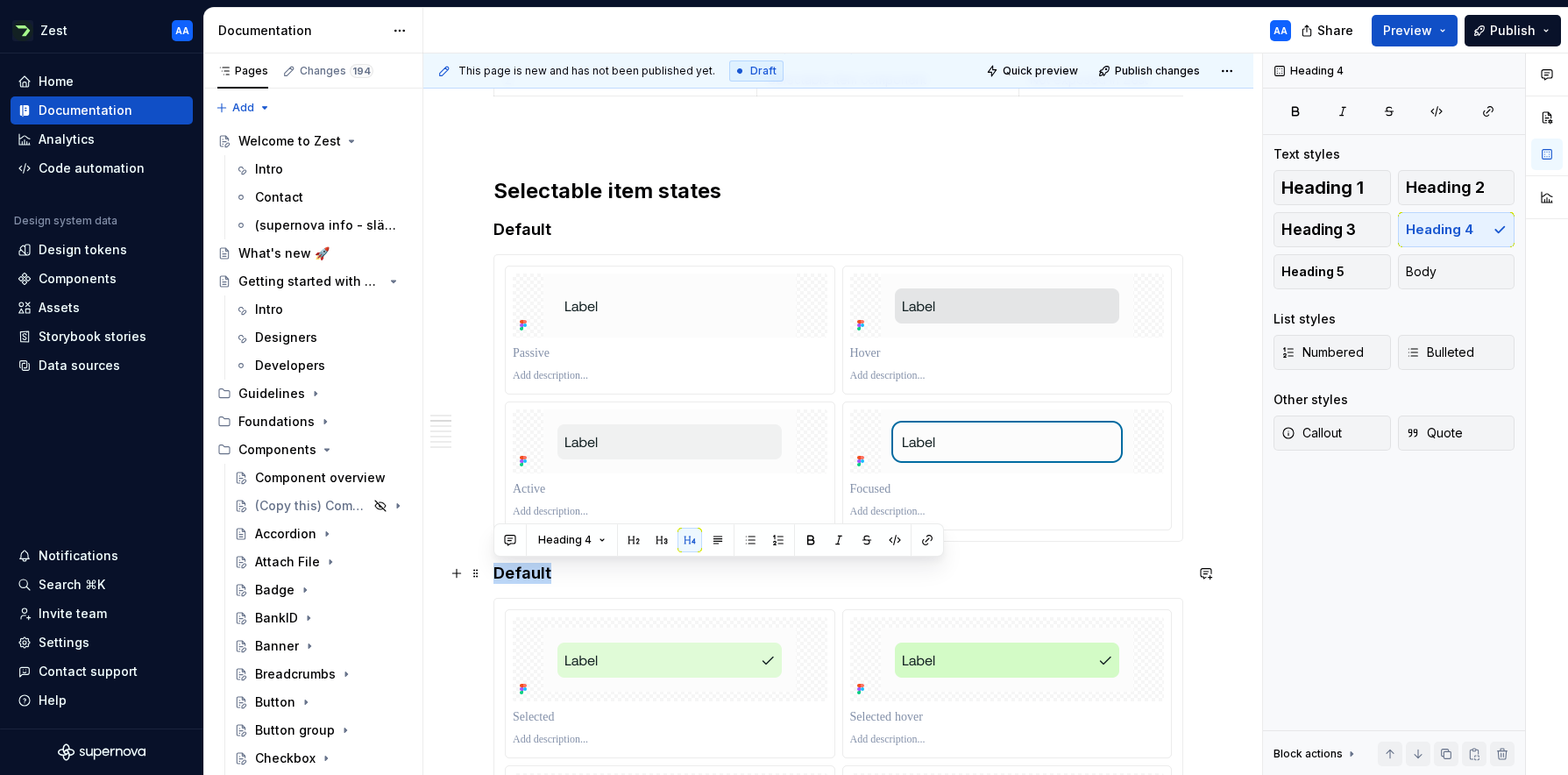
click at [542, 575] on h4 "Default" at bounding box center [838, 573] width 690 height 21
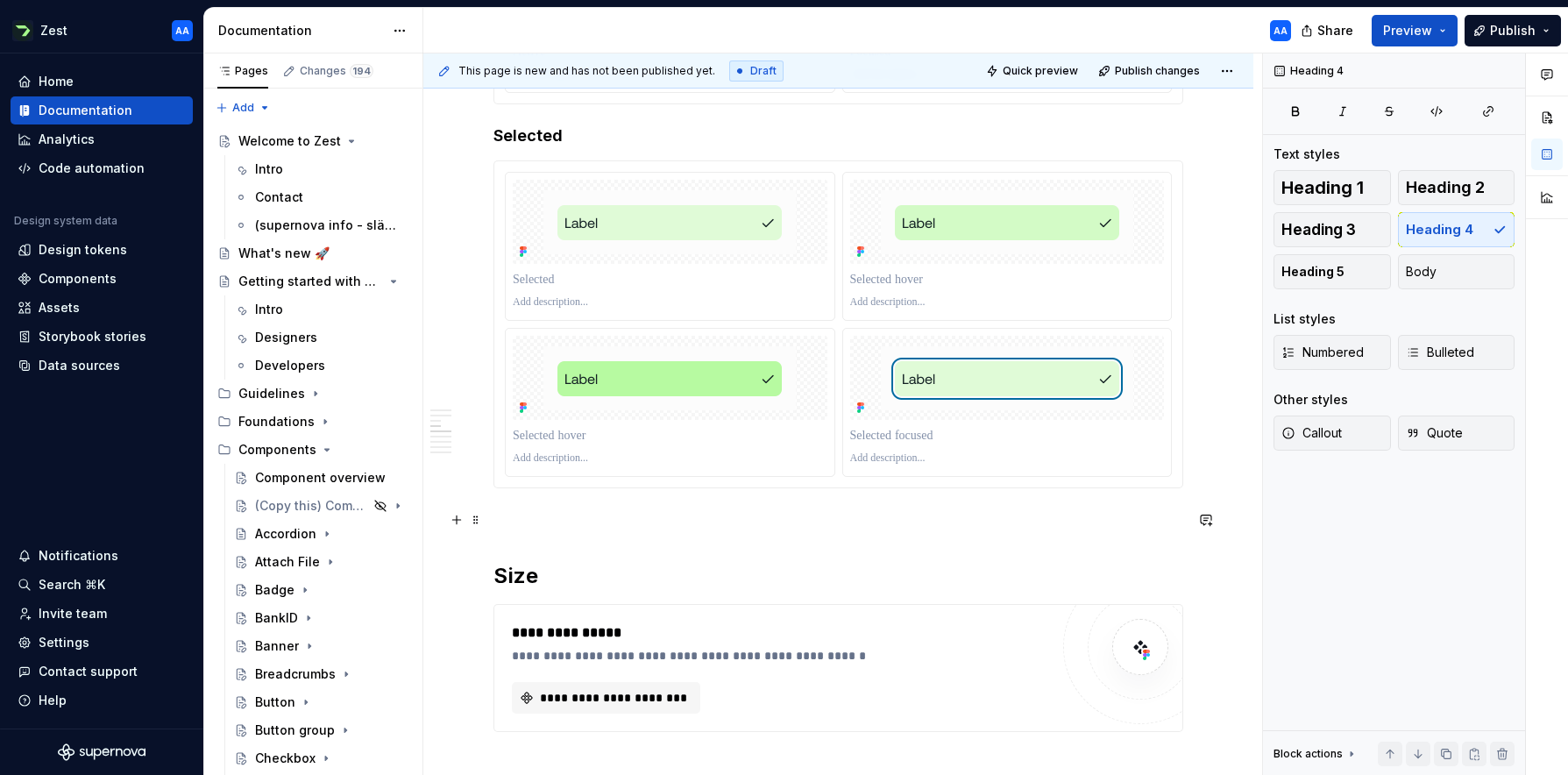
scroll to position [1139, 0]
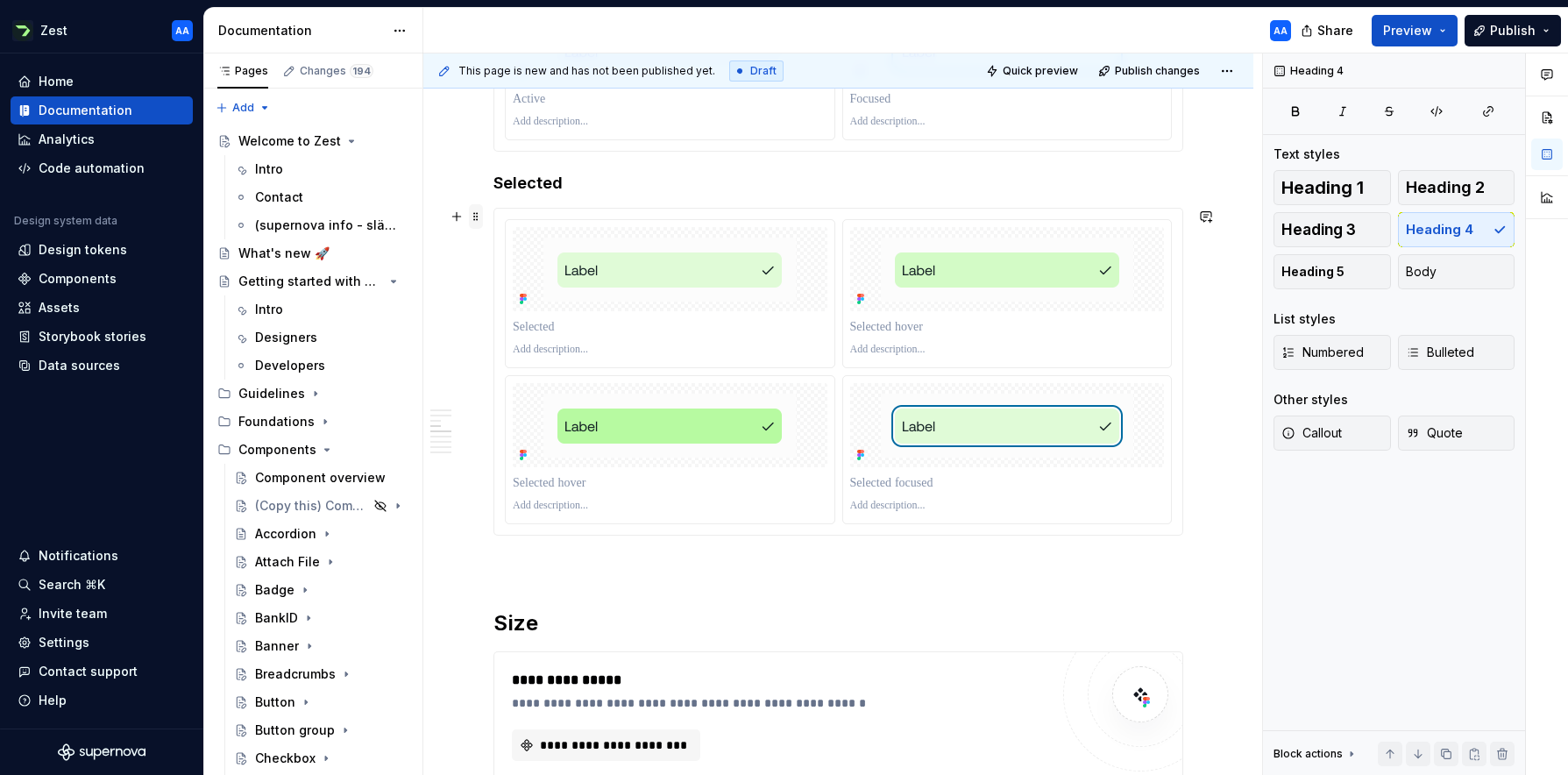
click at [477, 217] on span at bounding box center [476, 216] width 14 height 25
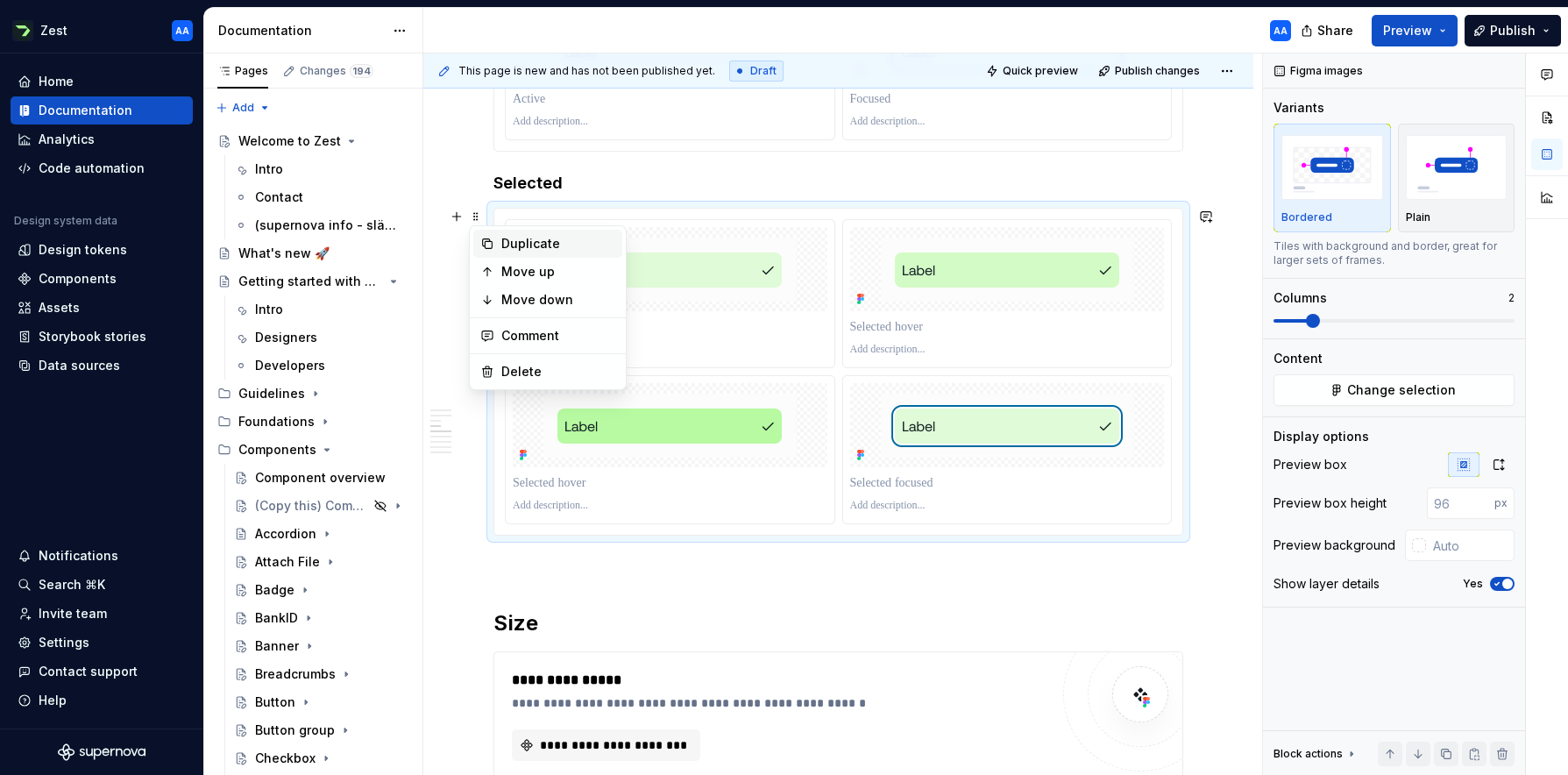
click at [510, 242] on div "Duplicate" at bounding box center [559, 243] width 114 height 17
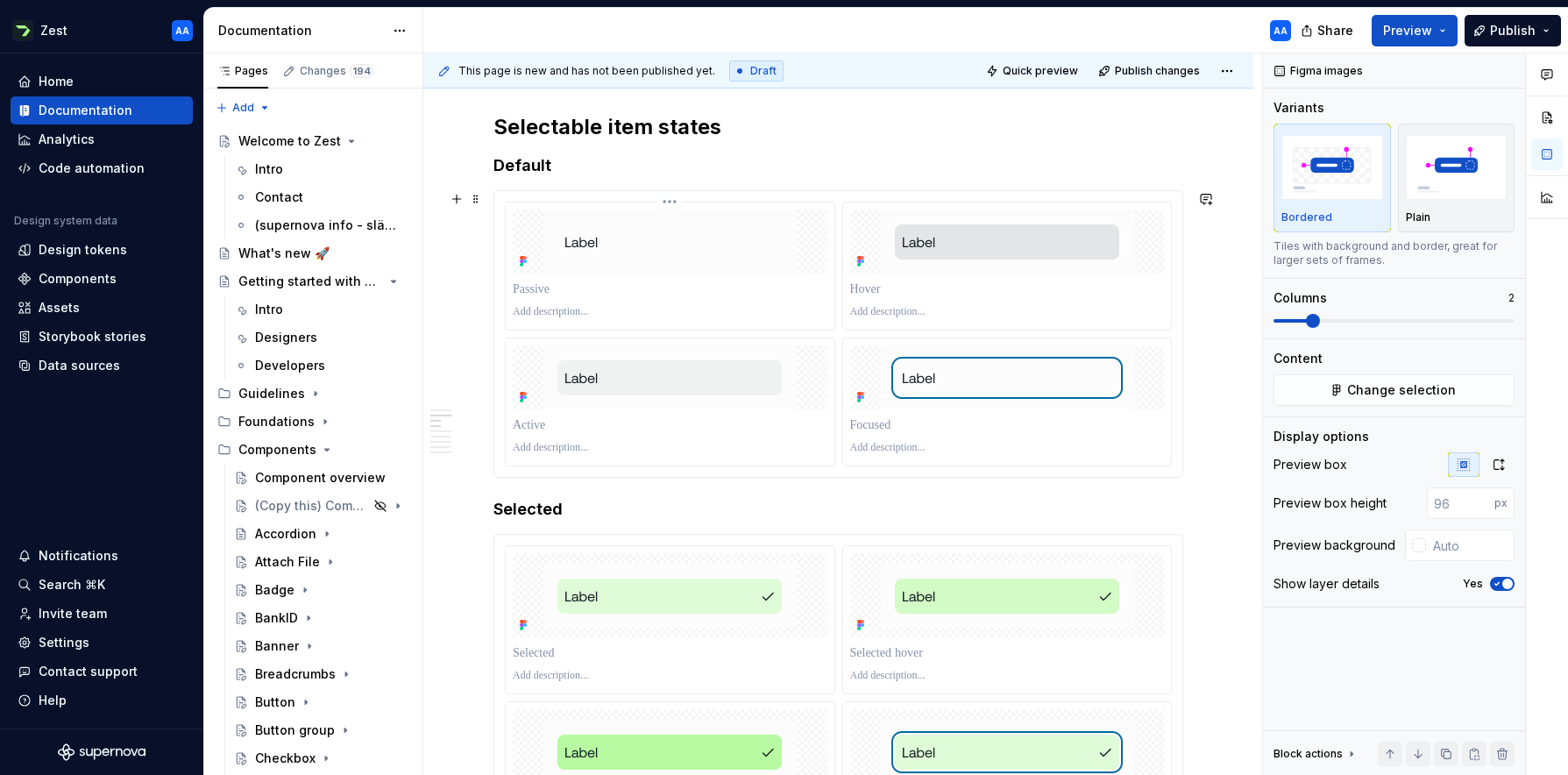
scroll to position [728, 0]
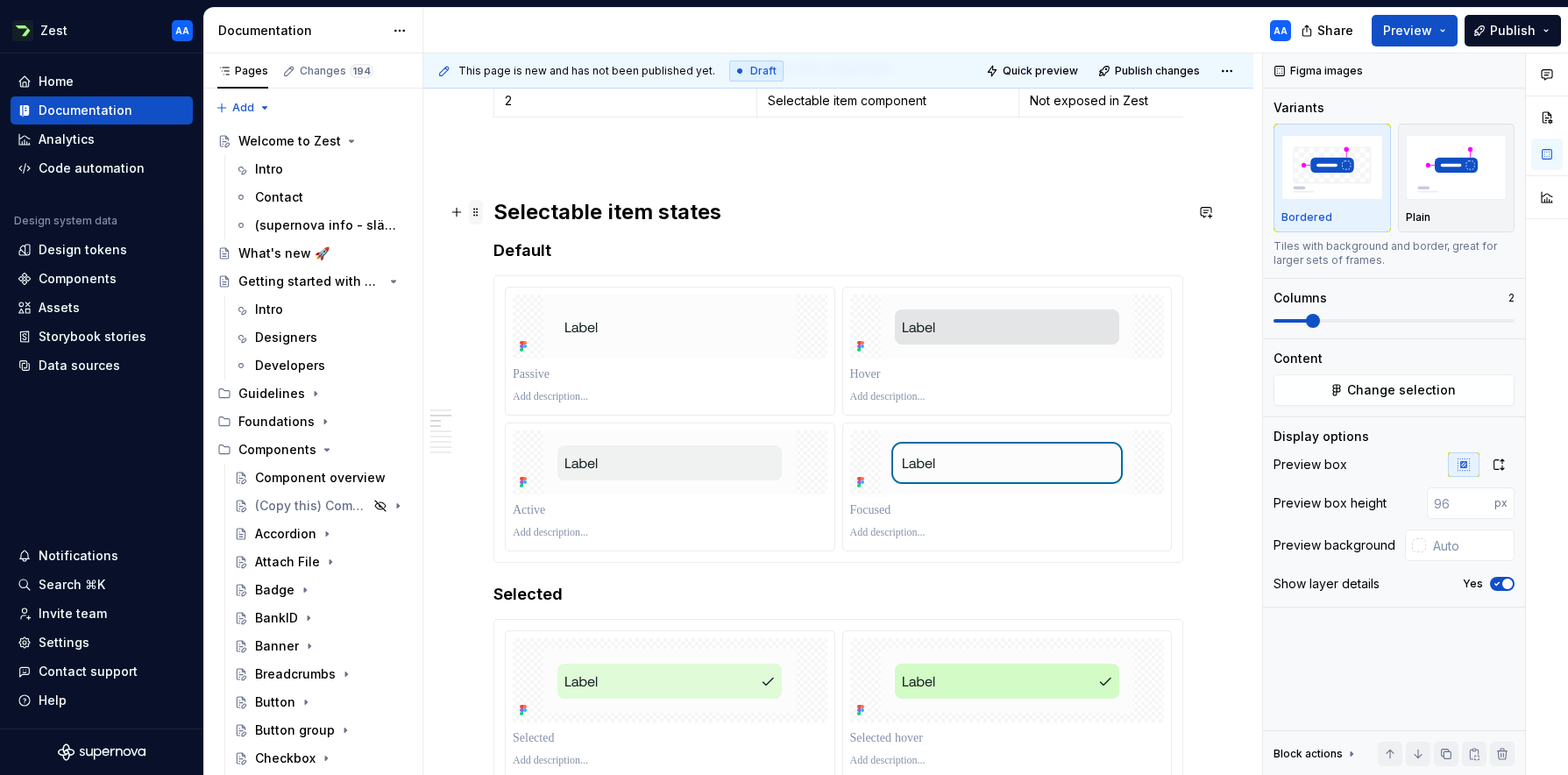
click at [472, 212] on span at bounding box center [476, 212] width 14 height 25
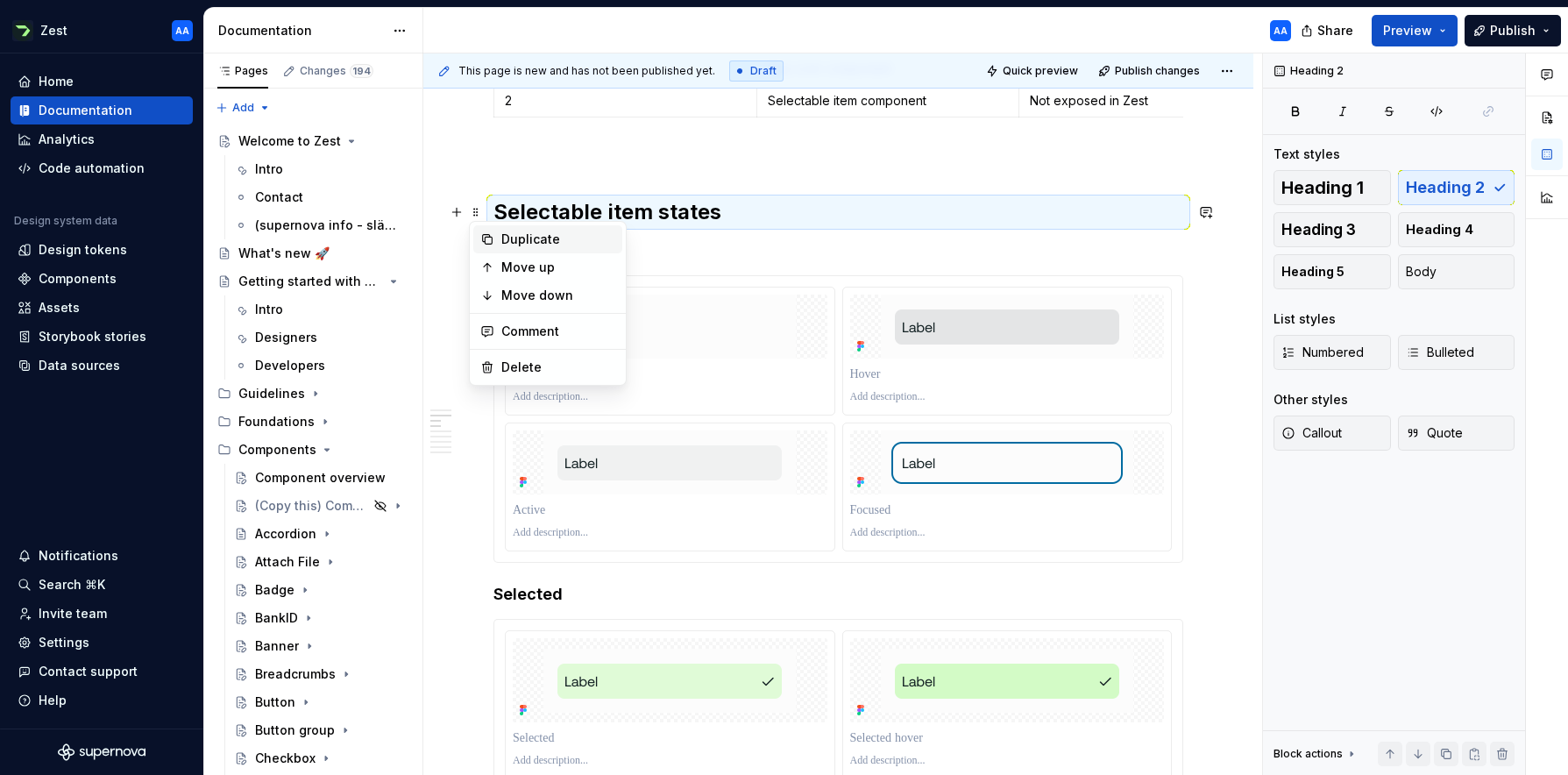
click at [509, 237] on div "Duplicate" at bounding box center [559, 238] width 114 height 17
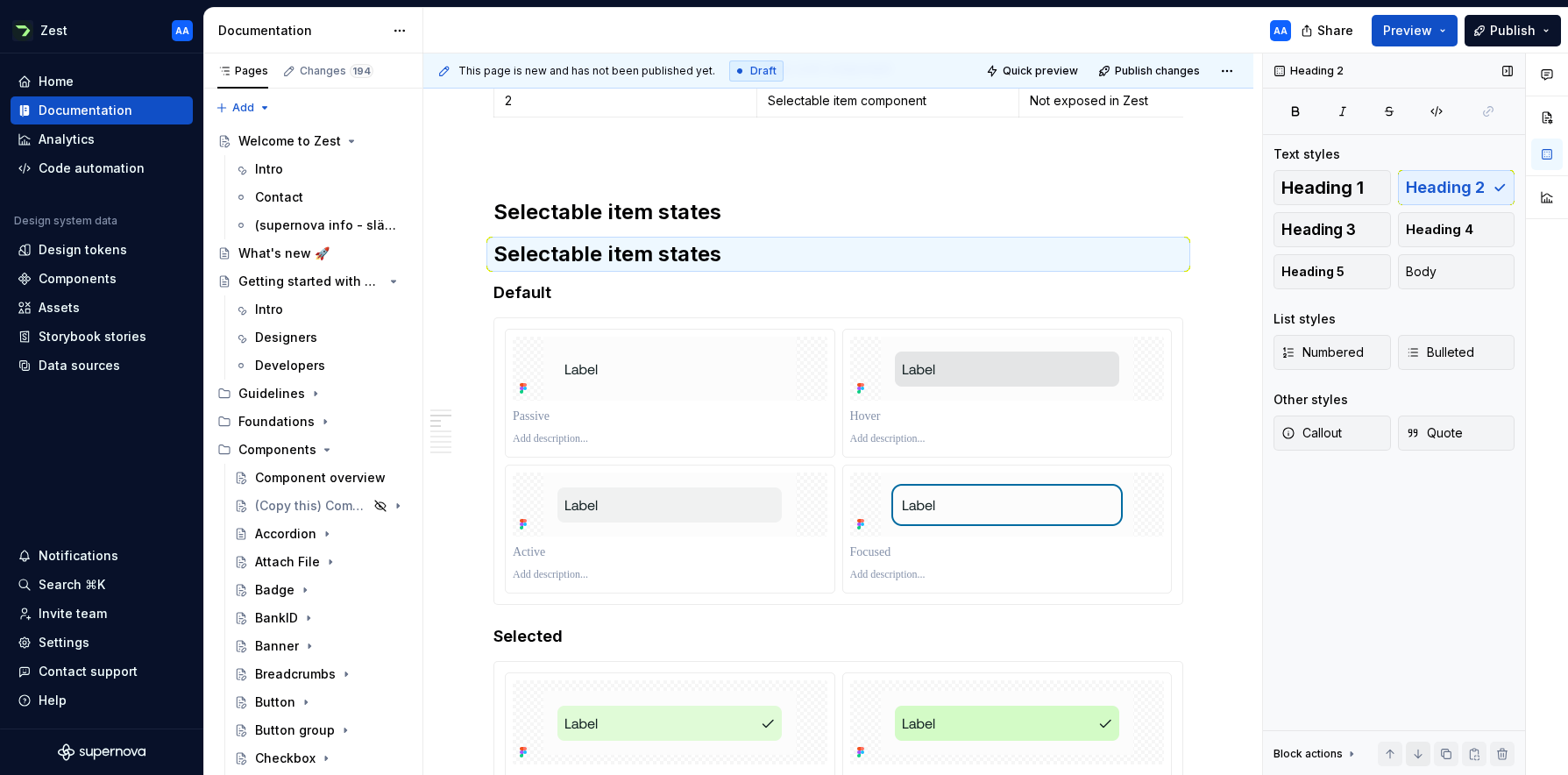
click at [986, 650] on button "button" at bounding box center [1418, 754] width 25 height 25
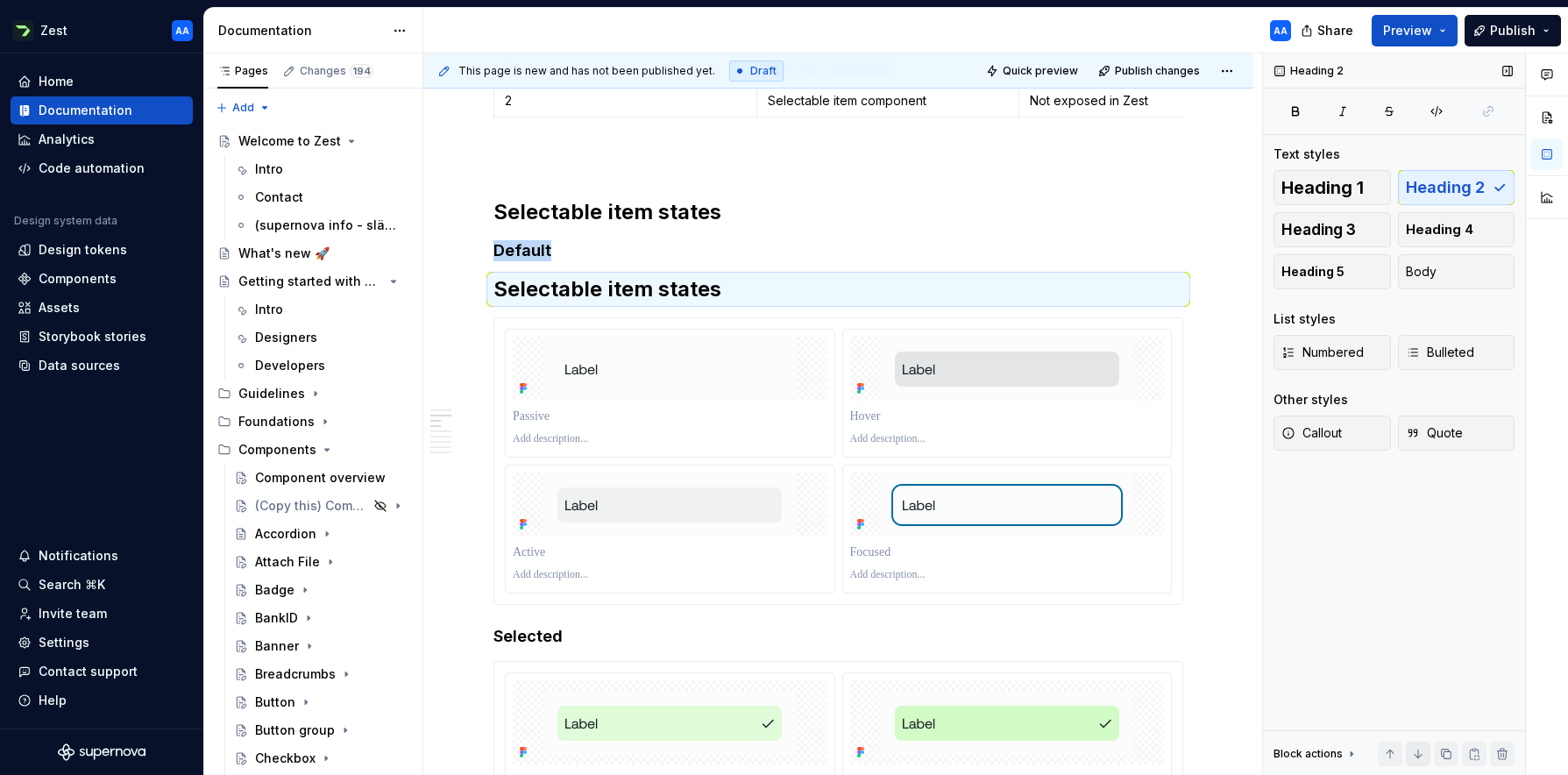
click at [986, 650] on button "button" at bounding box center [1418, 754] width 25 height 25
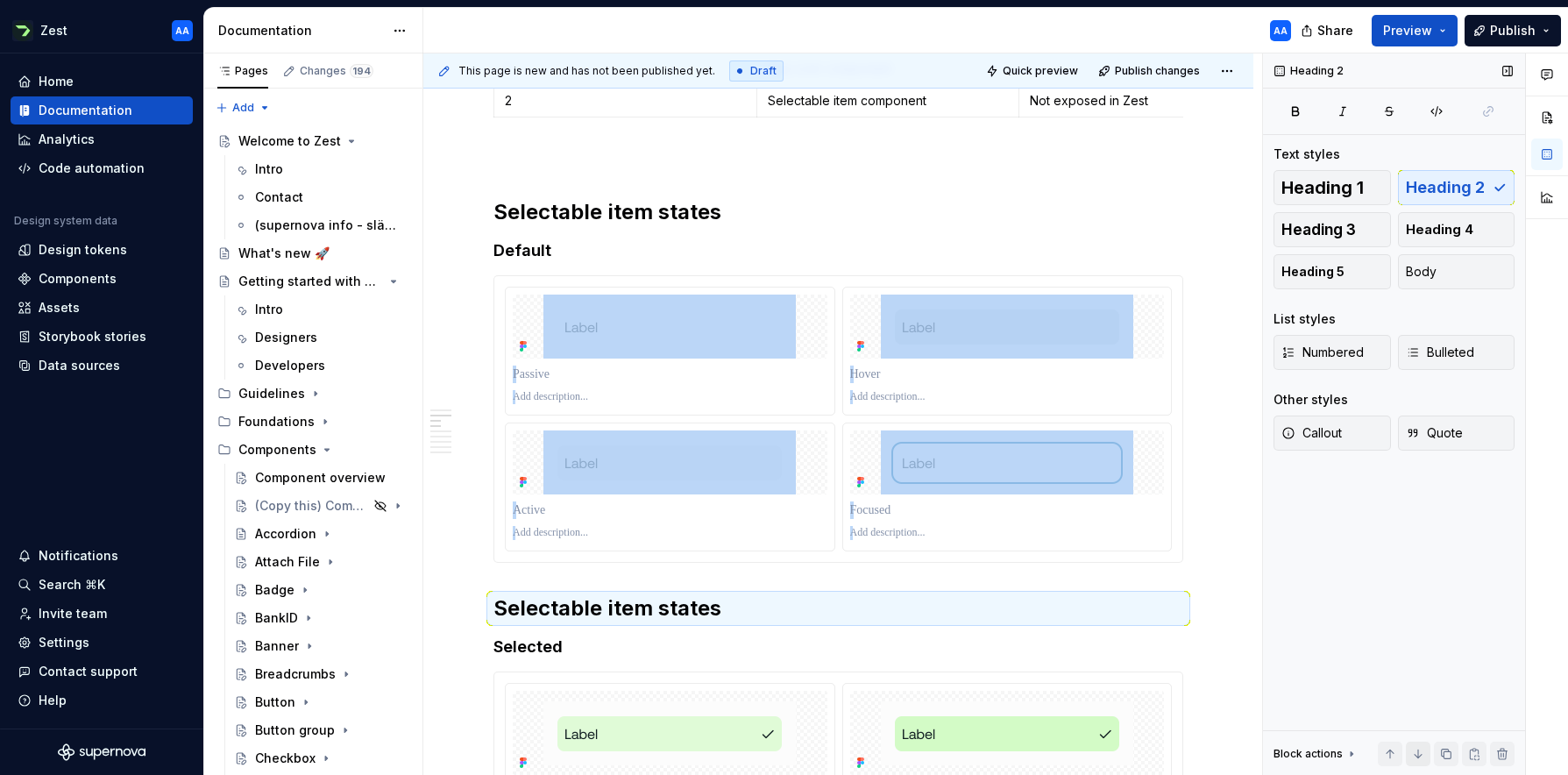
click at [986, 650] on button "button" at bounding box center [1418, 754] width 25 height 25
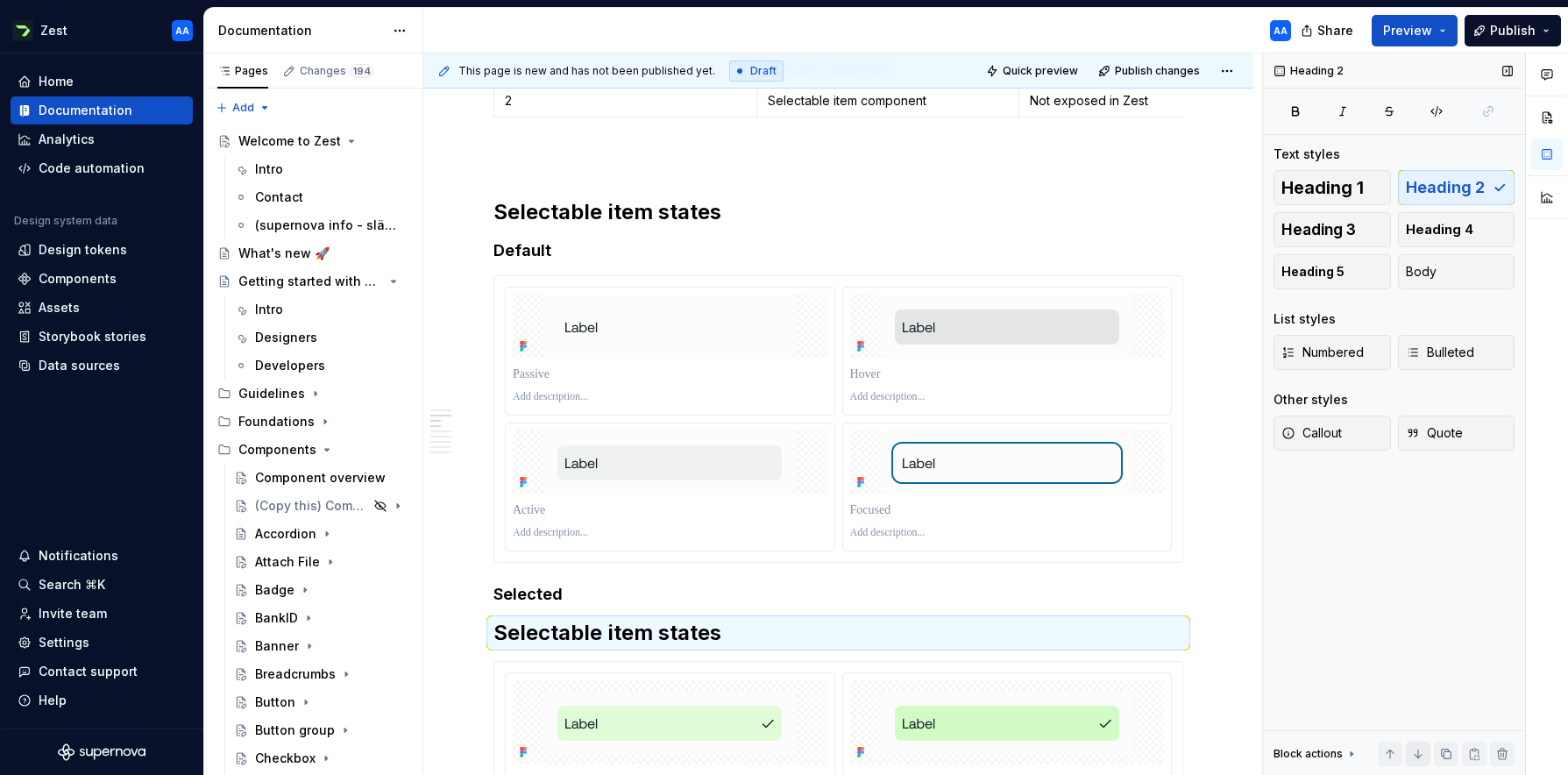
click at [986, 650] on button "button" at bounding box center [1418, 754] width 25 height 25
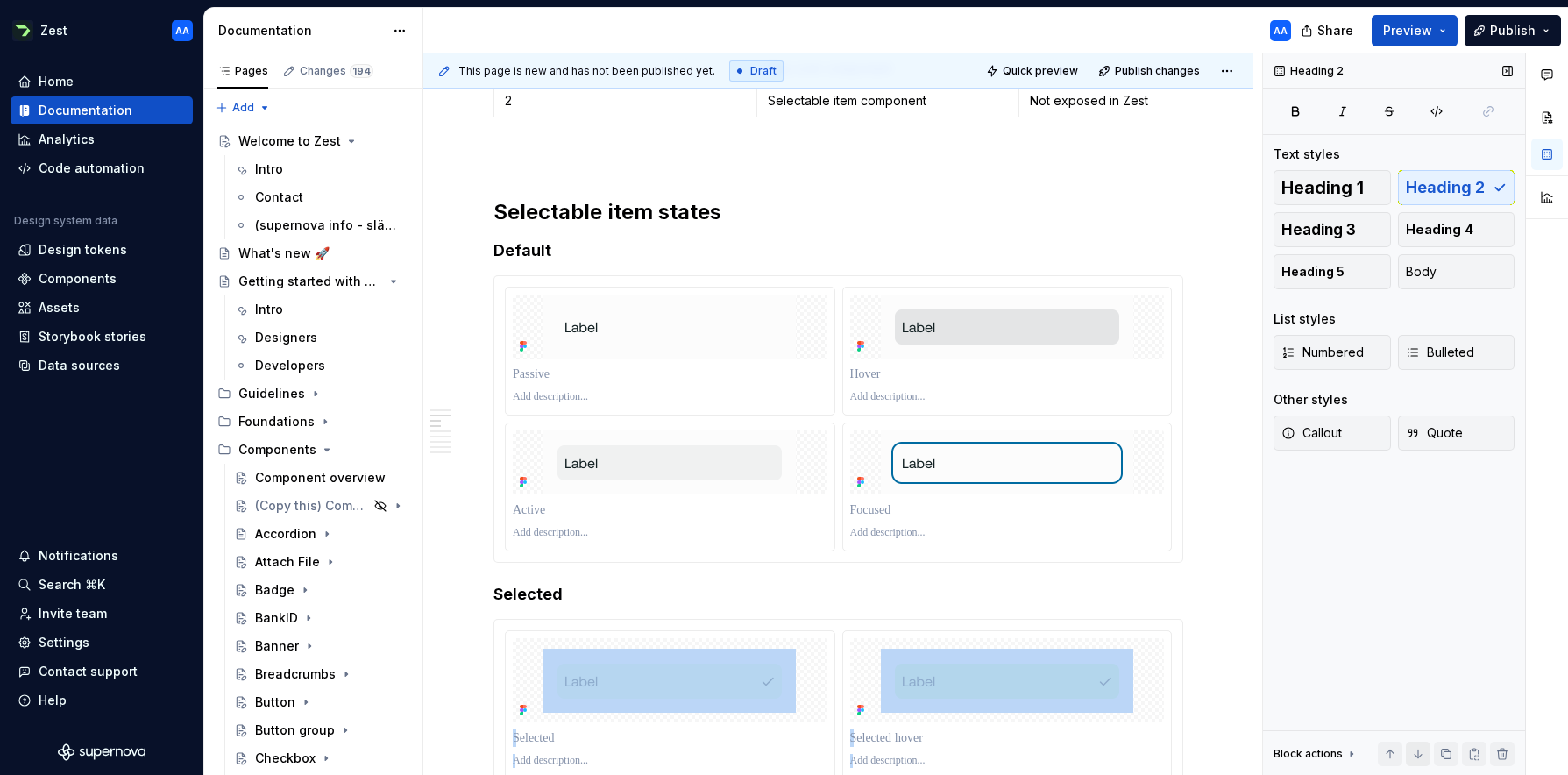
scroll to position [959, 0]
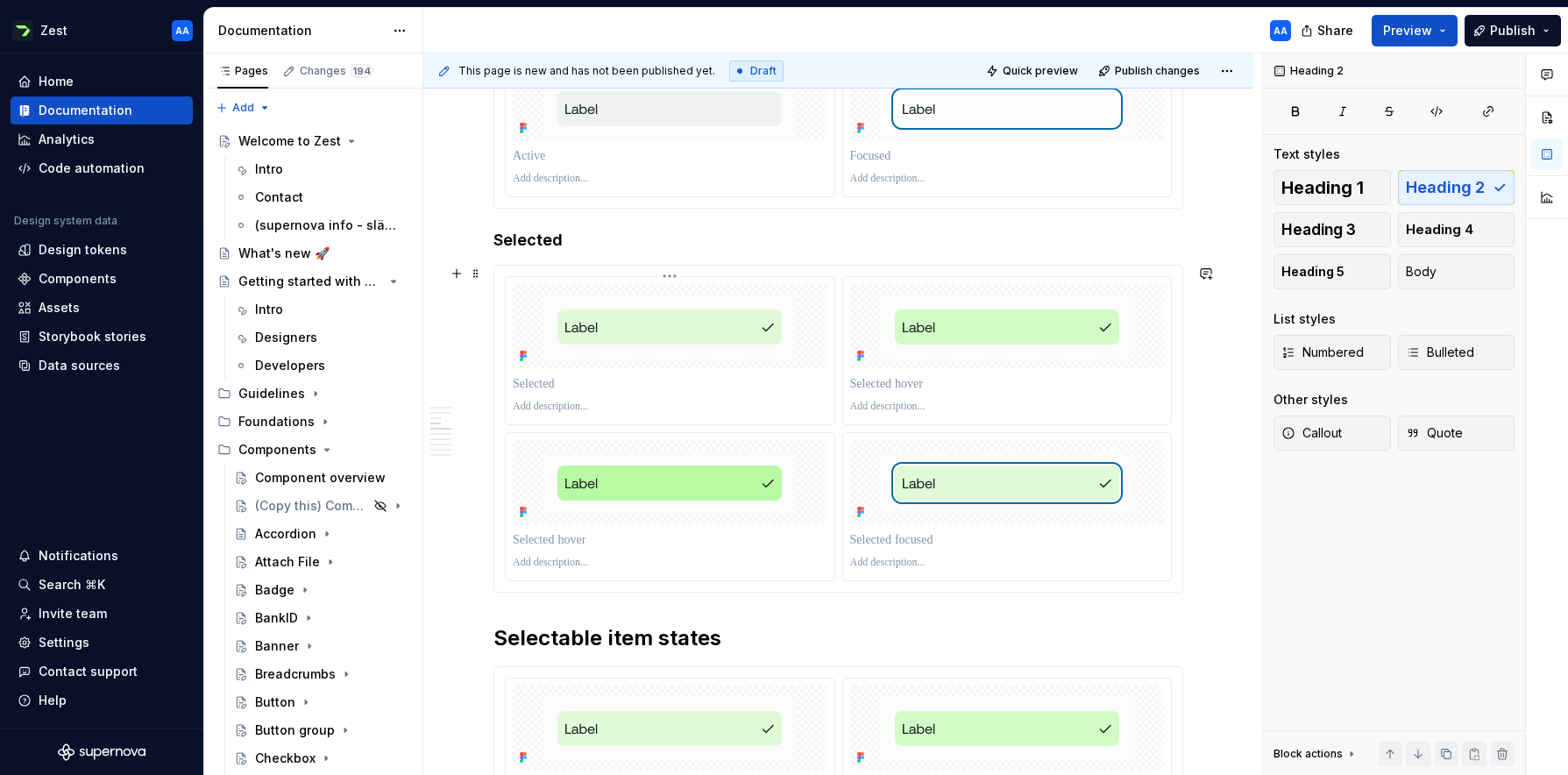
scroll to position [1079, 0]
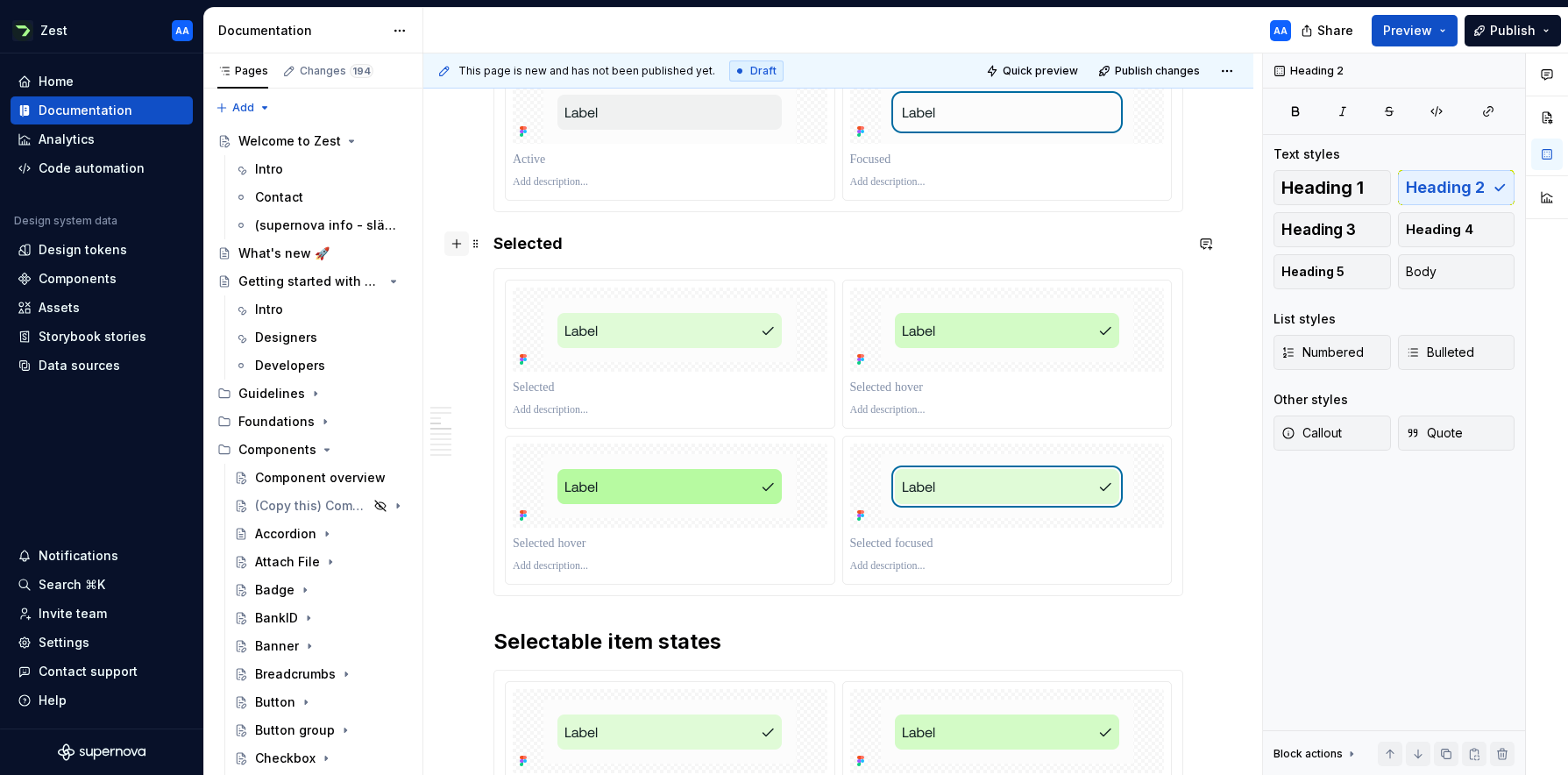
click at [452, 242] on button "button" at bounding box center [456, 243] width 25 height 25
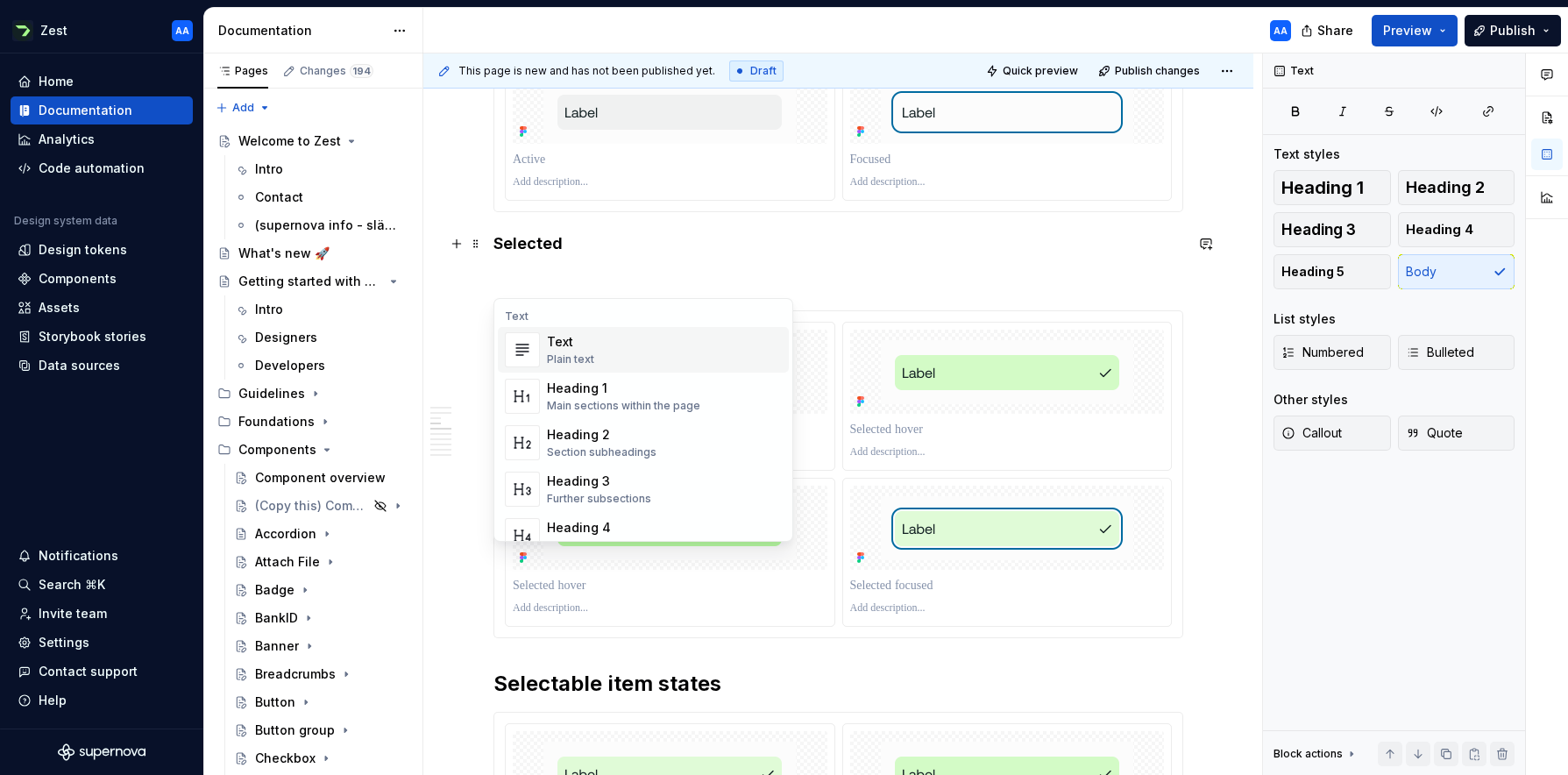
click at [561, 342] on div "Text" at bounding box center [570, 341] width 47 height 17
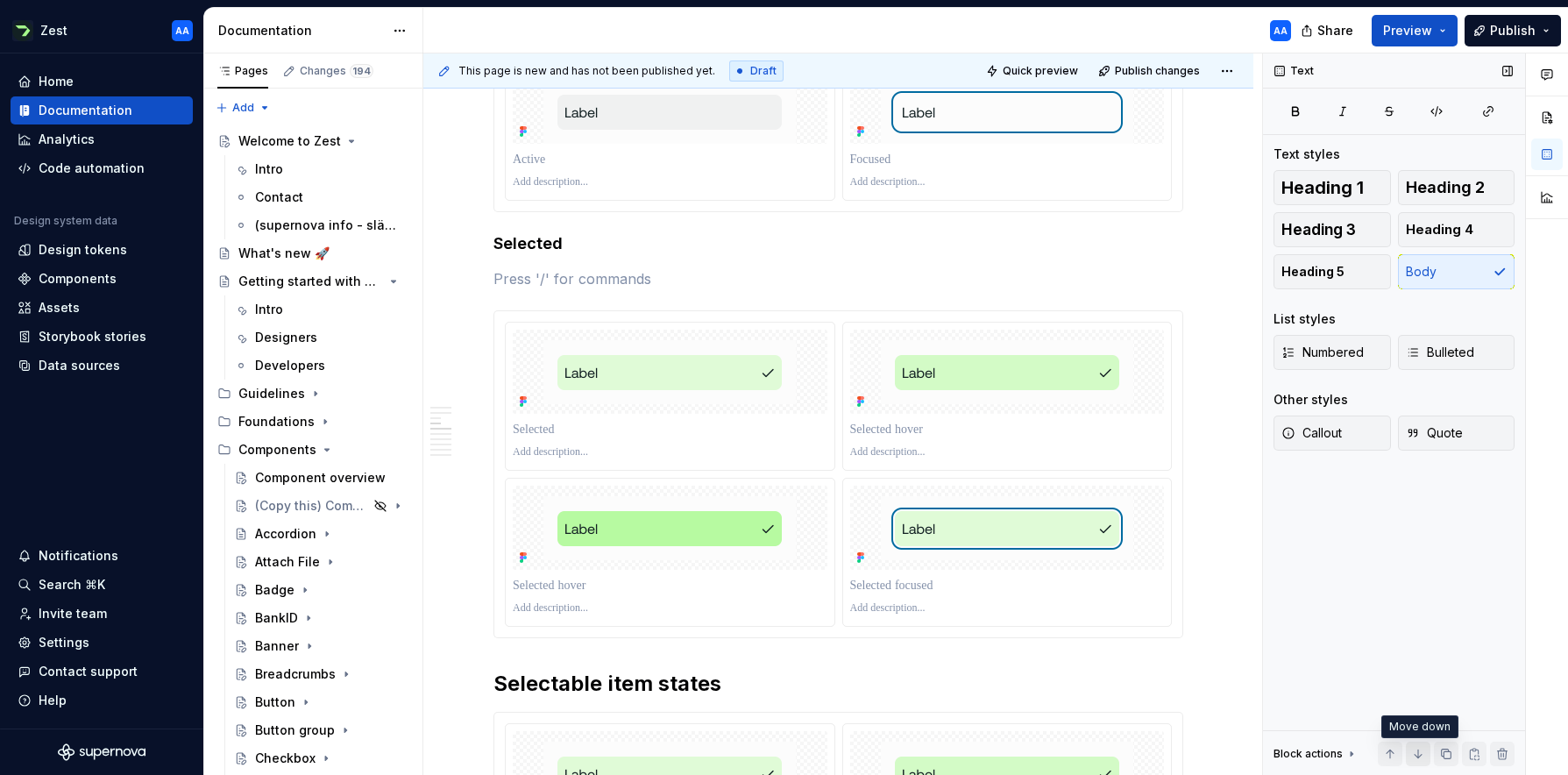
click at [986, 650] on button "button" at bounding box center [1418, 754] width 25 height 25
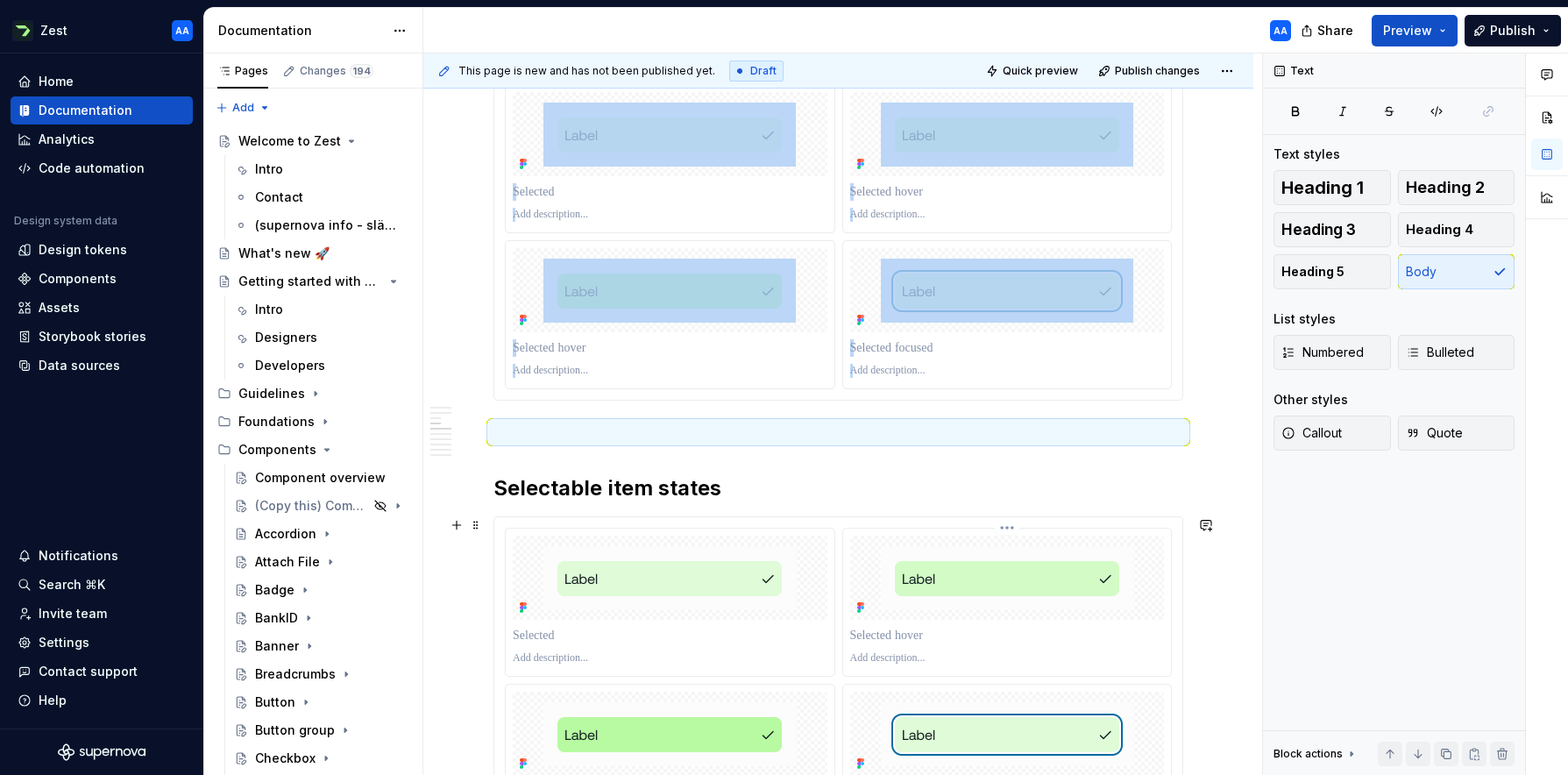
scroll to position [1326, 0]
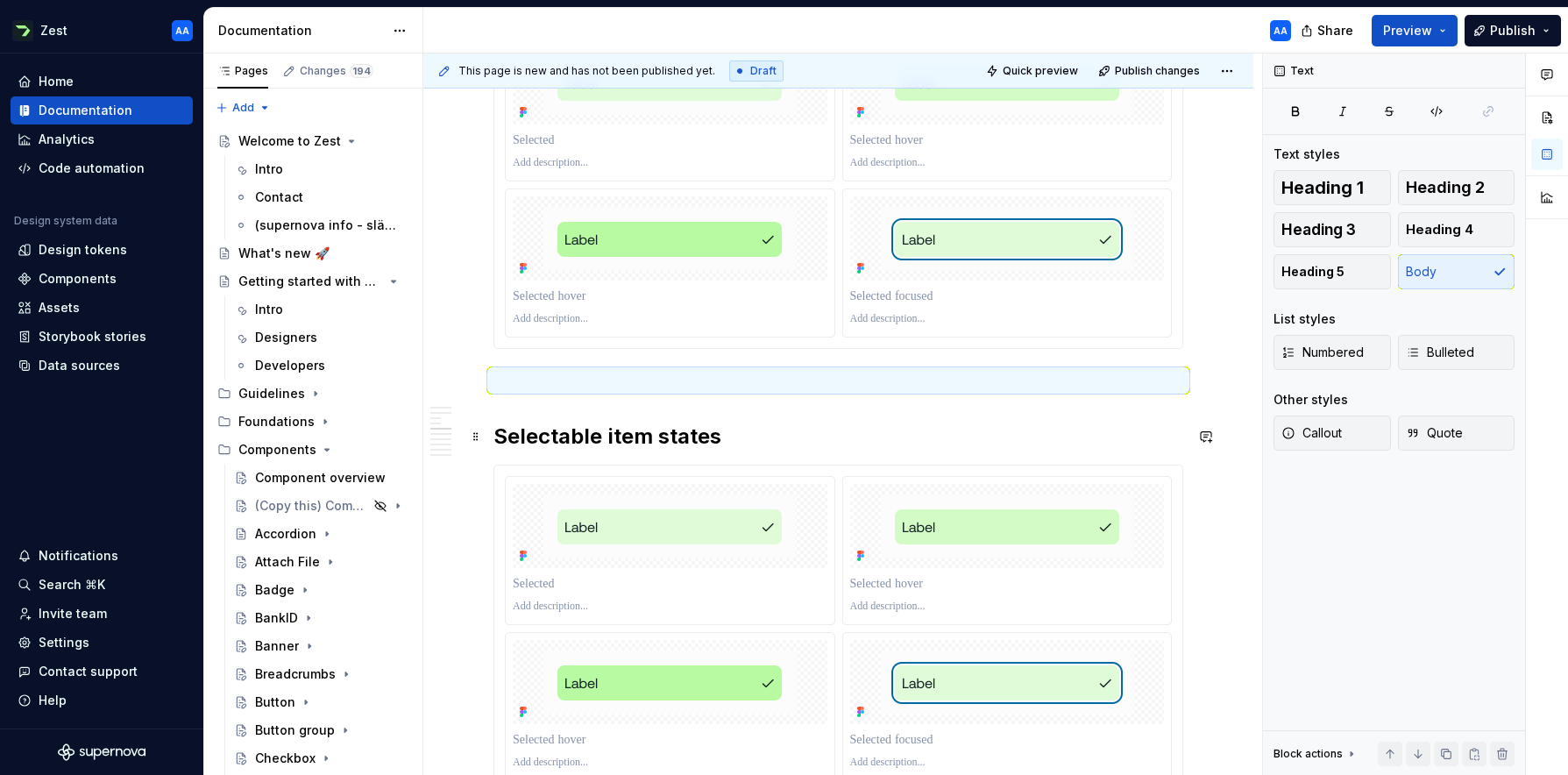
click at [697, 434] on h2 "Selectable item states" at bounding box center [838, 436] width 690 height 28
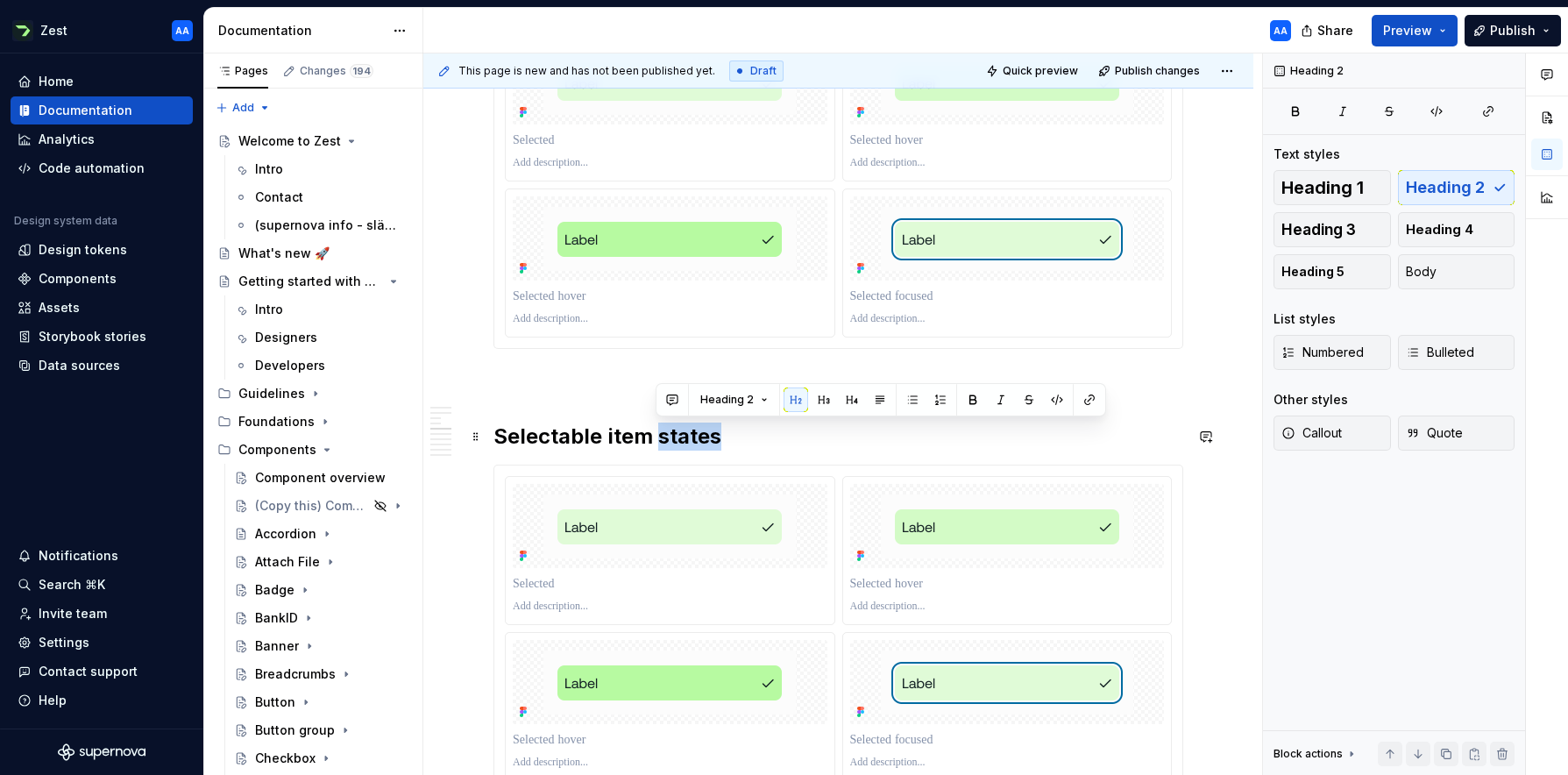
click at [697, 434] on h2 "Selectable item states" at bounding box center [838, 436] width 690 height 28
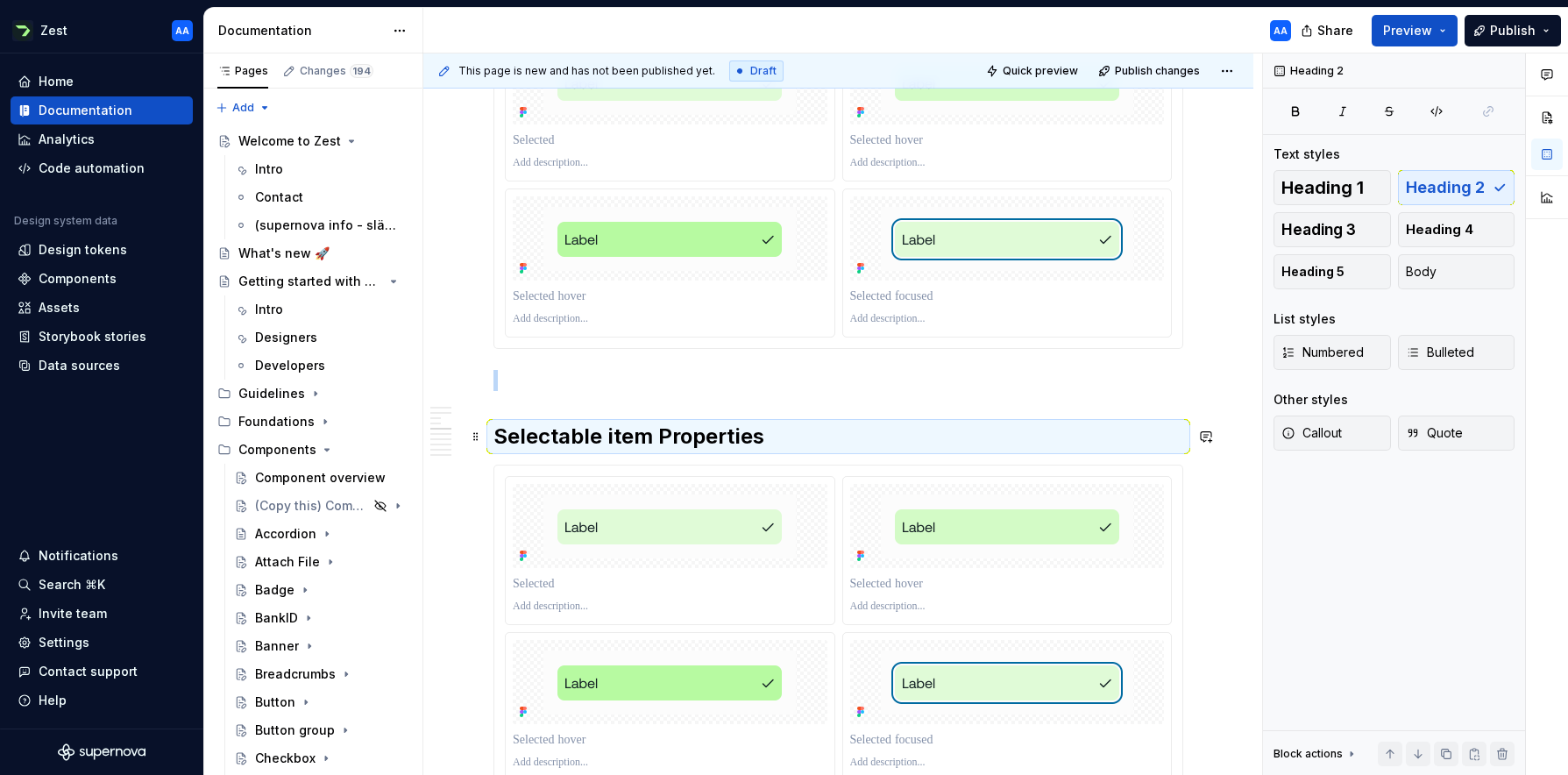
click at [852, 425] on h2 "Selectable item Properties" at bounding box center [838, 436] width 690 height 28
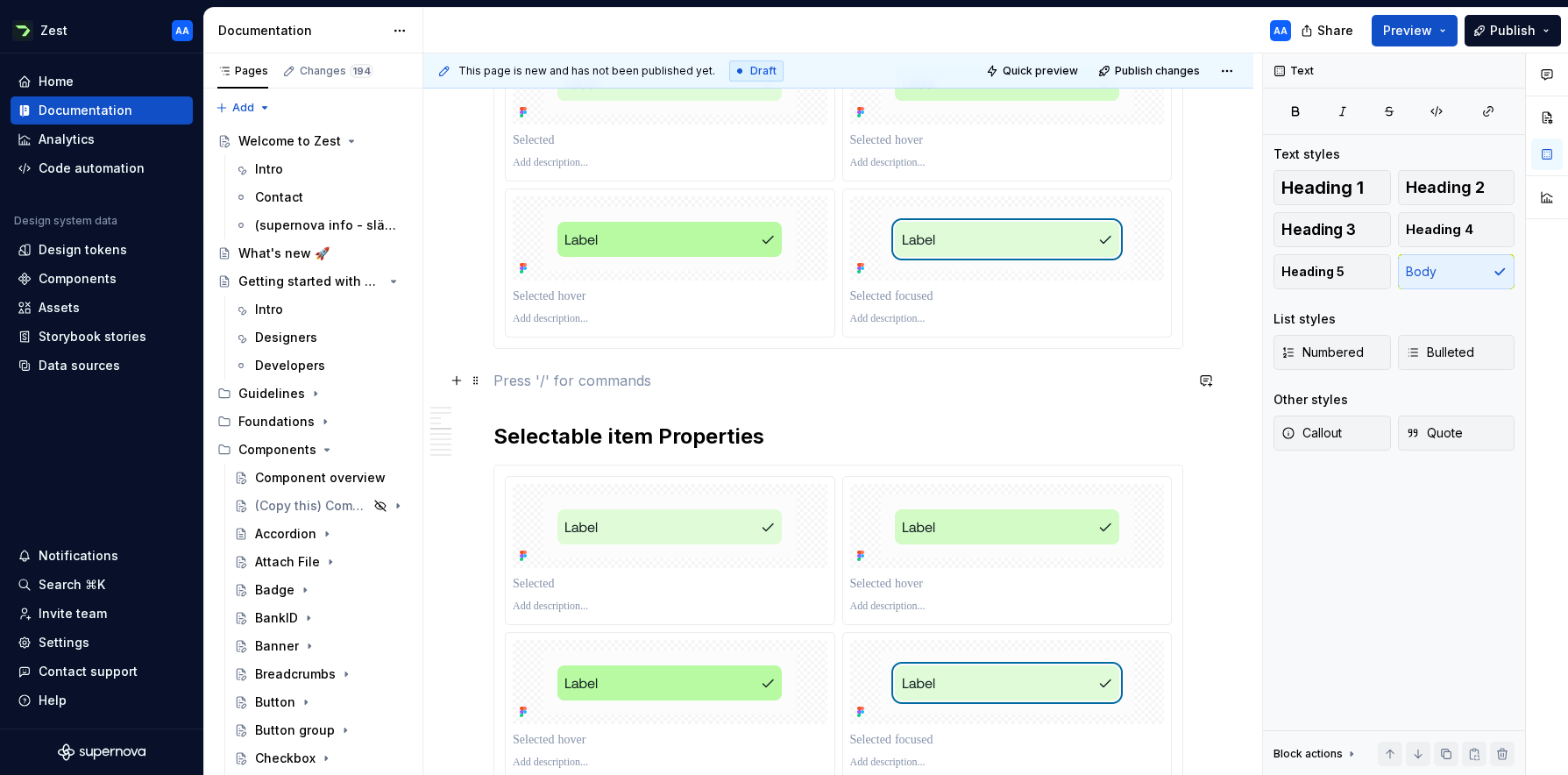
click at [824, 376] on p at bounding box center [838, 380] width 690 height 21
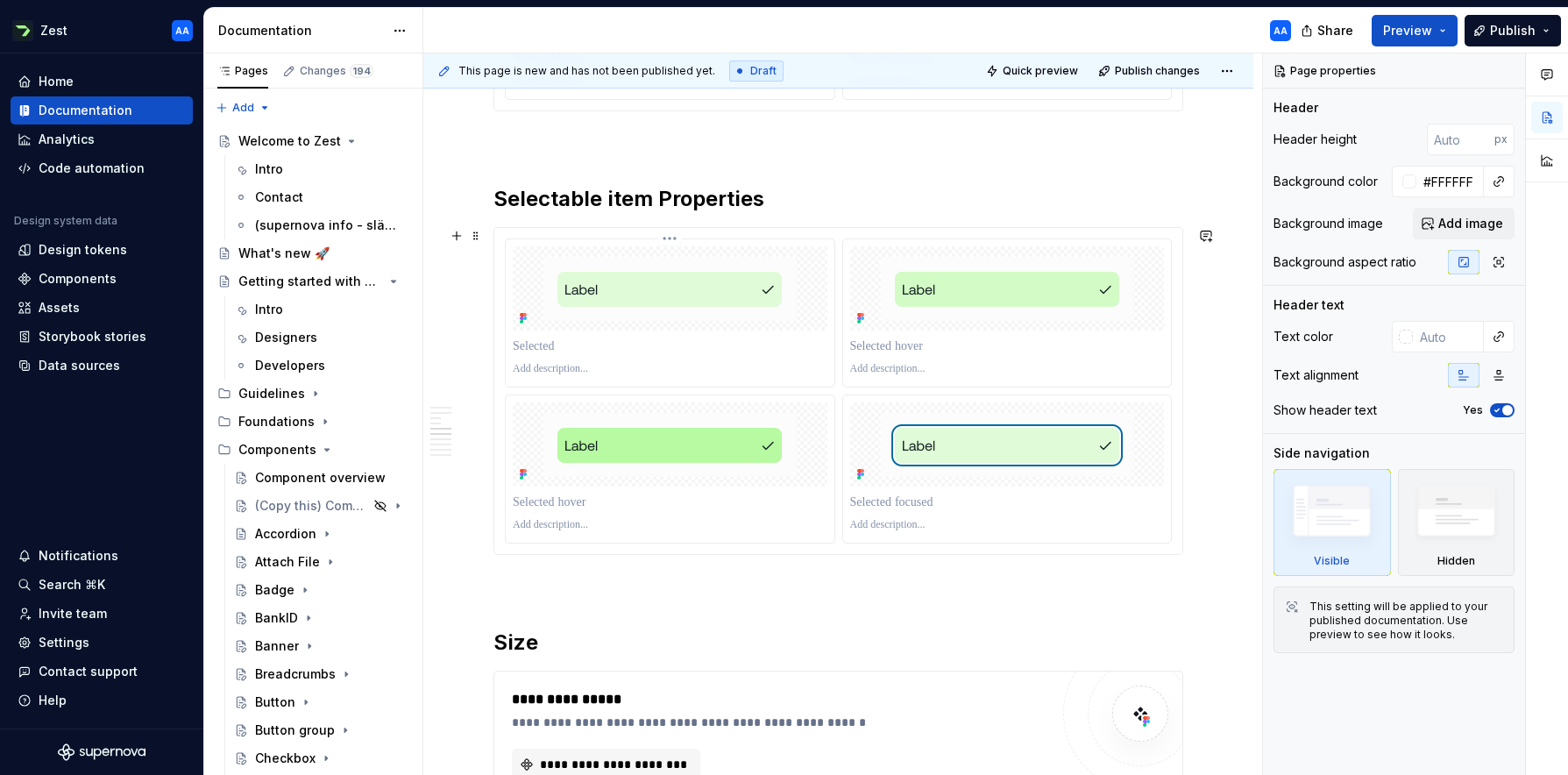
scroll to position [1578, 0]
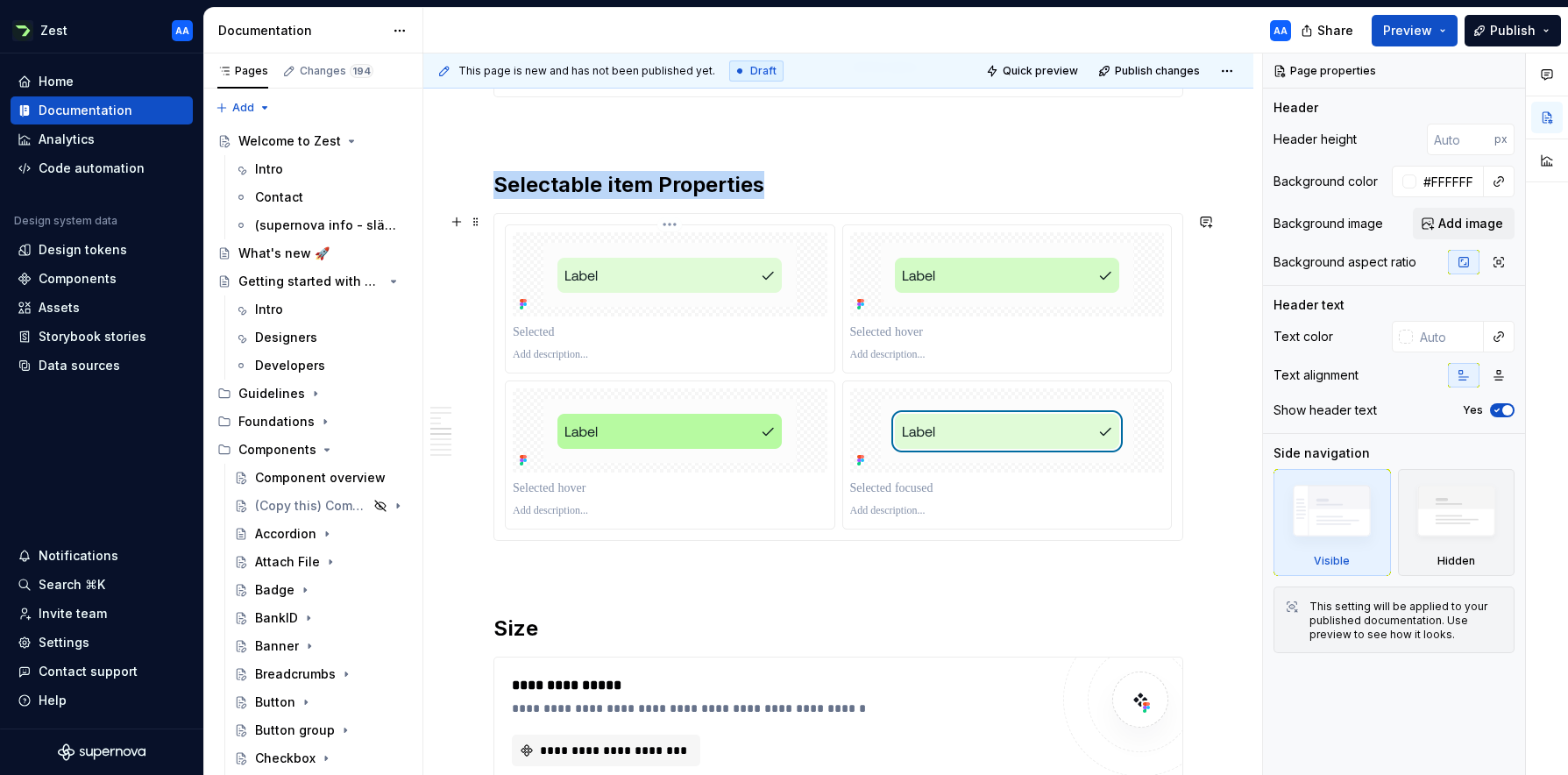
click at [651, 308] on div at bounding box center [670, 273] width 315 height 84
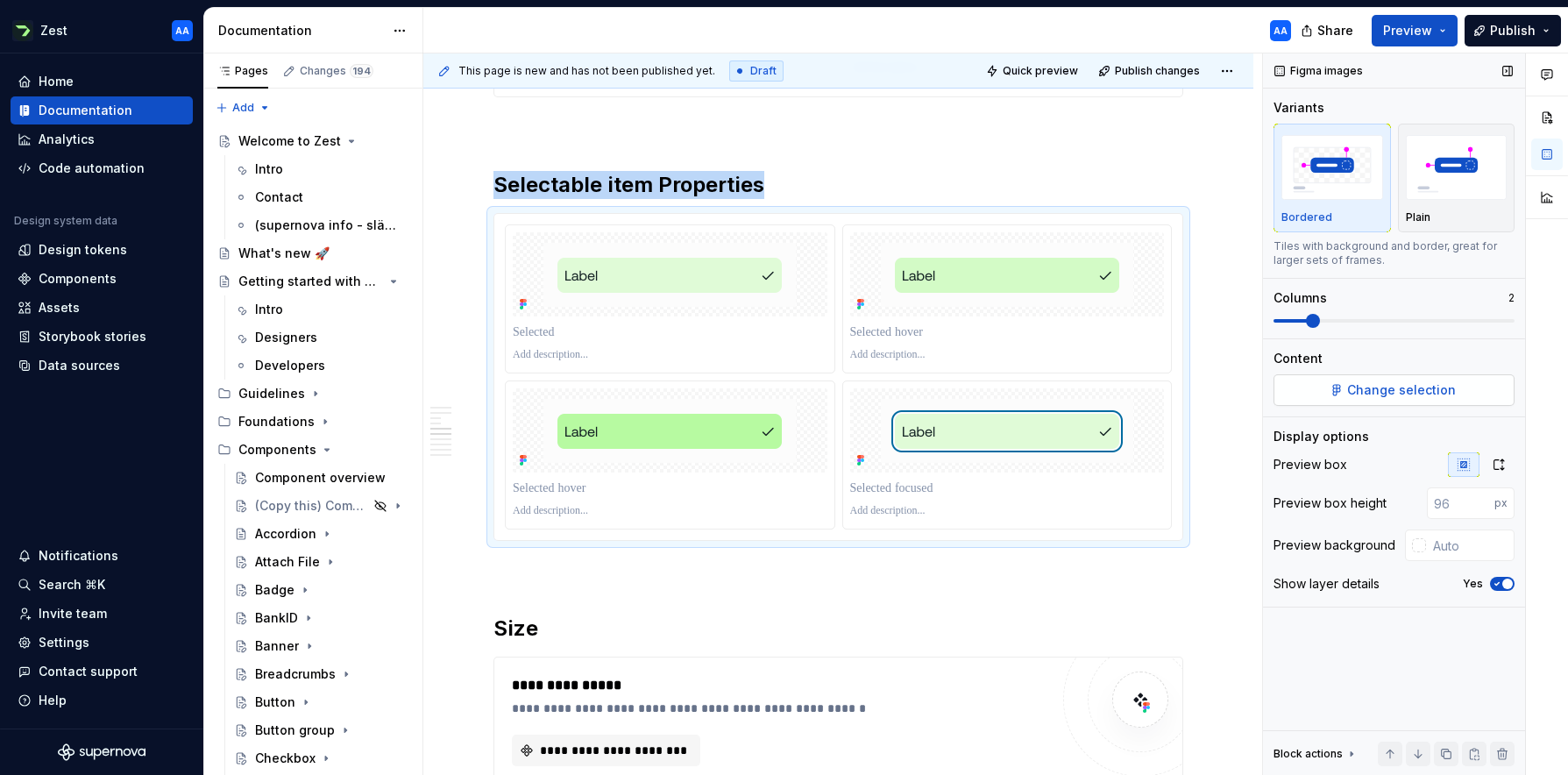
click at [986, 384] on span "Change selection" at bounding box center [1401, 389] width 109 height 17
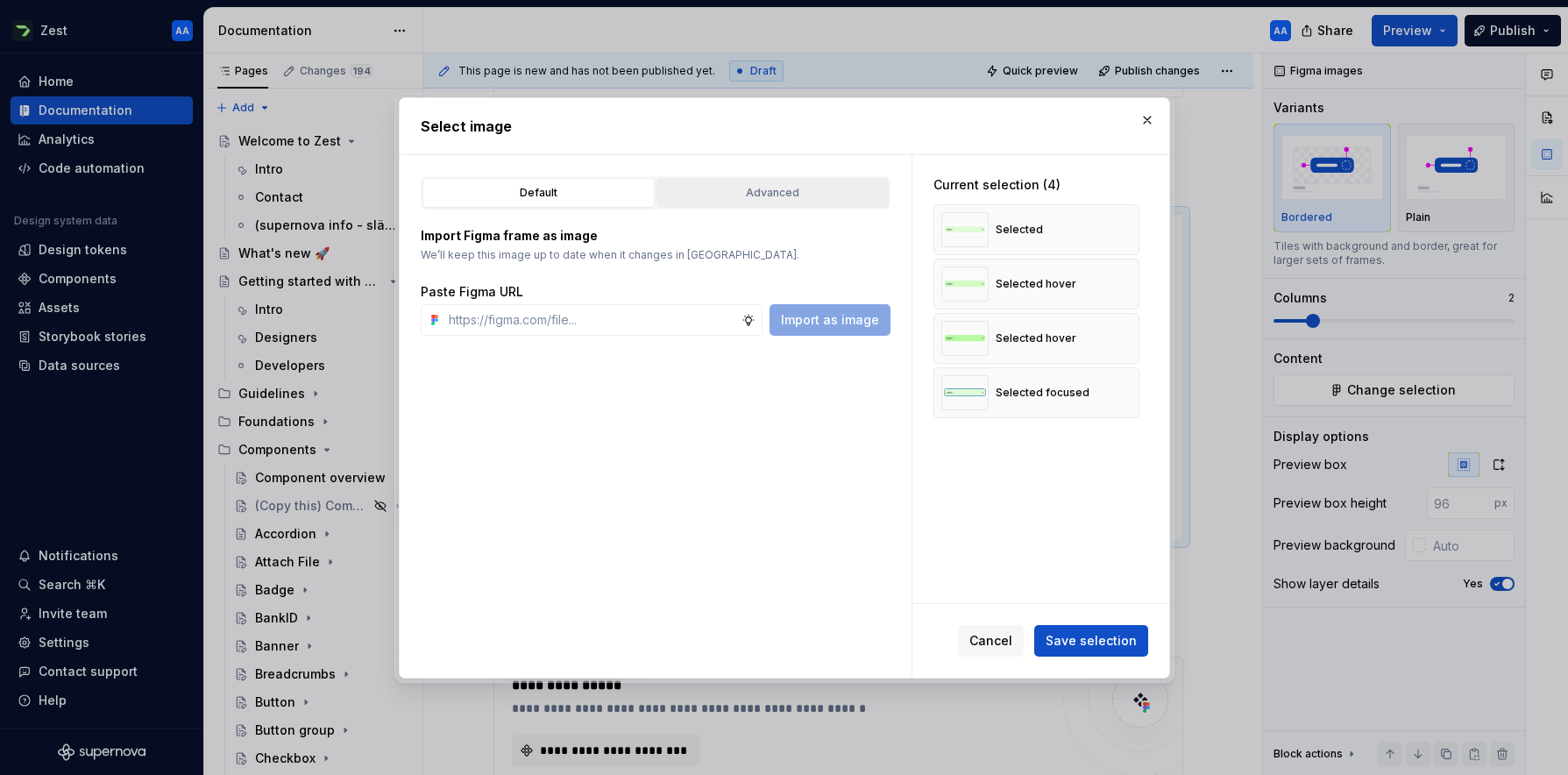
click at [812, 187] on div "Advanced" at bounding box center [772, 192] width 220 height 17
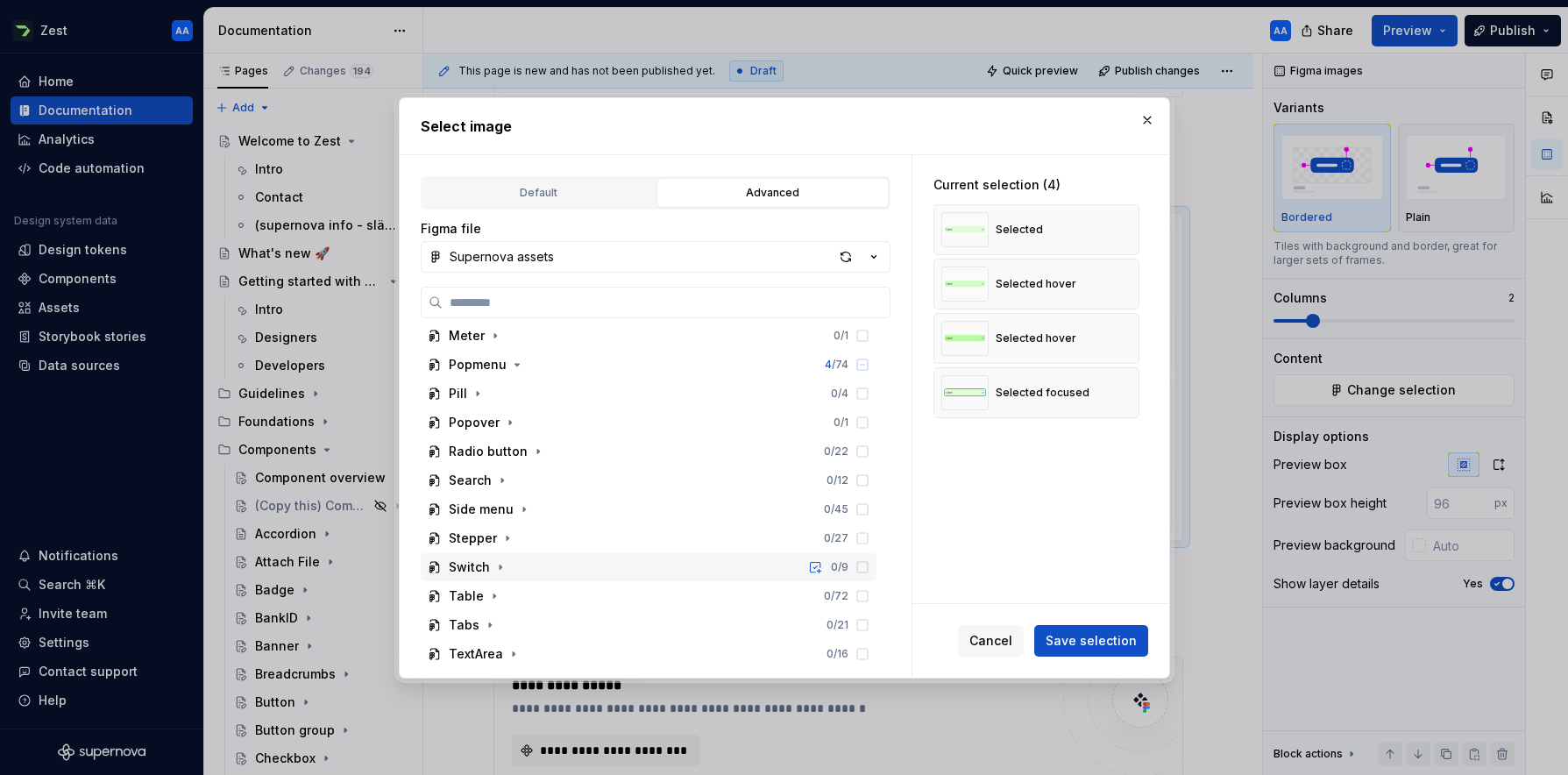
scroll to position [728, 0]
click at [513, 367] on icon "button" at bounding box center [516, 365] width 14 height 14
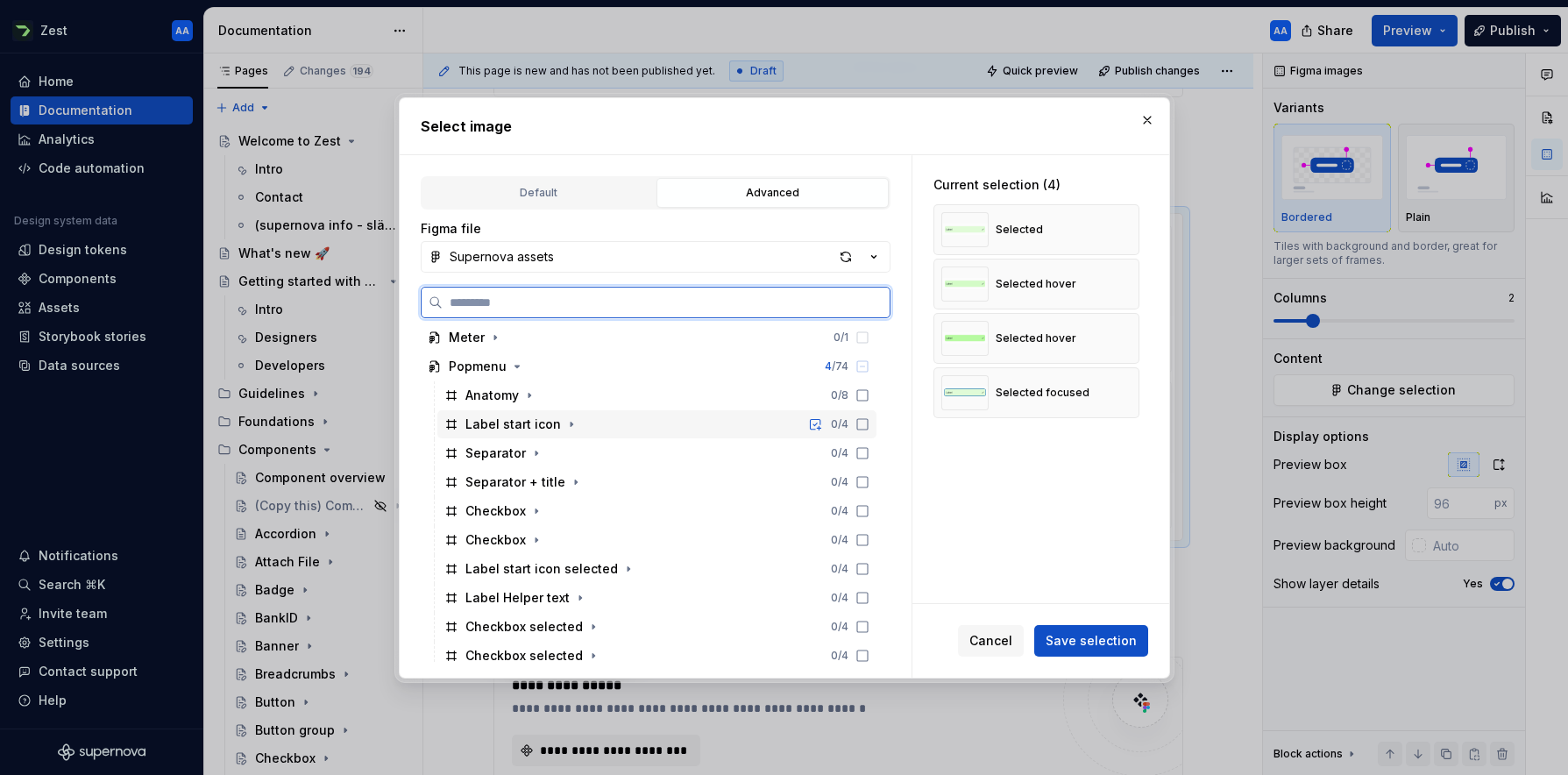
click at [870, 421] on icon at bounding box center [861, 423] width 14 height 14
click at [876, 440] on div "Separator 0 / 4" at bounding box center [656, 453] width 439 height 28
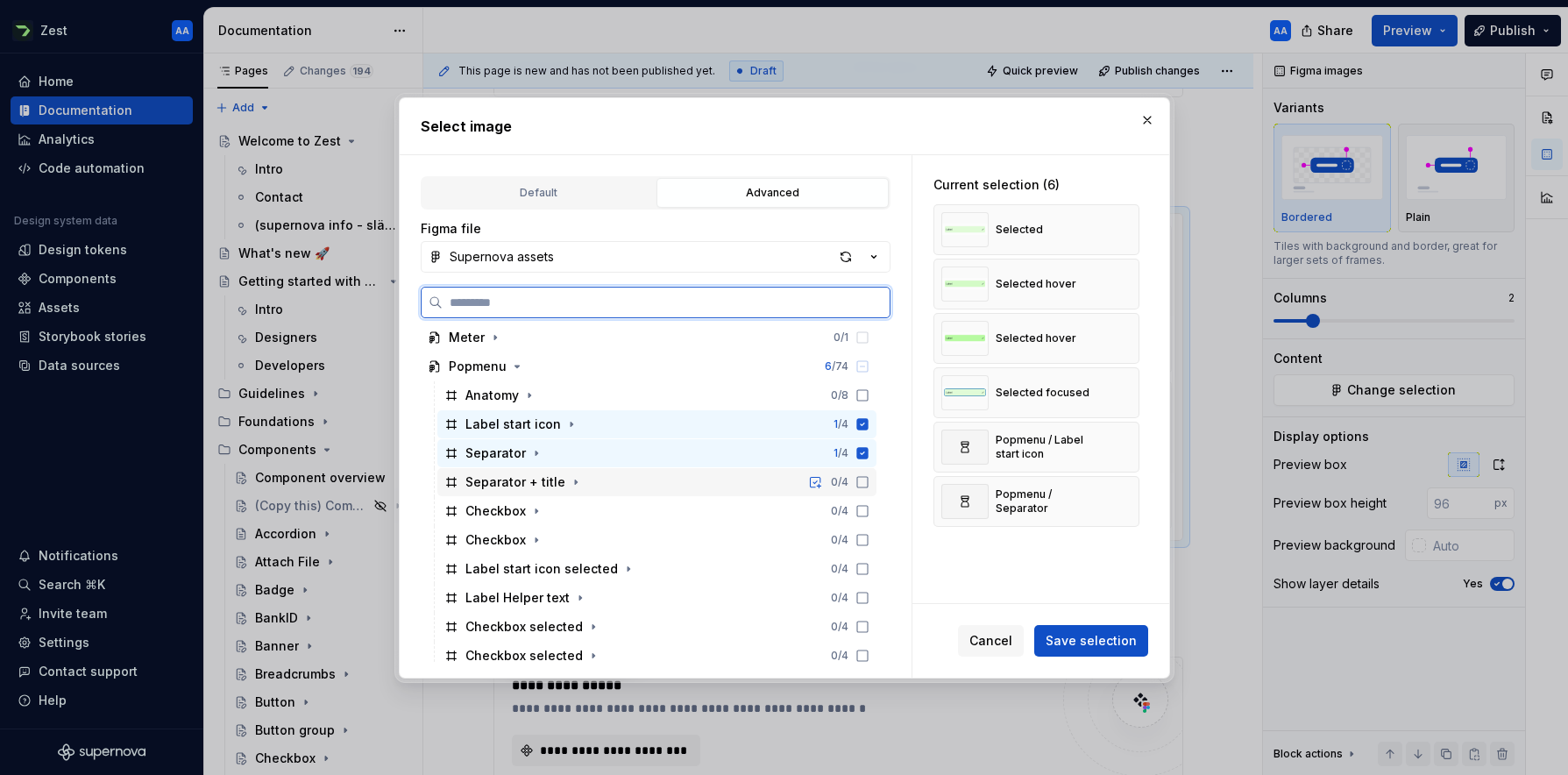
click at [870, 480] on icon at bounding box center [861, 481] width 14 height 14
click at [870, 507] on icon at bounding box center [861, 511] width 14 height 14
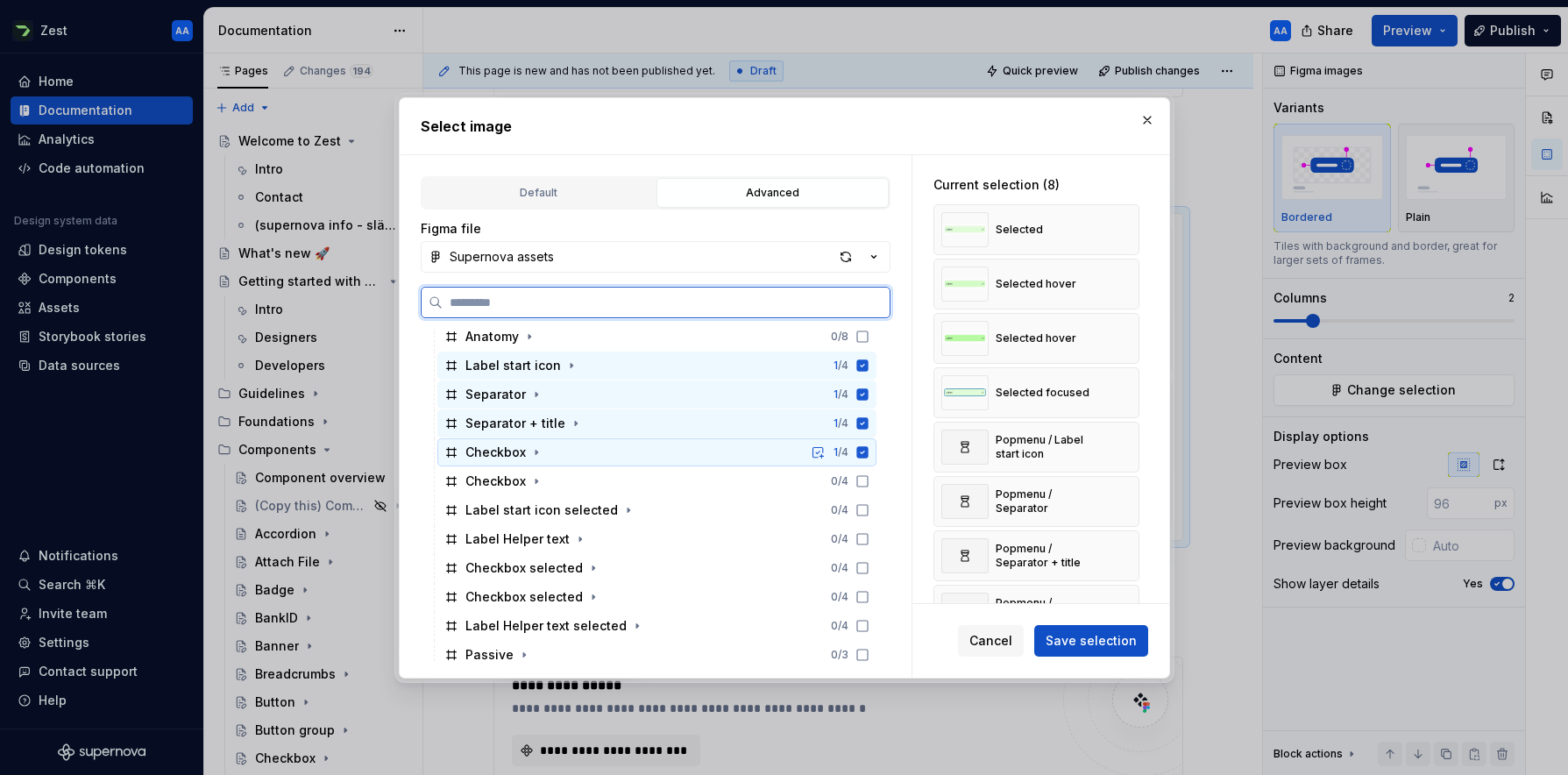
scroll to position [806, 0]
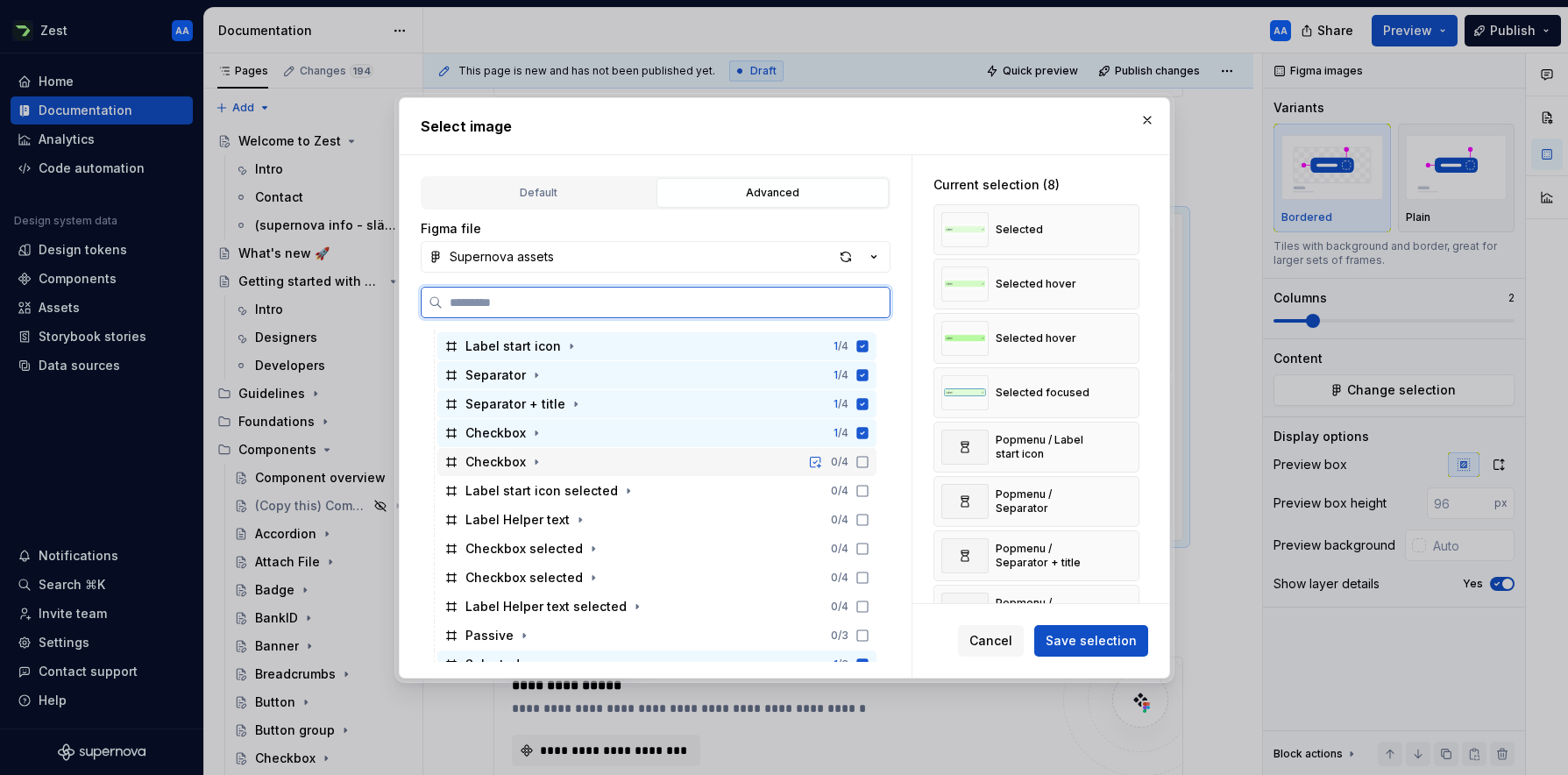
click at [868, 467] on icon at bounding box center [861, 461] width 10 height 10
click at [870, 484] on icon at bounding box center [861, 491] width 14 height 14
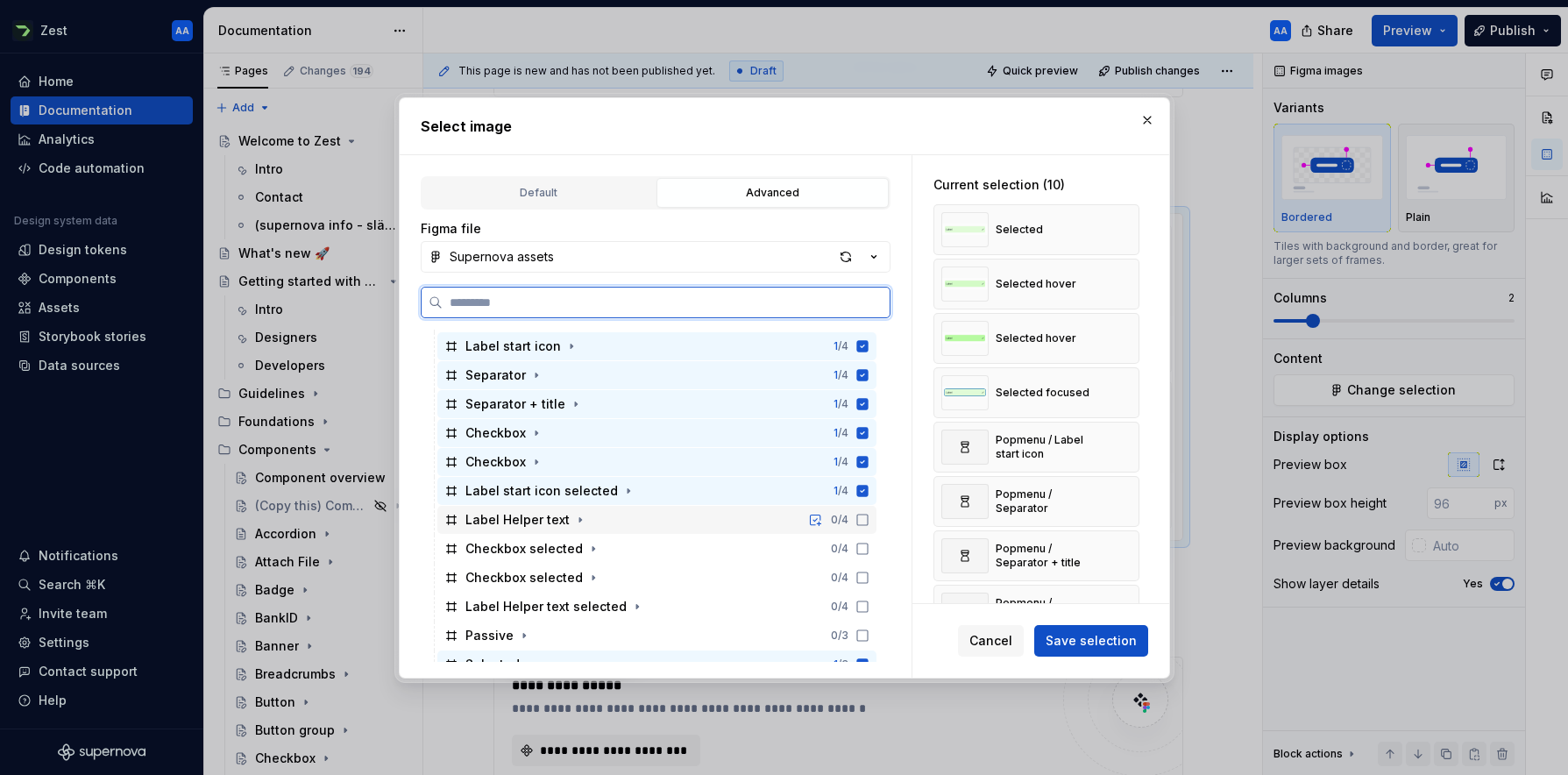
click at [876, 508] on div "Label Helper text 0 / 4" at bounding box center [656, 520] width 439 height 28
click at [870, 545] on icon at bounding box center [861, 549] width 14 height 14
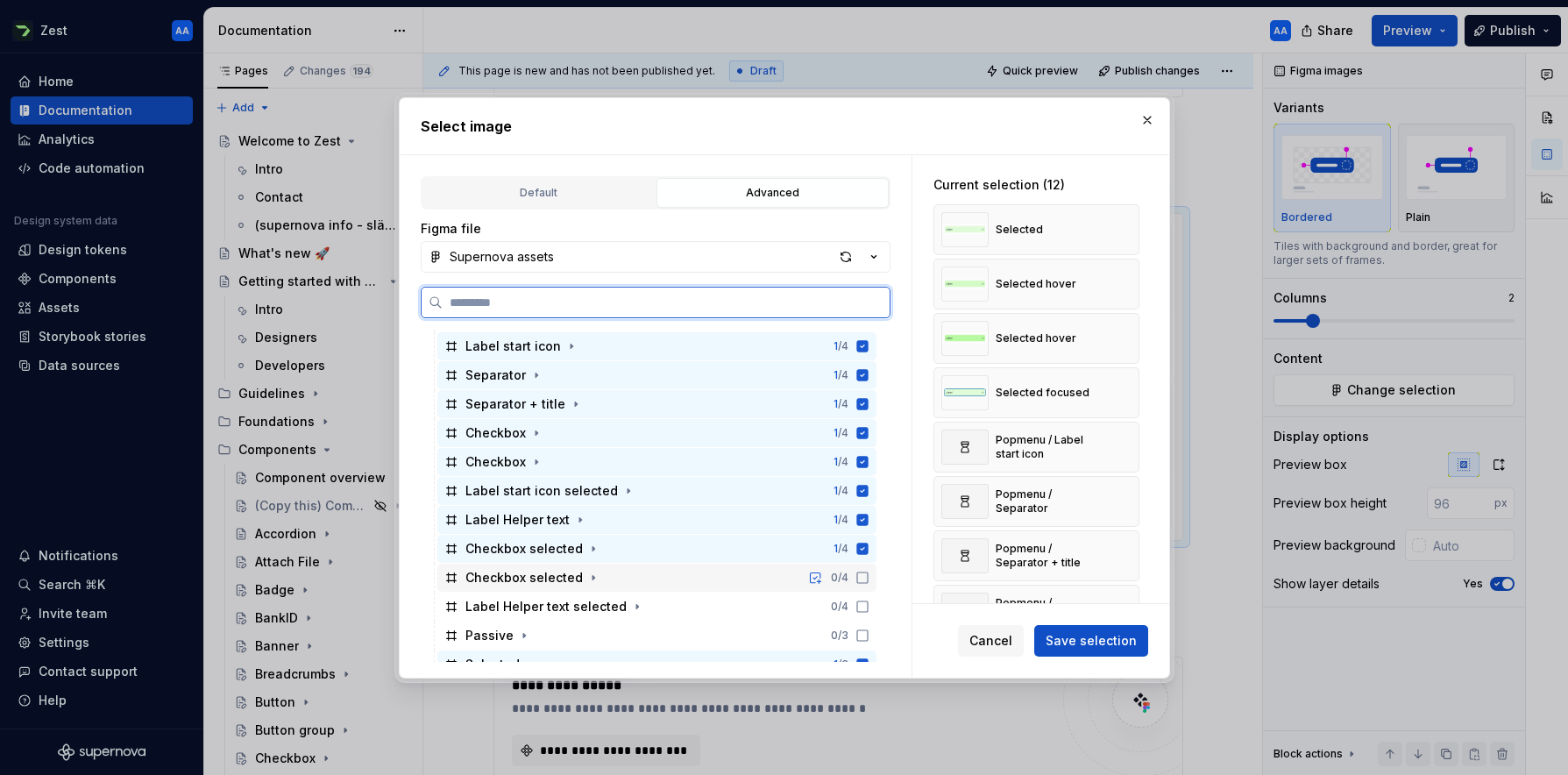
click at [870, 576] on icon at bounding box center [861, 577] width 14 height 14
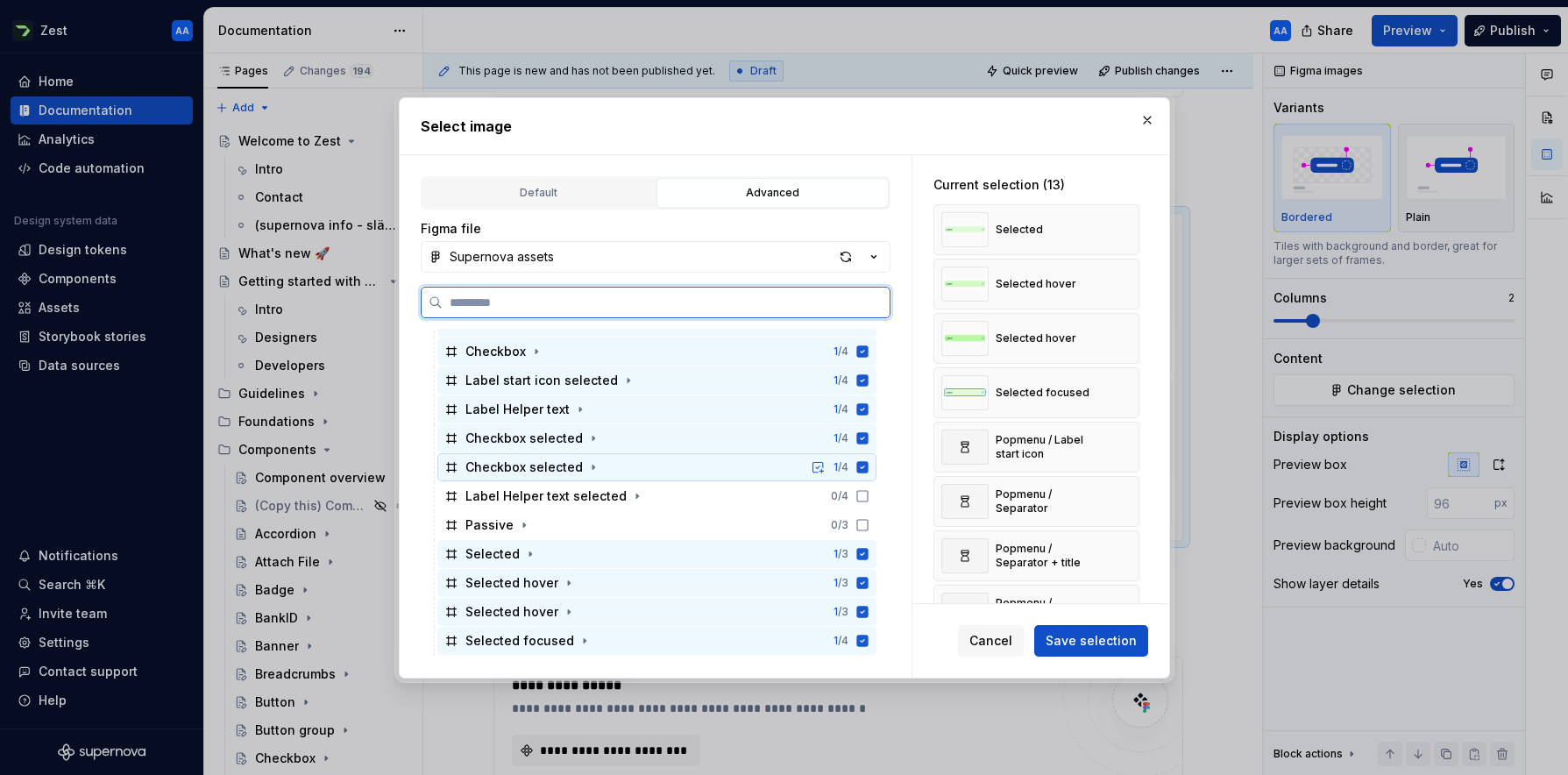
scroll to position [930, 0]
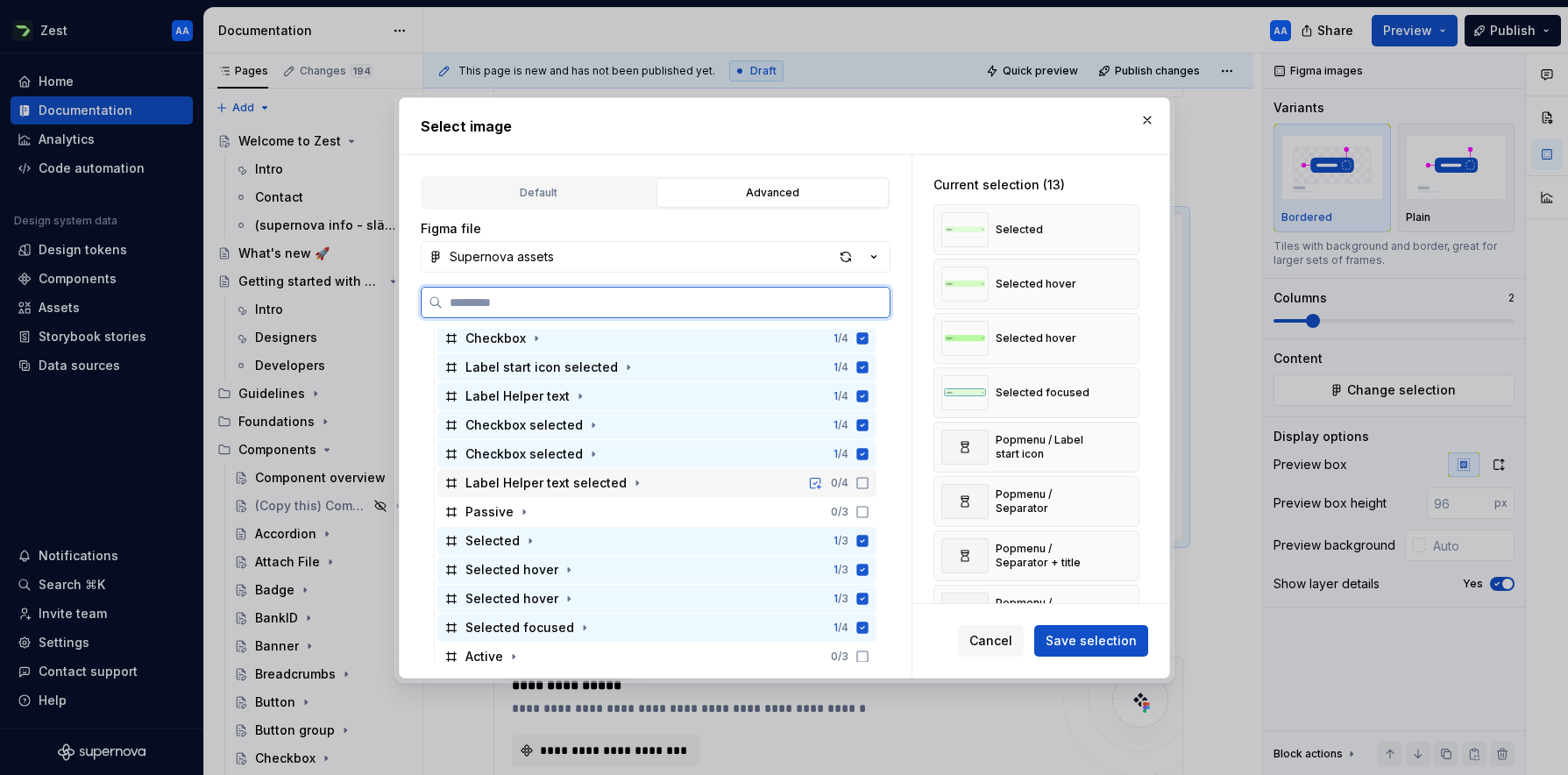
click at [870, 480] on icon at bounding box center [861, 482] width 14 height 14
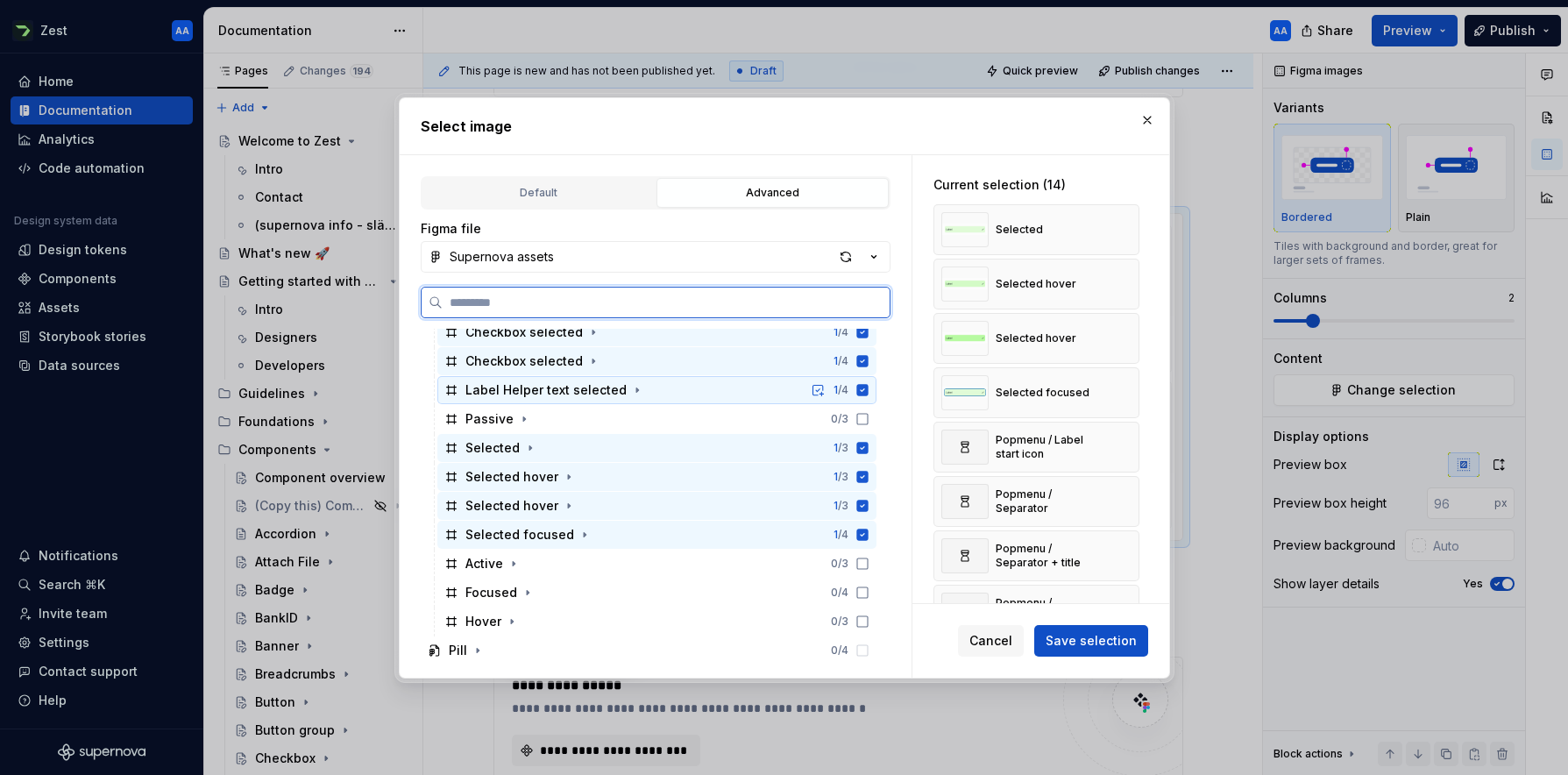
scroll to position [1019, 0]
click at [870, 452] on icon at bounding box center [861, 452] width 14 height 14
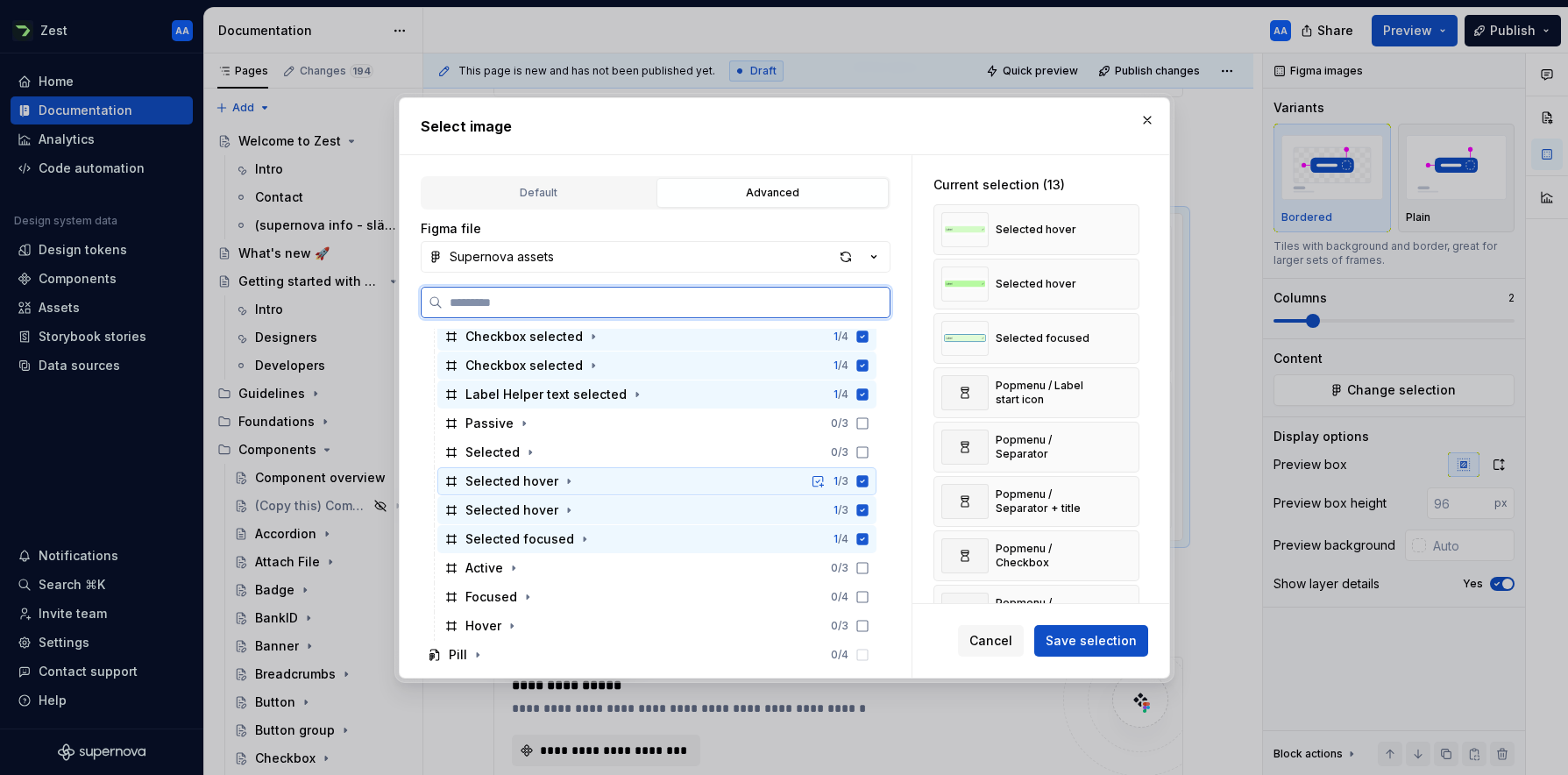
click at [868, 480] on icon at bounding box center [861, 480] width 11 height 11
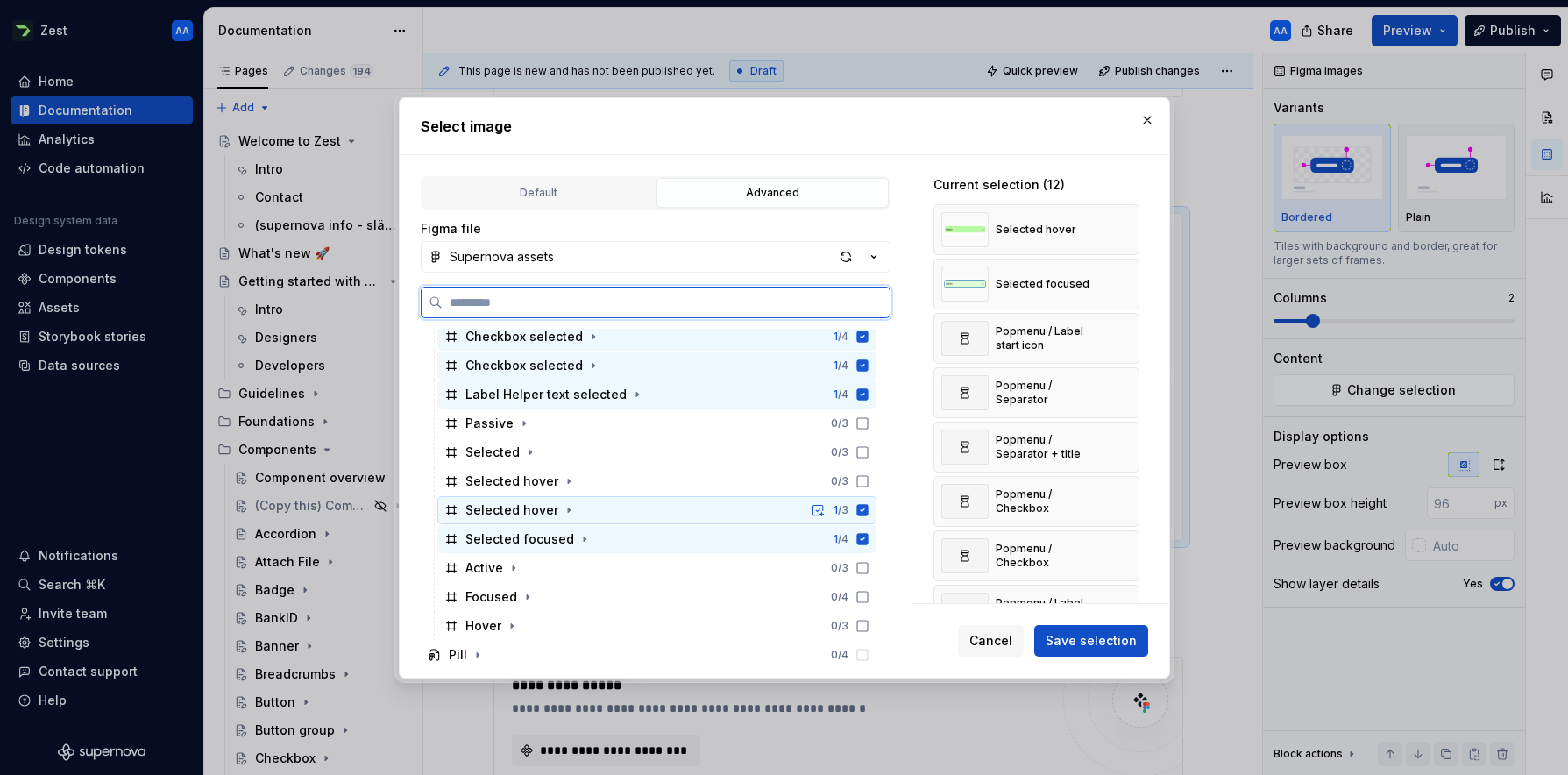
click at [868, 507] on icon at bounding box center [861, 510] width 11 height 11
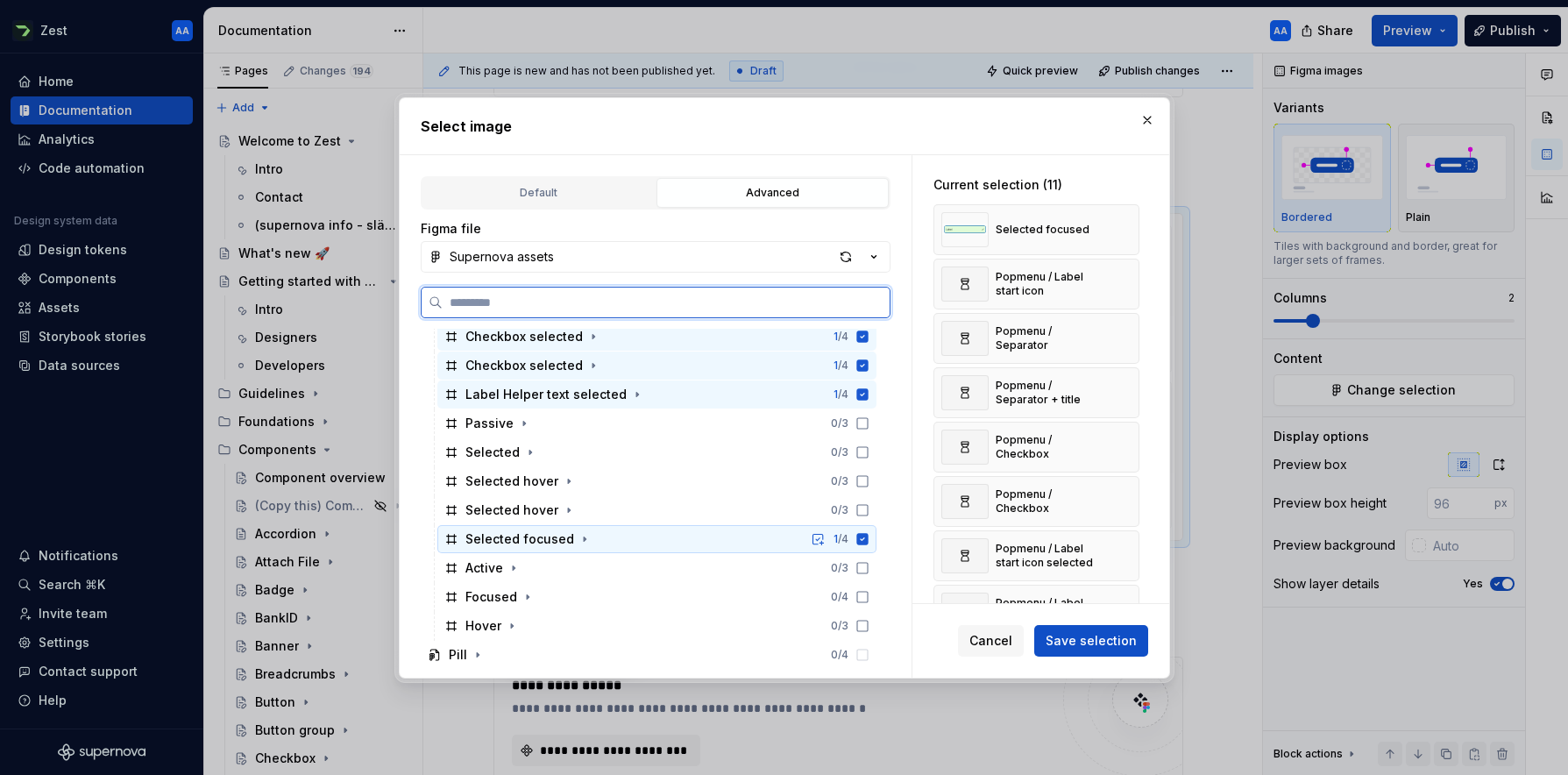
click at [868, 533] on icon at bounding box center [861, 538] width 11 height 11
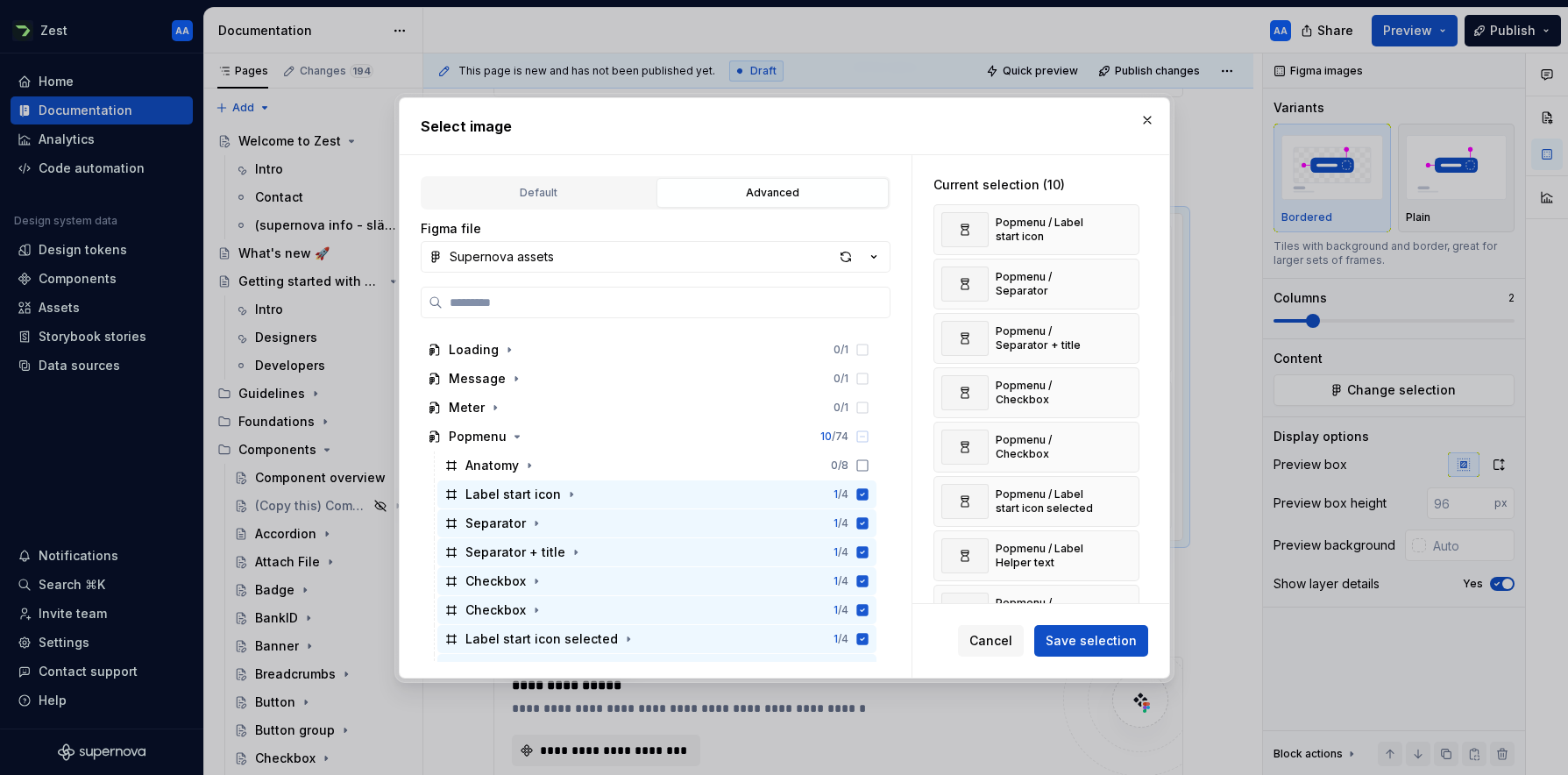
scroll to position [755, 0]
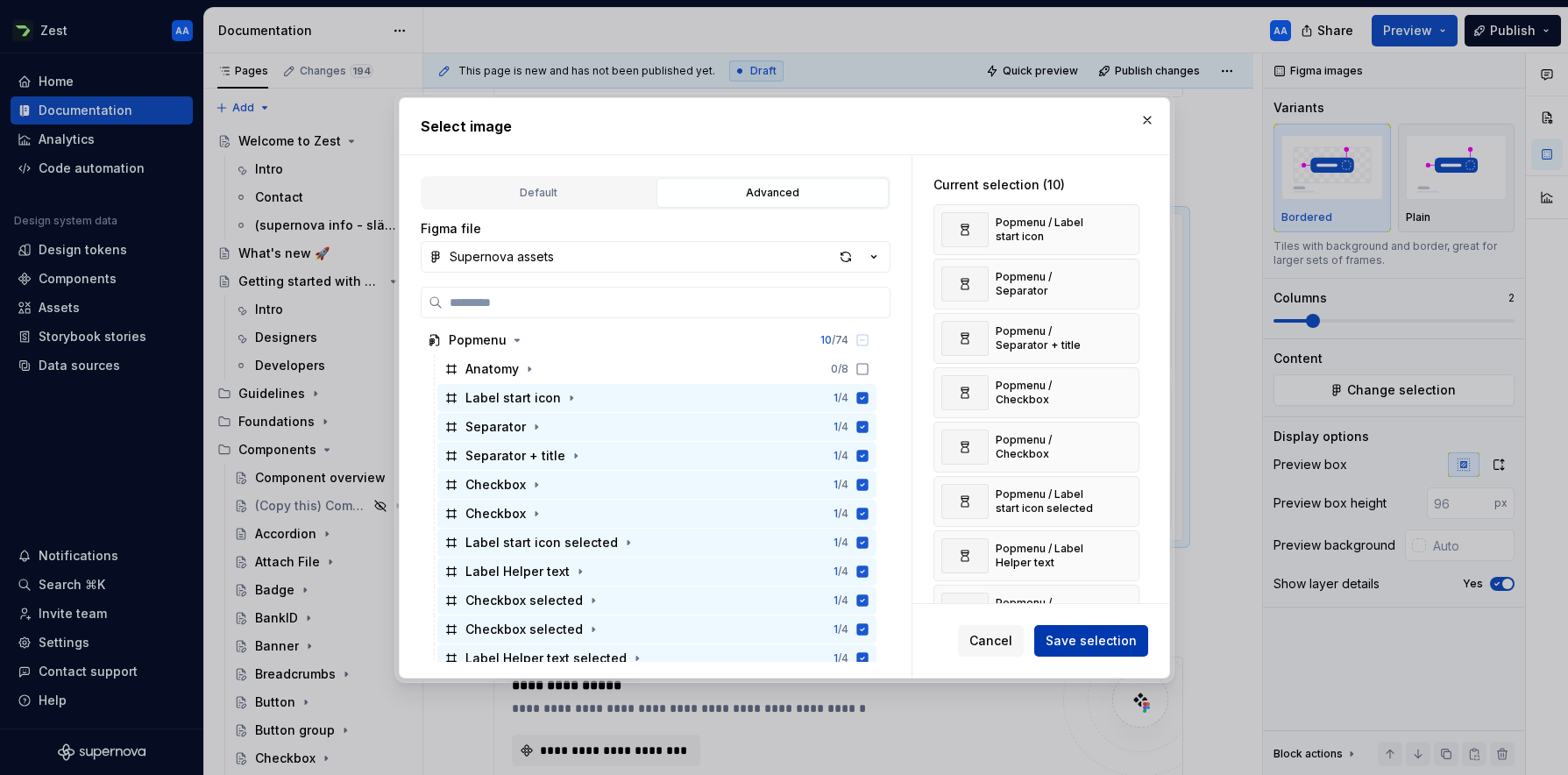
click at [986, 638] on span "Save selection" at bounding box center [1090, 641] width 91 height 17
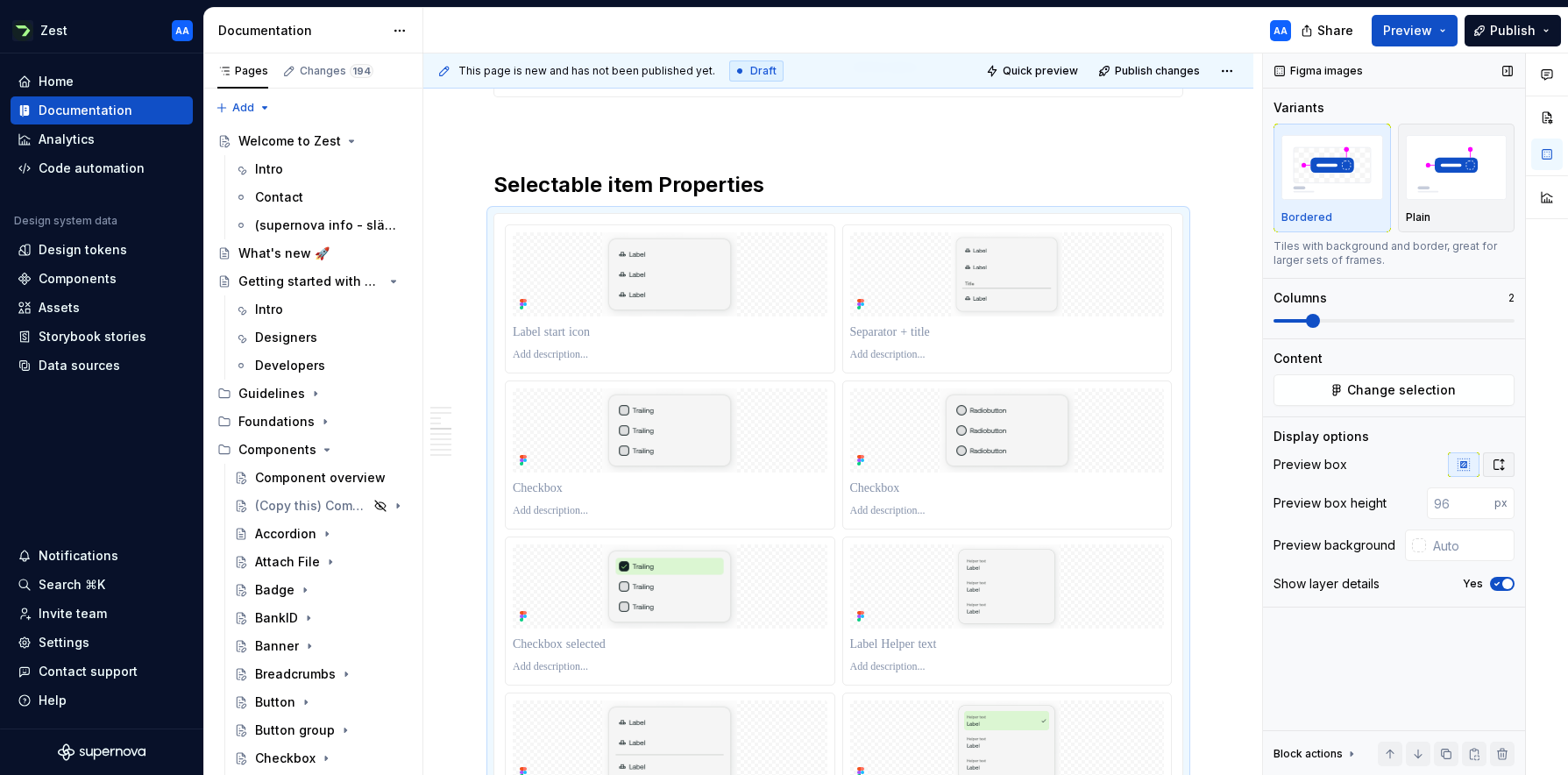
click at [986, 457] on icon "button" at bounding box center [1498, 464] width 14 height 14
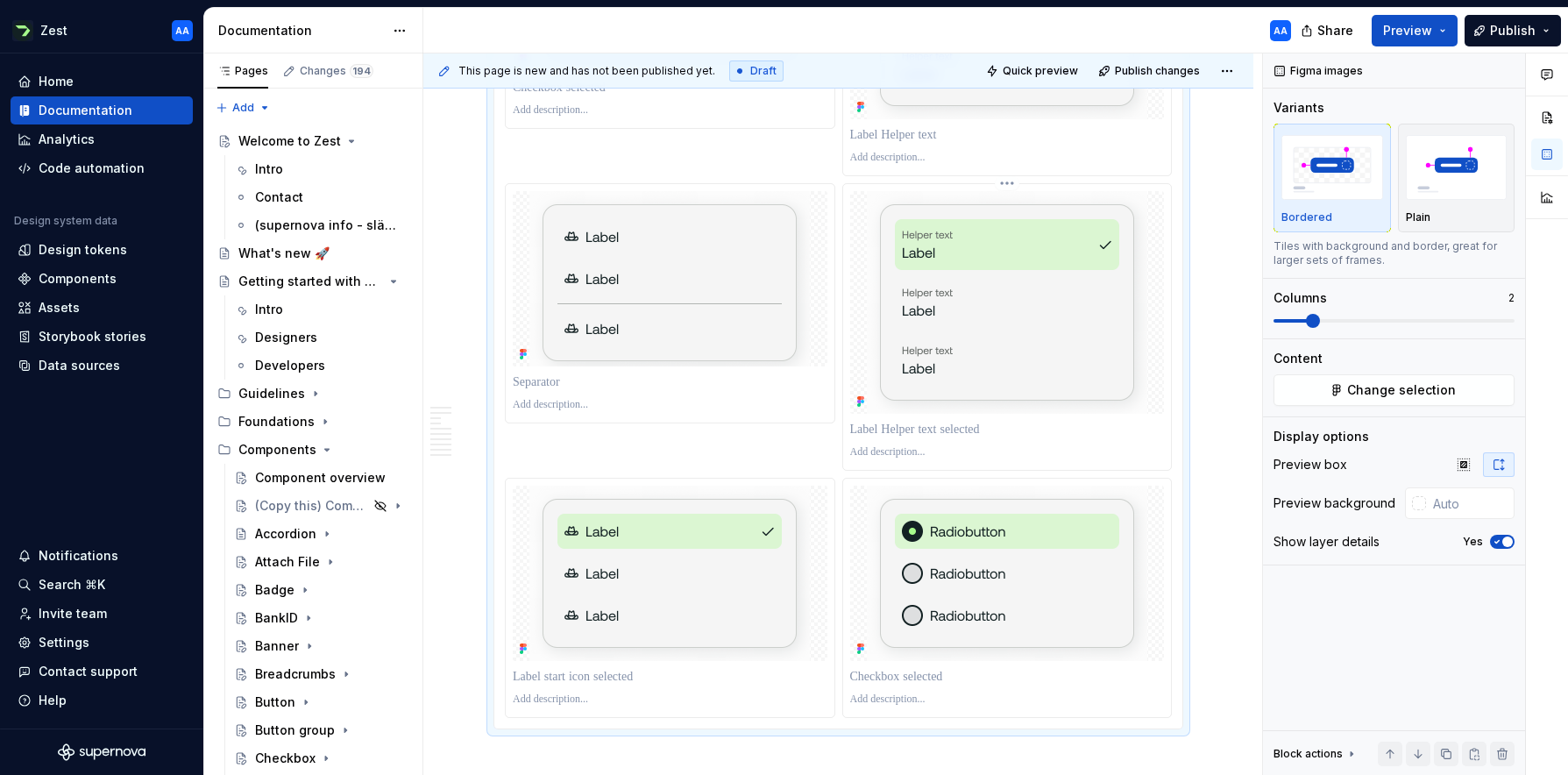
scroll to position [2452, 0]
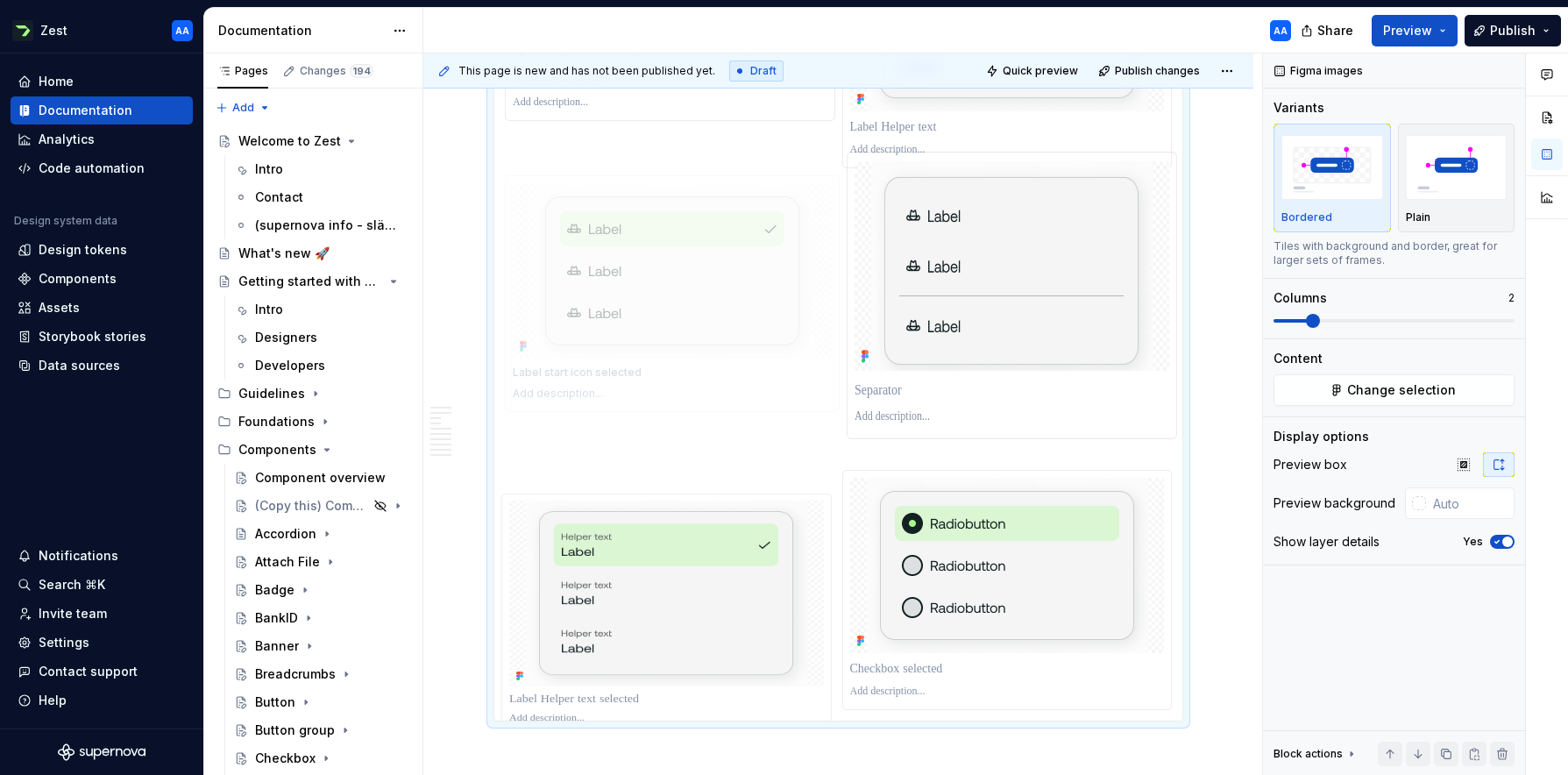
drag, startPoint x: 731, startPoint y: 546, endPoint x: 768, endPoint y: 249, distance: 299.3
click at [768, 249] on body "Zest AA Home Documentation Analytics Code automation Design system data Design …" at bounding box center [784, 388] width 1568 height 775
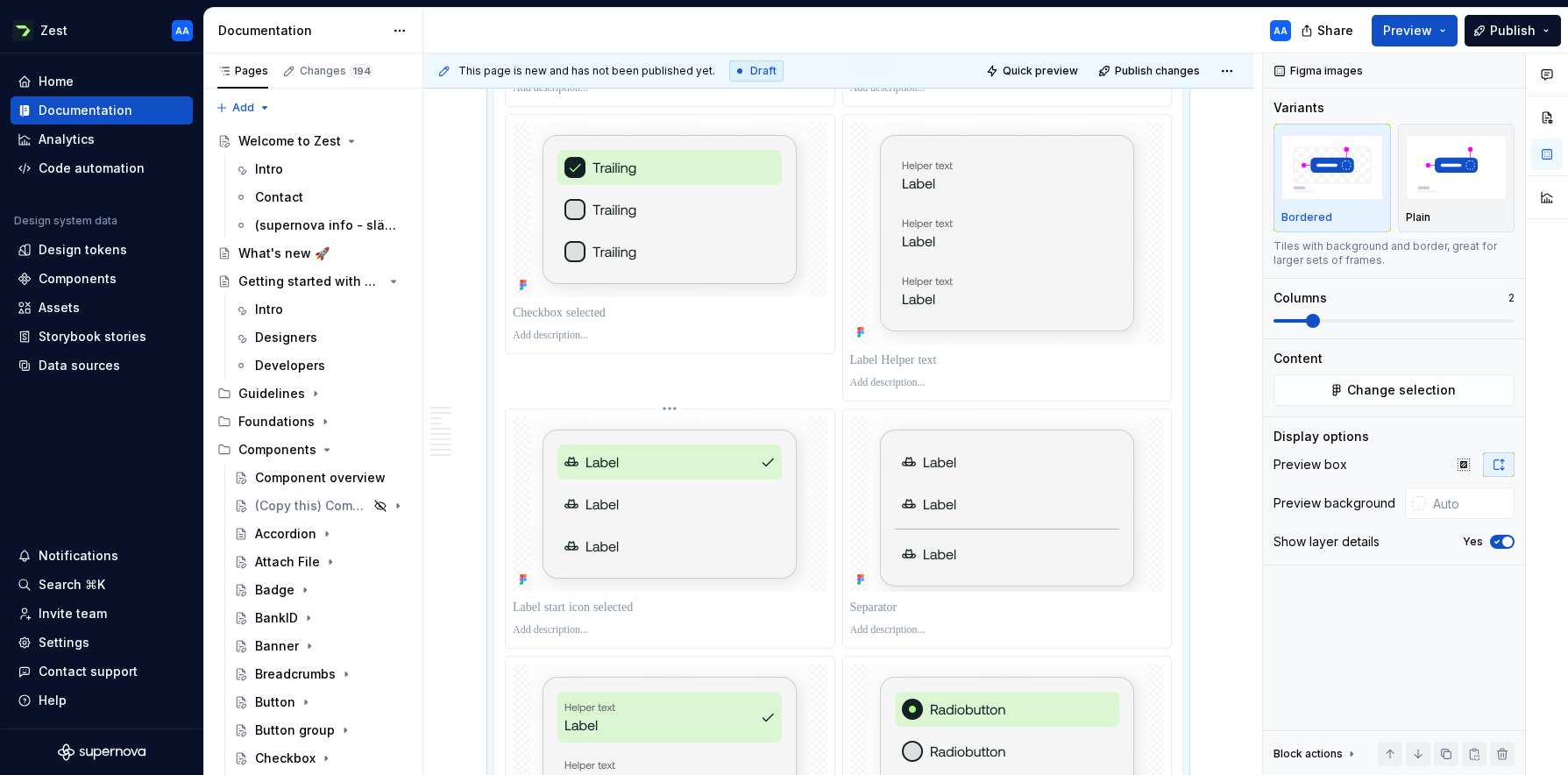
scroll to position [2143, 0]
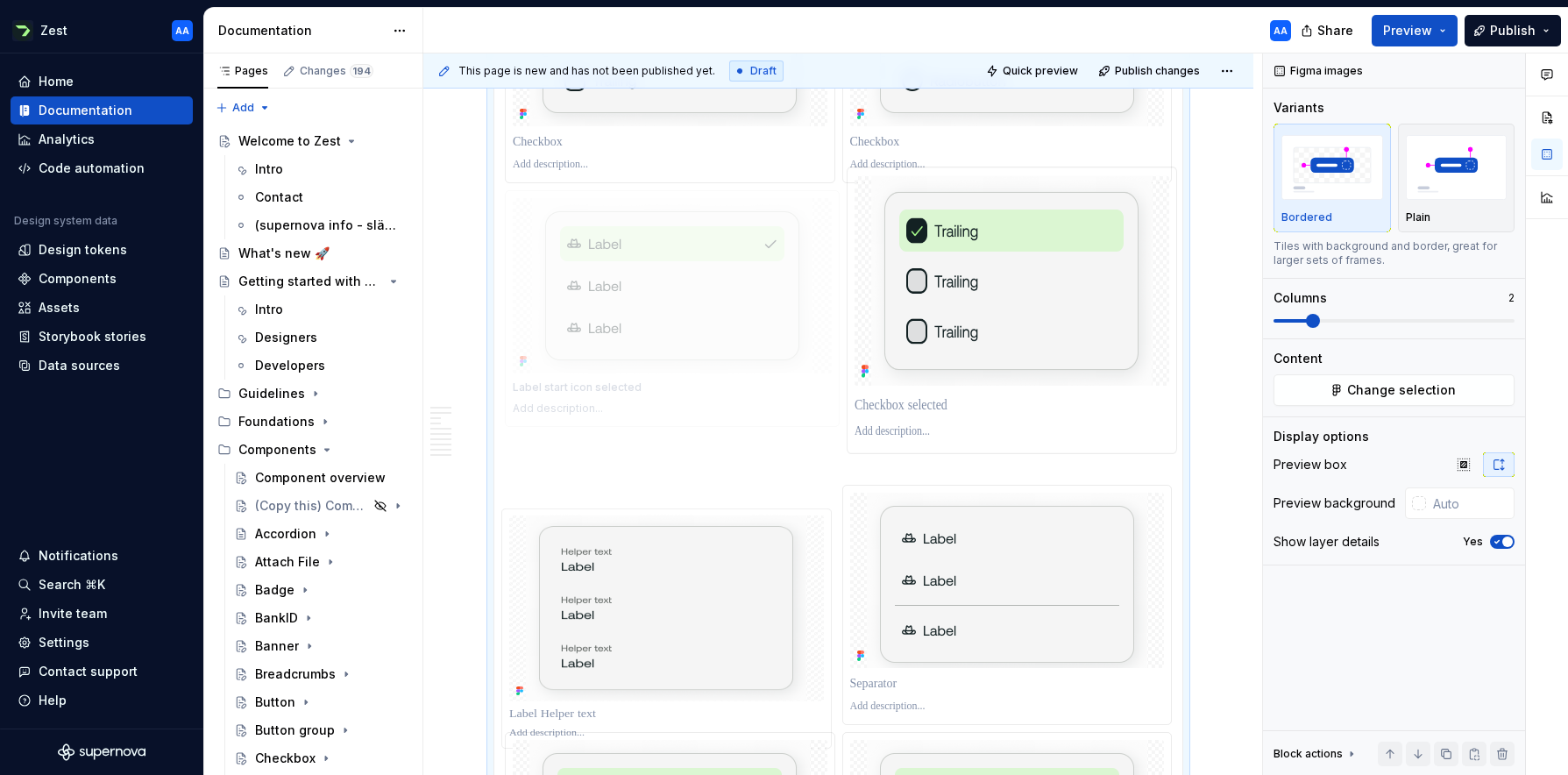
drag, startPoint x: 712, startPoint y: 556, endPoint x: 717, endPoint y: 249, distance: 307.0
click at [717, 249] on body "Zest AA Home Documentation Analytics Code automation Design system data Design …" at bounding box center [784, 388] width 1568 height 775
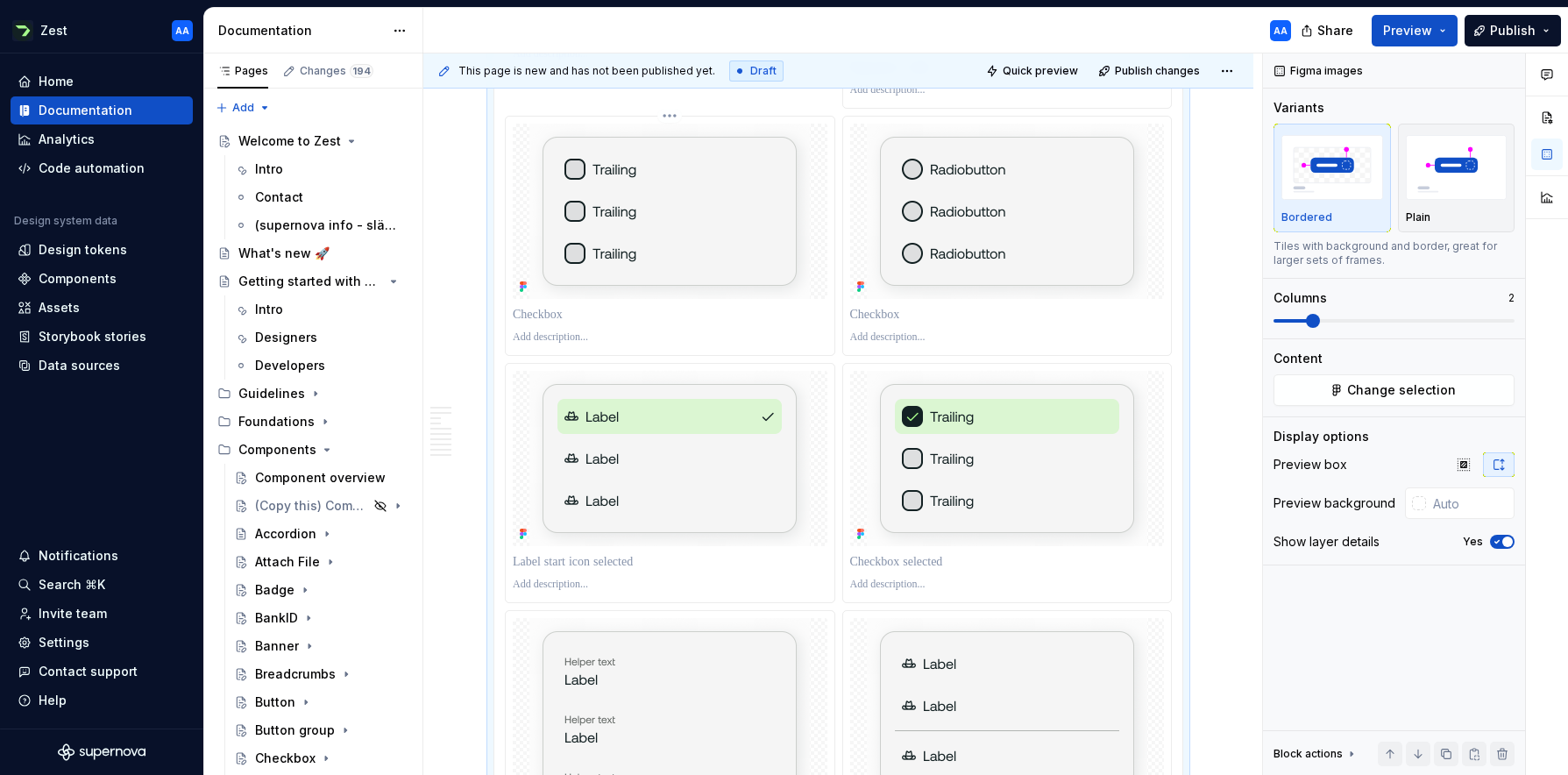
scroll to position [1819, 0]
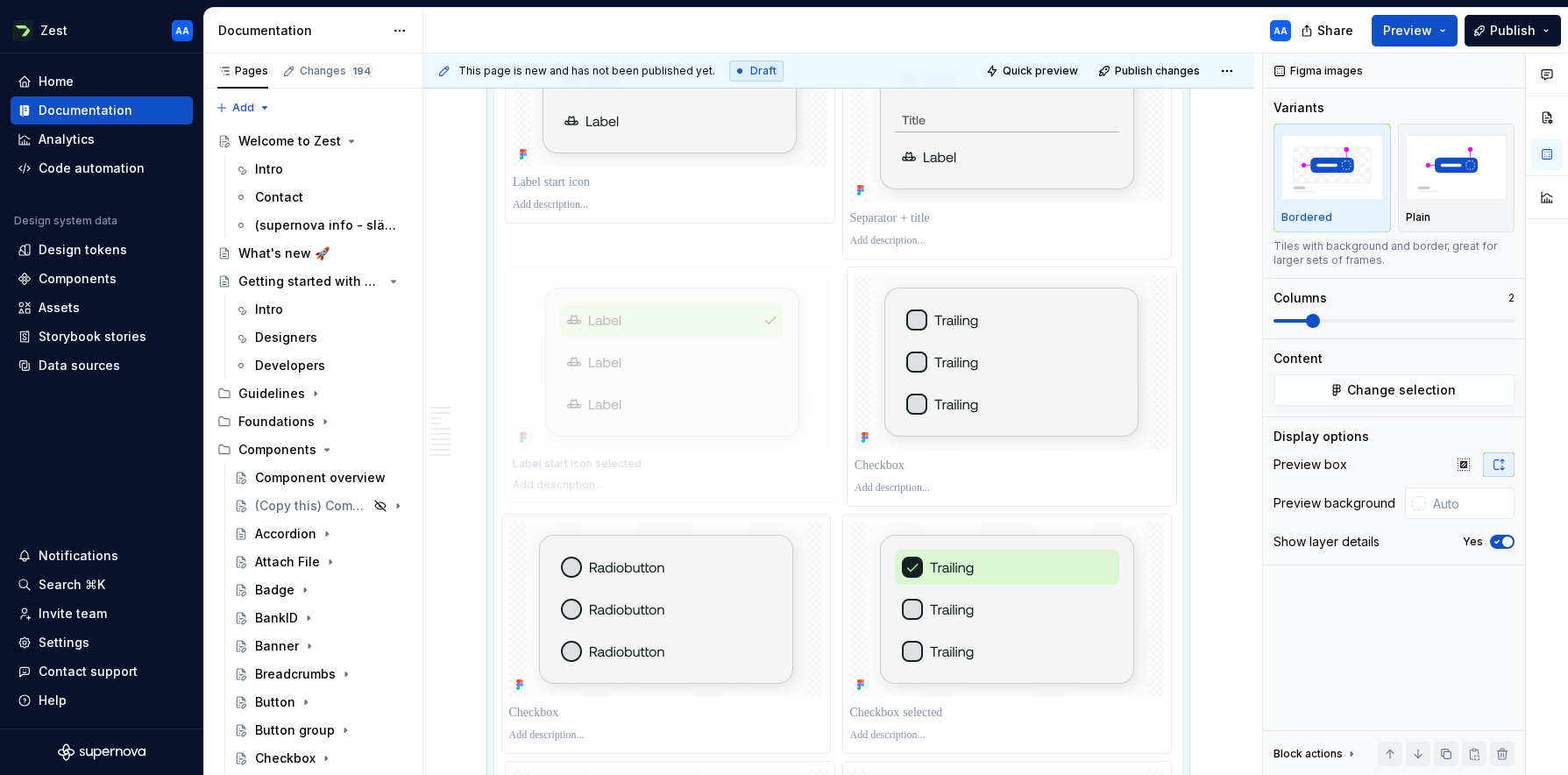
drag, startPoint x: 708, startPoint y: 597, endPoint x: 691, endPoint y: 283, distance: 314.5
click at [691, 283] on body "Zest AA Home Documentation Analytics Code automation Design system data Design …" at bounding box center [784, 388] width 1568 height 775
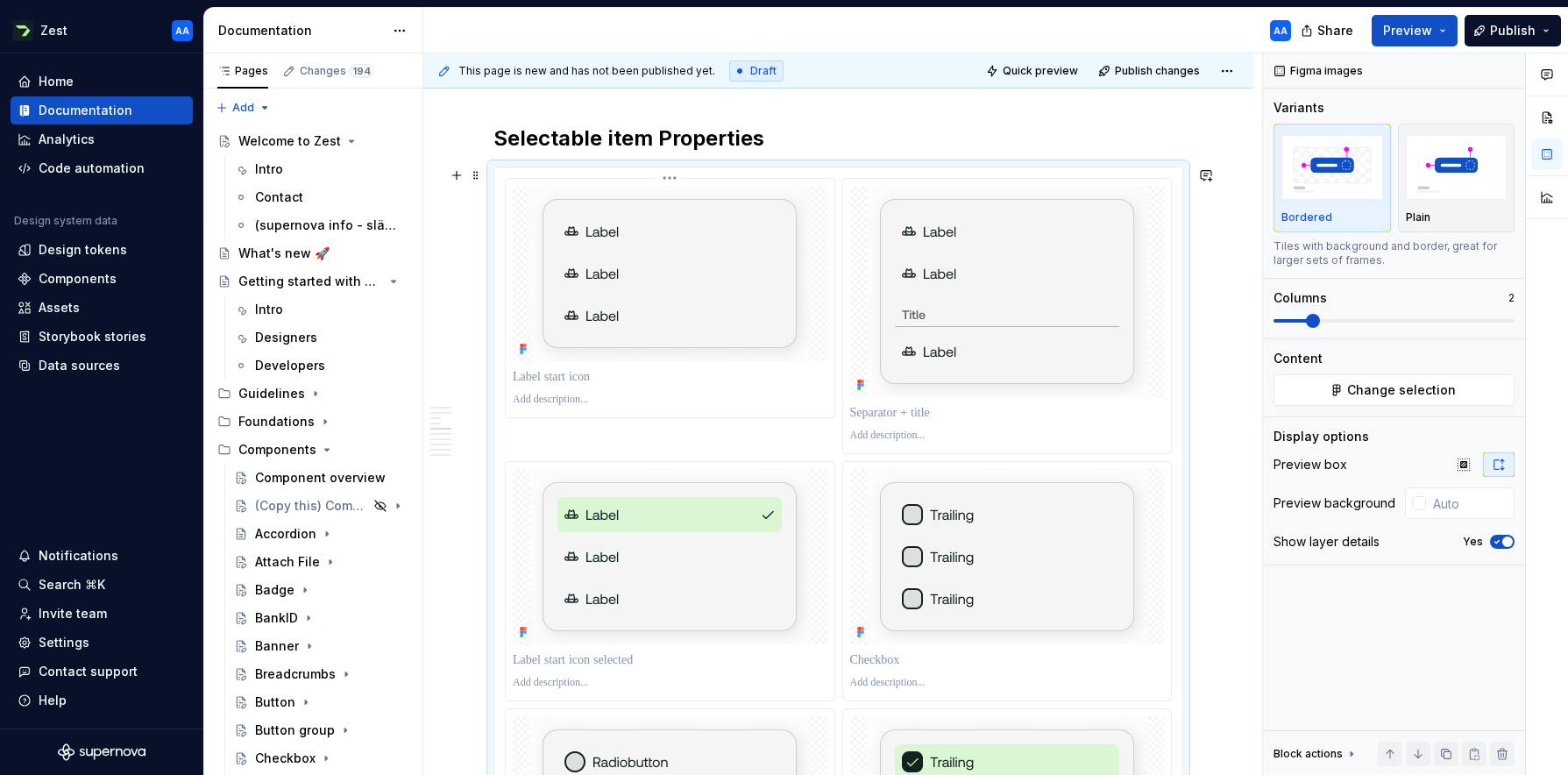
scroll to position [1537, 0]
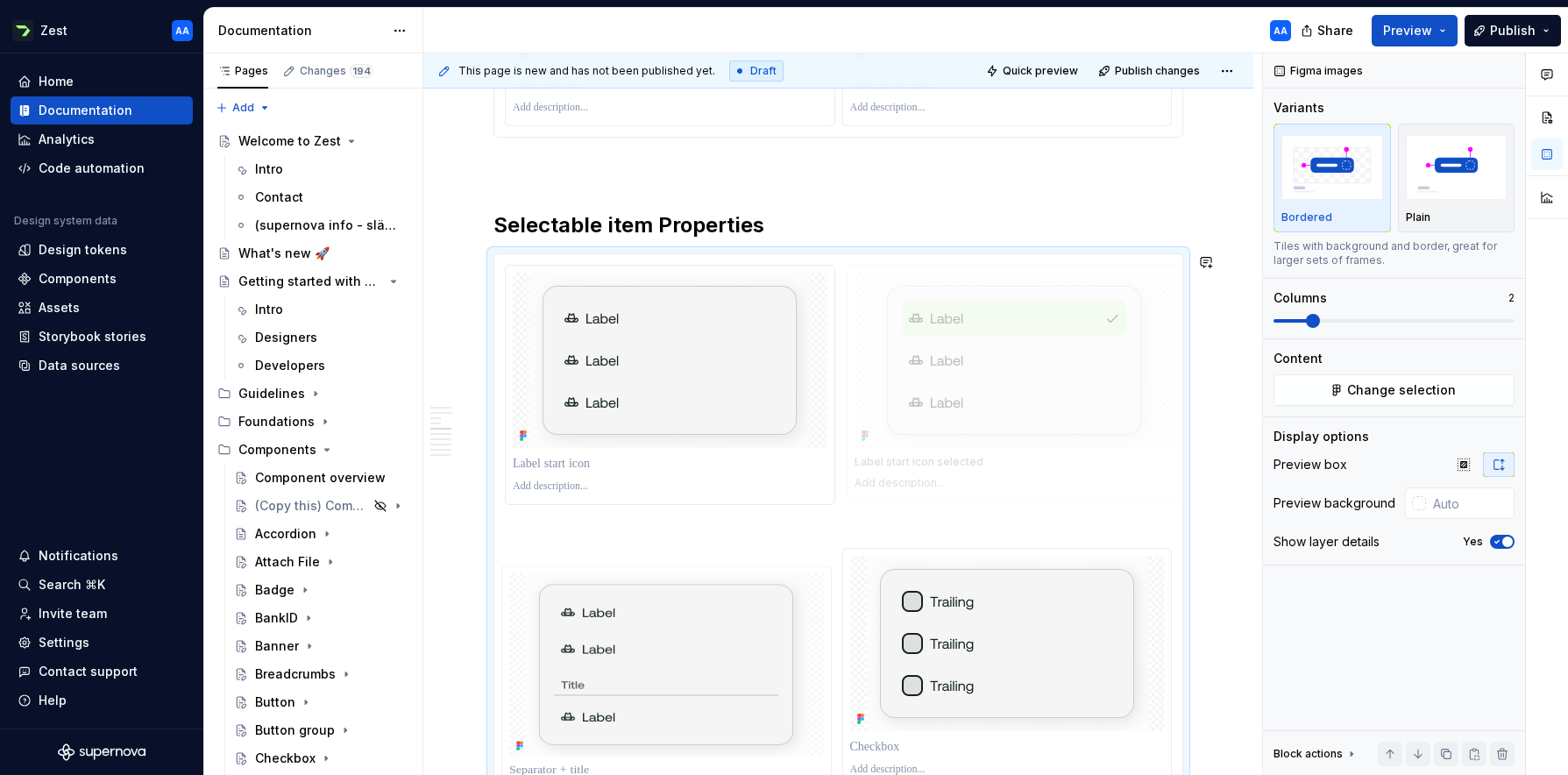
drag, startPoint x: 664, startPoint y: 654, endPoint x: 891, endPoint y: 448, distance: 306.5
click at [891, 448] on body "Zest AA Home Documentation Analytics Code automation Design system data Design …" at bounding box center [784, 388] width 1568 height 775
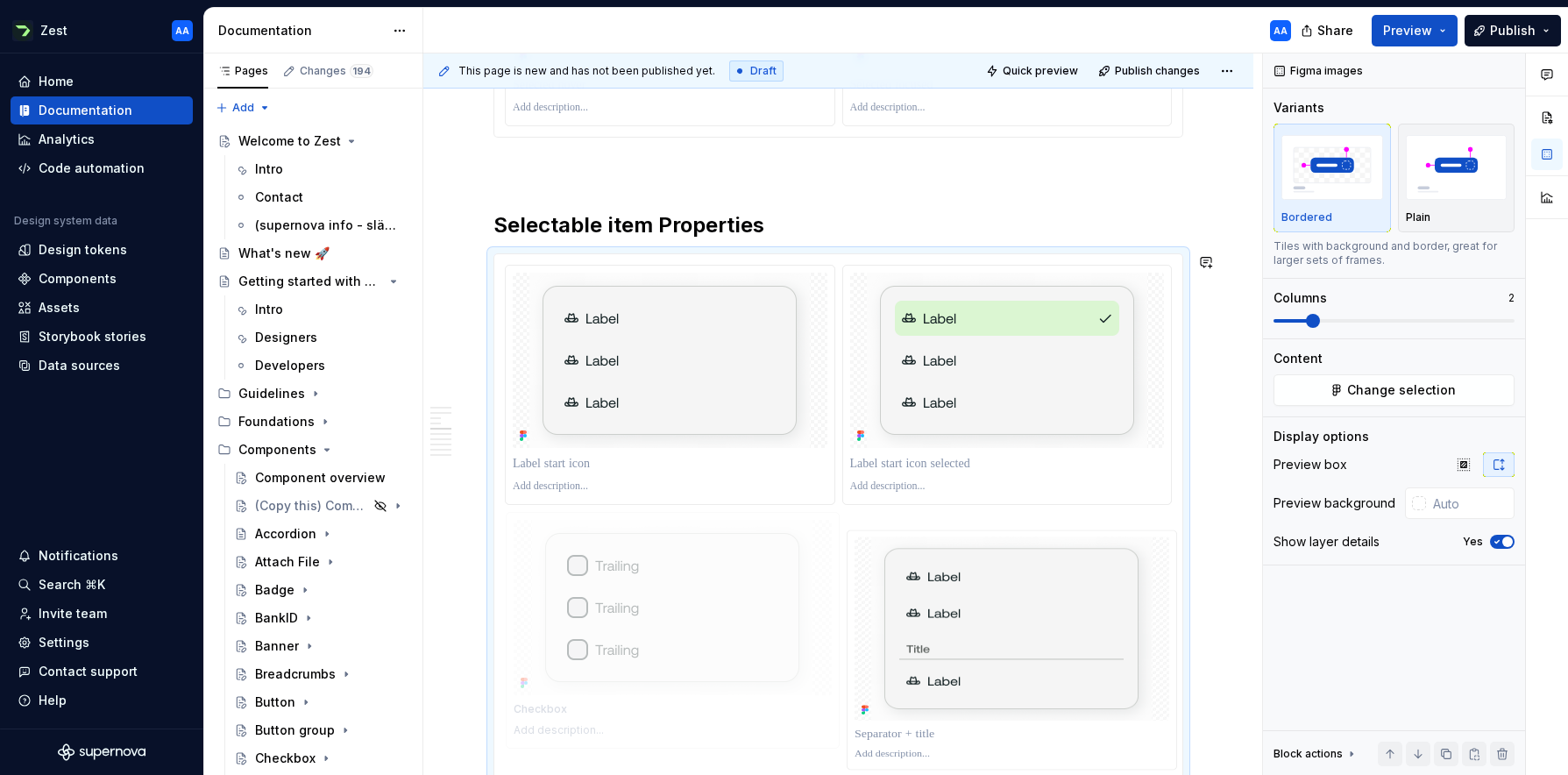
drag, startPoint x: 1029, startPoint y: 563, endPoint x: 743, endPoint y: 552, distance: 286.2
click at [743, 552] on body "Zest AA Home Documentation Analytics Code automation Design system data Design …" at bounding box center [784, 388] width 1568 height 775
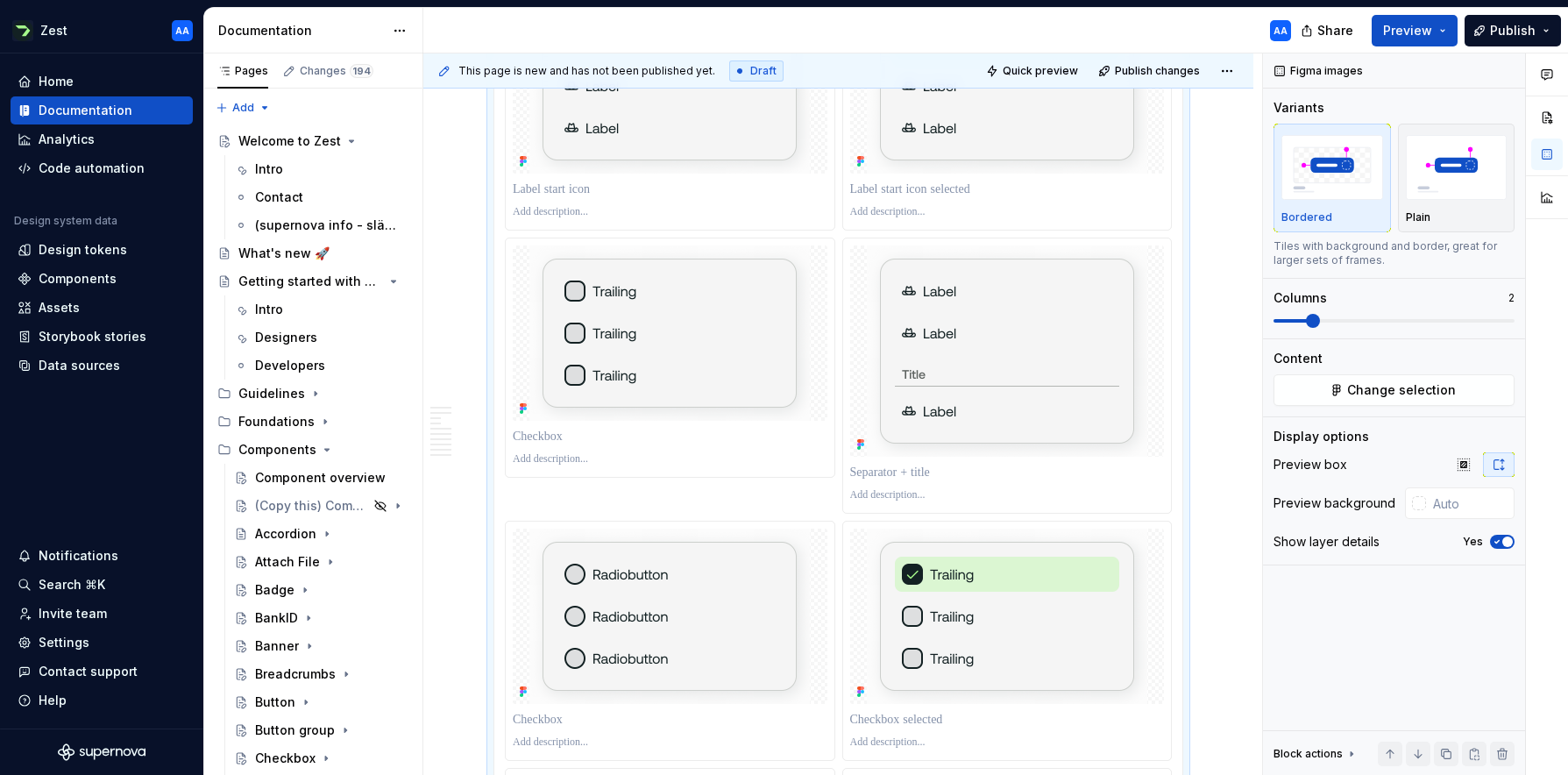
scroll to position [1777, 0]
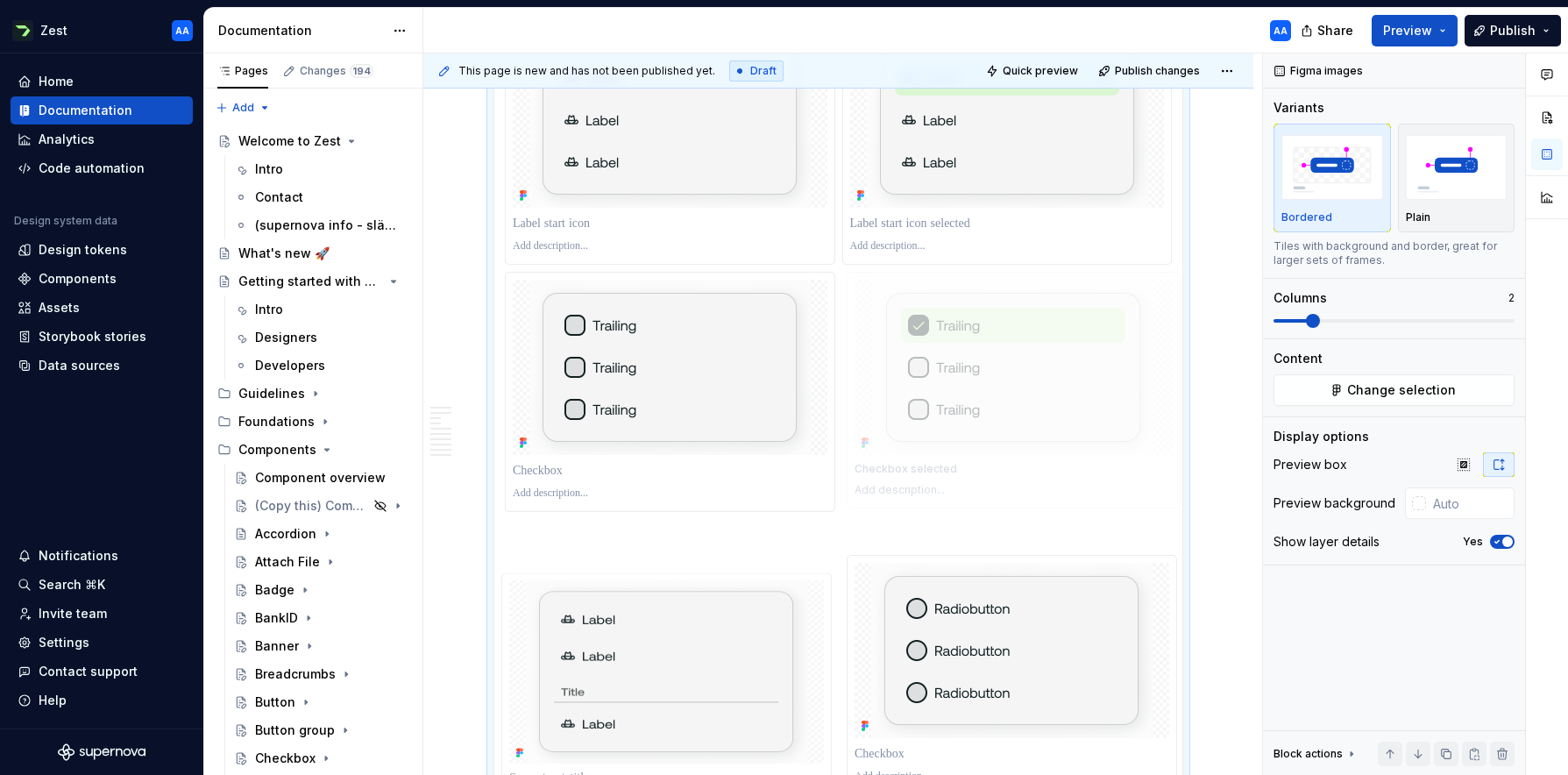
drag, startPoint x: 979, startPoint y: 646, endPoint x: 940, endPoint y: 473, distance: 177.3
click at [940, 473] on body "Zest AA Home Documentation Analytics Code automation Design system data Design …" at bounding box center [784, 388] width 1568 height 775
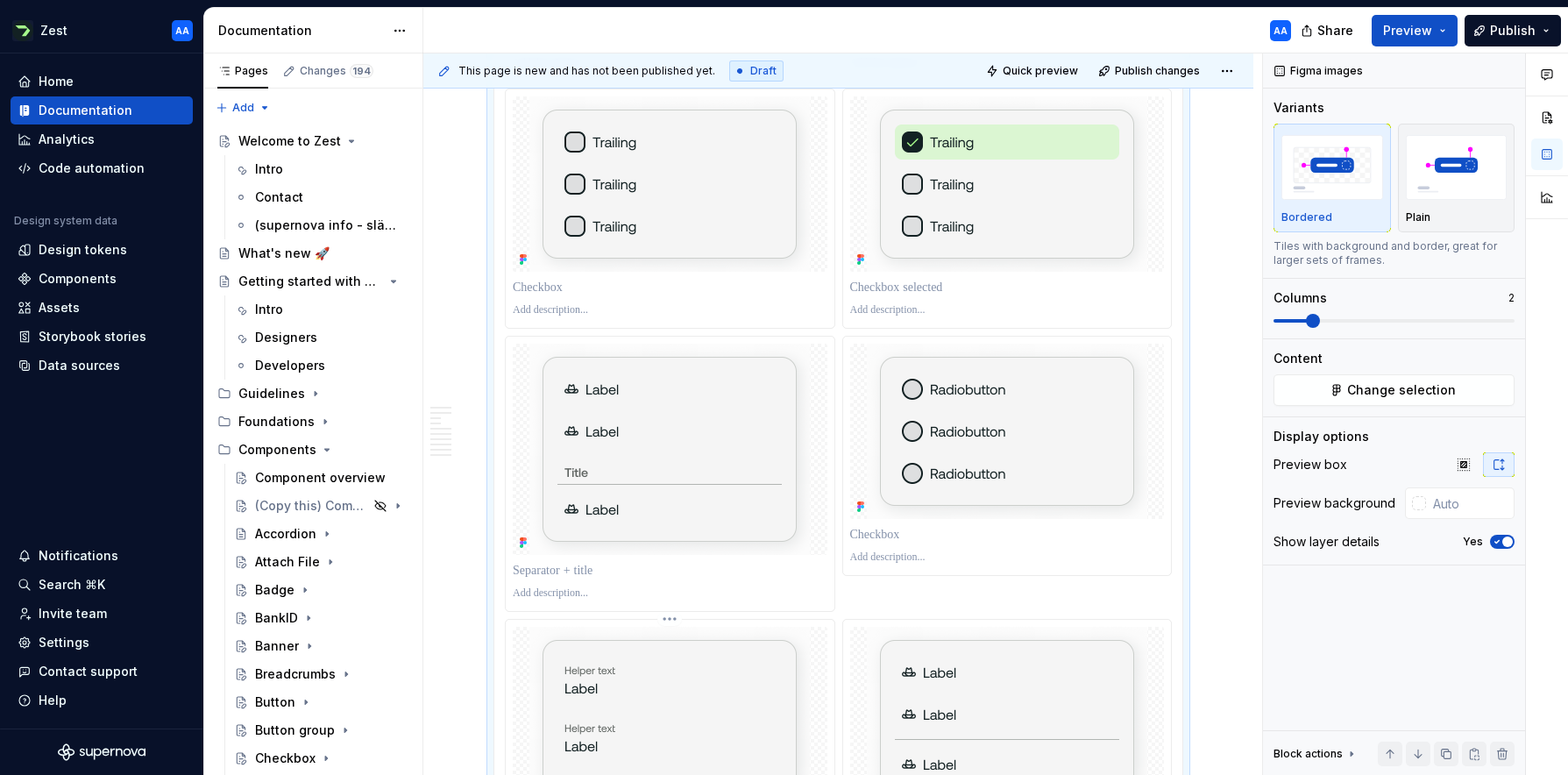
scroll to position [1954, 0]
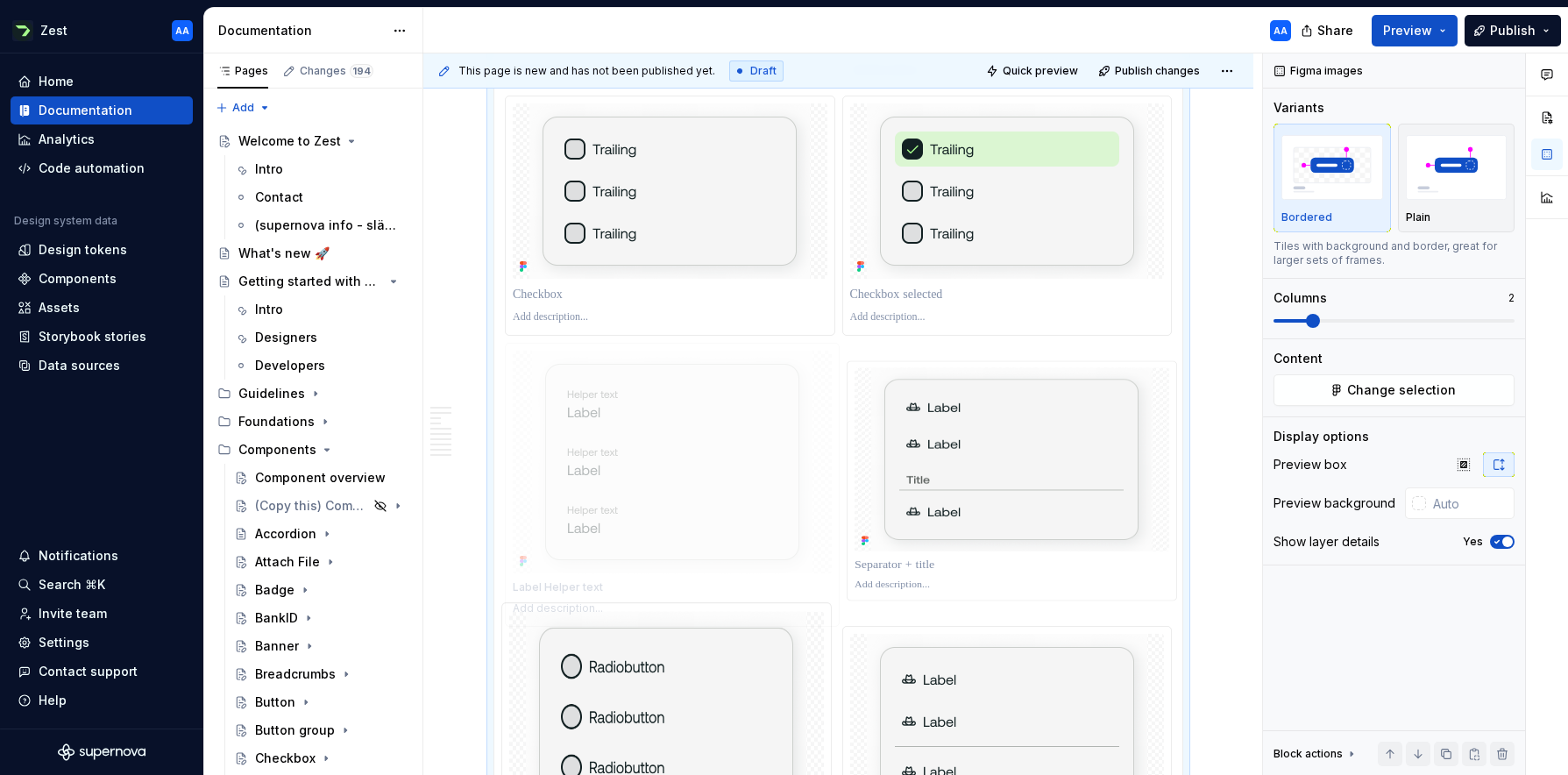
drag, startPoint x: 658, startPoint y: 690, endPoint x: 662, endPoint y: 318, distance: 372.0
click at [662, 318] on body "Zest AA Home Documentation Analytics Code automation Design system data Design …" at bounding box center [784, 388] width 1568 height 775
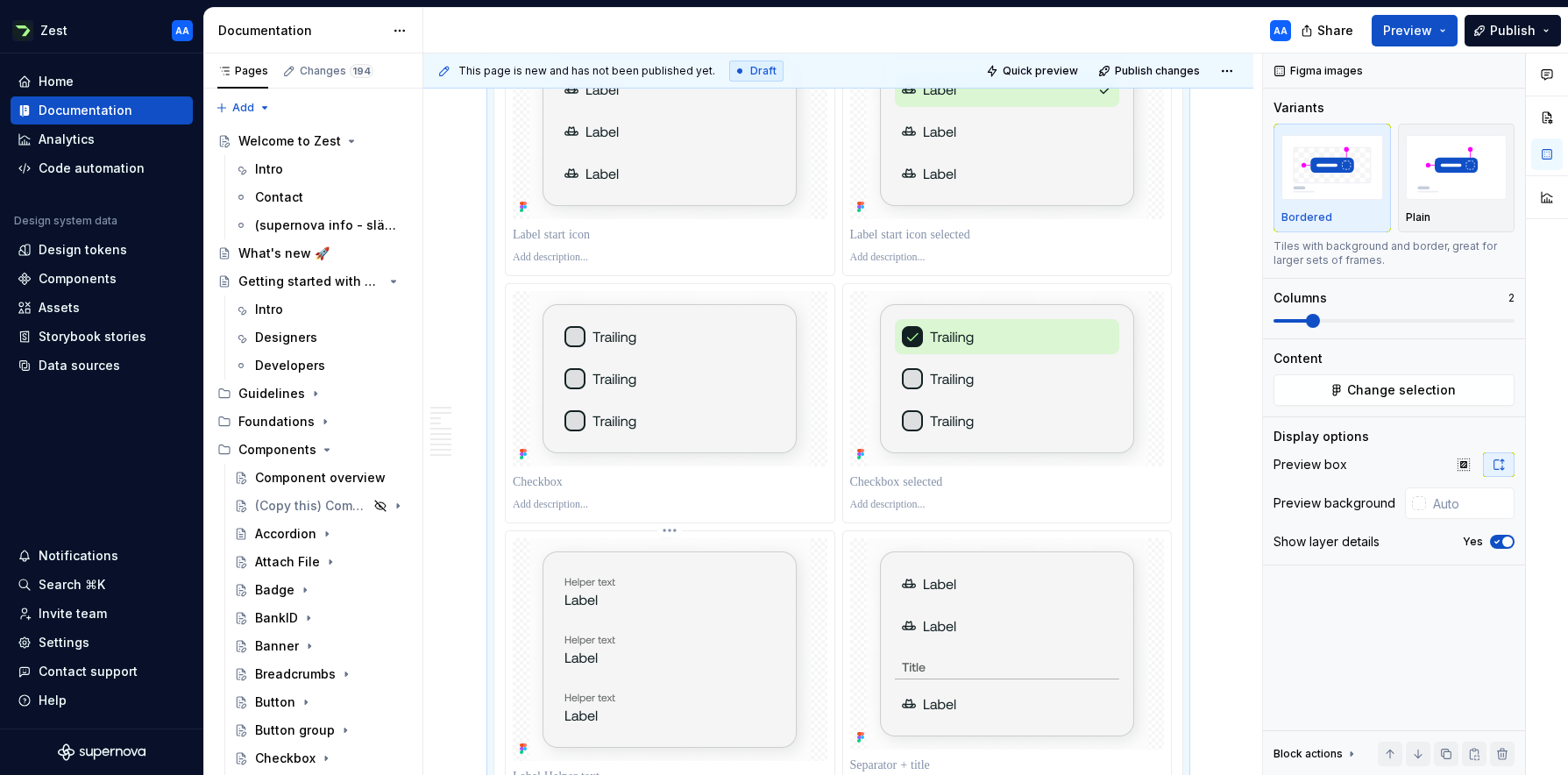
scroll to position [1729, 0]
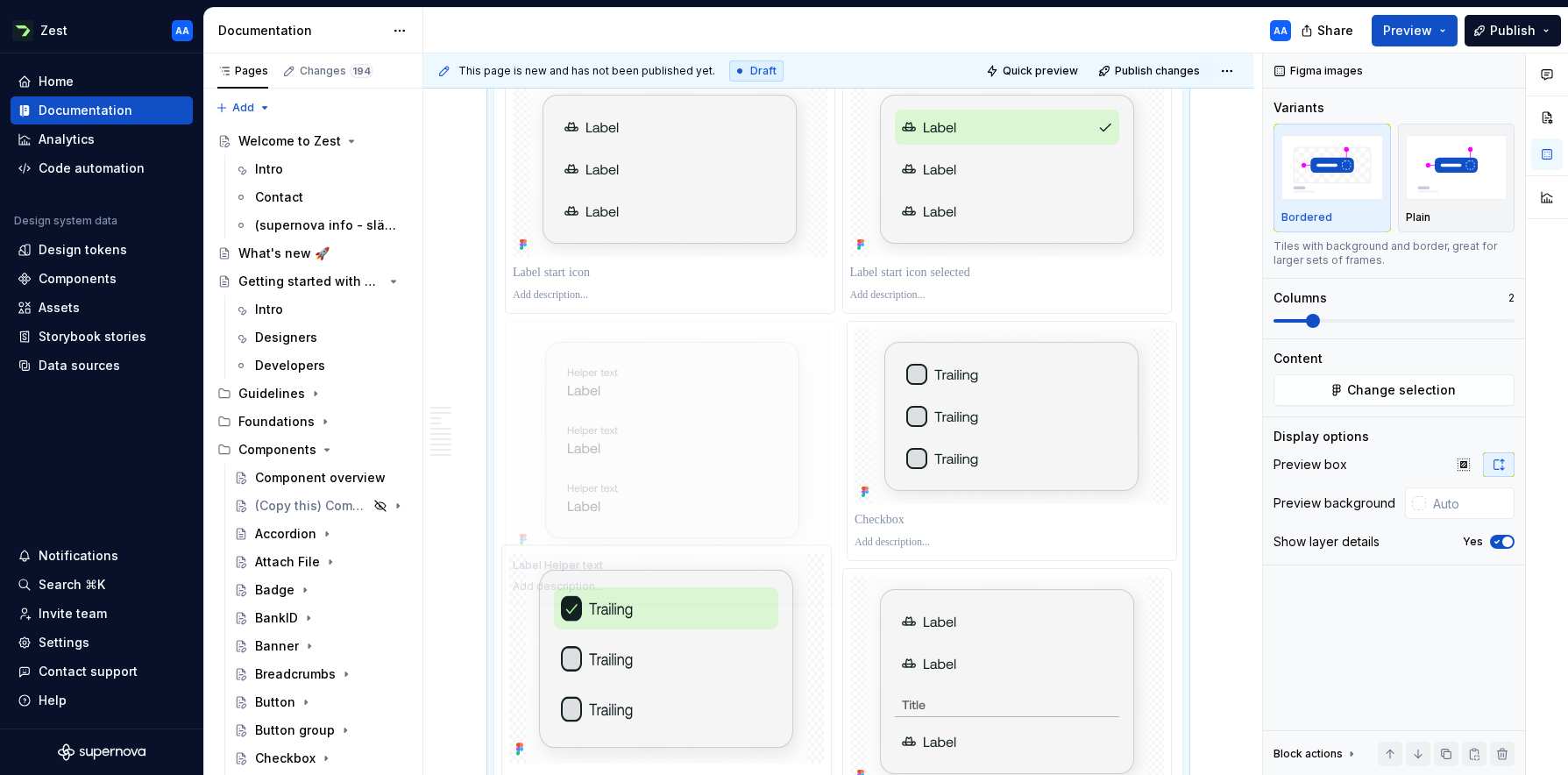
drag, startPoint x: 637, startPoint y: 632, endPoint x: 641, endPoint y: 360, distance: 272.0
click at [641, 360] on body "Zest AA Home Documentation Analytics Code automation Design system data Design …" at bounding box center [784, 388] width 1568 height 775
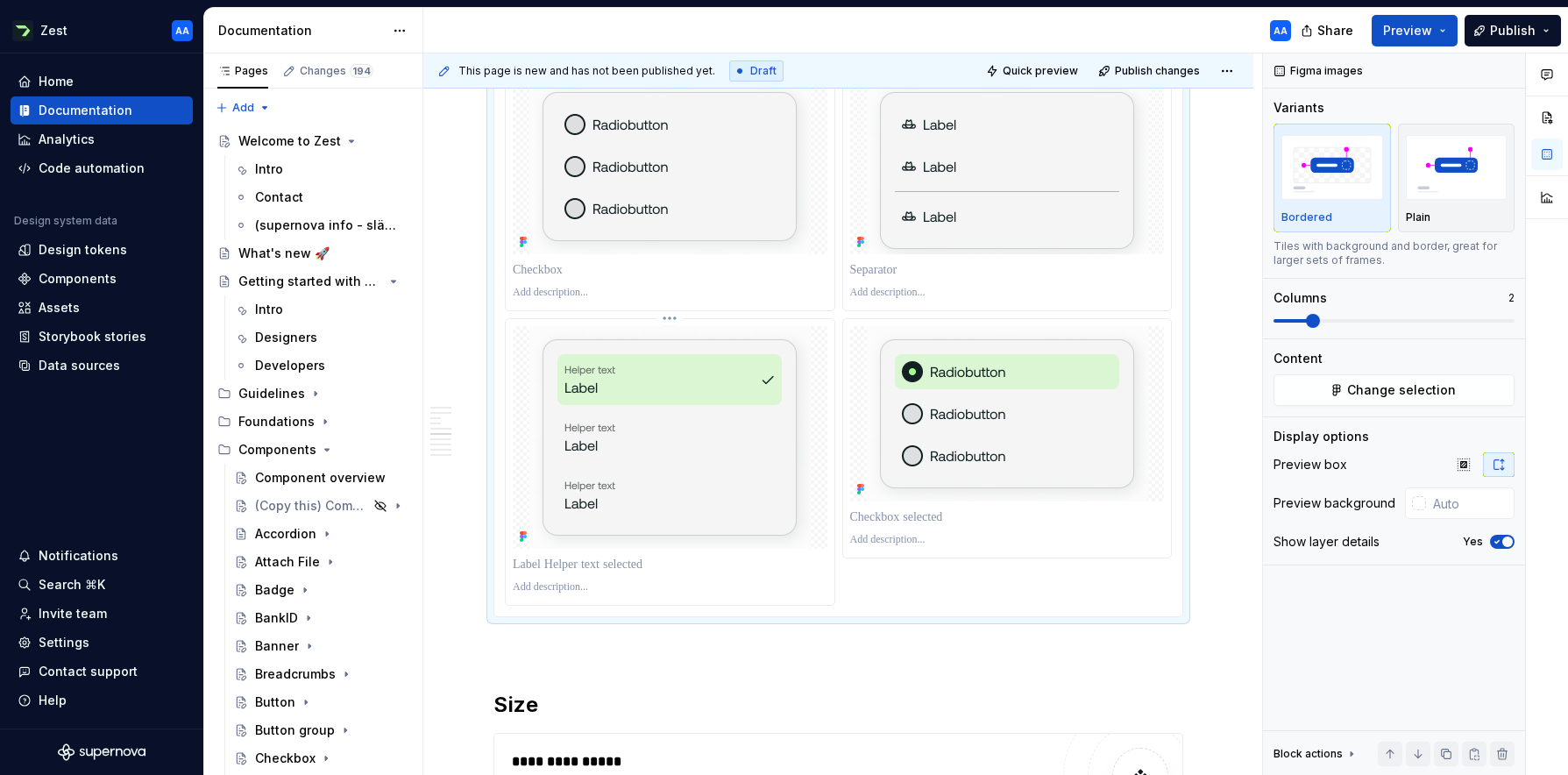
scroll to position [2557, 0]
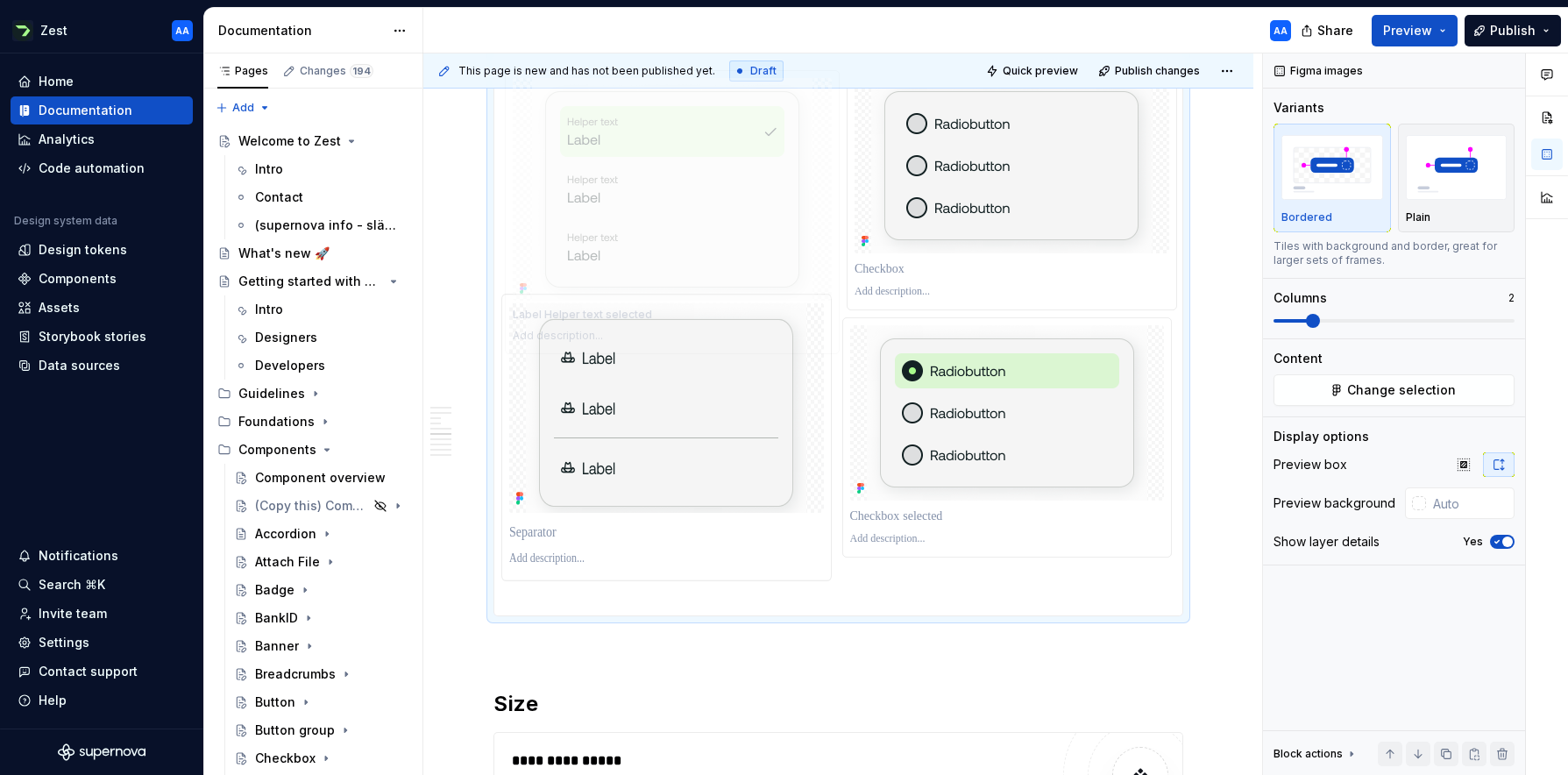
drag, startPoint x: 698, startPoint y: 451, endPoint x: 723, endPoint y: 261, distance: 191.6
click at [723, 261] on body "Zest AA Home Documentation Analytics Code automation Design system data Design …" at bounding box center [784, 388] width 1568 height 775
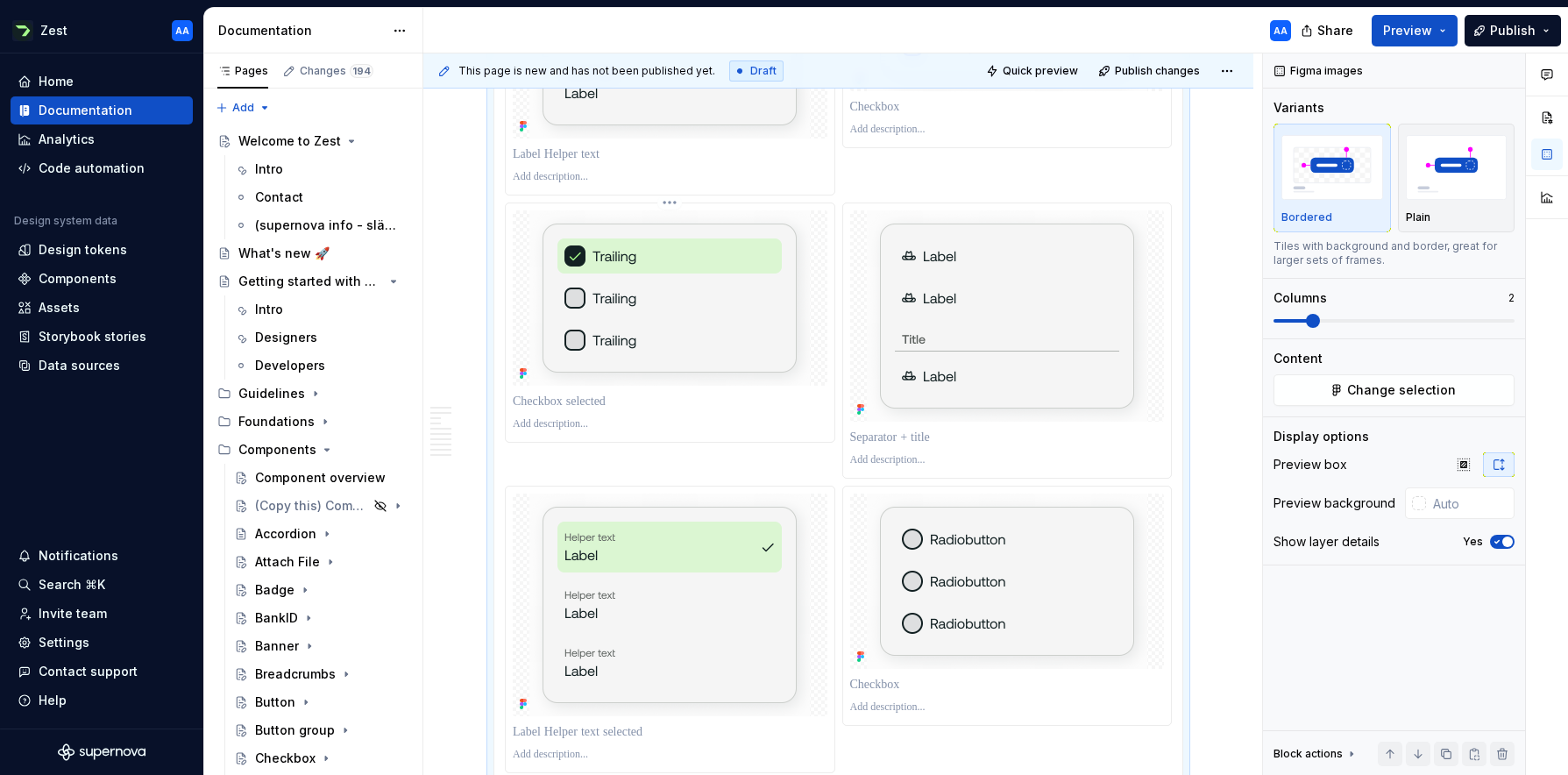
scroll to position [2131, 0]
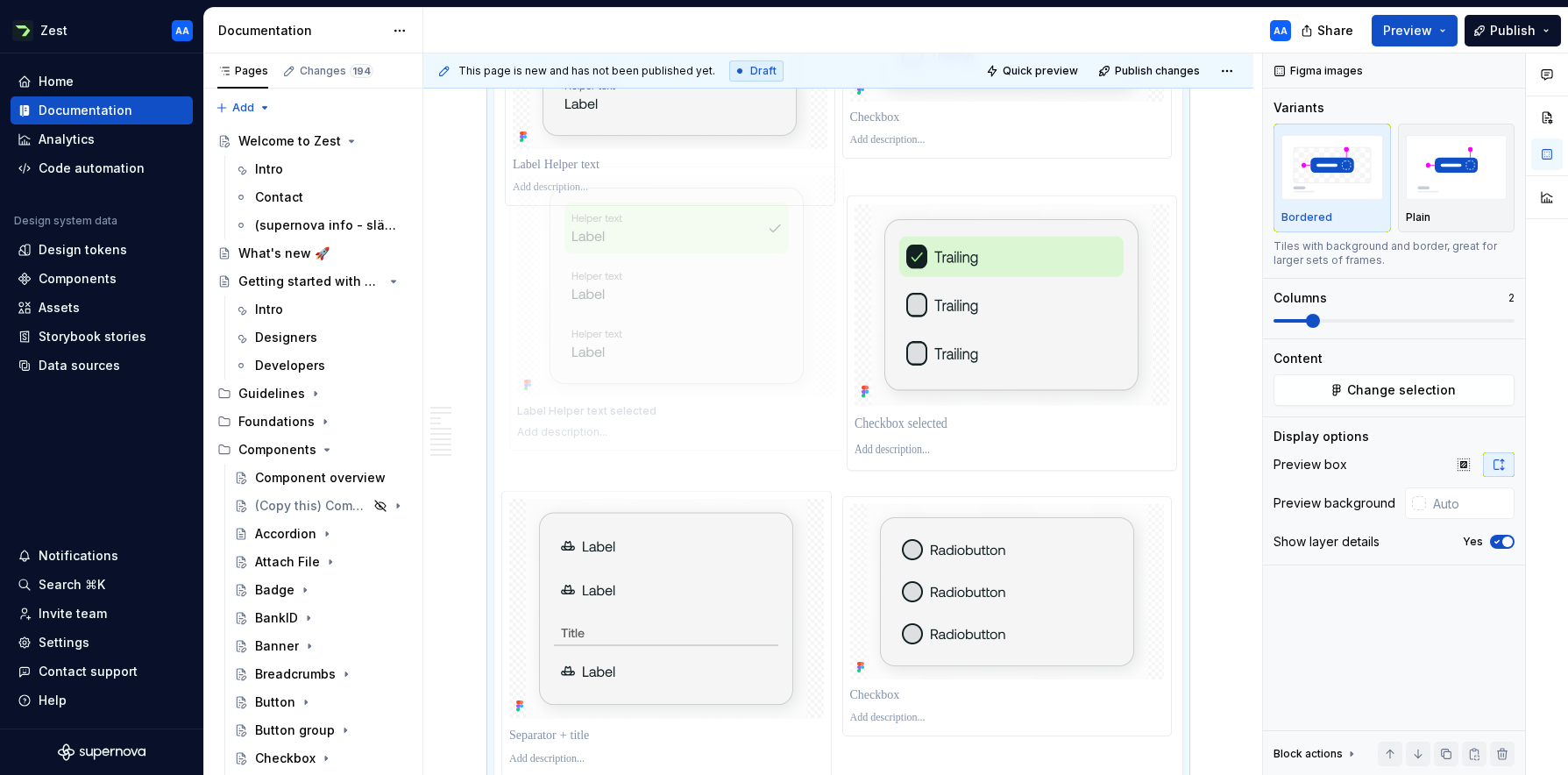
drag, startPoint x: 687, startPoint y: 563, endPoint x: 689, endPoint y: 248, distance: 315.0
click at [689, 248] on body "Zest AA Home Documentation Analytics Code automation Design system data Design …" at bounding box center [784, 388] width 1568 height 775
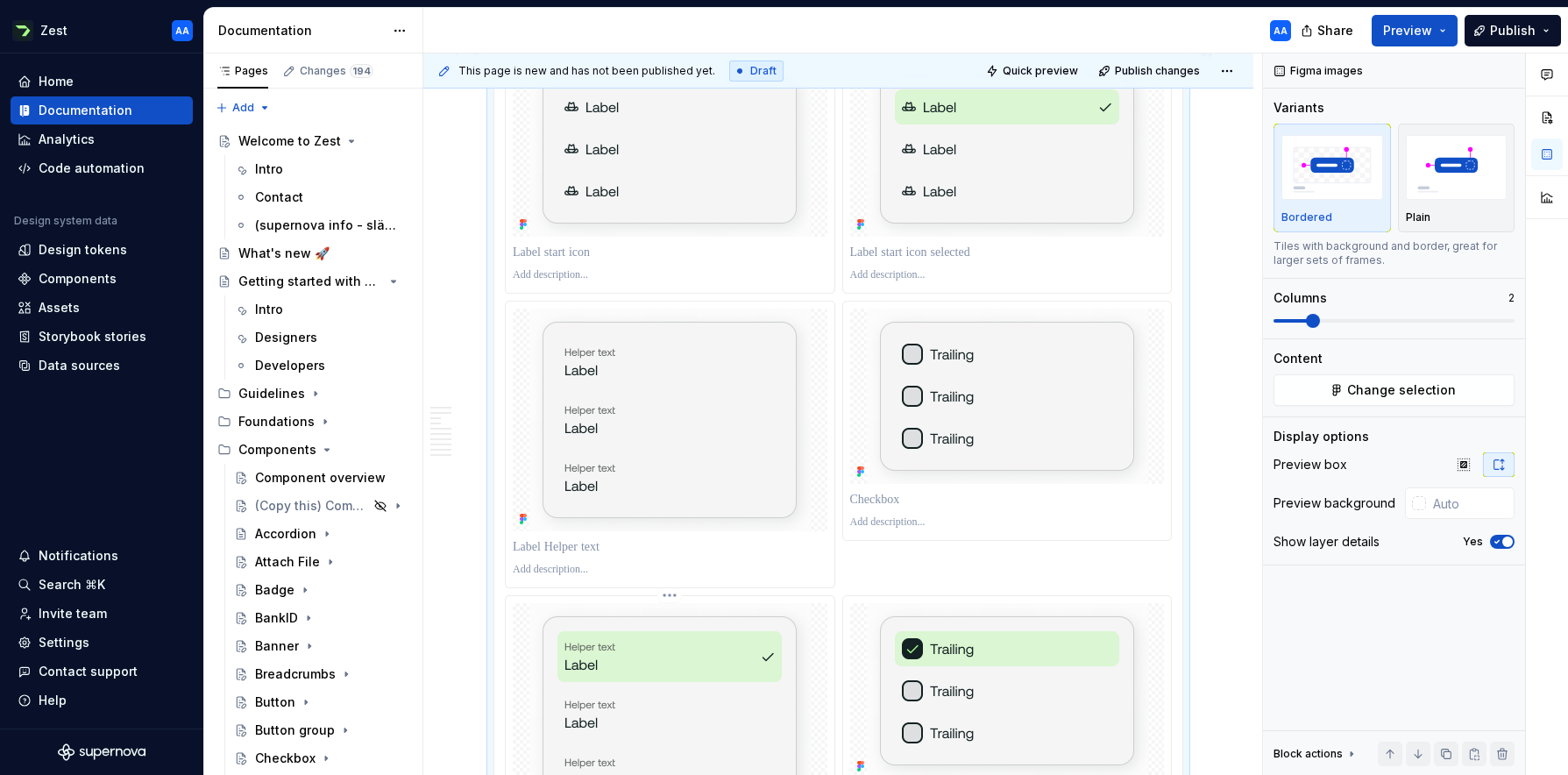
scroll to position [1741, 0]
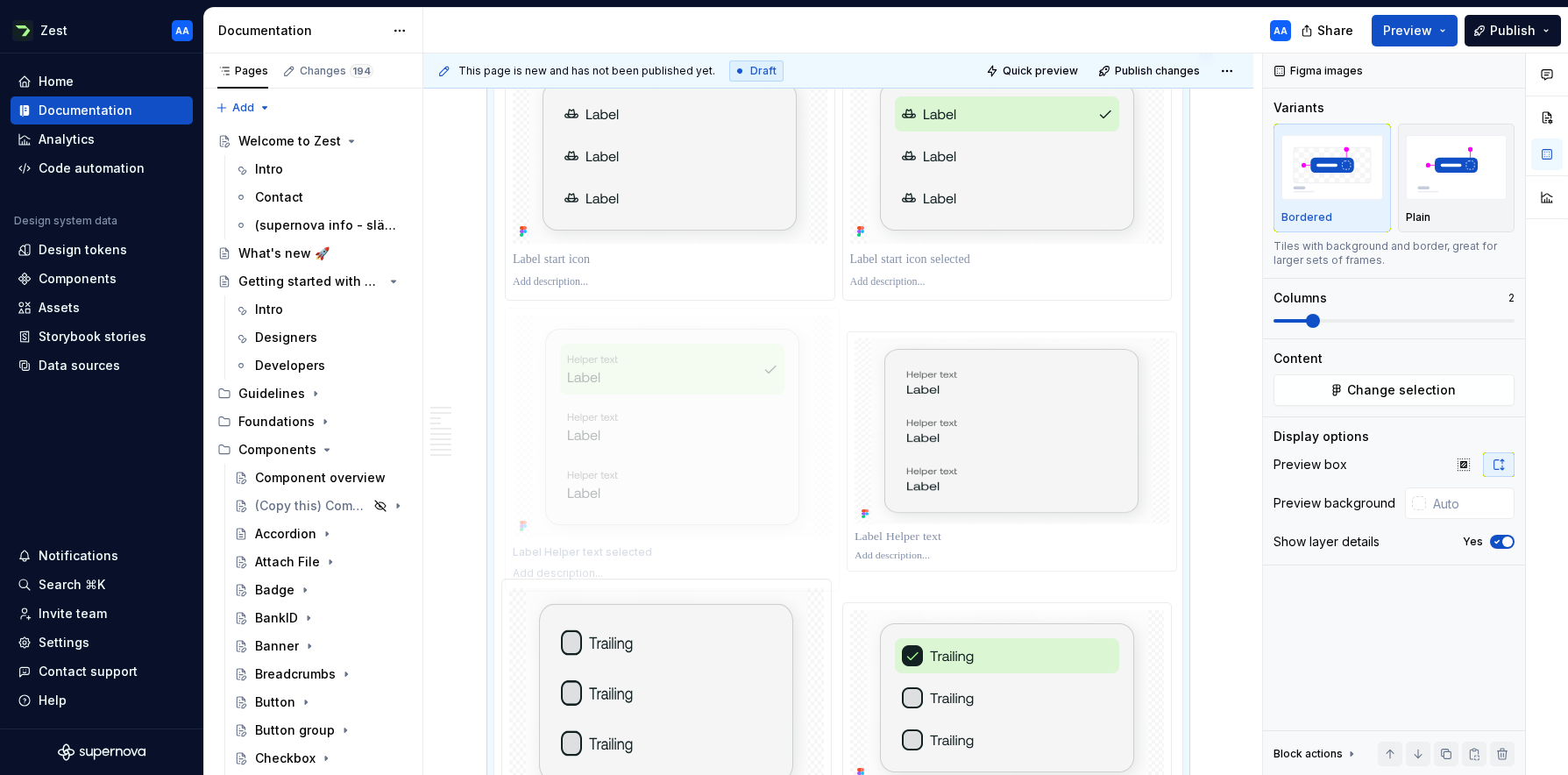
drag, startPoint x: 714, startPoint y: 586, endPoint x: 836, endPoint y: 411, distance: 213.3
click at [836, 411] on body "Zest AA Home Documentation Analytics Code automation Design system data Design …" at bounding box center [784, 388] width 1568 height 775
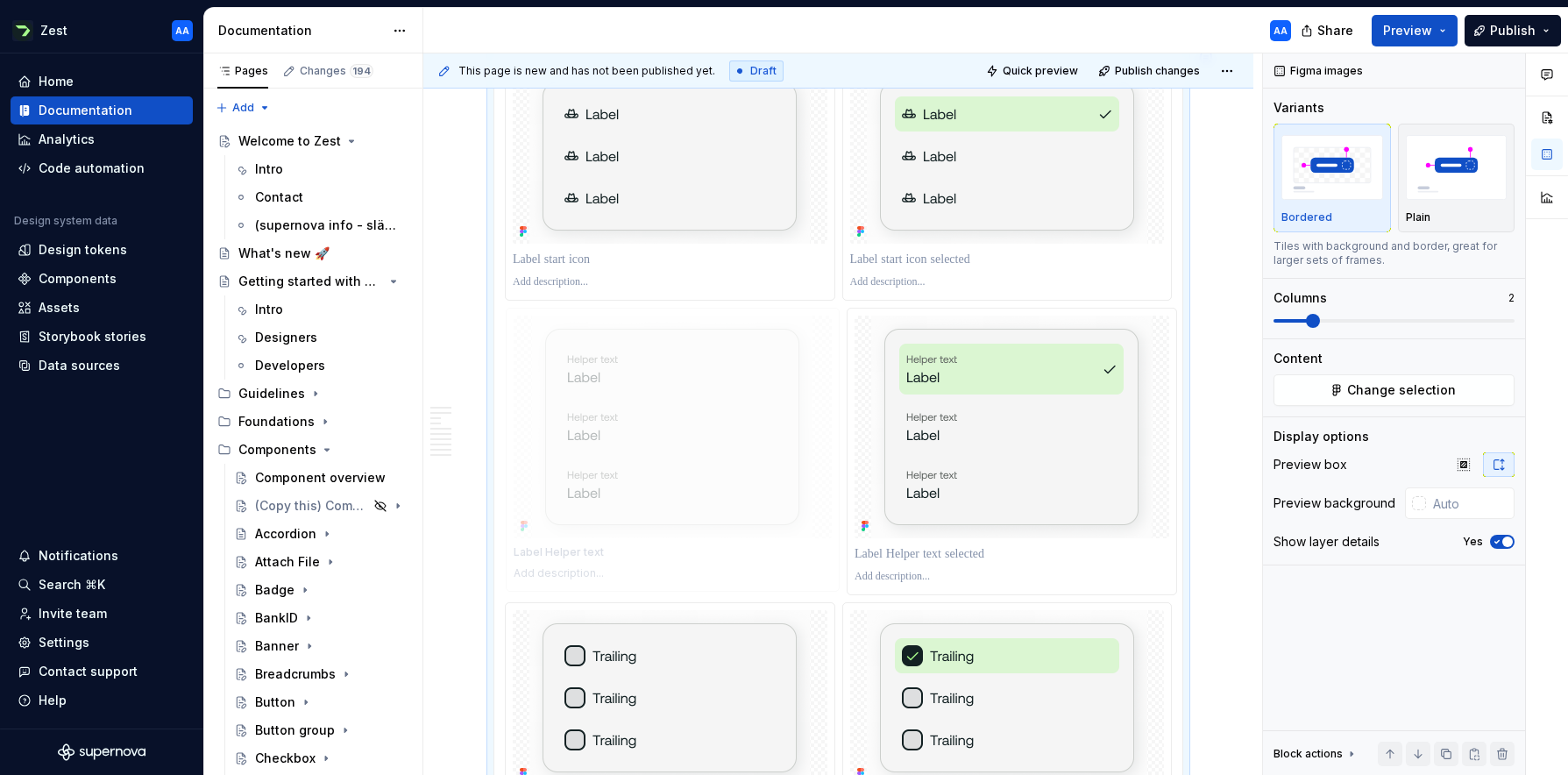
drag, startPoint x: 1032, startPoint y: 399, endPoint x: 757, endPoint y: 396, distance: 275.0
click at [757, 396] on body "Zest AA Home Documentation Analytics Code automation Design system data Design …" at bounding box center [784, 388] width 1568 height 775
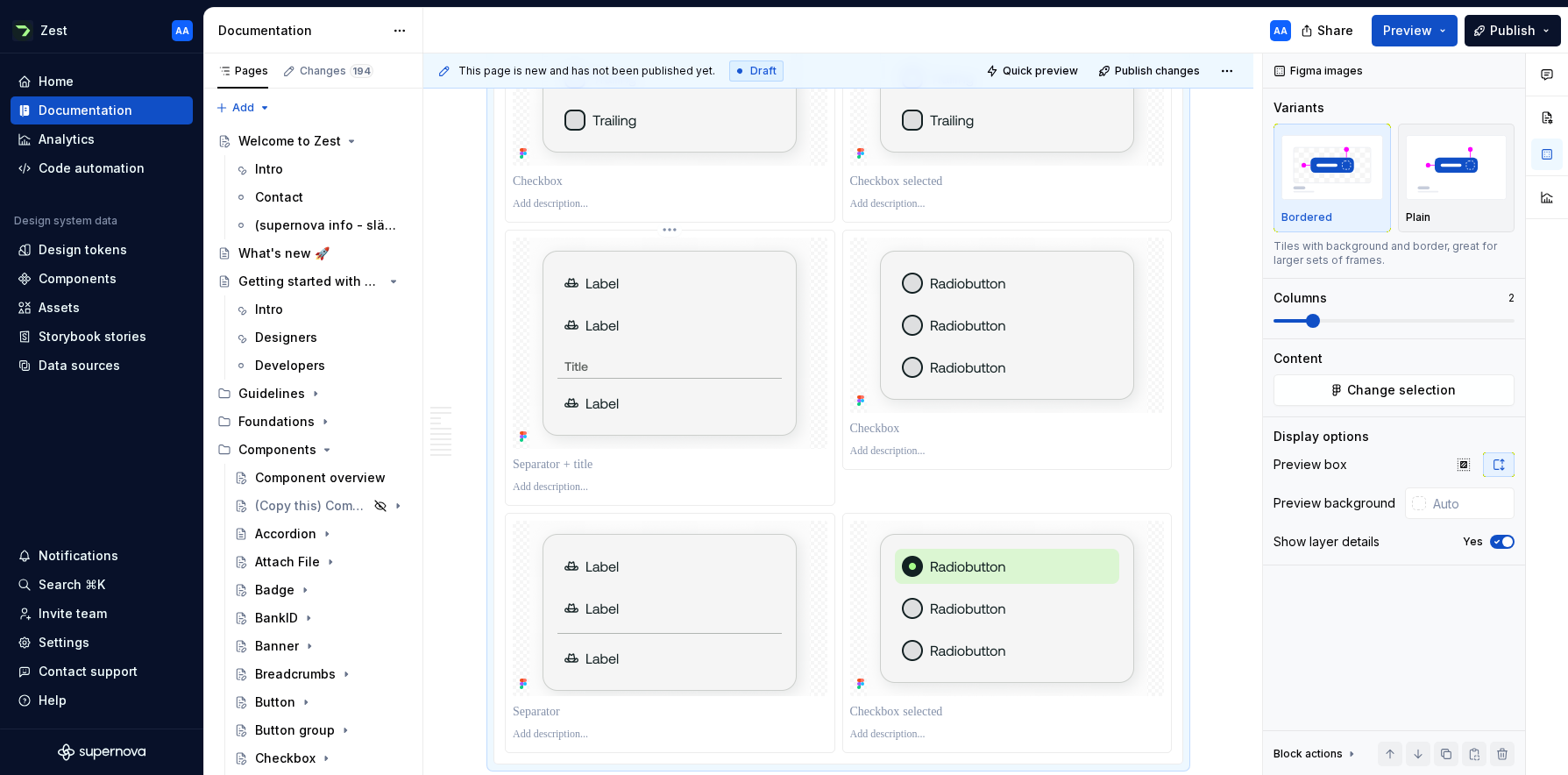
scroll to position [2366, 0]
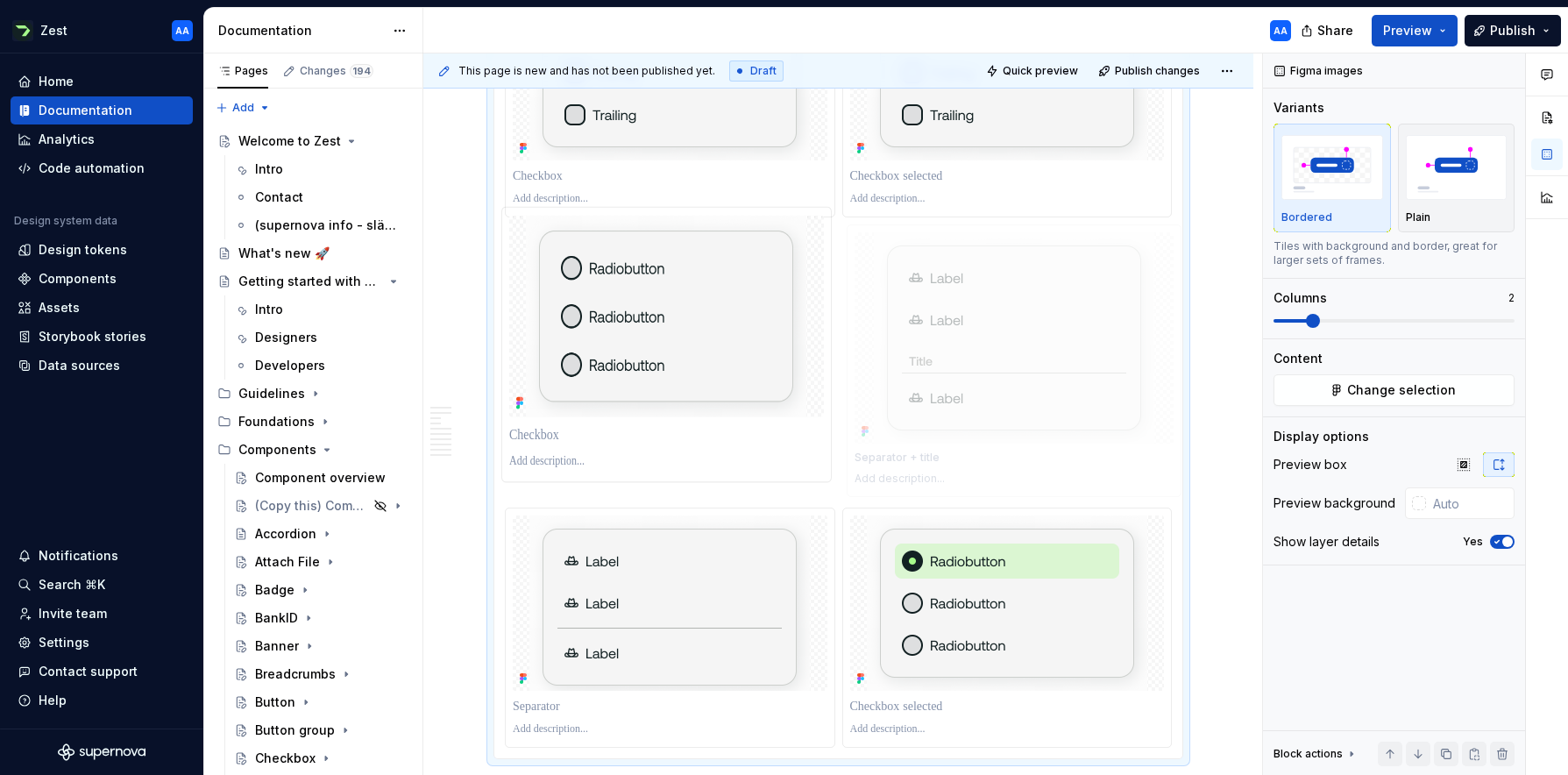
drag, startPoint x: 678, startPoint y: 380, endPoint x: 976, endPoint y: 379, distance: 298.0
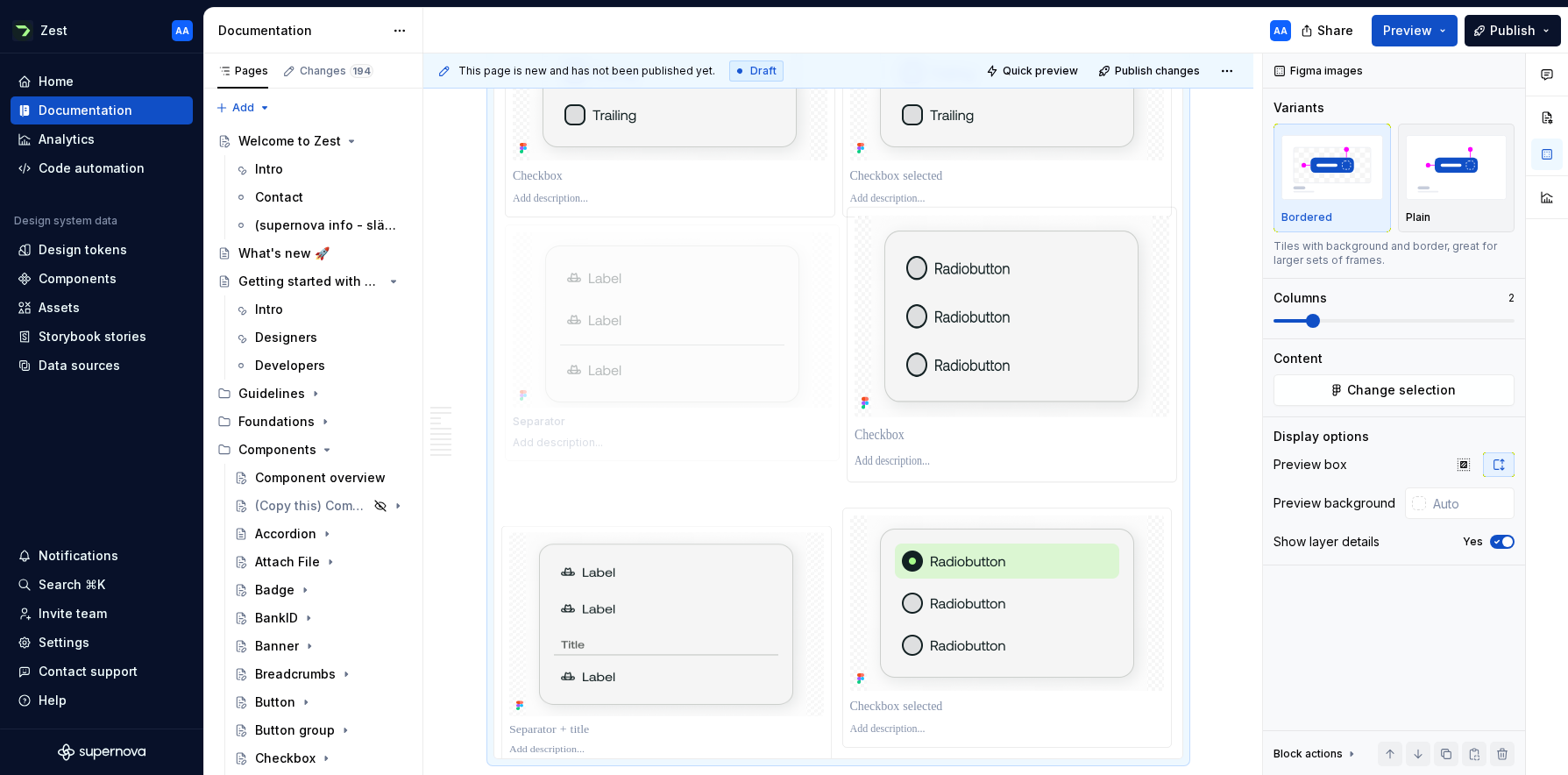
drag, startPoint x: 730, startPoint y: 580, endPoint x: 765, endPoint y: 366, distance: 216.8
click at [765, 366] on body "Zest AA Home Documentation Analytics Code automation Design system data Design …" at bounding box center [784, 388] width 1568 height 775
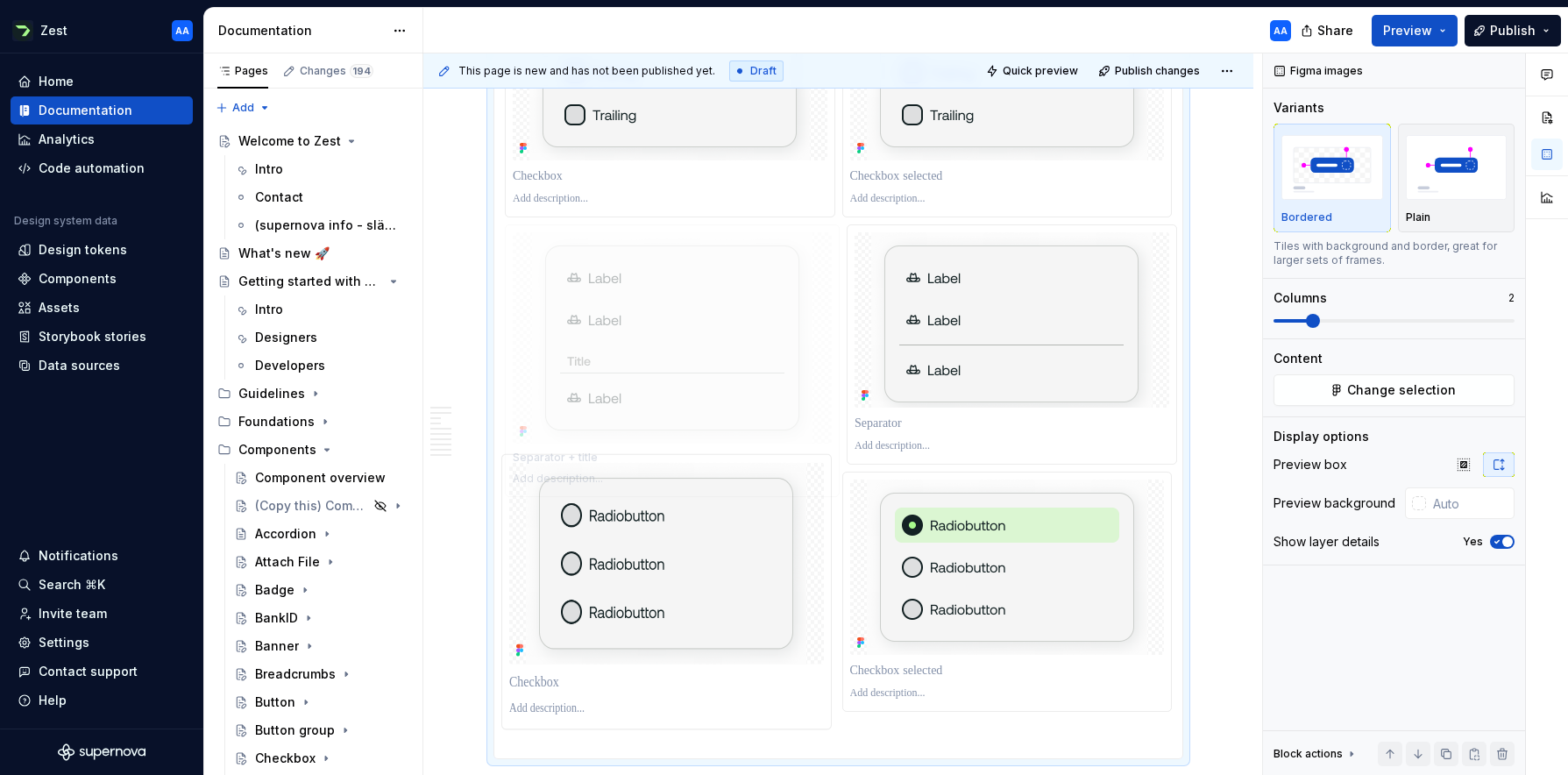
drag, startPoint x: 761, startPoint y: 541, endPoint x: 887, endPoint y: 381, distance: 203.7
click at [887, 381] on body "Zest AA Home Documentation Analytics Code automation Design system data Design …" at bounding box center [784, 388] width 1568 height 775
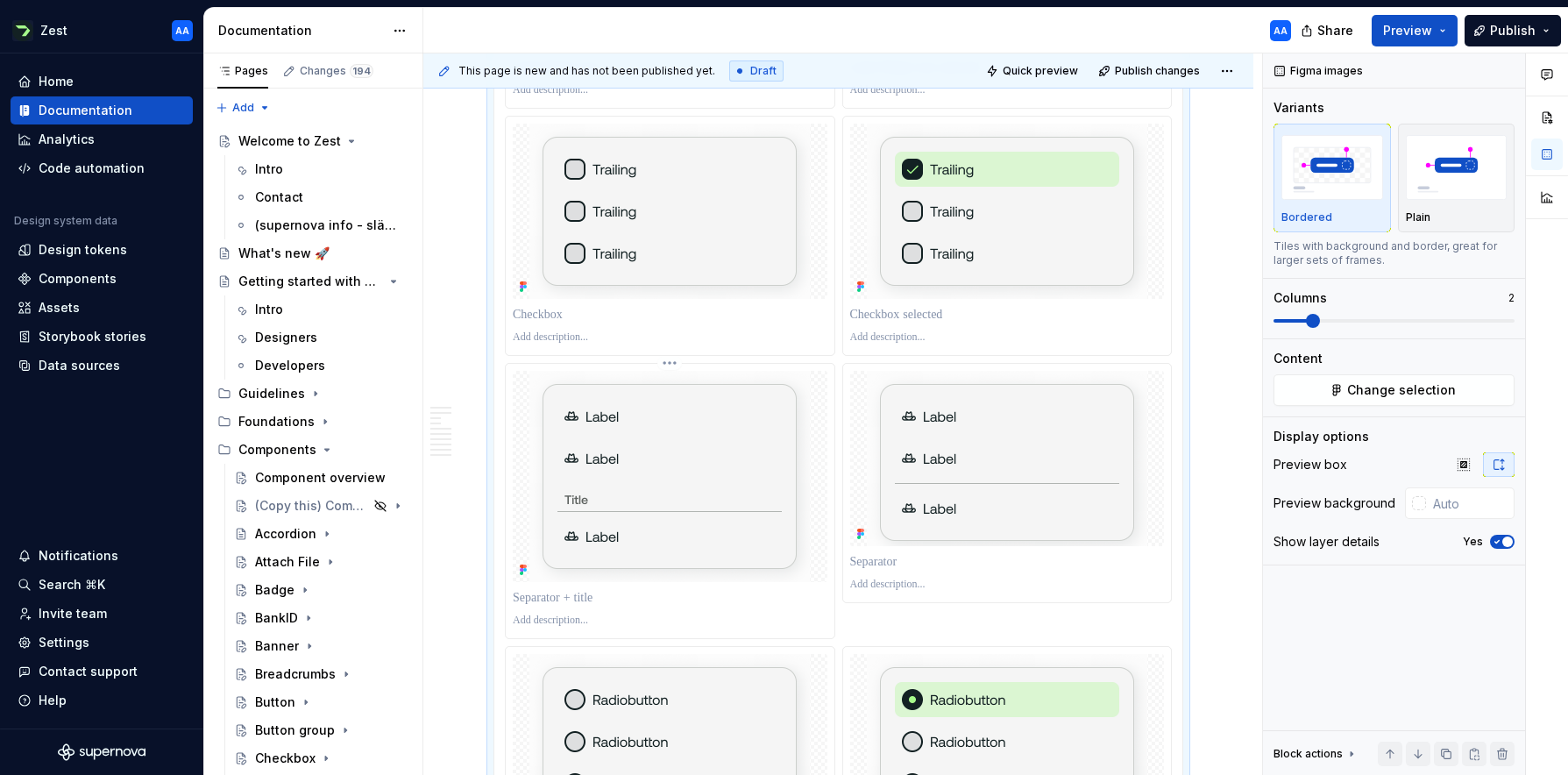
scroll to position [2247, 0]
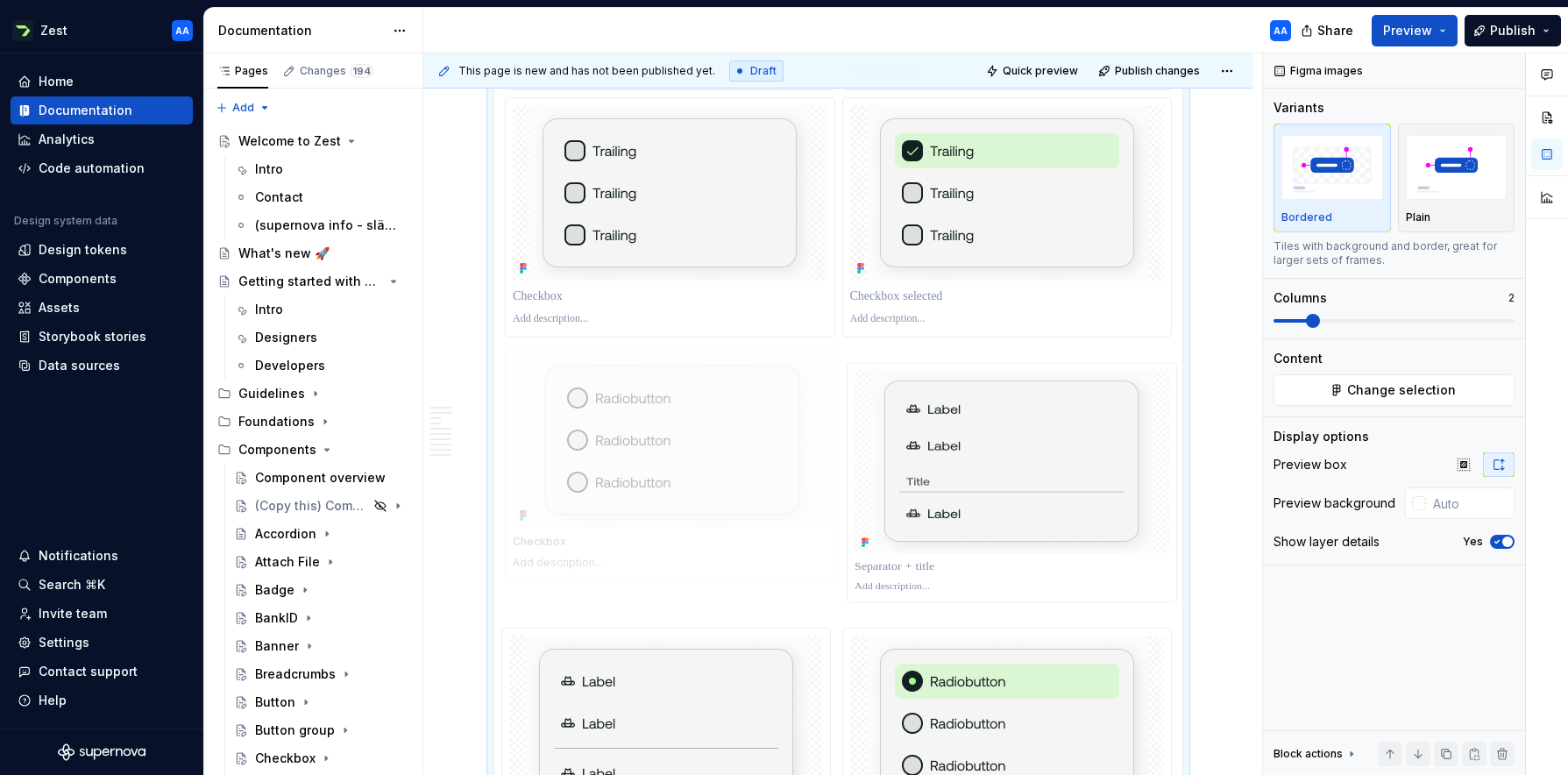
drag, startPoint x: 707, startPoint y: 691, endPoint x: 693, endPoint y: 462, distance: 229.4
click at [693, 462] on body "Zest AA Home Documentation Analytics Code automation Design system data Design …" at bounding box center [784, 388] width 1568 height 775
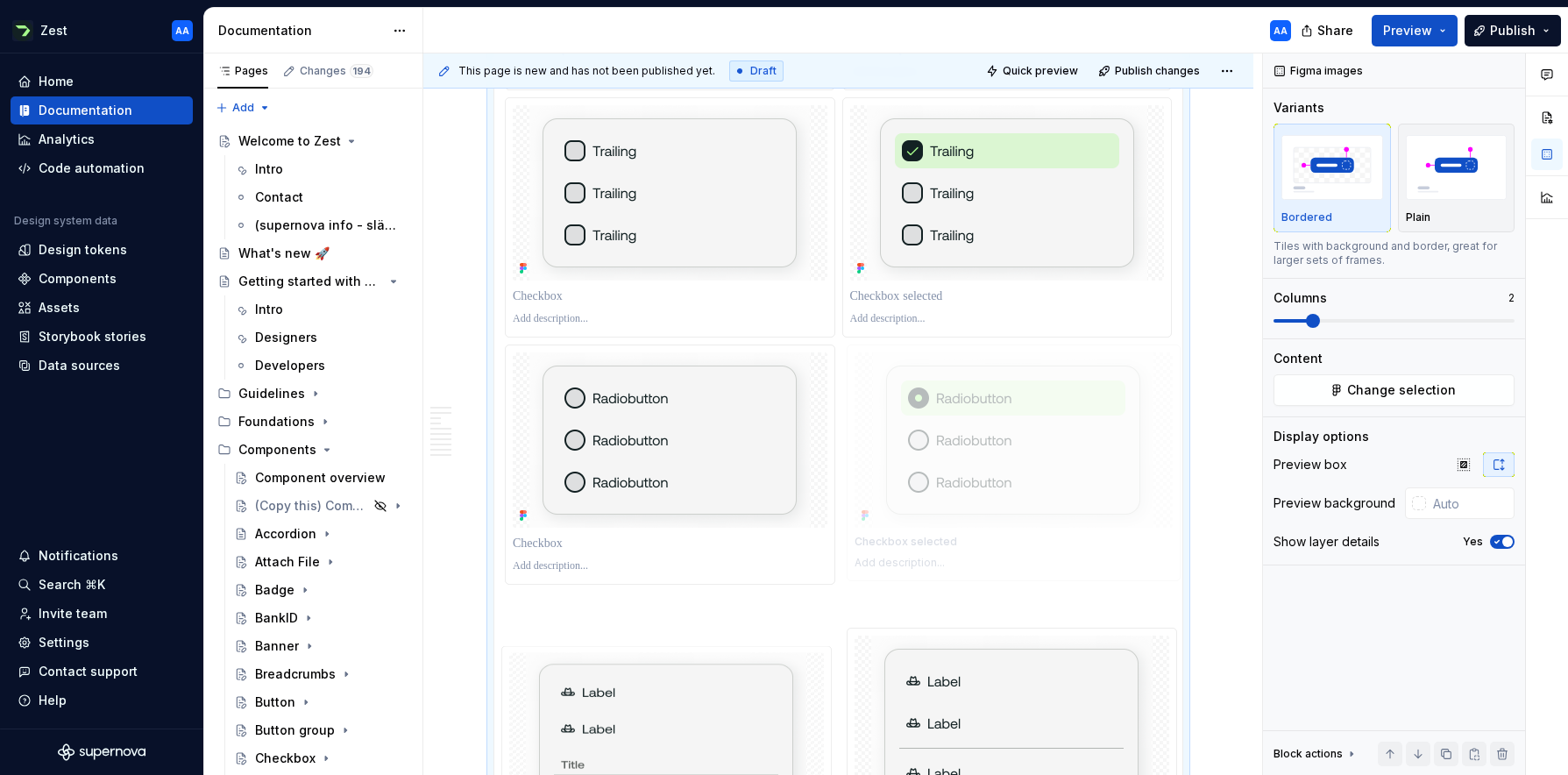
drag, startPoint x: 952, startPoint y: 676, endPoint x: 894, endPoint y: 500, distance: 185.3
click at [894, 500] on body "Zest AA Home Documentation Analytics Code automation Design system data Design …" at bounding box center [784, 388] width 1568 height 775
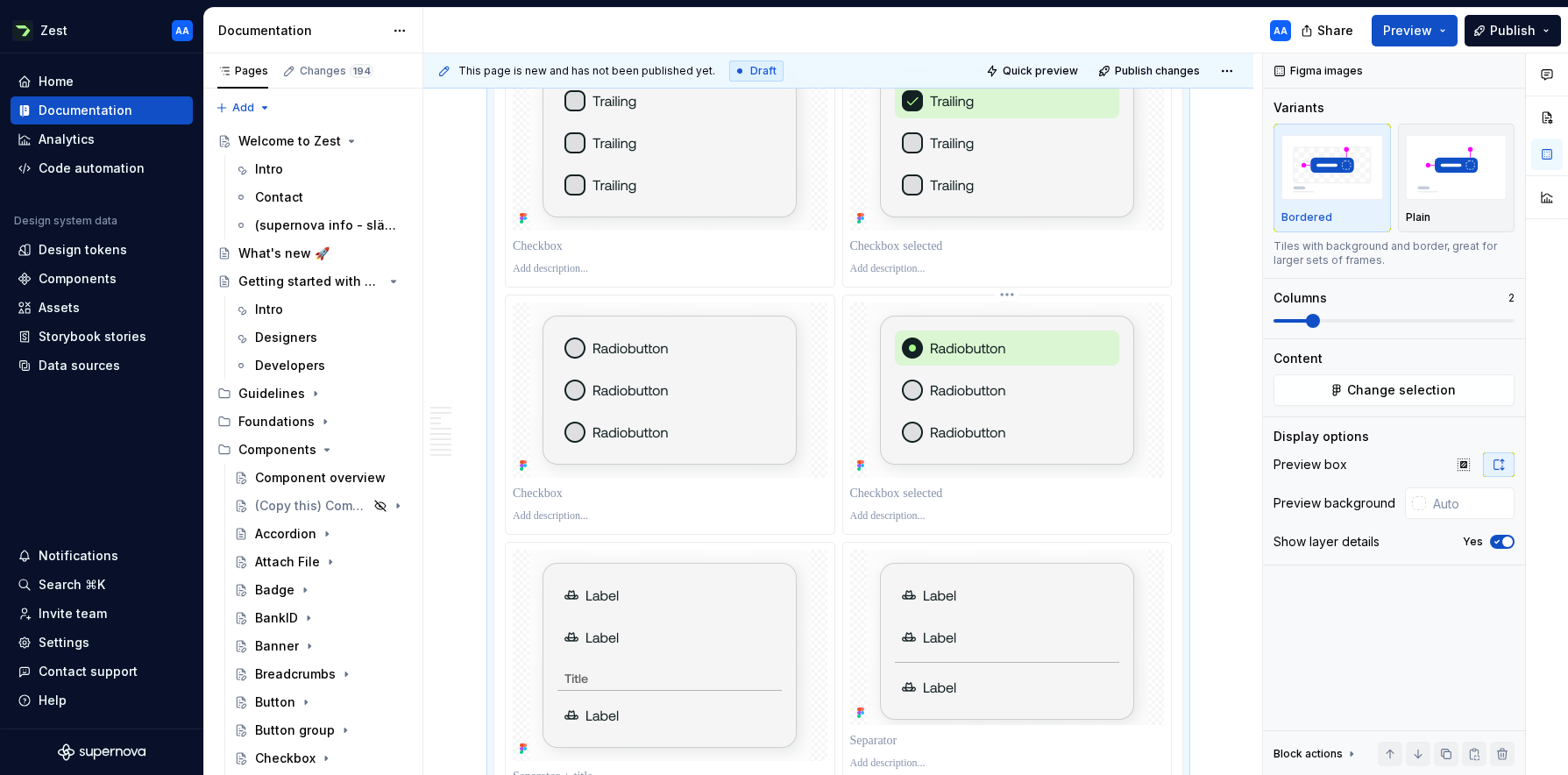
scroll to position [2304, 0]
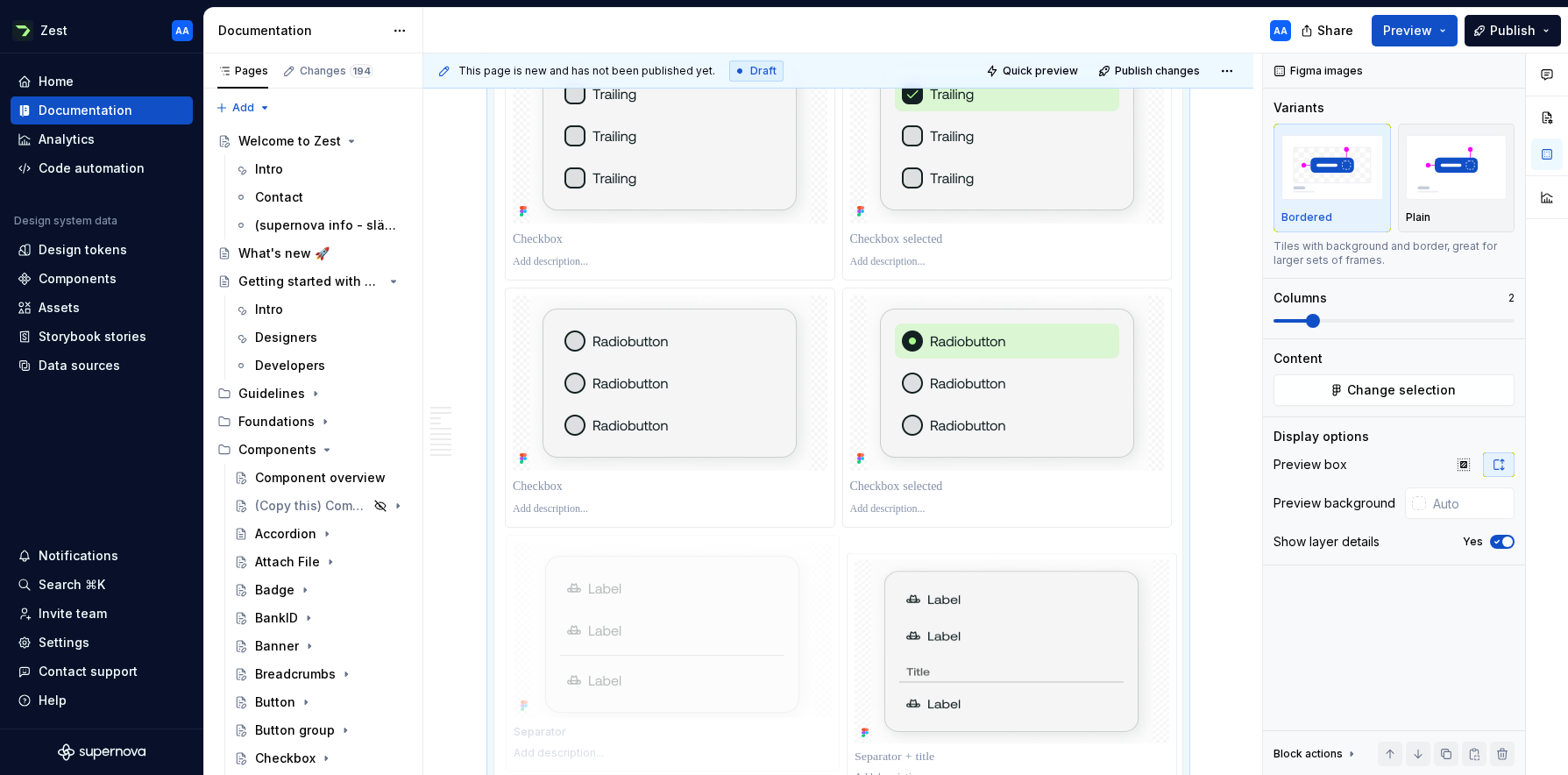
drag, startPoint x: 993, startPoint y: 586, endPoint x: 664, endPoint y: 595, distance: 329.1
click at [664, 595] on body "Zest AA Home Documentation Analytics Code automation Design system data Design …" at bounding box center [784, 388] width 1568 height 775
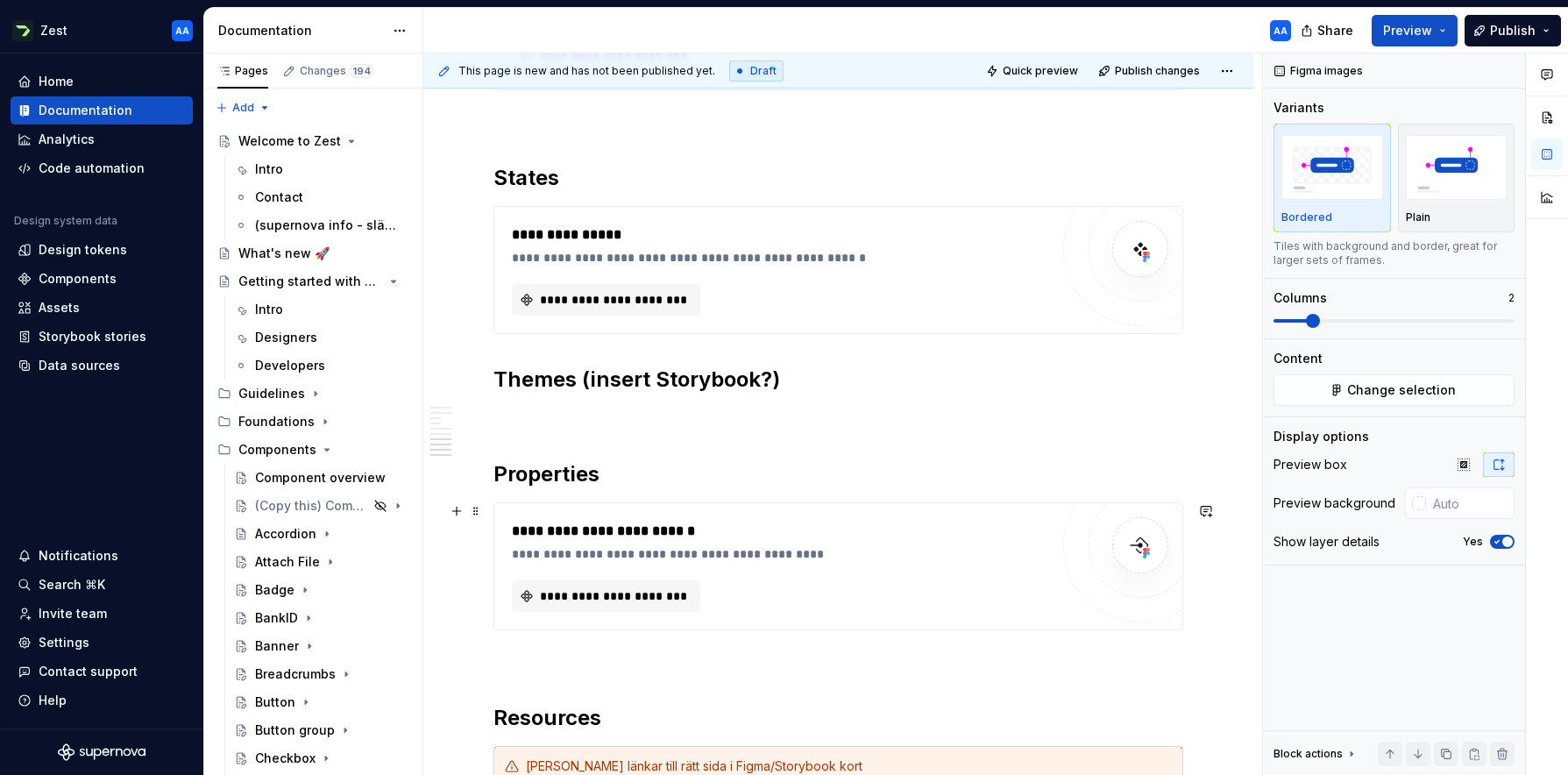
scroll to position [3284, 0]
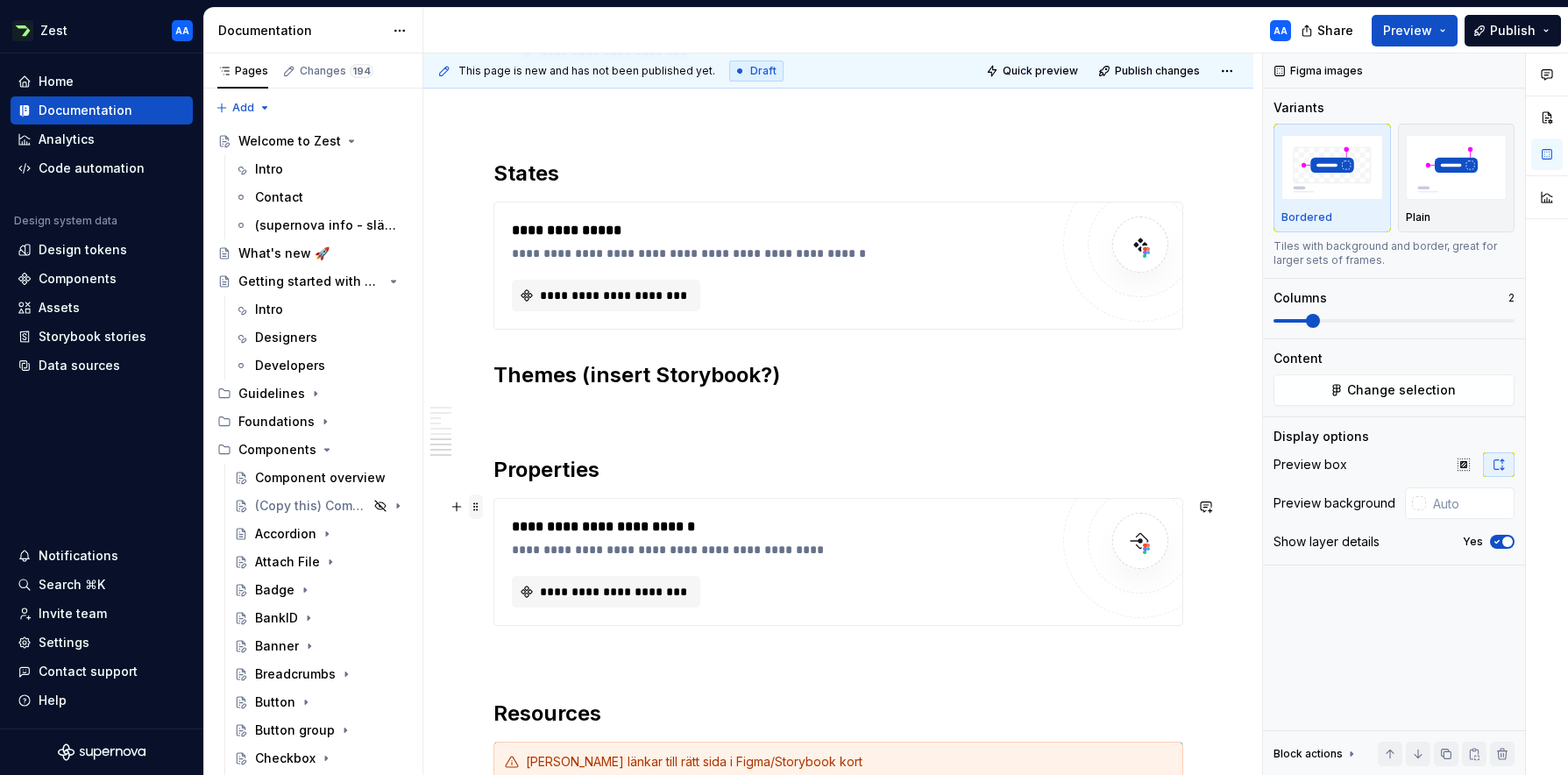
click at [476, 512] on span at bounding box center [476, 506] width 14 height 25
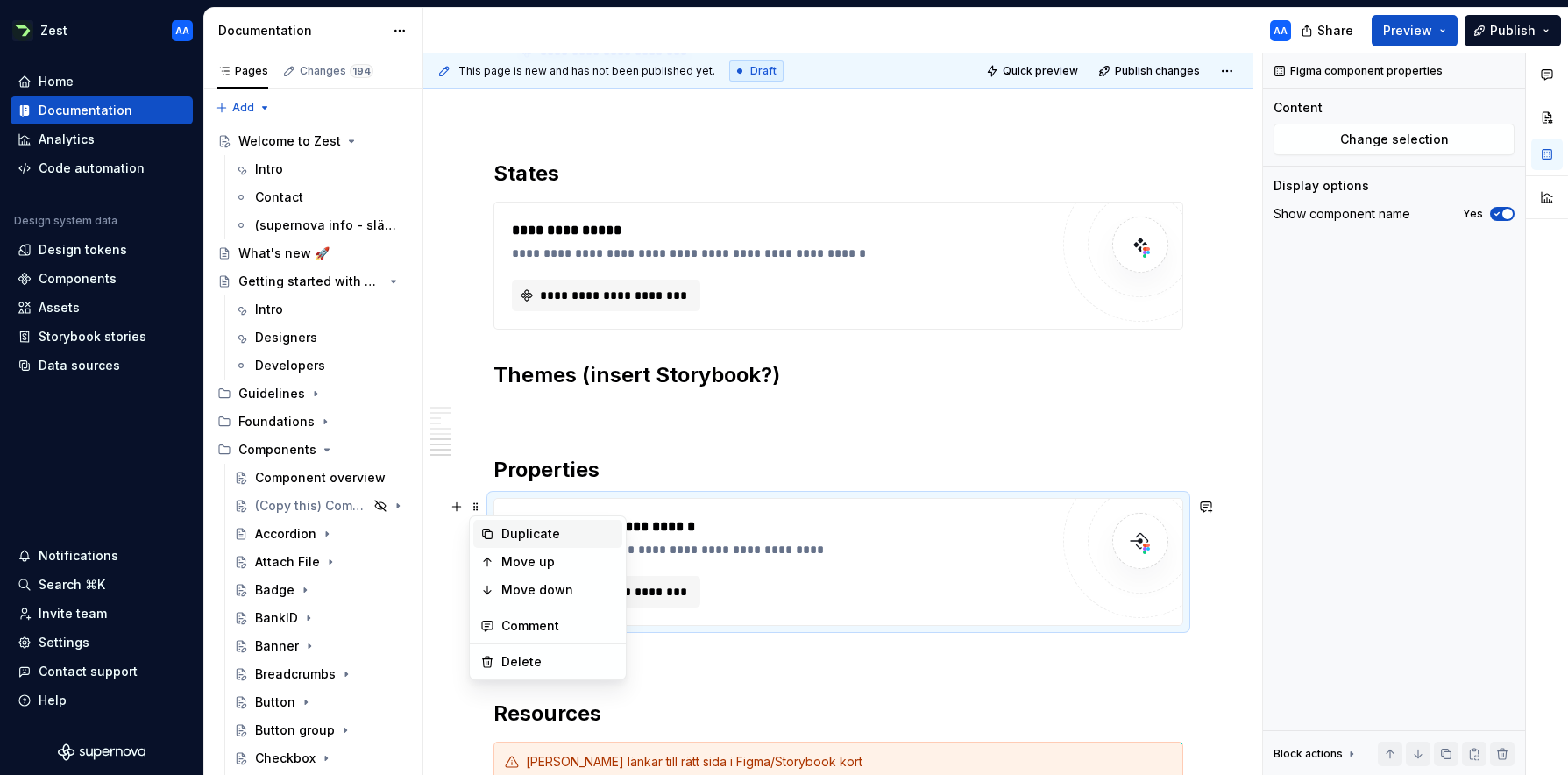
click at [516, 537] on div "Duplicate" at bounding box center [559, 533] width 114 height 17
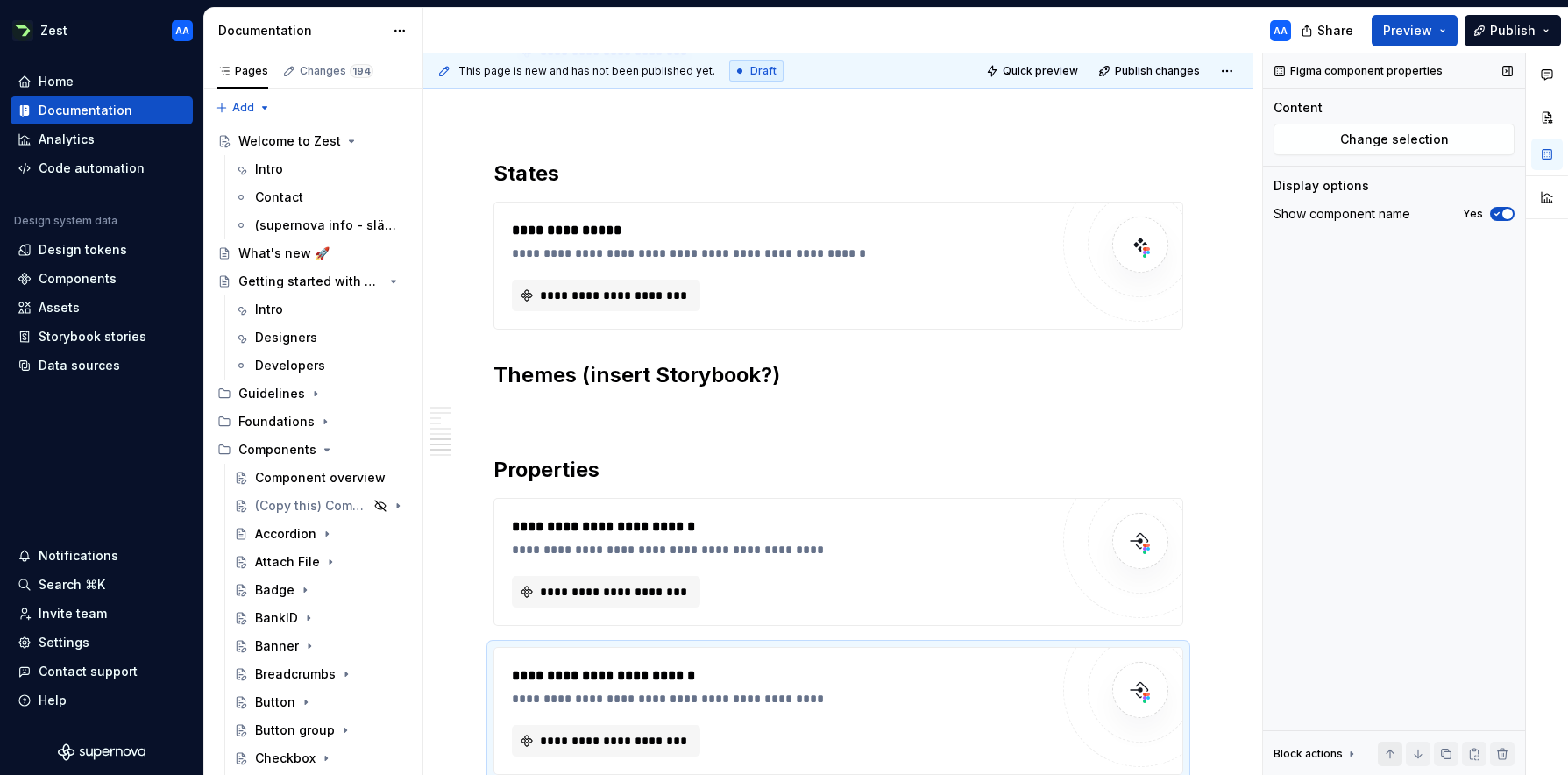
click at [986, 650] on button "button" at bounding box center [1389, 754] width 25 height 25
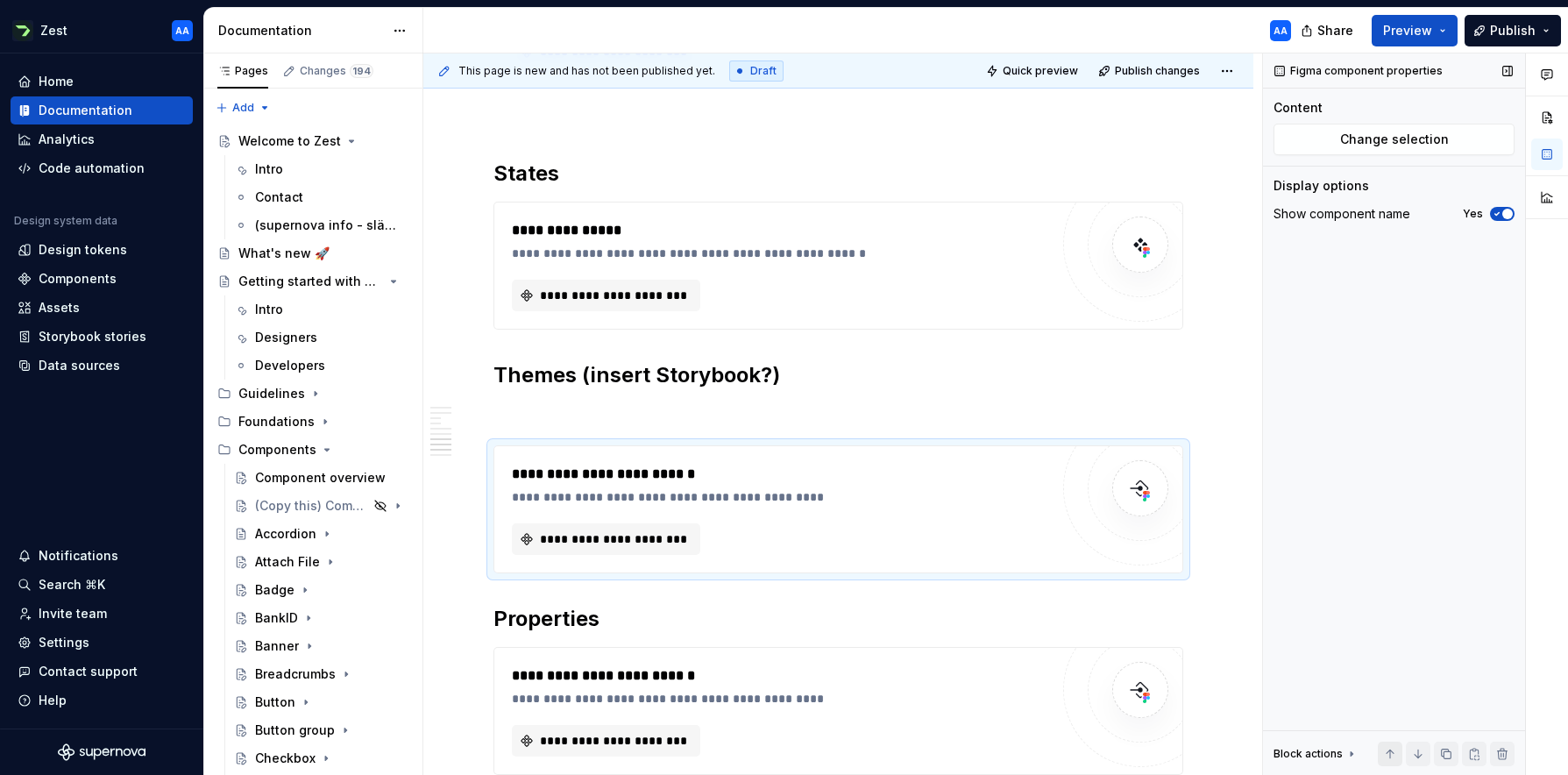
click at [986, 650] on button "button" at bounding box center [1389, 754] width 25 height 25
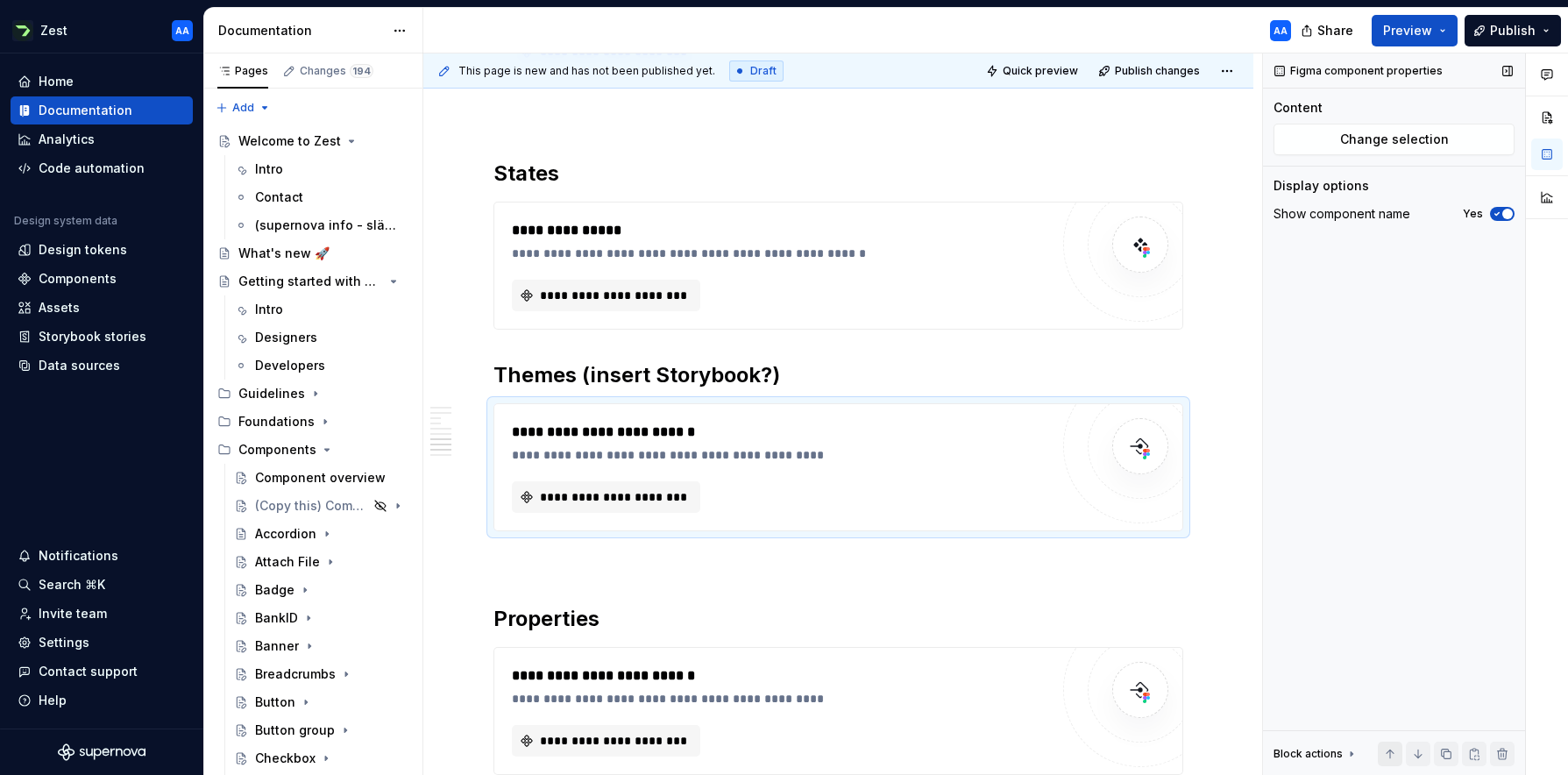
click at [986, 650] on button "button" at bounding box center [1389, 754] width 25 height 25
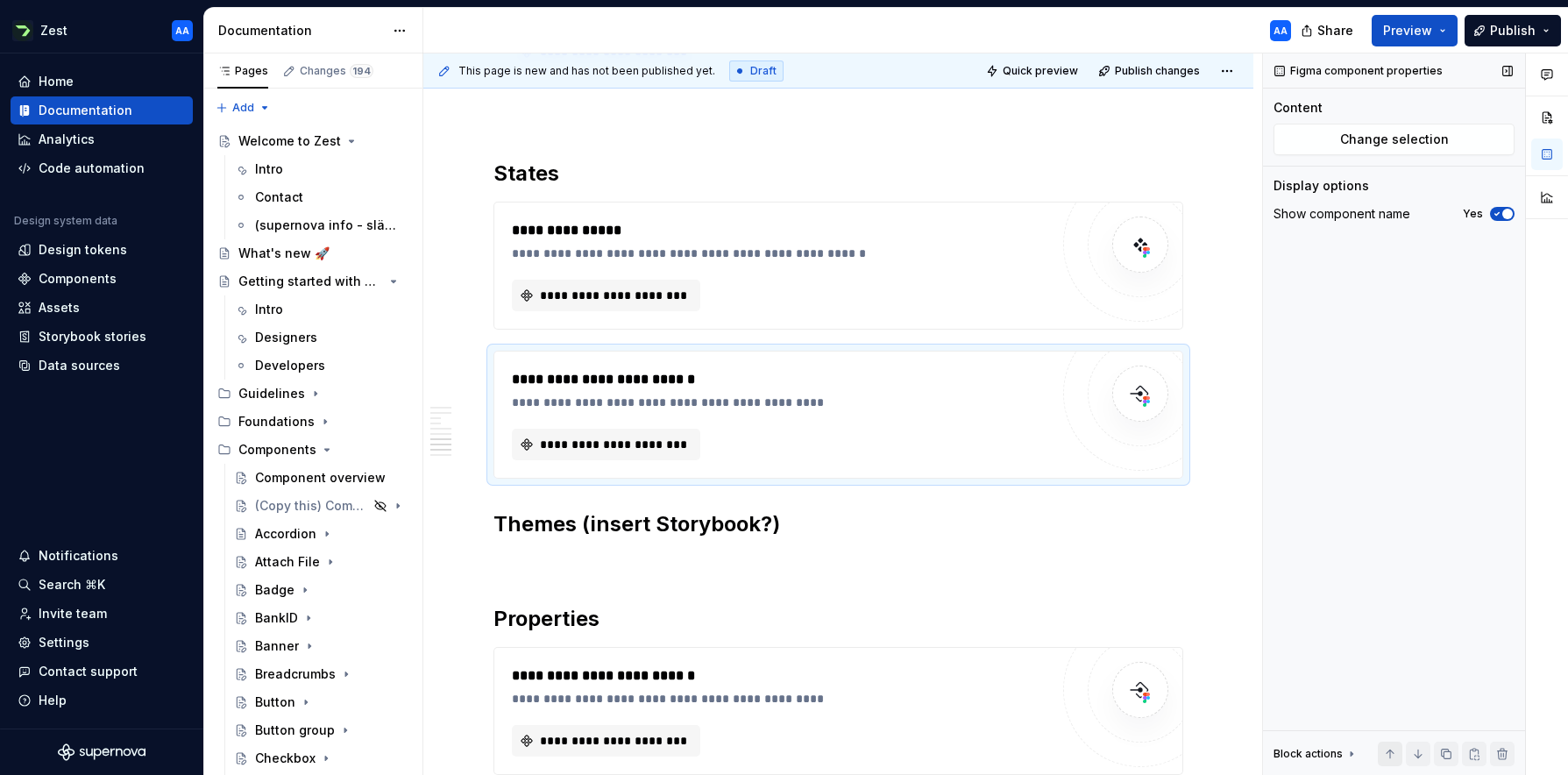
click at [986, 650] on button "button" at bounding box center [1389, 754] width 25 height 25
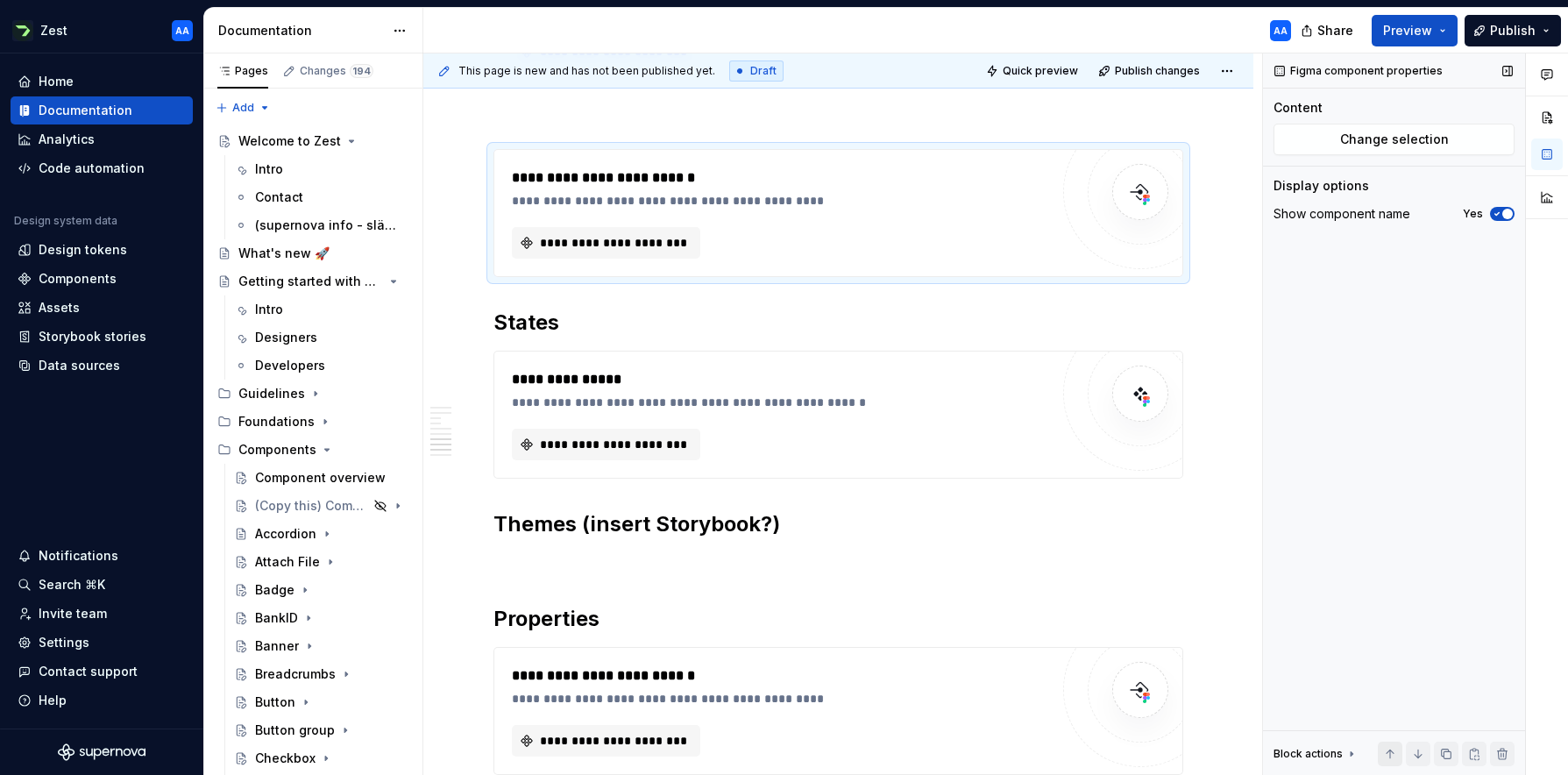
click at [986, 650] on button "button" at bounding box center [1389, 754] width 25 height 25
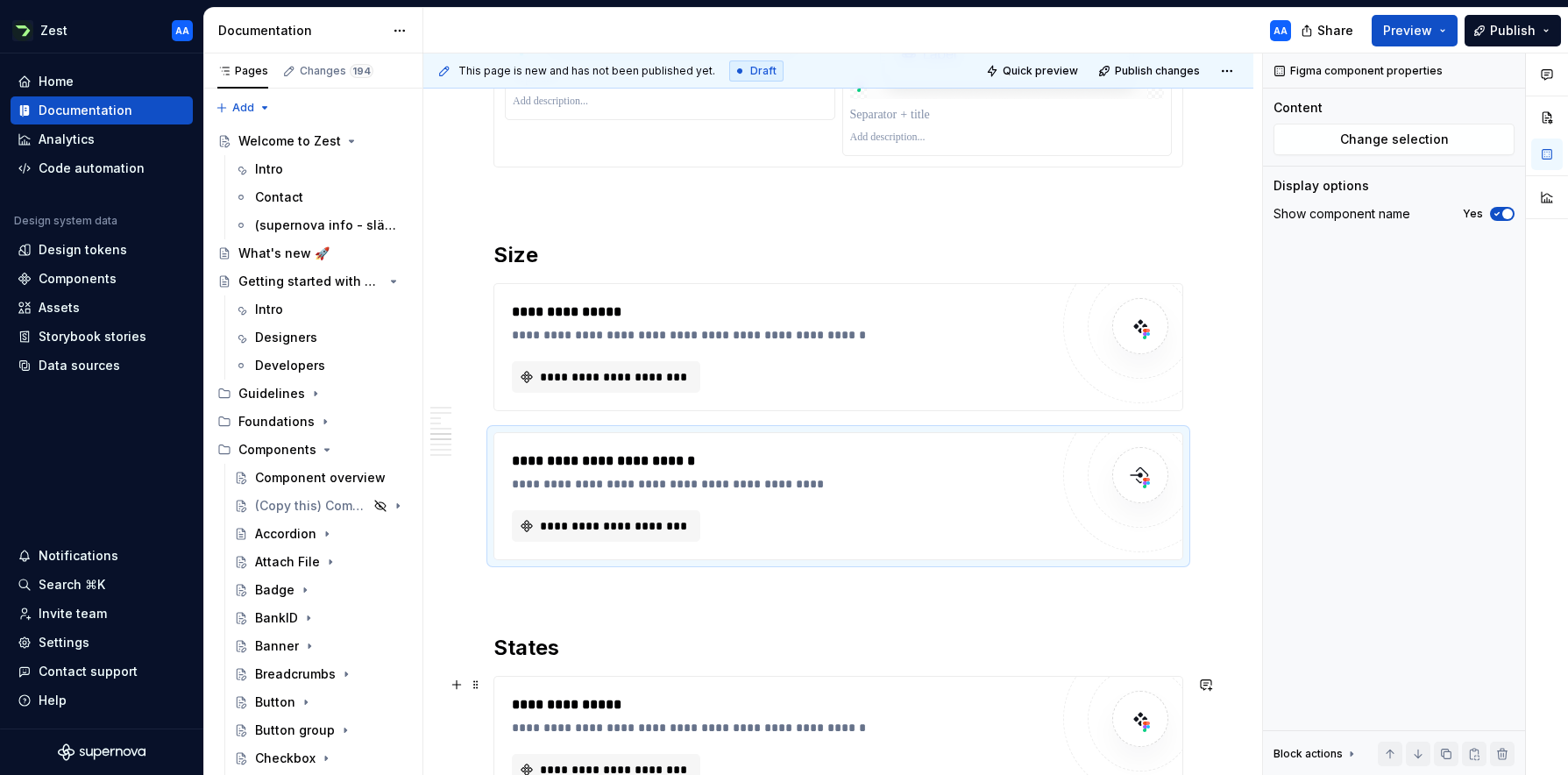
scroll to position [2957, 0]
click at [986, 650] on button "button" at bounding box center [1389, 754] width 25 height 25
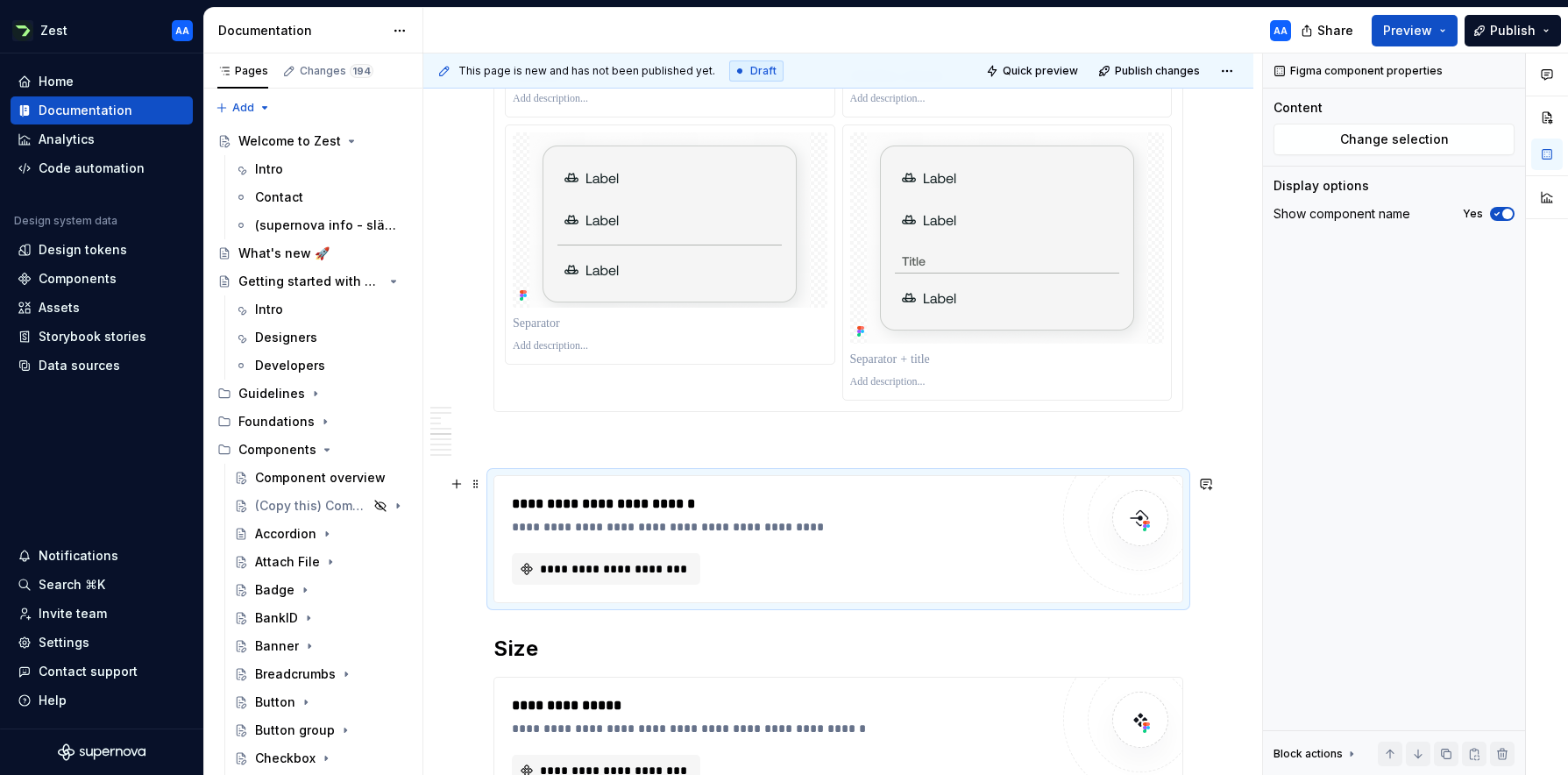
scroll to position [2712, 0]
click at [795, 535] on div "**********" at bounding box center [784, 529] width 546 height 17
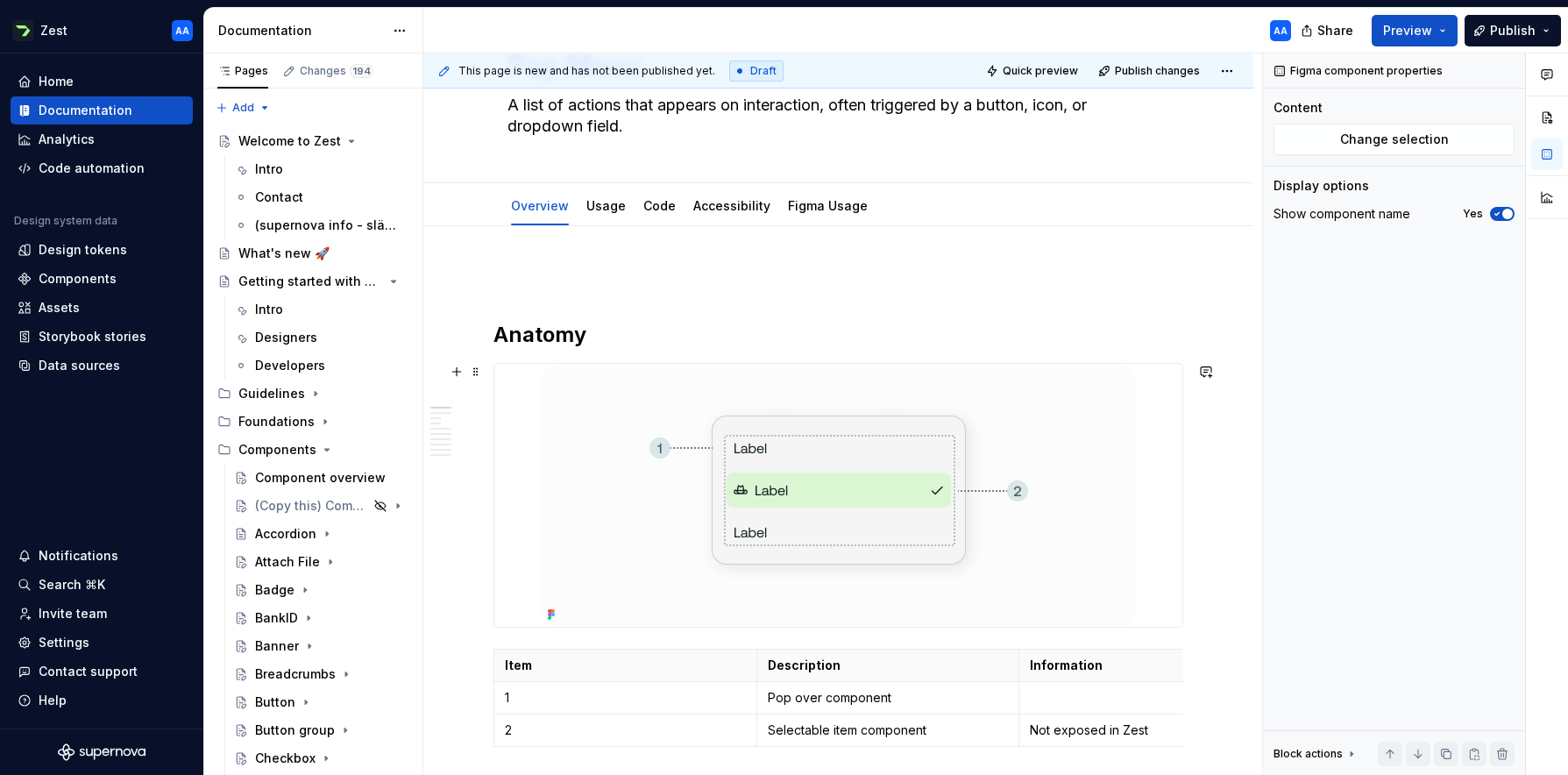
scroll to position [97, 0]
click at [986, 26] on button "Preview" at bounding box center [1413, 30] width 86 height 31
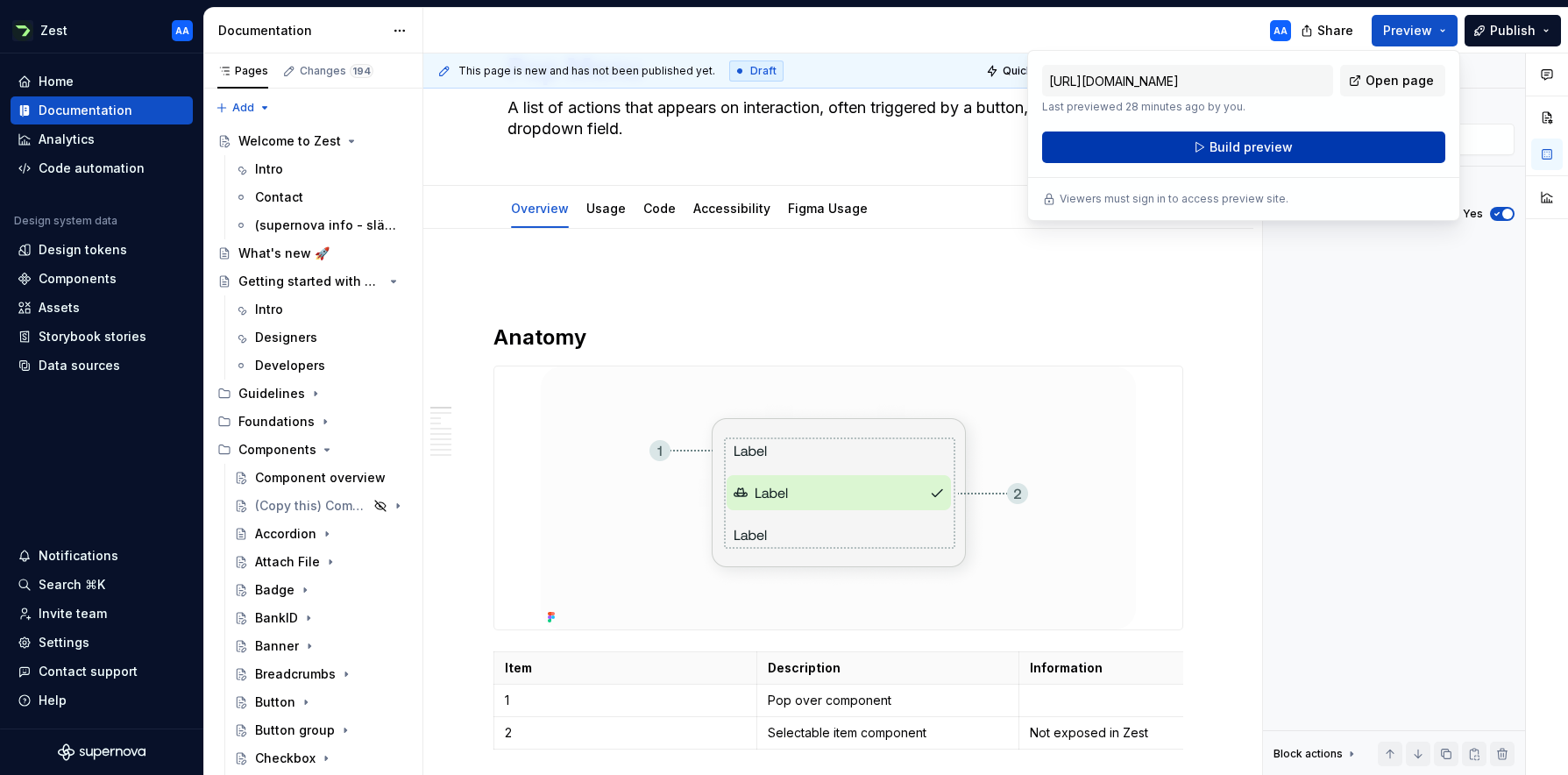
click at [986, 151] on span "Build preview" at bounding box center [1251, 146] width 83 height 17
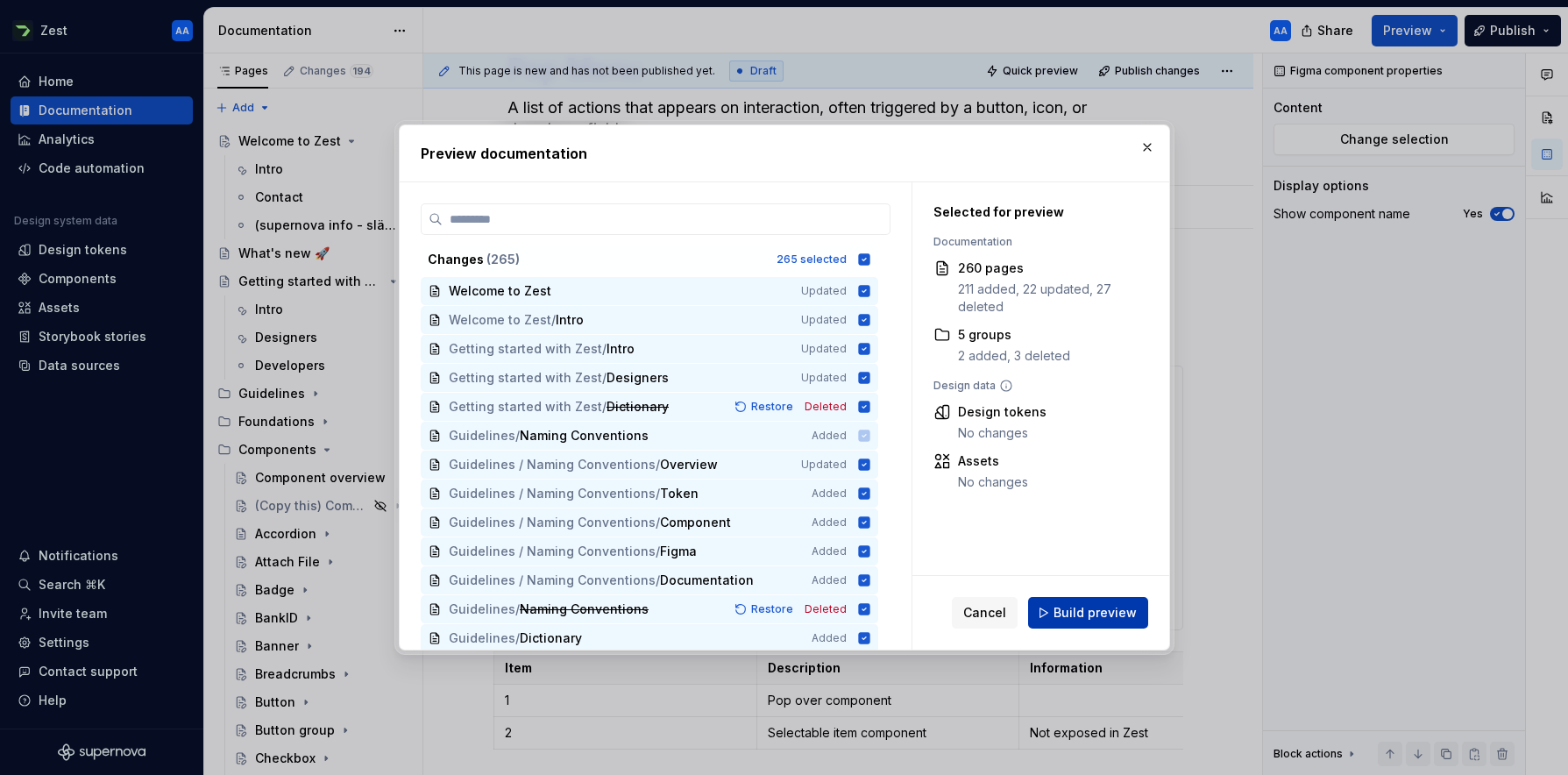
click at [986, 606] on span "Build preview" at bounding box center [1095, 612] width 83 height 17
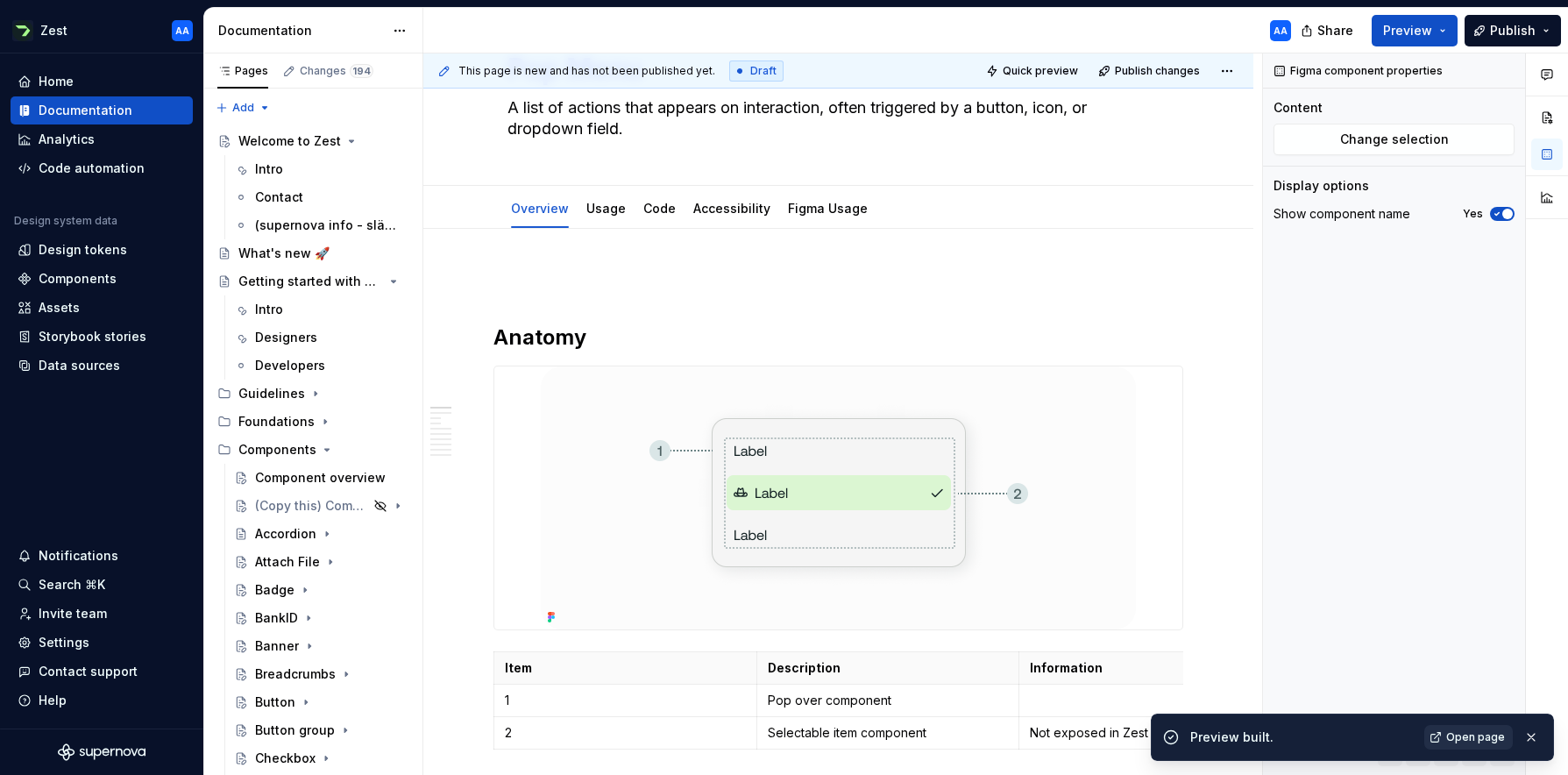
click at [986, 650] on span "Open page" at bounding box center [1475, 736] width 59 height 14
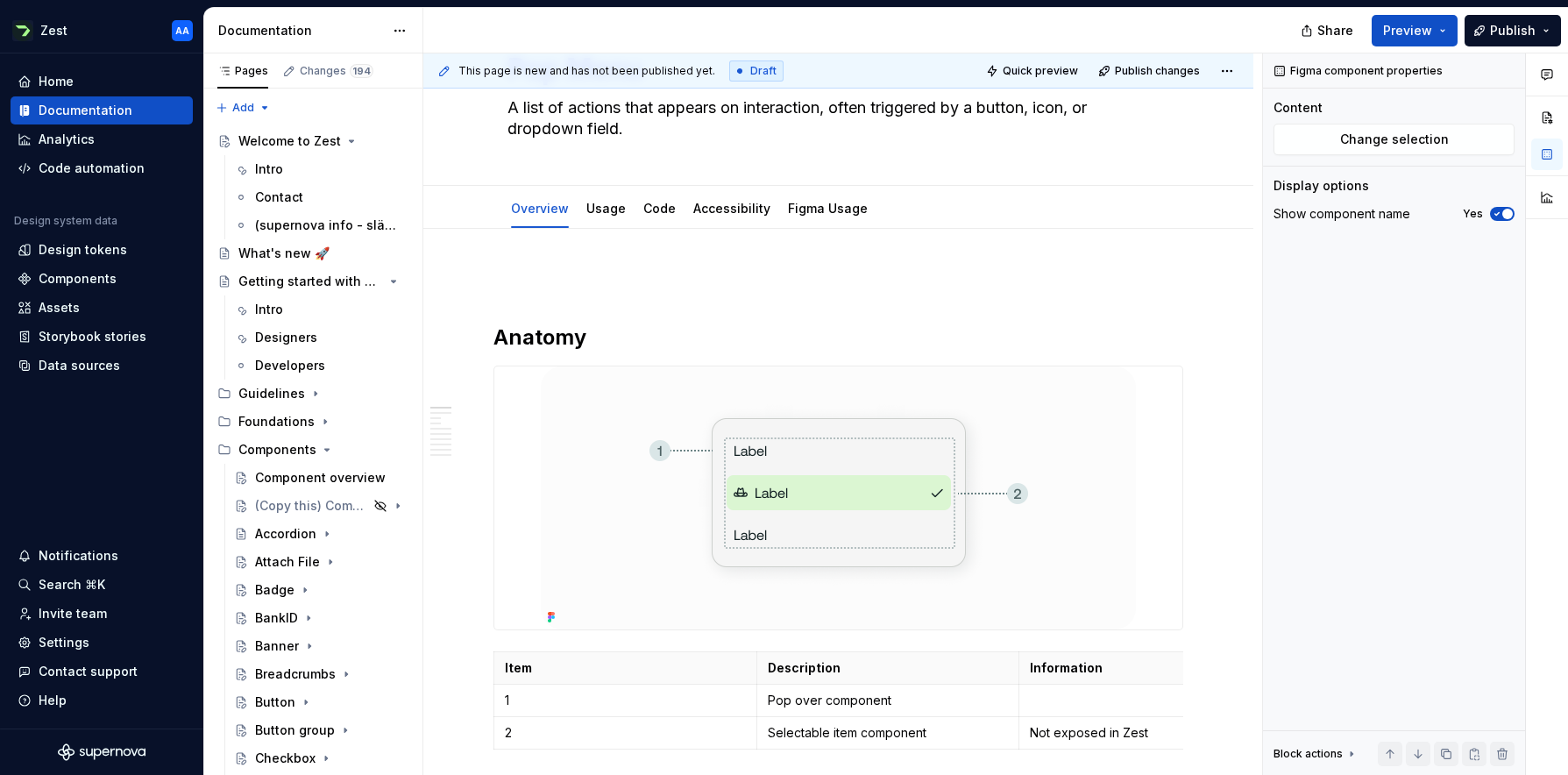
type textarea "*"
